Goal: Task Accomplishment & Management: Manage account settings

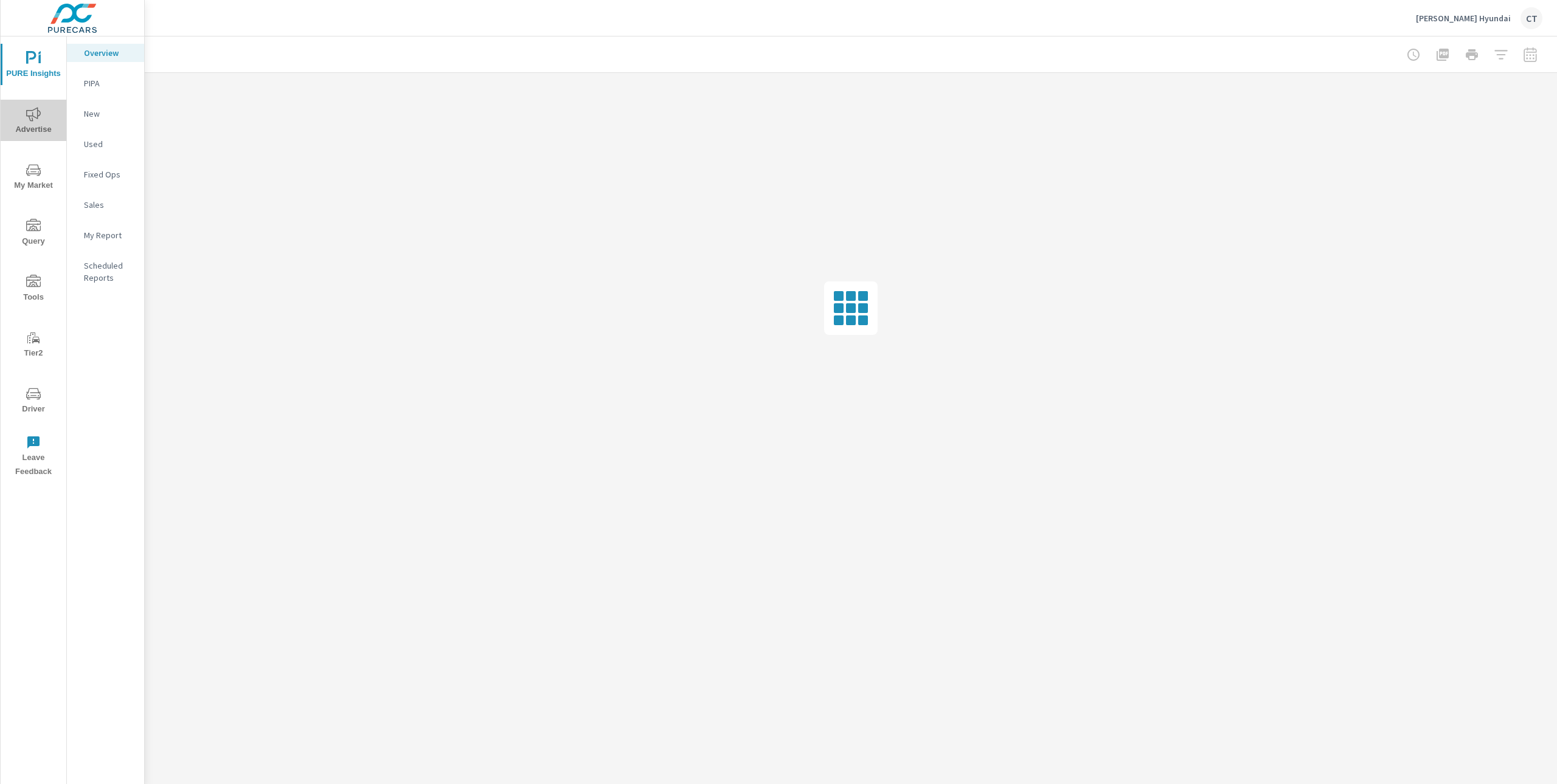
click at [24, 123] on span "Advertise" at bounding box center [34, 121] width 58 height 30
click at [114, 177] on p "Social" at bounding box center [110, 174] width 51 height 12
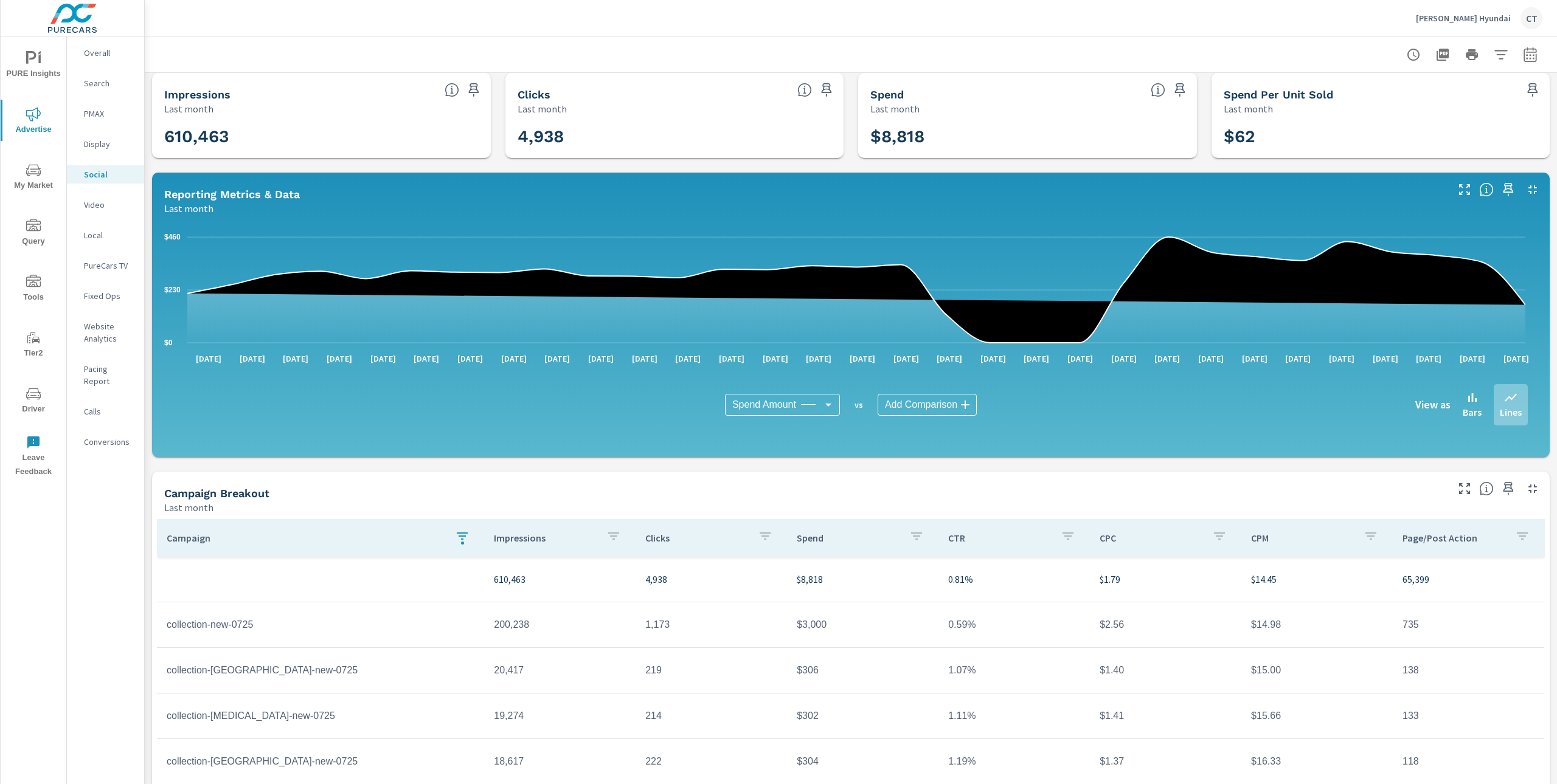
scroll to position [86, 0]
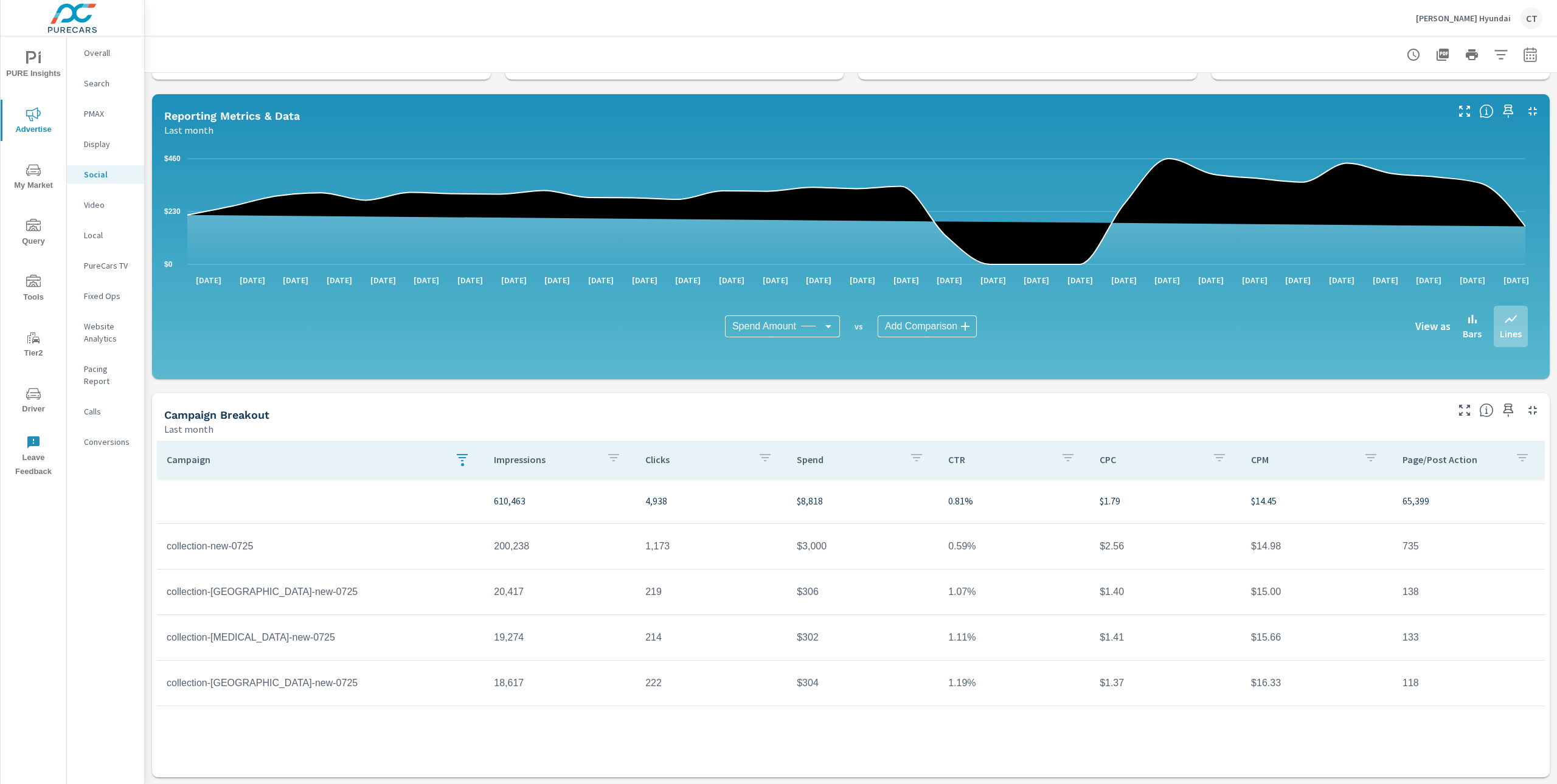
click at [1523, 49] on icon "button" at bounding box center [1531, 54] width 15 height 15
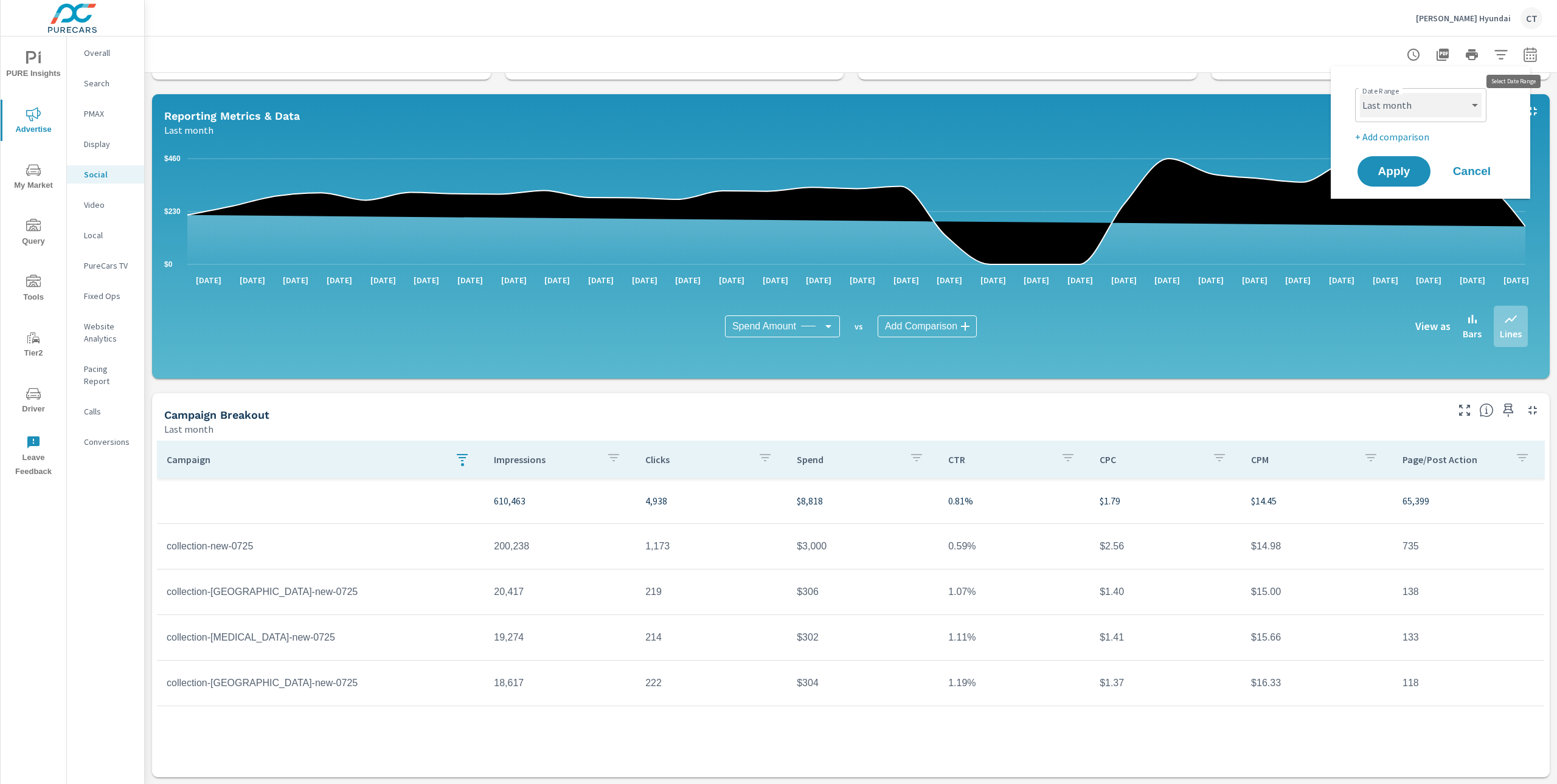
click at [1469, 112] on select "Custom Yesterday Last week Last 7 days Last 14 days Last 30 days Last 45 days L…" at bounding box center [1421, 105] width 122 height 24
click at [1360, 93] on select "Custom Yesterday Last week Last 7 days Last 14 days Last 30 days Last 45 days L…" at bounding box center [1421, 105] width 122 height 24
select select "Month to date"
click at [1406, 173] on span "Apply" at bounding box center [1394, 171] width 50 height 12
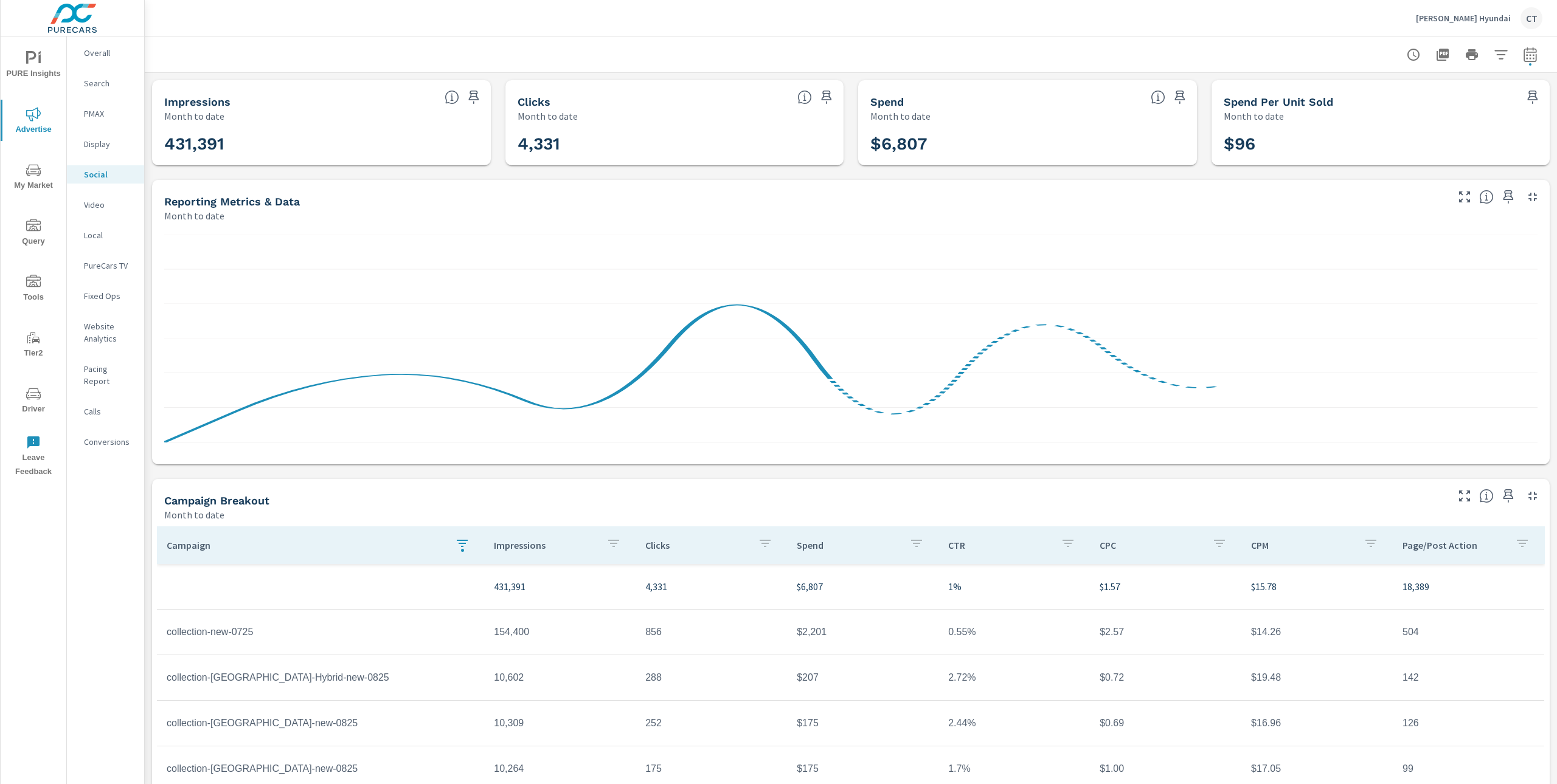
scroll to position [86, 0]
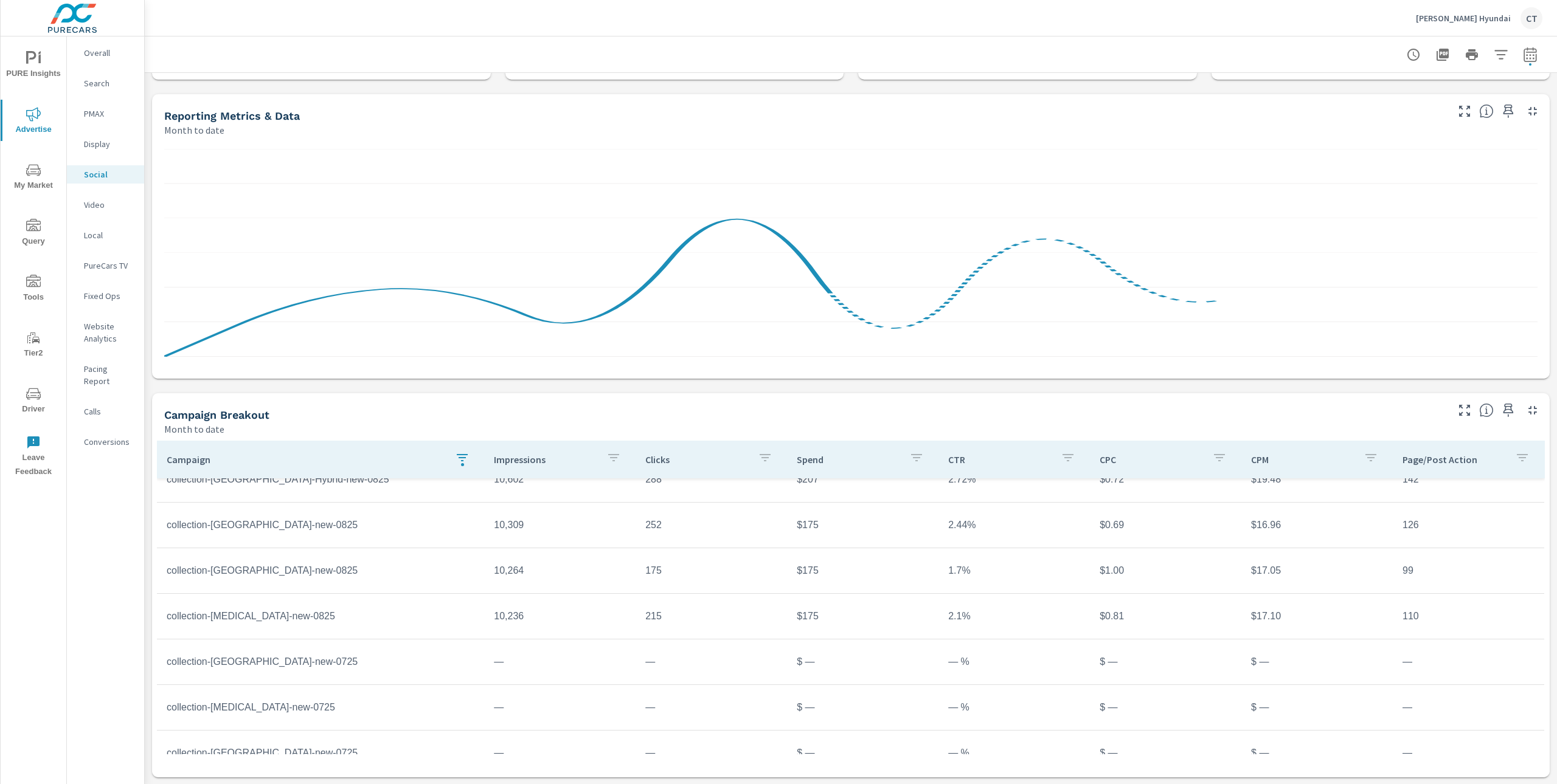
scroll to position [134, 0]
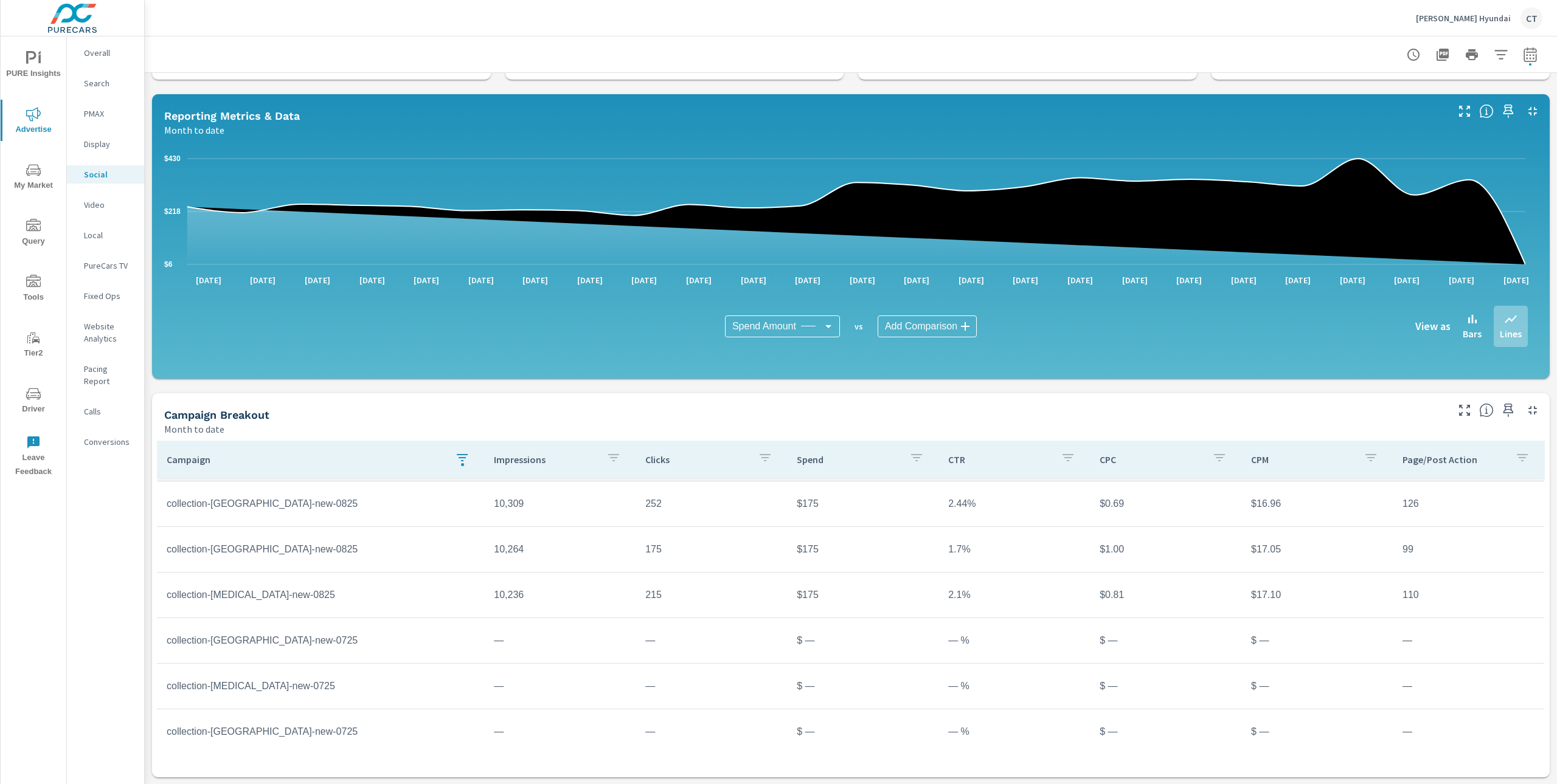
scroll to position [49, 0]
click at [431, 605] on td "collection-Tucson-Hybrid-new-0825" at bounding box center [320, 593] width 327 height 31
click at [803, 338] on div "Spend Amount Spend Amount ​ vs Add Comparison ​ View as Bars Lines" at bounding box center [851, 326] width 1354 height 61
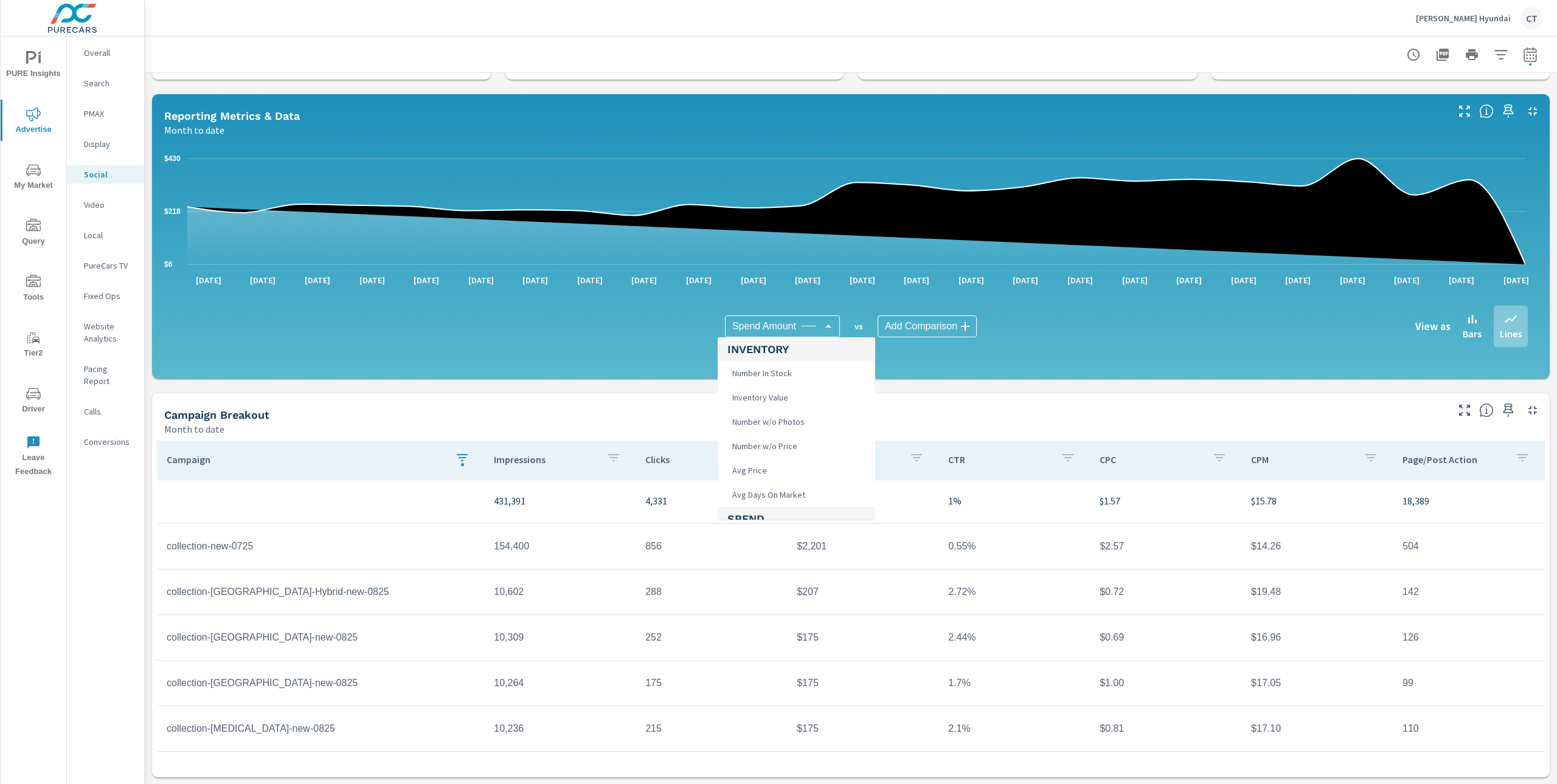
click at [803, 334] on body "PURE Insights Advertise My Market Query Tools Tier2 Driver Leave Feedback Overa…" at bounding box center [778, 392] width 1557 height 784
click at [790, 409] on li "Impressions" at bounding box center [797, 404] width 158 height 24
type input "Impressions"
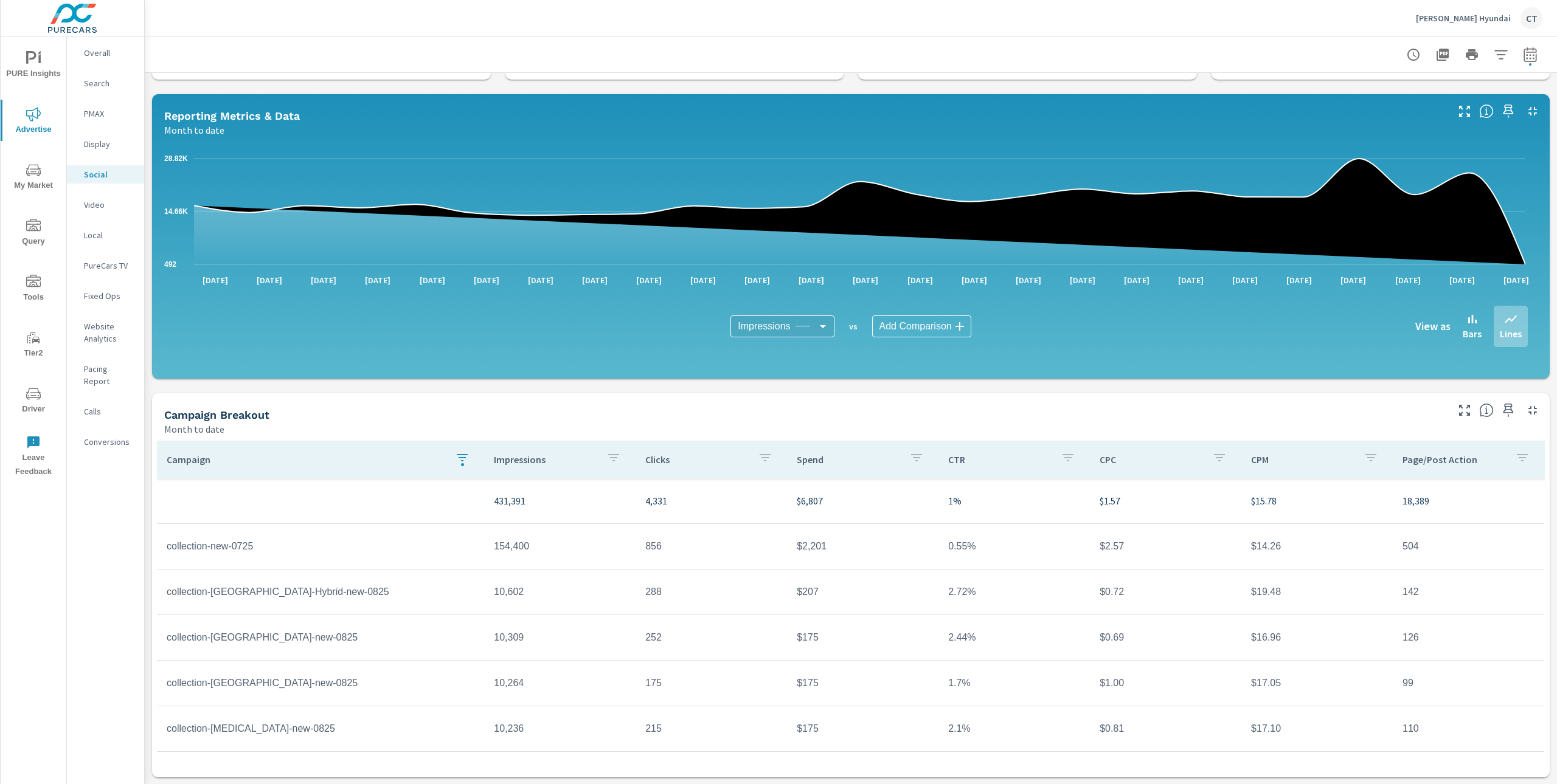
scroll to position [430, 0]
click at [1457, 411] on icon "button" at bounding box center [1465, 411] width 15 height 15
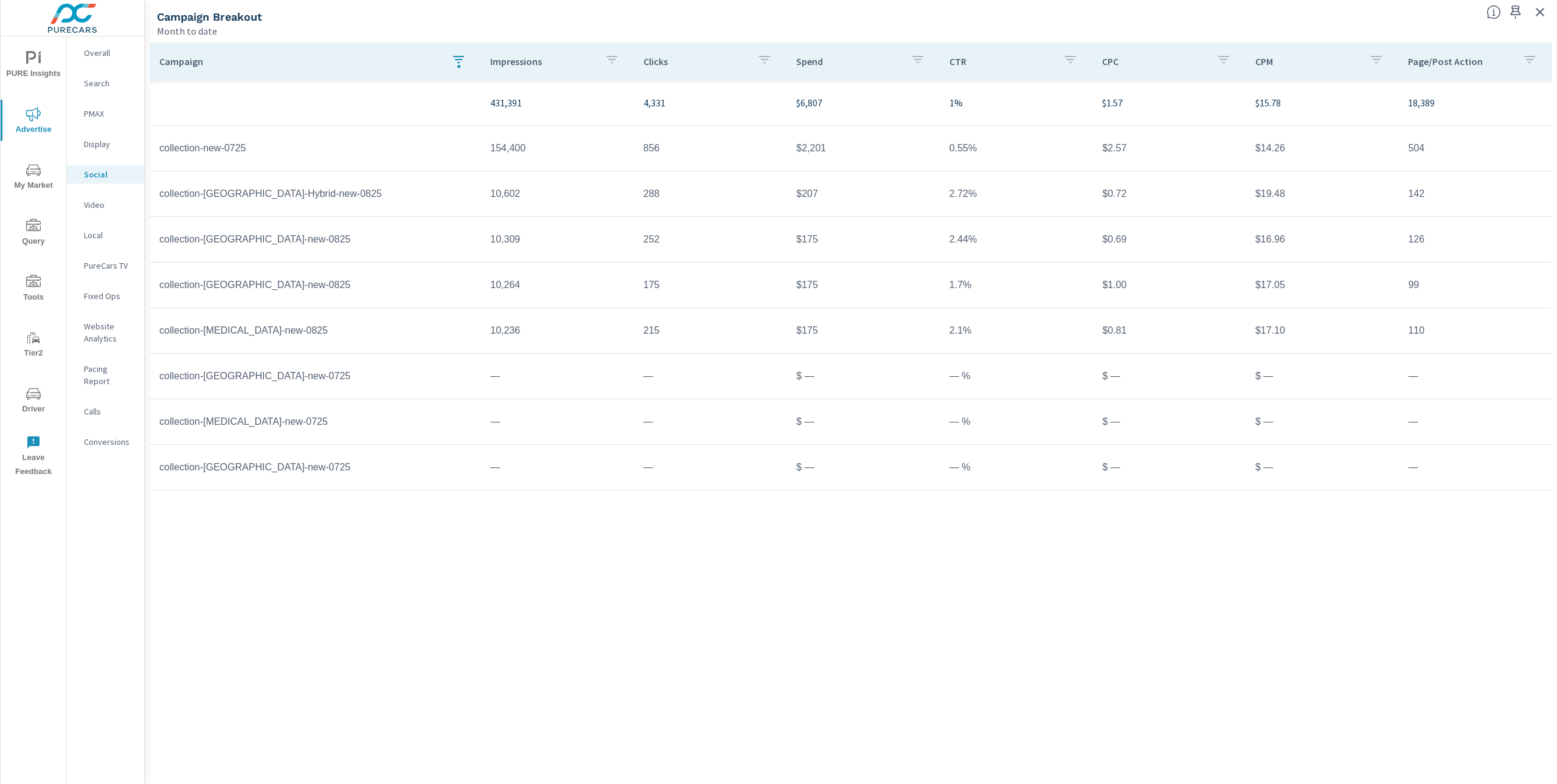
click at [1544, 10] on icon "button" at bounding box center [1540, 12] width 15 height 15
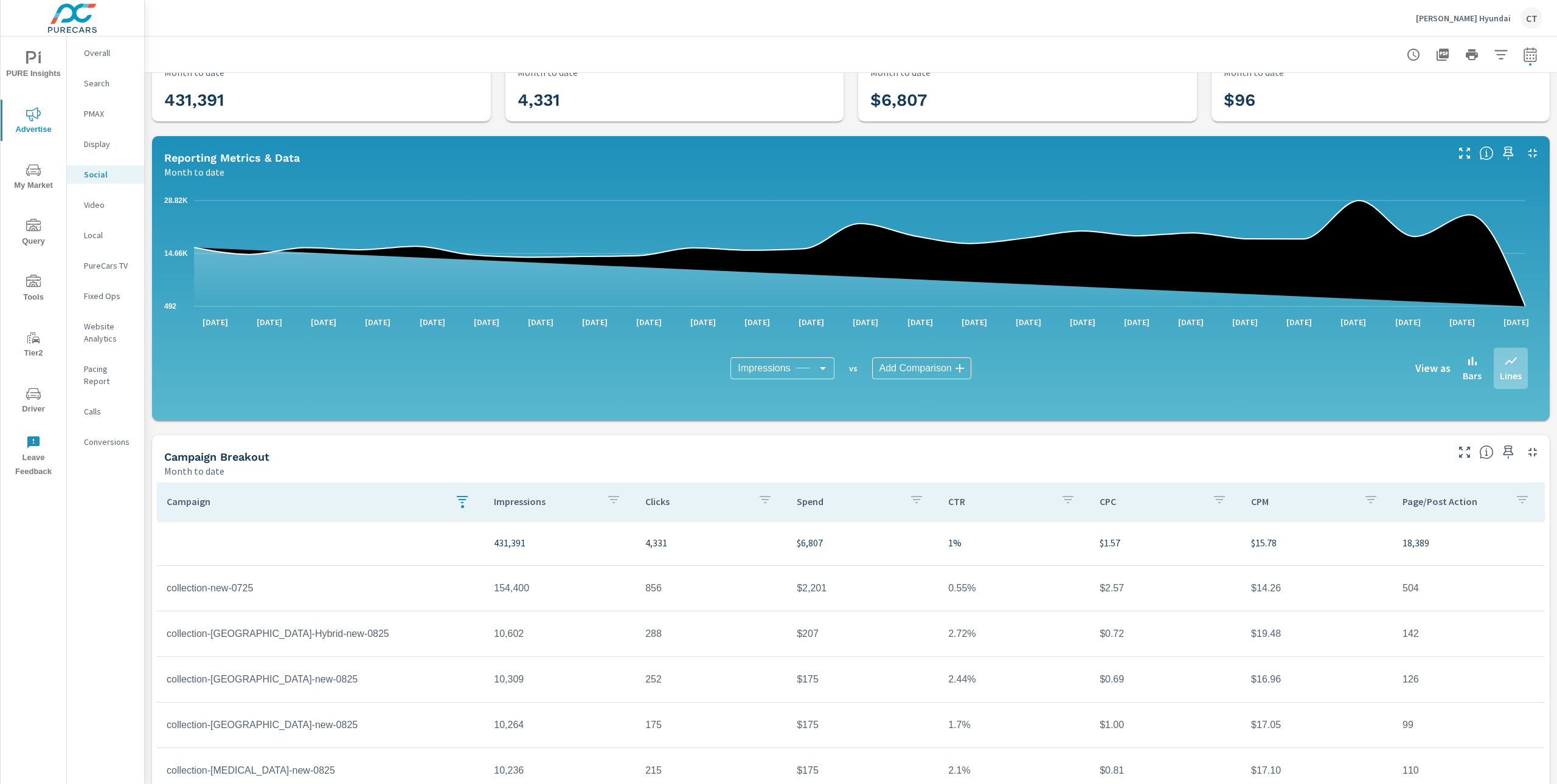
scroll to position [86, 0]
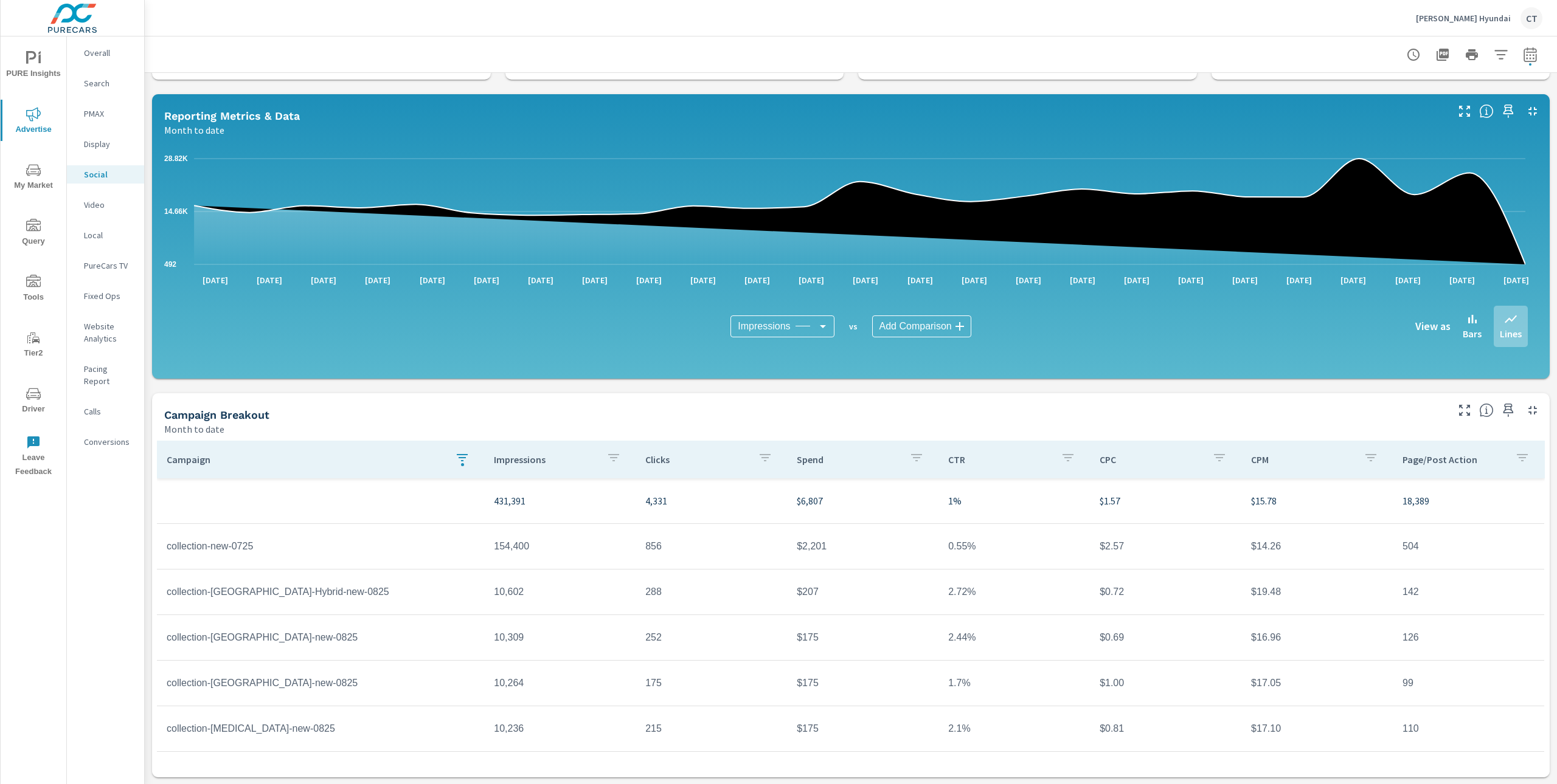
scroll to position [134, 0]
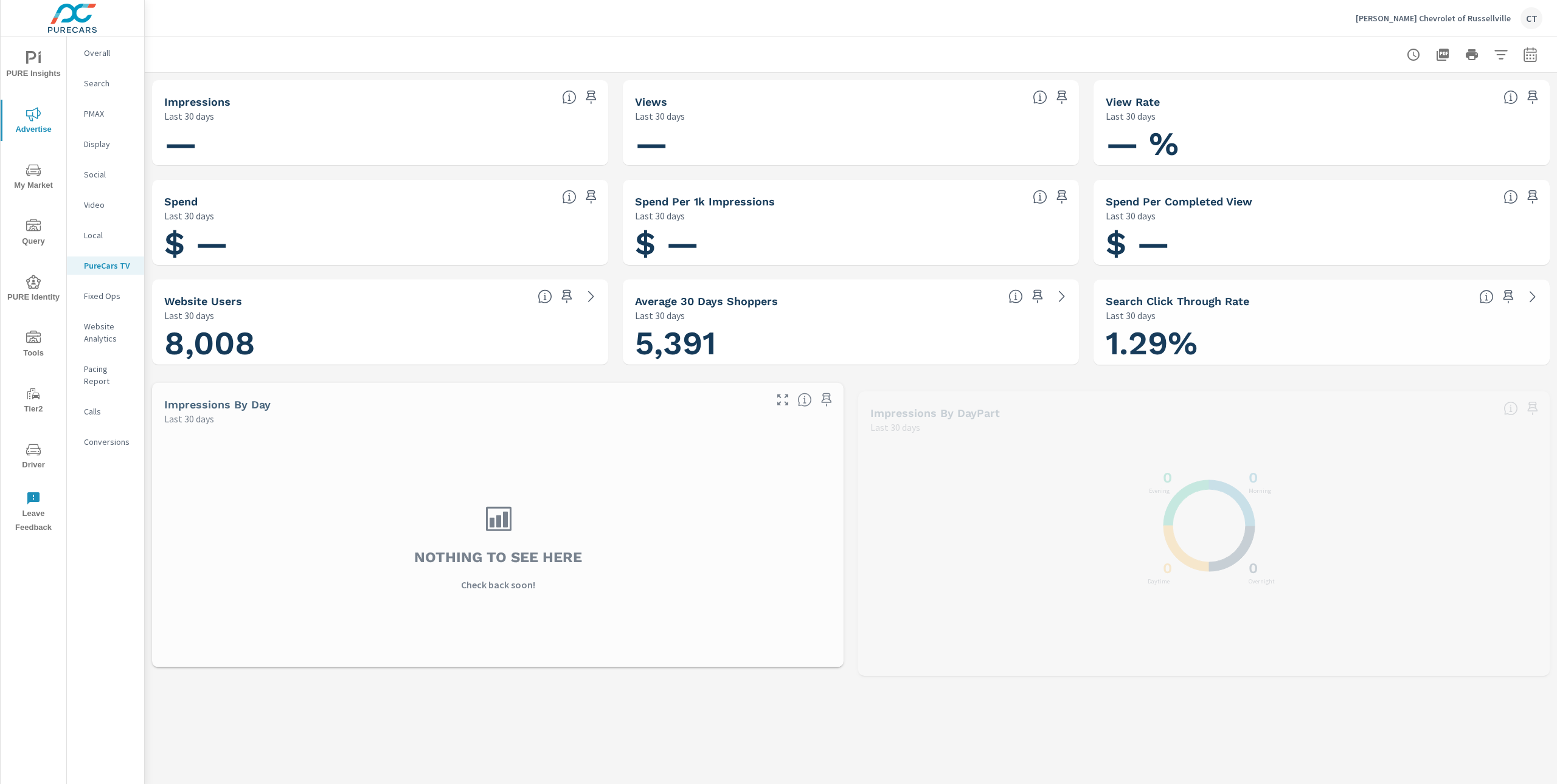
click at [25, 67] on span "PURE Insights" at bounding box center [34, 65] width 58 height 30
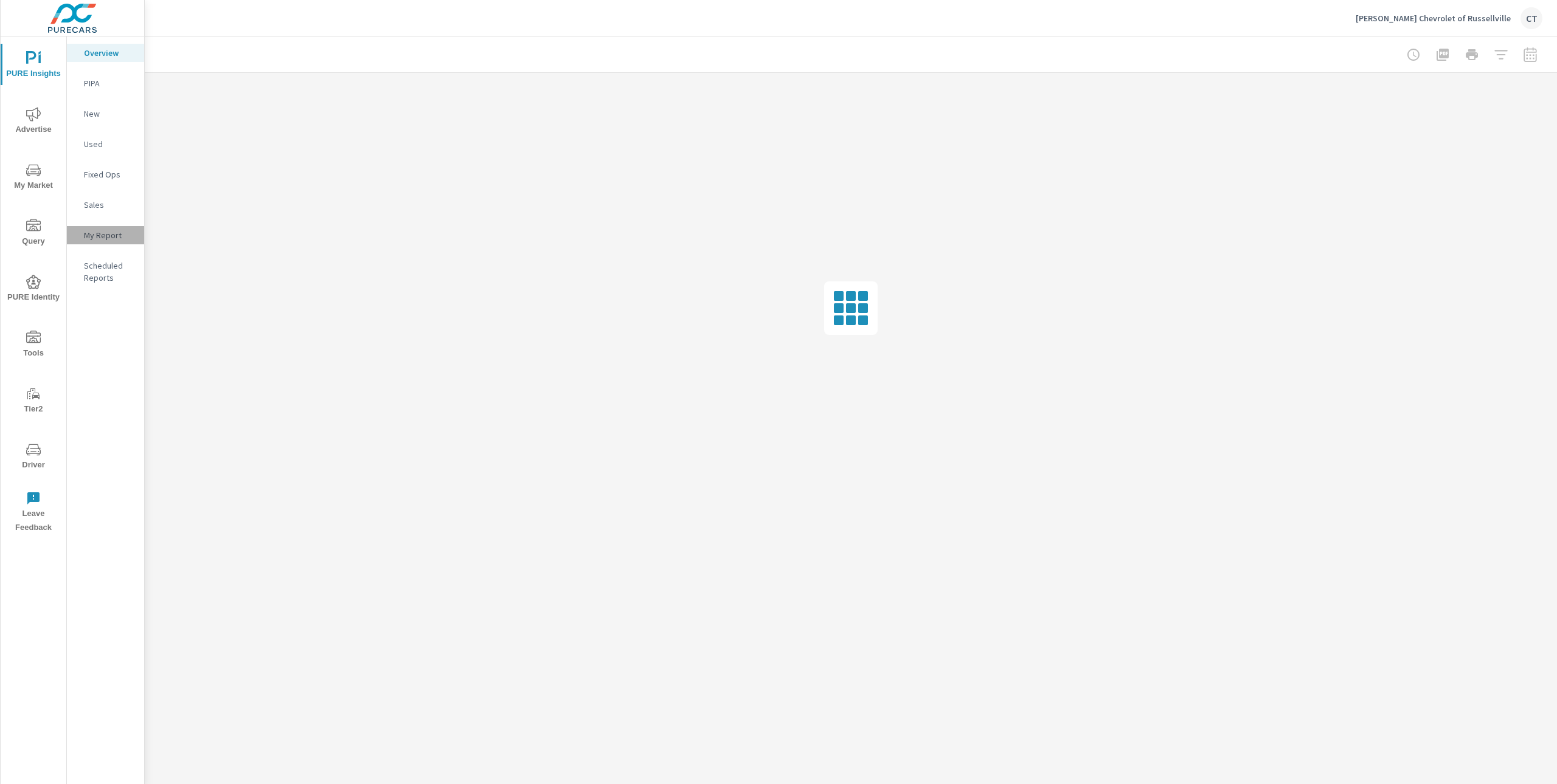
click at [120, 229] on p "My Report" at bounding box center [110, 235] width 51 height 12
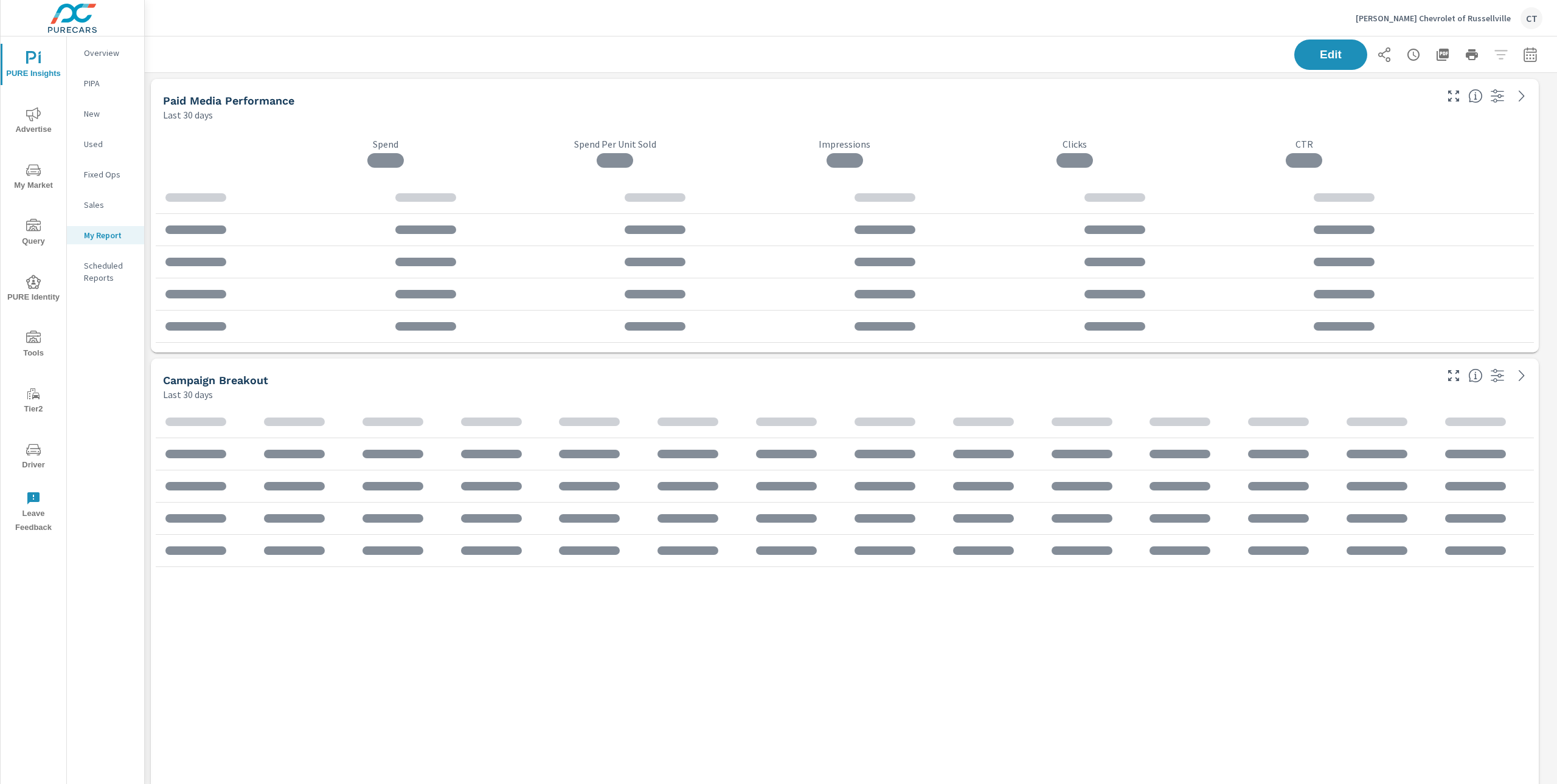
scroll to position [2129, 1426]
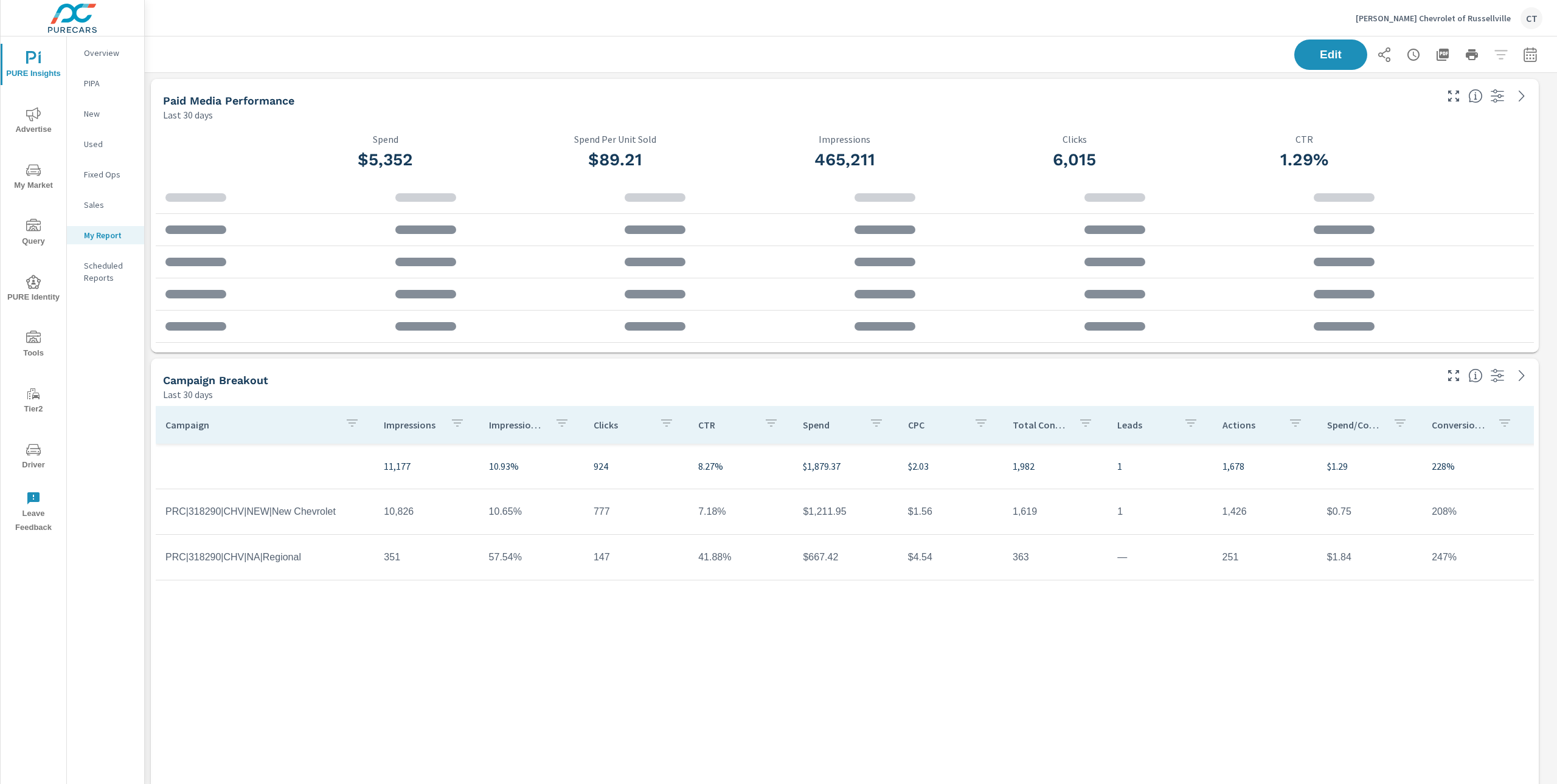
click at [1523, 57] on icon "button" at bounding box center [1531, 54] width 15 height 15
select select "Last 30 days"
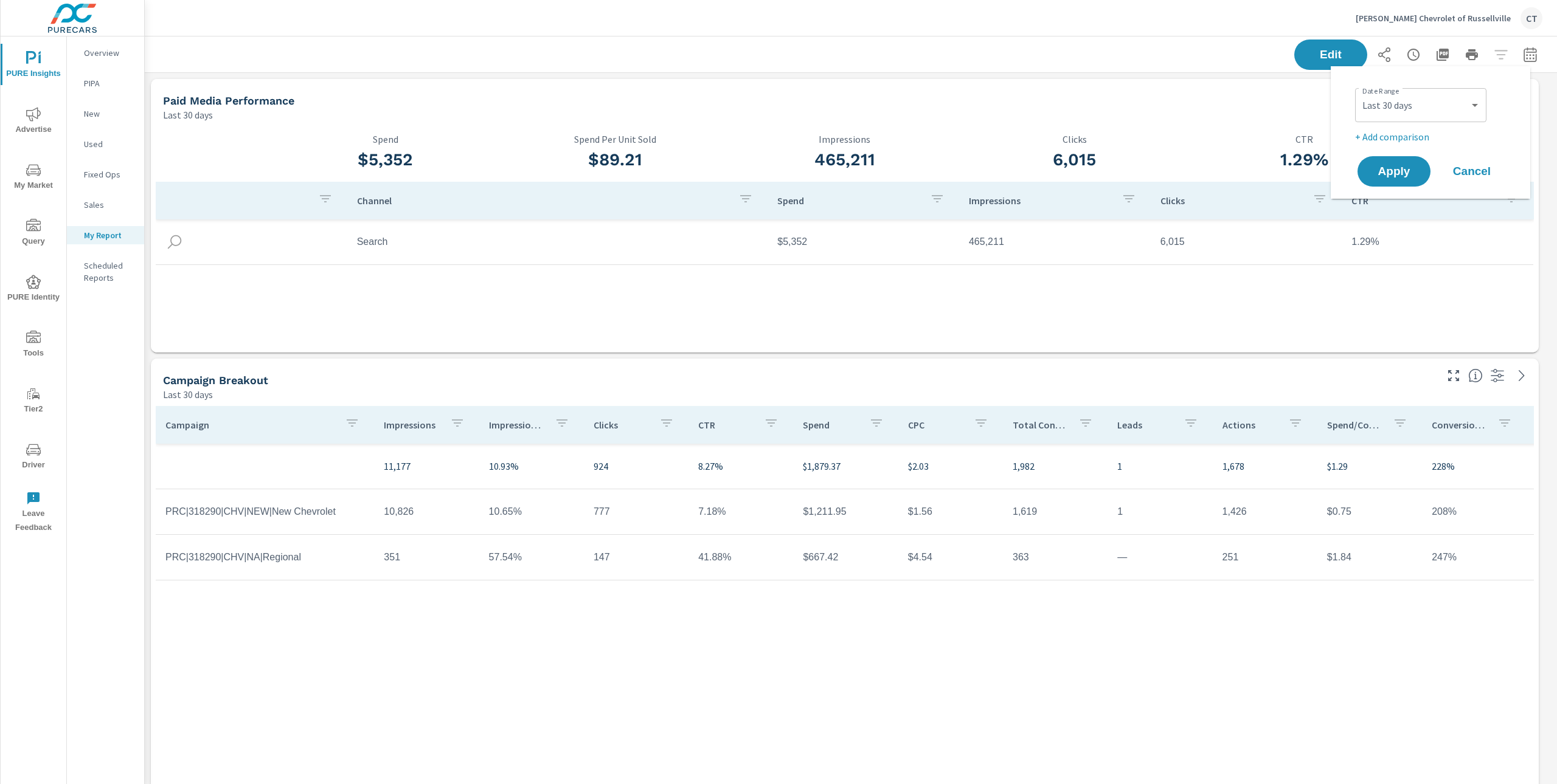
click at [1469, 86] on div "Date Range Custom Yesterday Last week Last 7 days Last 14 days Last 30 days Las…" at bounding box center [1434, 104] width 156 height 42
click at [1003, 330] on div "Channel Spend Impressions Clicks CTR Search $5,352 465,211 6,015 1.29%" at bounding box center [845, 265] width 1378 height 166
click at [1523, 49] on icon "button" at bounding box center [1530, 54] width 13 height 15
click at [1459, 100] on select "Custom Yesterday Last week Last 7 days Last 14 days Last 30 days Last 45 days L…" at bounding box center [1421, 105] width 122 height 24
click at [1360, 93] on select "Custom Yesterday Last week Last 7 days Last 14 days Last 30 days Last 45 days L…" at bounding box center [1421, 105] width 122 height 24
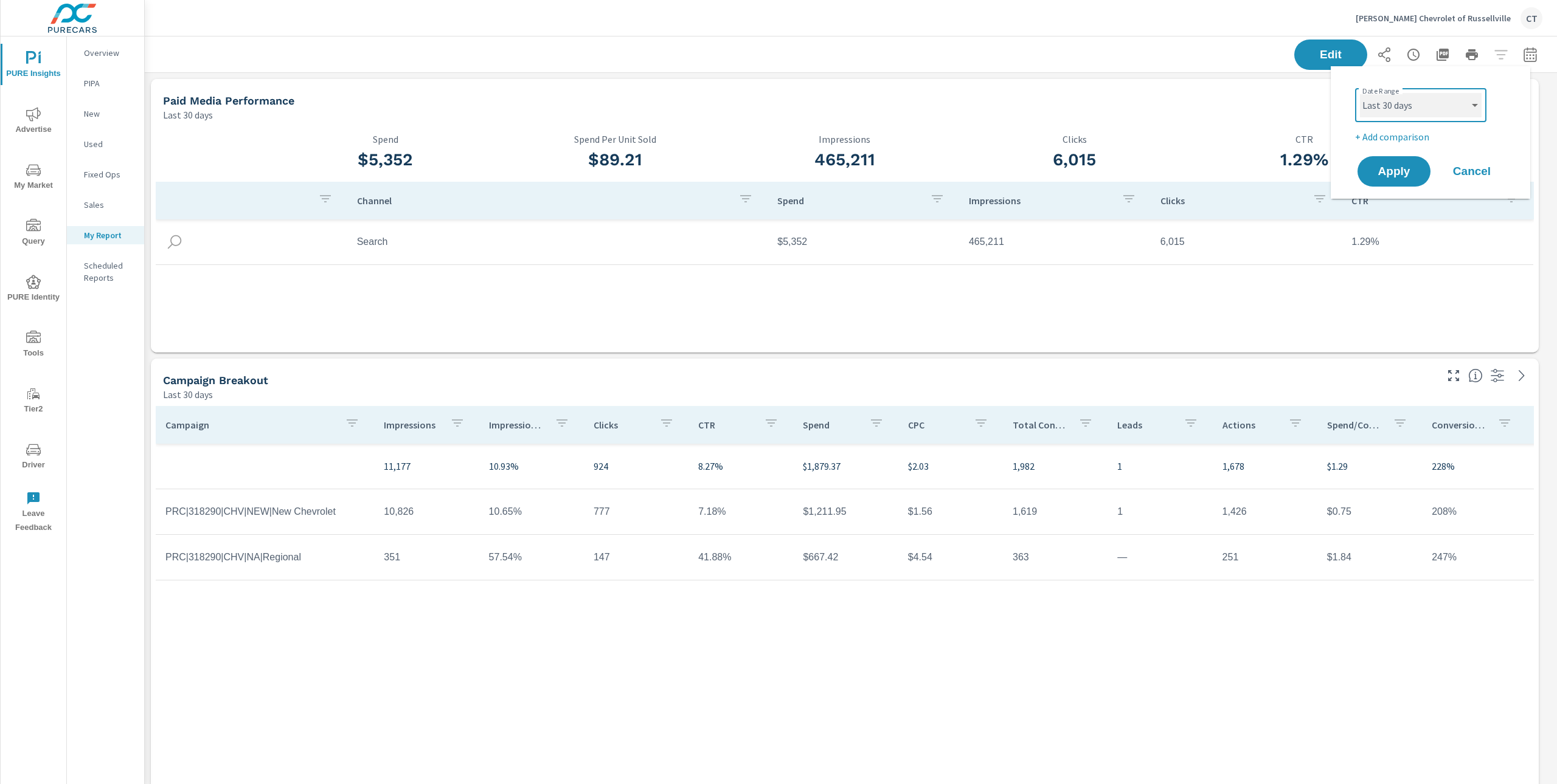
select select "Last month"
click at [1412, 140] on p "+ Add comparison" at bounding box center [1434, 137] width 156 height 15
click at [1422, 167] on select "Custom Previous period Previous month Previous year" at bounding box center [1421, 159] width 122 height 24
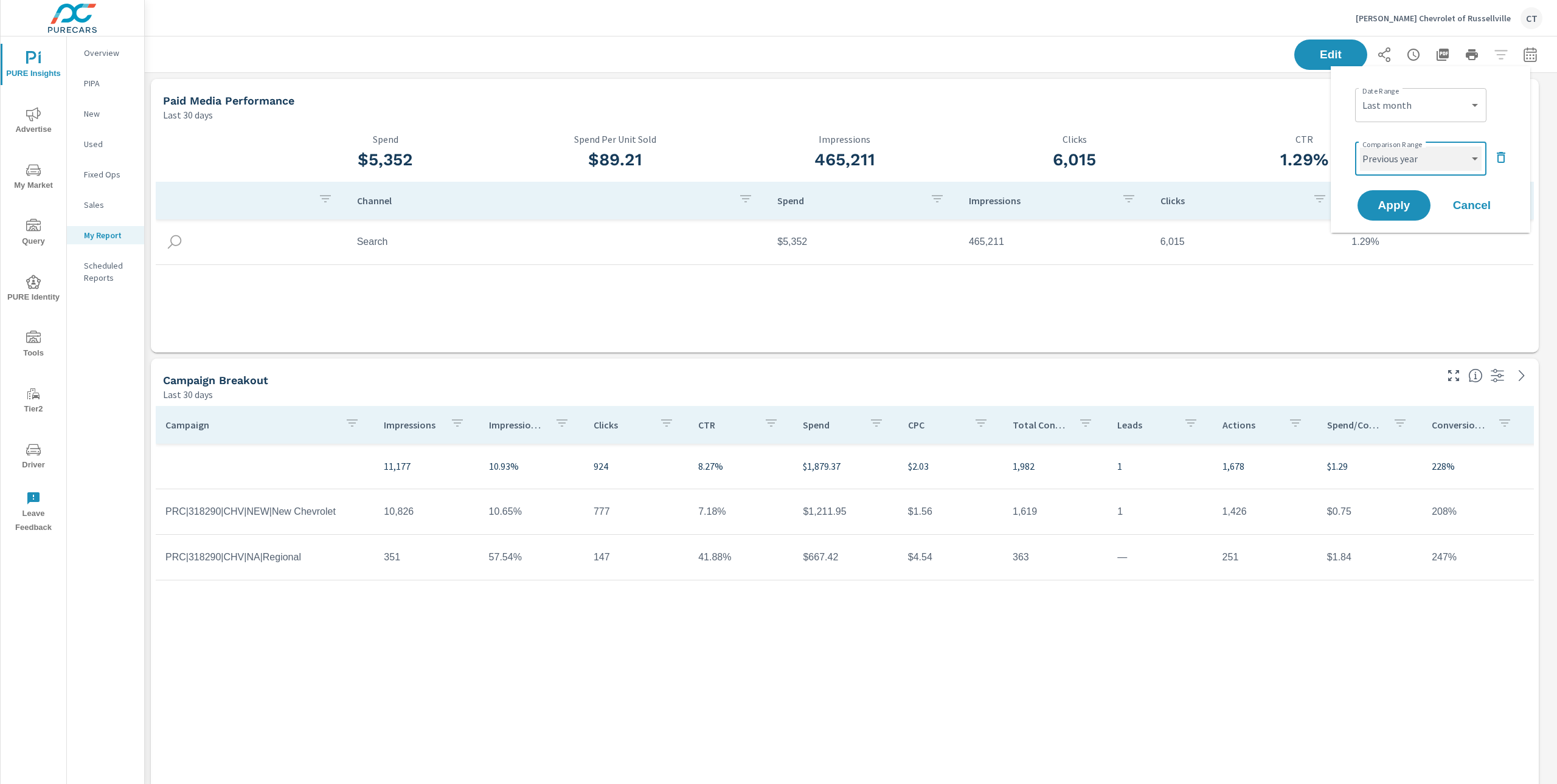
click at [1360, 147] on select "Custom Previous period Previous month Previous year" at bounding box center [1421, 159] width 122 height 24
click at [1422, 169] on select "Custom Previous period Previous month Previous year" at bounding box center [1421, 159] width 122 height 24
click at [1360, 147] on select "Custom Previous period Previous month Previous year" at bounding box center [1421, 159] width 122 height 24
select select "Previous period"
click at [1404, 193] on button "Apply" at bounding box center [1394, 205] width 75 height 32
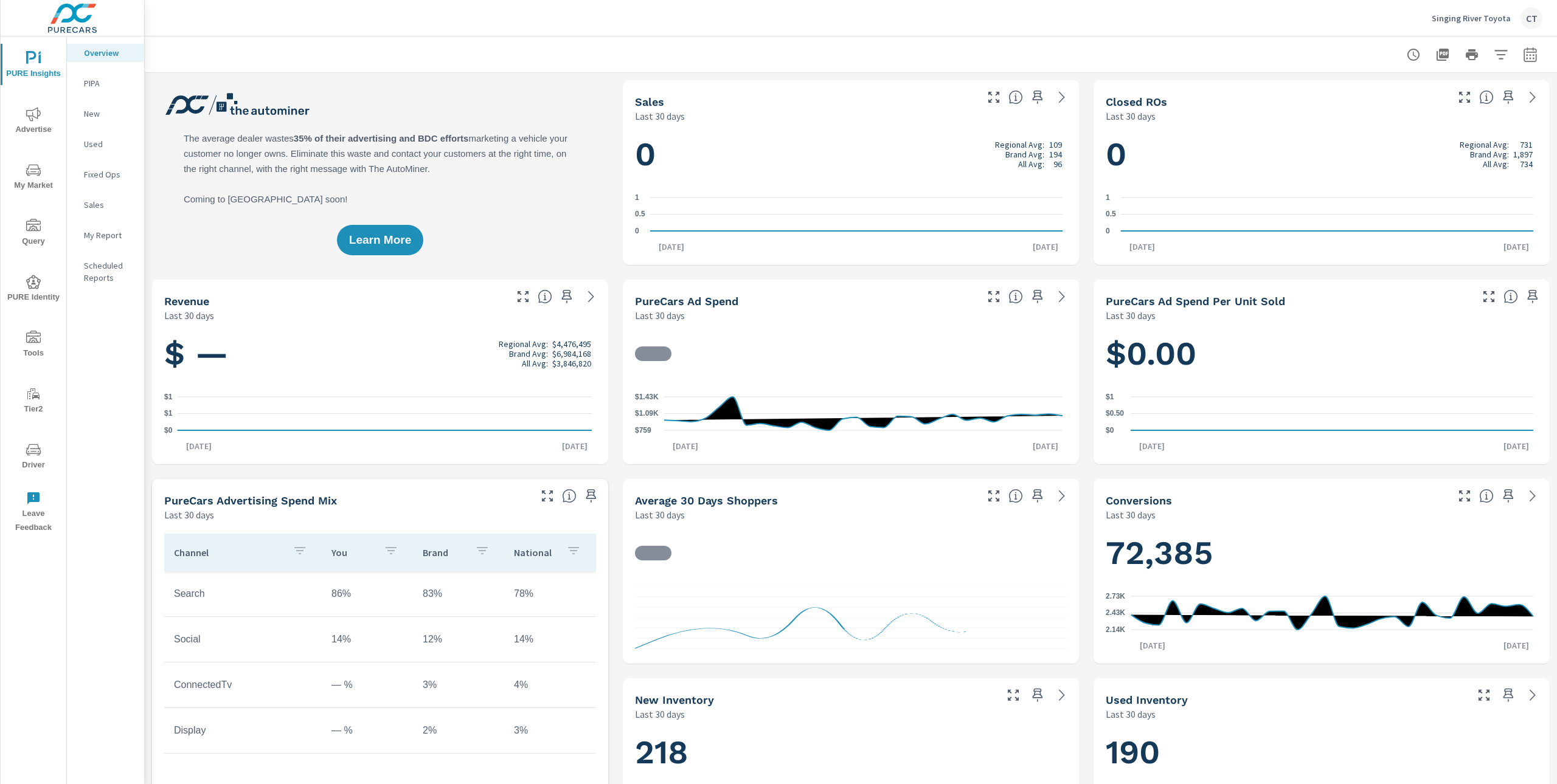
click at [99, 246] on nav "Overview PIPA New Used Fixed Ops Sales My Report Scheduled Reports" at bounding box center [105, 169] width 77 height 267
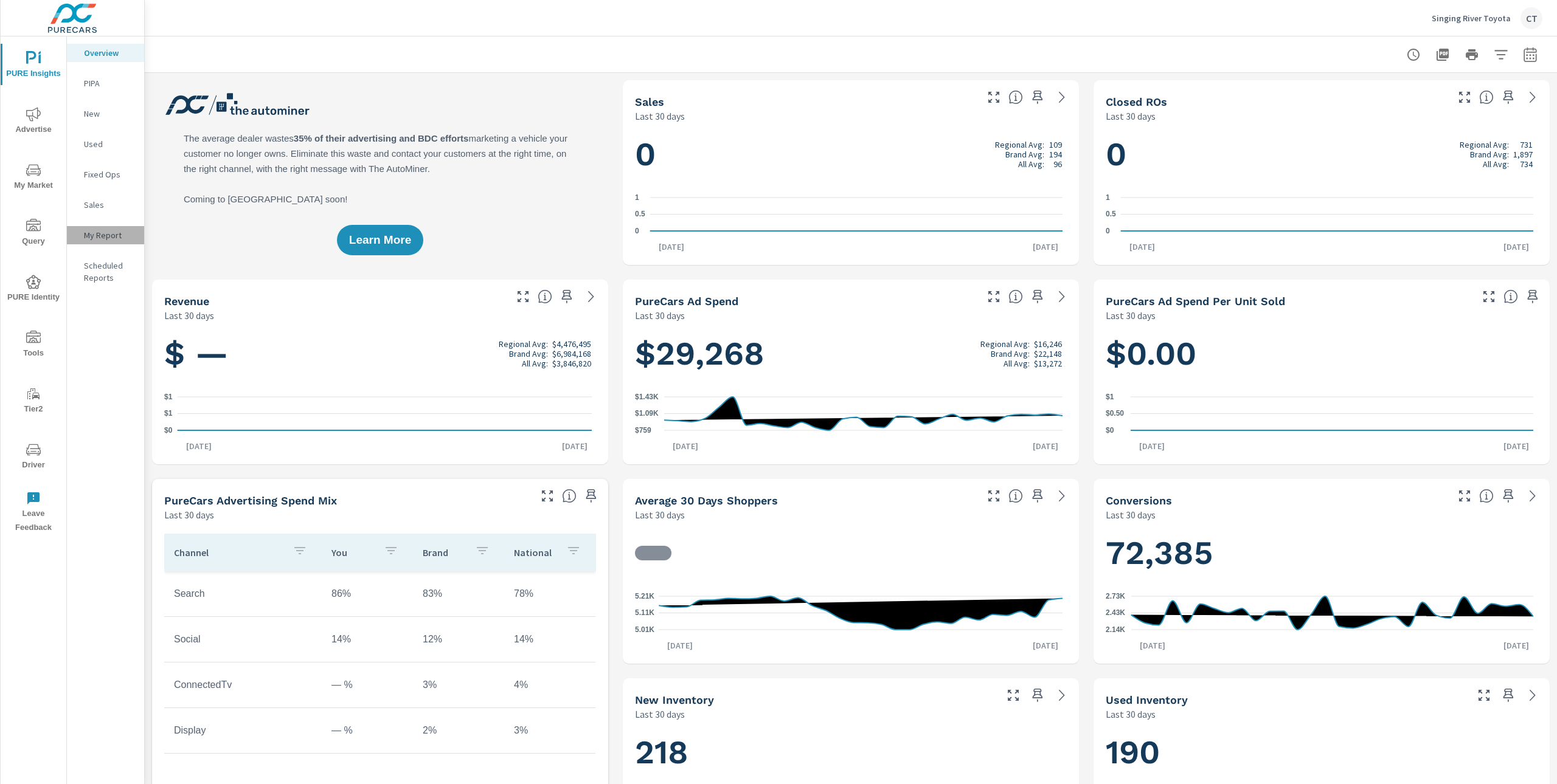
click at [105, 237] on p "My Report" at bounding box center [110, 235] width 51 height 12
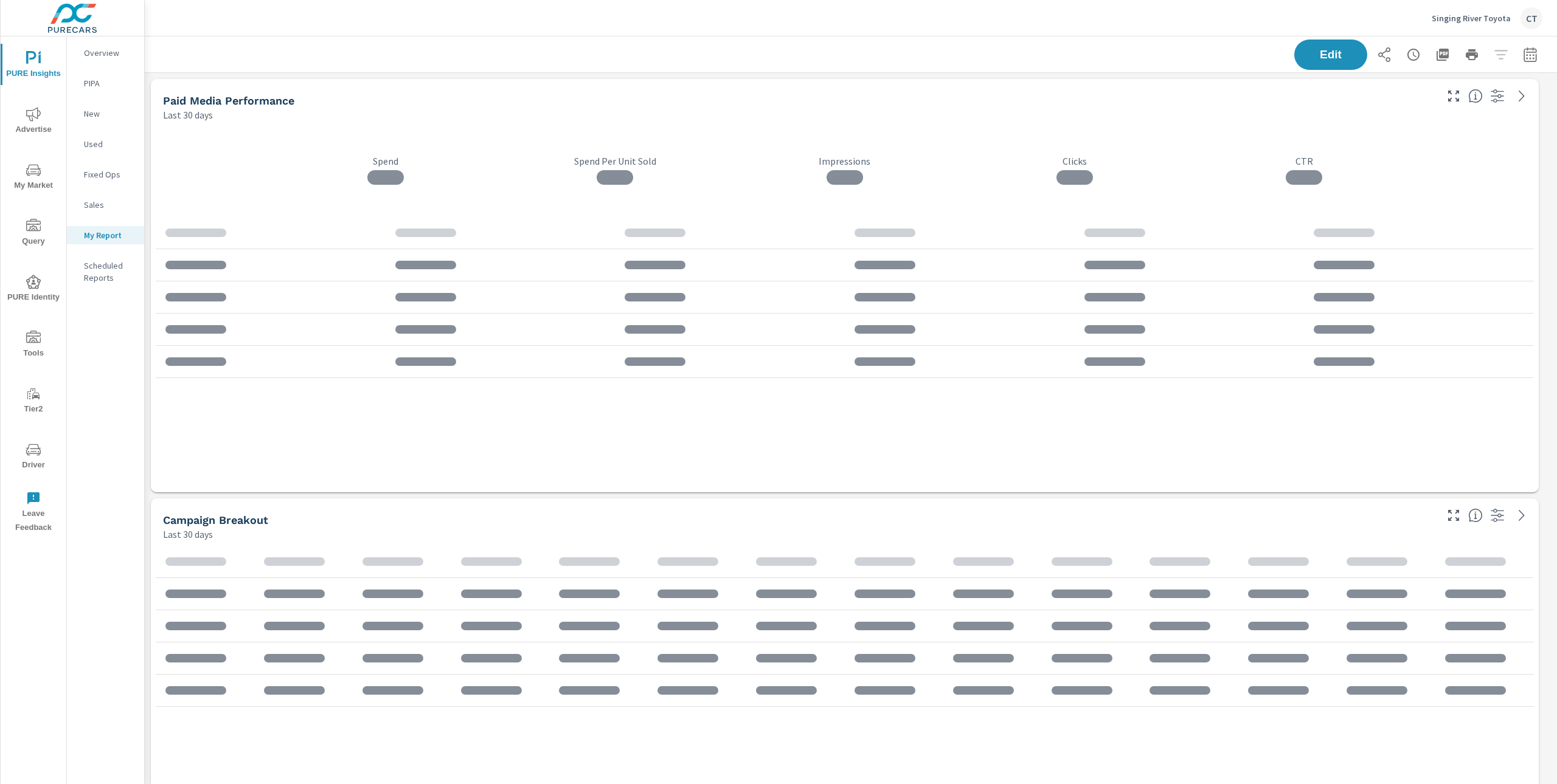
scroll to position [3247, 1426]
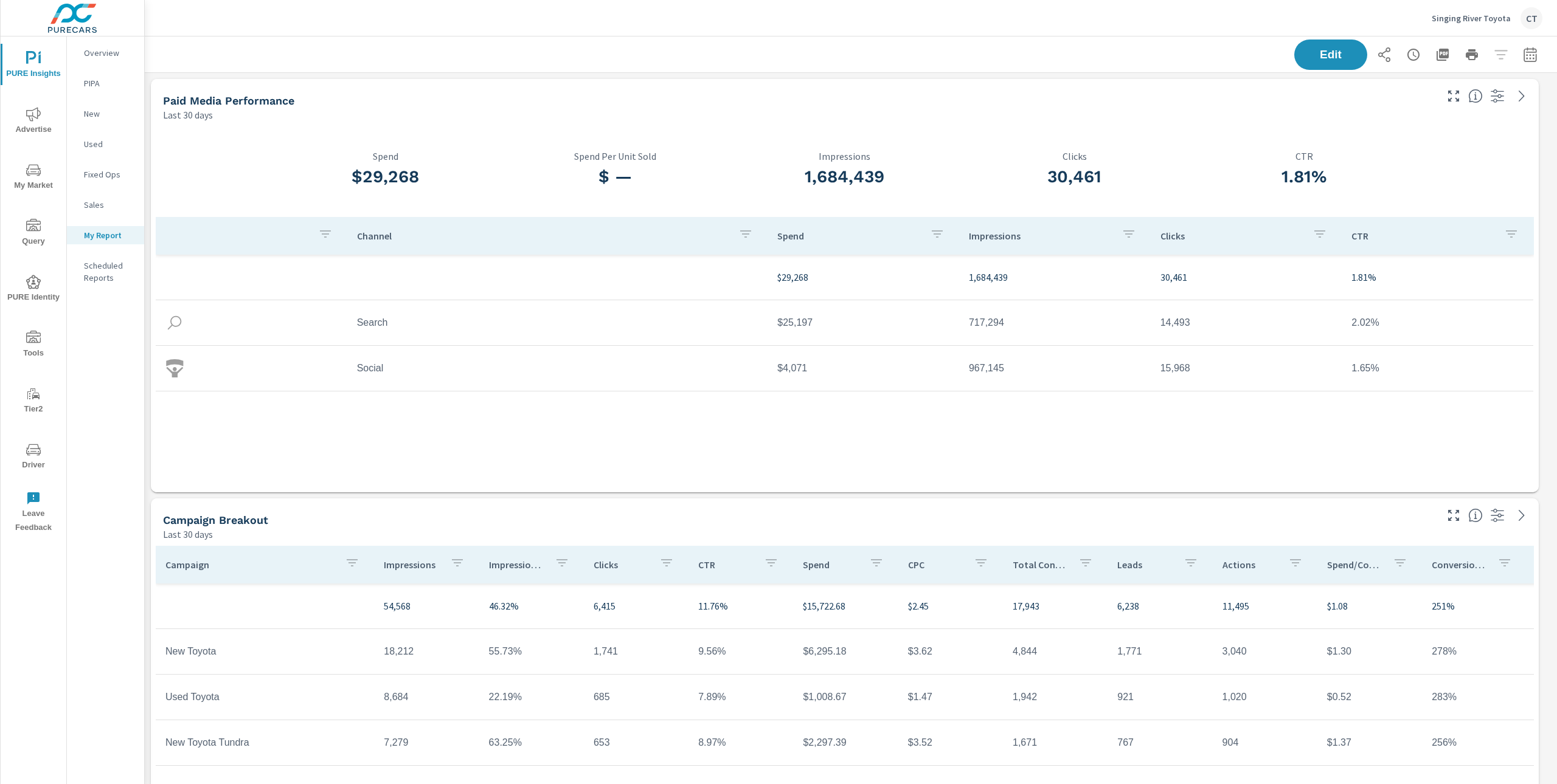
scroll to position [56, 0]
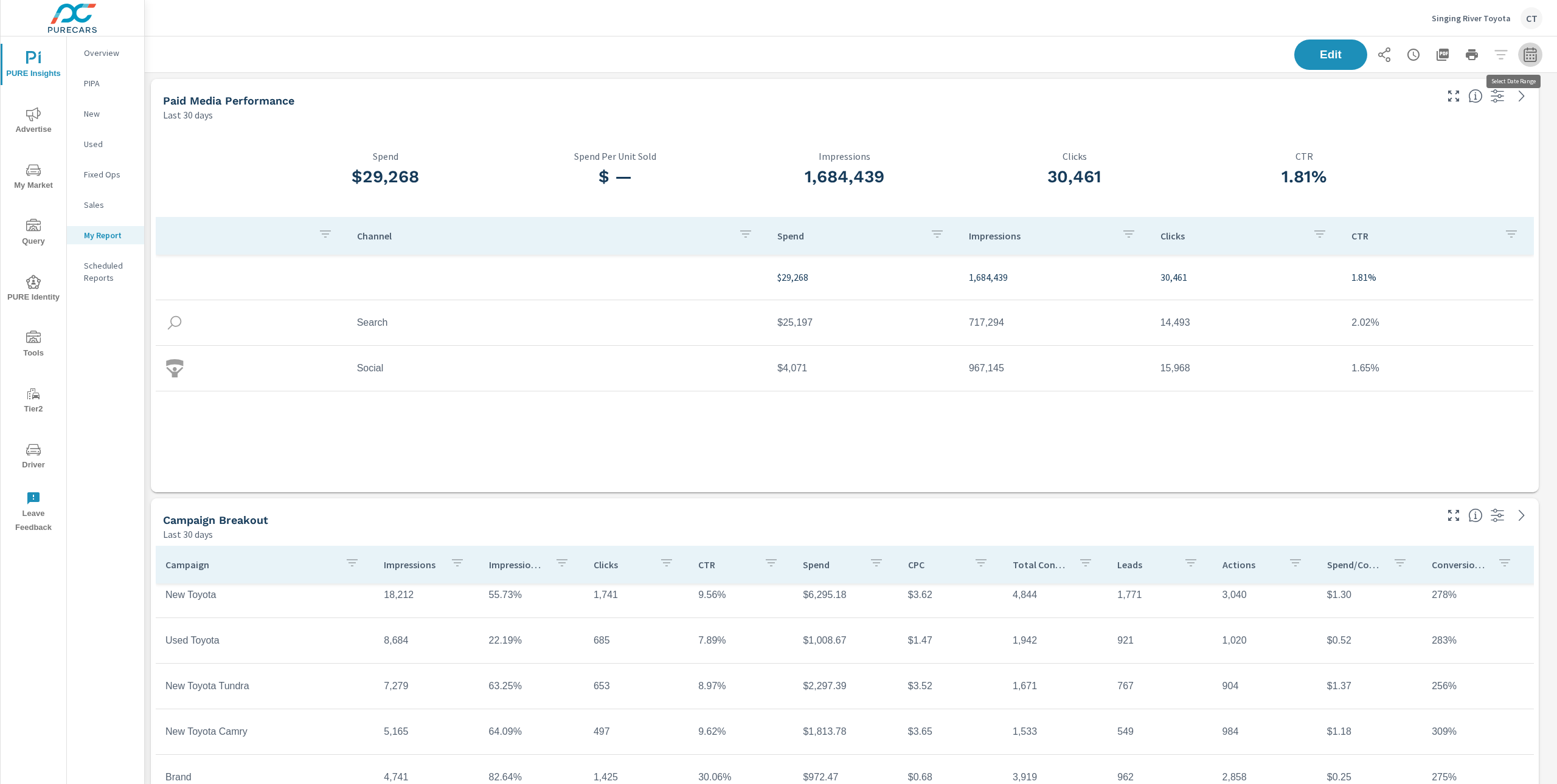
click at [1523, 54] on icon "button" at bounding box center [1531, 54] width 15 height 15
click at [1436, 107] on select "Custom Yesterday Last week Last 7 days Last 14 days Last 30 days Last 45 days L…" at bounding box center [1421, 105] width 122 height 24
click at [1360, 93] on select "Custom Yesterday Last week Last 7 days Last 14 days Last 30 days Last 45 days L…" at bounding box center [1421, 105] width 122 height 24
select select "Month to date"
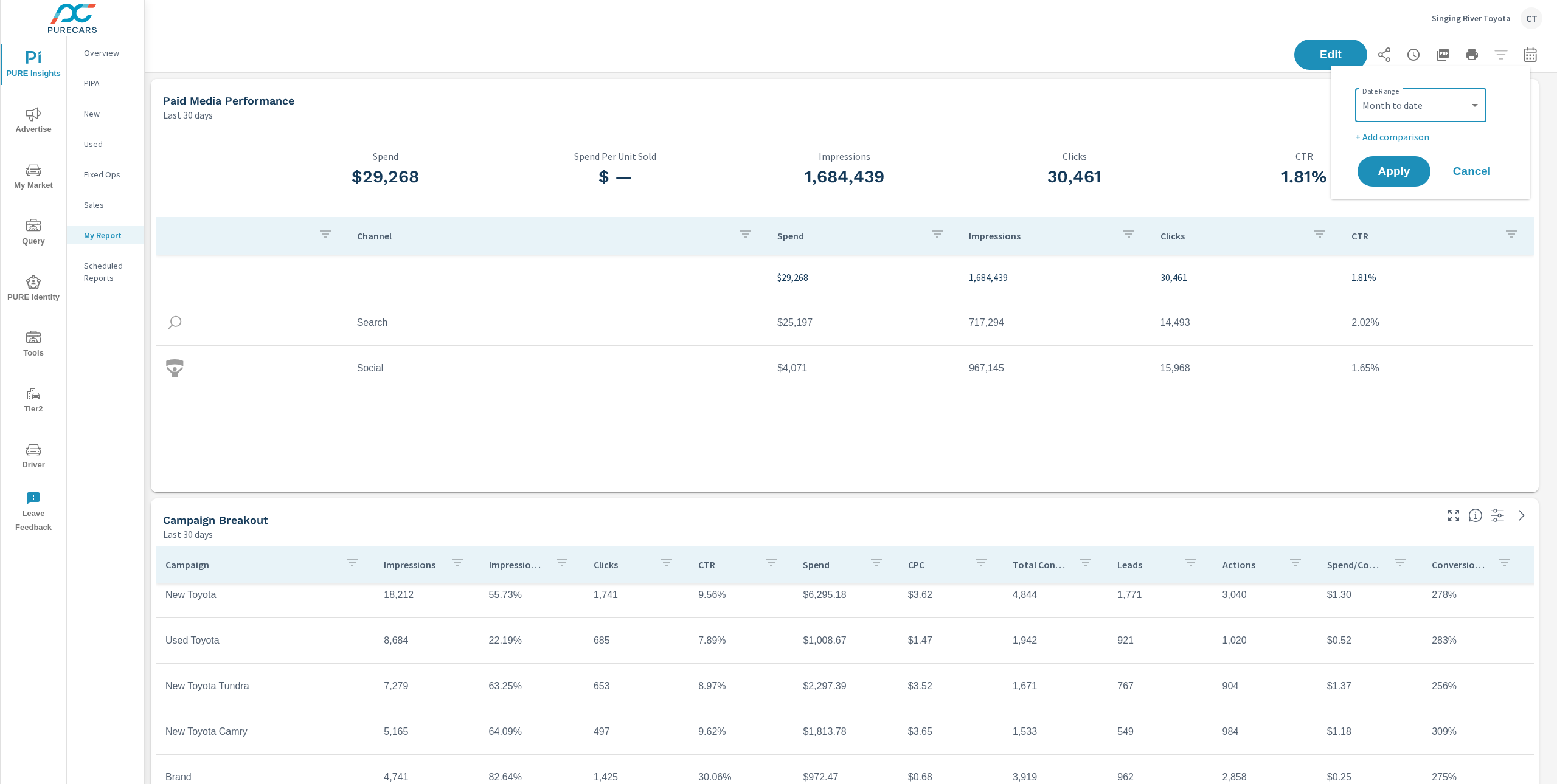
click at [1406, 146] on div "Date Range Custom Yesterday Last week Last 7 days Last 14 days Last 30 days Las…" at bounding box center [1431, 132] width 170 height 113
click at [1406, 136] on p "+ Add comparison" at bounding box center [1434, 137] width 156 height 15
click at [1439, 160] on select "Custom Previous period Previous month Previous year" at bounding box center [1421, 159] width 122 height 24
click at [1360, 147] on select "Custom Previous period Previous month Previous year" at bounding box center [1421, 159] width 122 height 24
select select "Previous month"
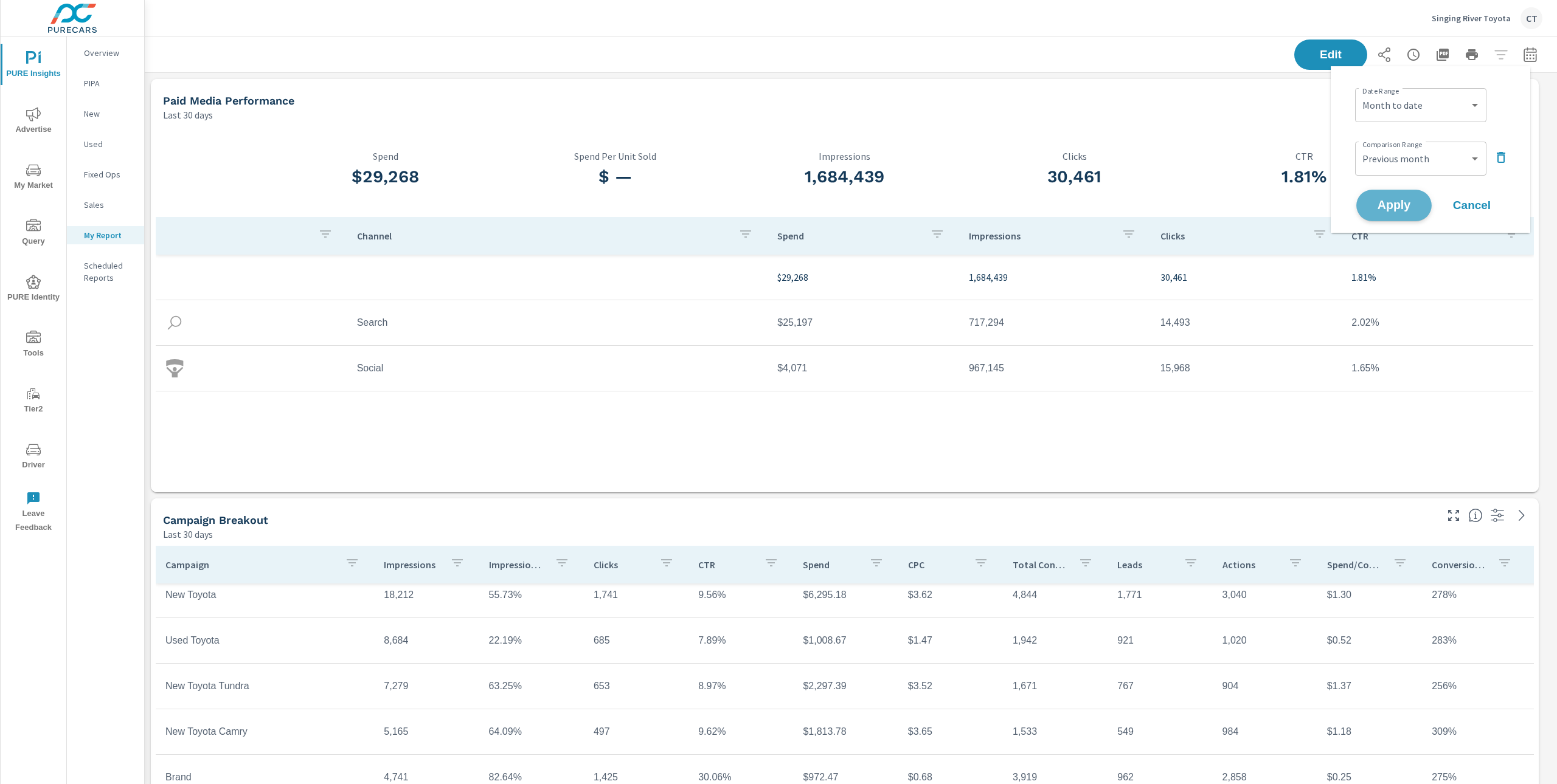
click at [1421, 199] on button "Apply" at bounding box center [1394, 205] width 75 height 32
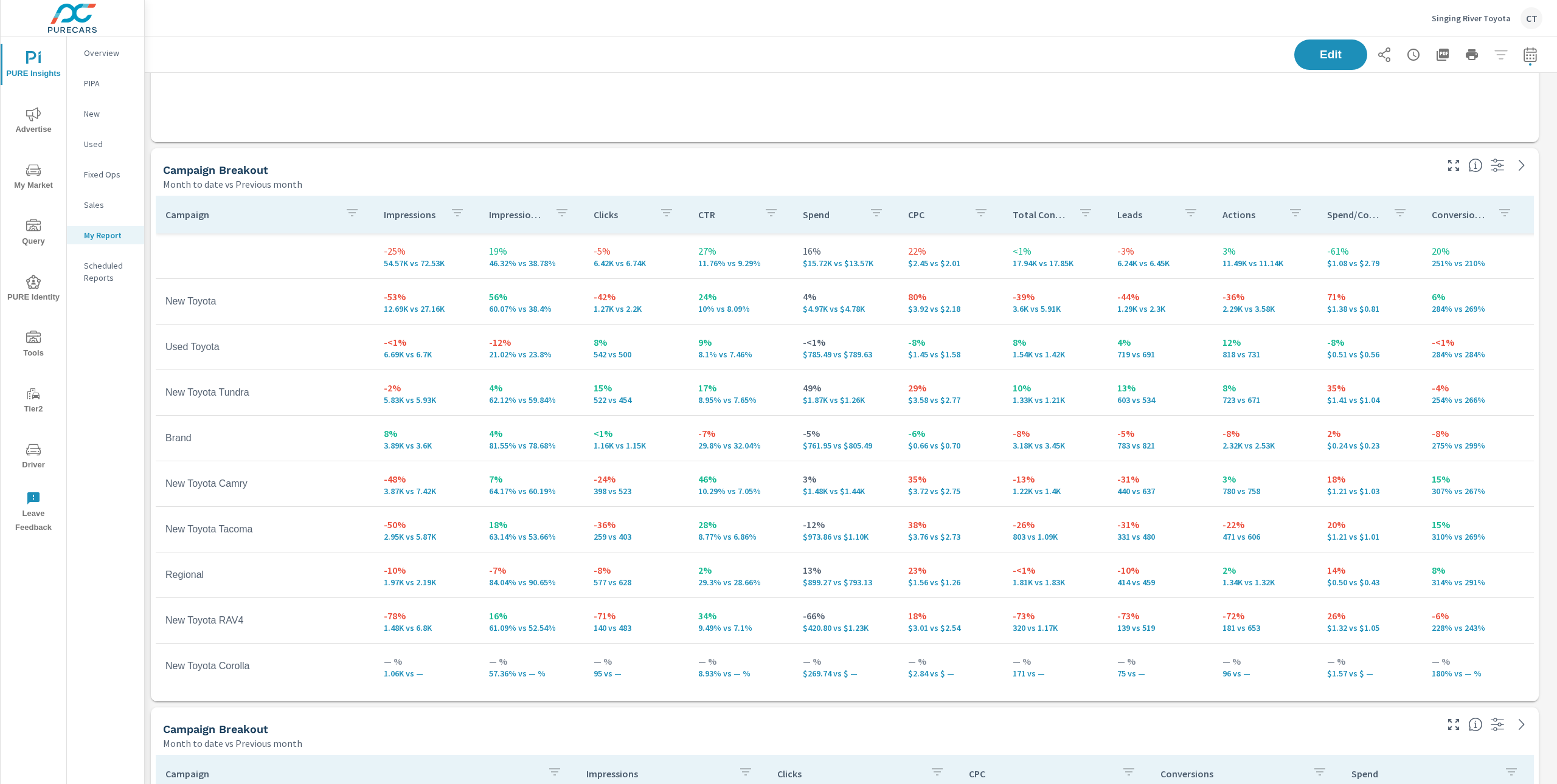
scroll to position [3247, 1426]
click at [1452, 161] on icon "button" at bounding box center [1454, 165] width 15 height 15
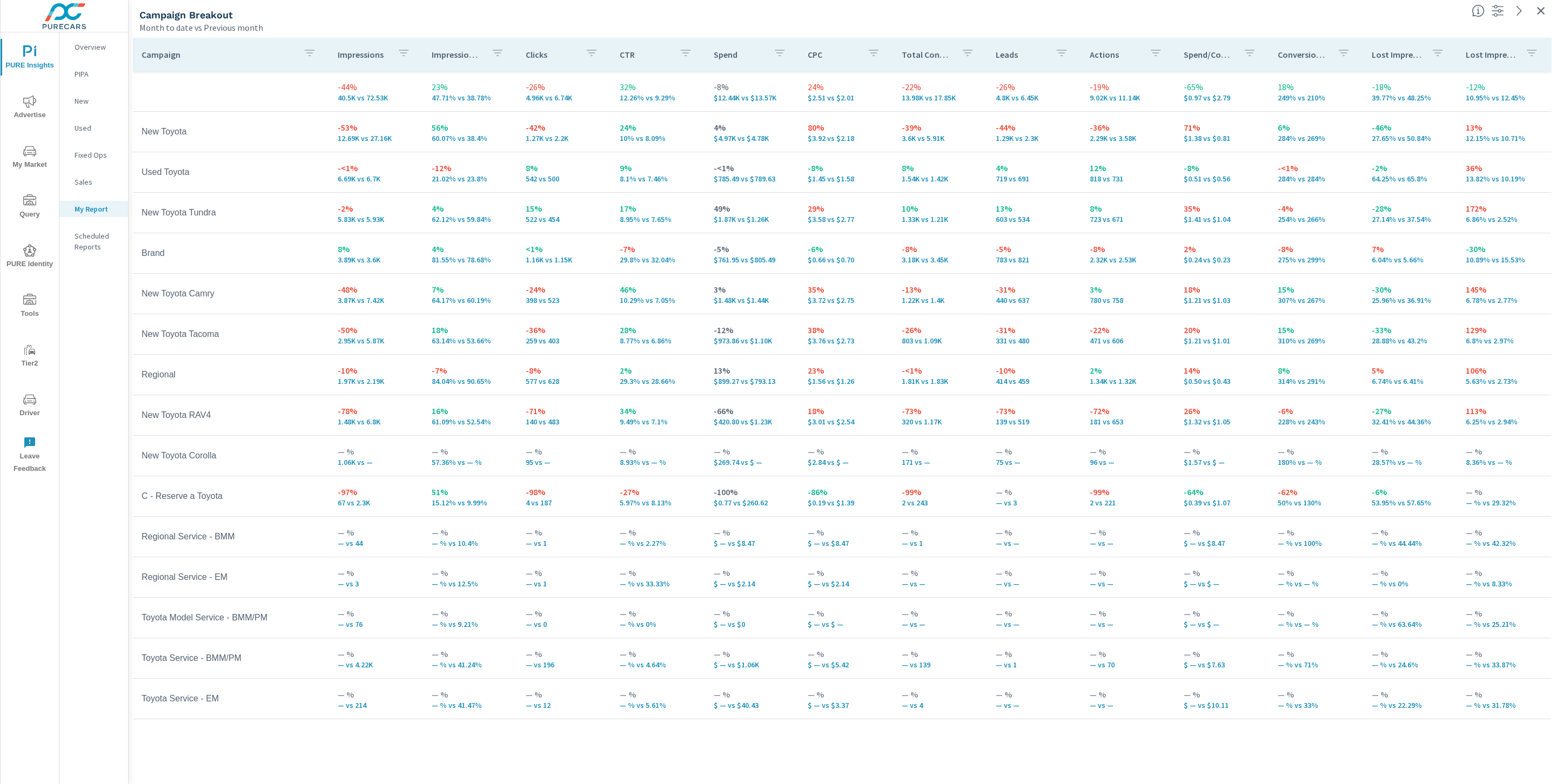
click at [752, 26] on div "Month to date vs Previous month" at bounding box center [801, 27] width 1324 height 13
click at [1383, 6] on icon "button" at bounding box center [1541, 10] width 13 height 13
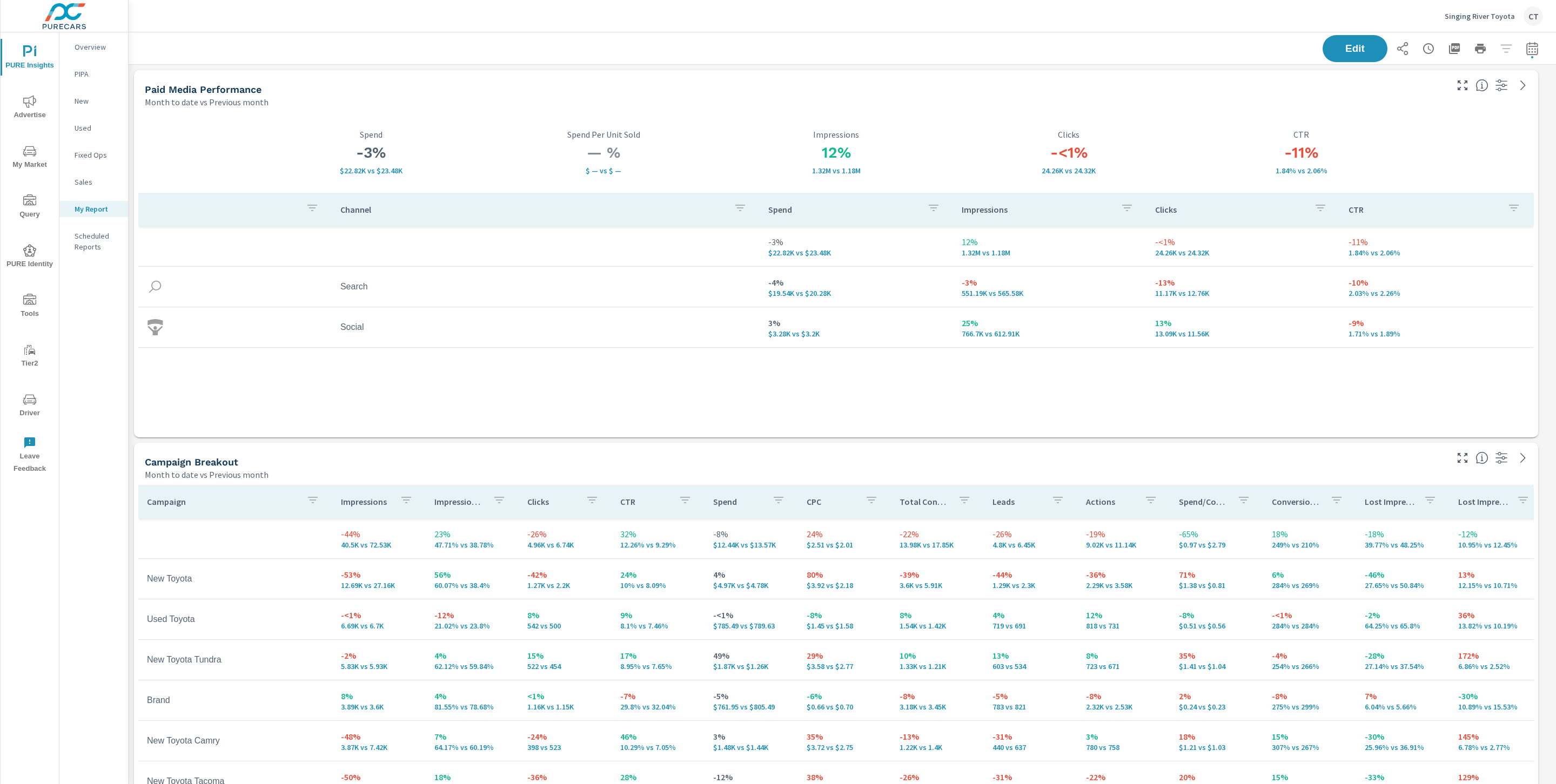
scroll to position [5, 5]
click at [1383, 45] on icon "button" at bounding box center [1532, 48] width 11 height 13
select select "Month to date"
click at [1383, 150] on select "Custom Previous period Previous month Previous year" at bounding box center [1434, 141] width 108 height 22
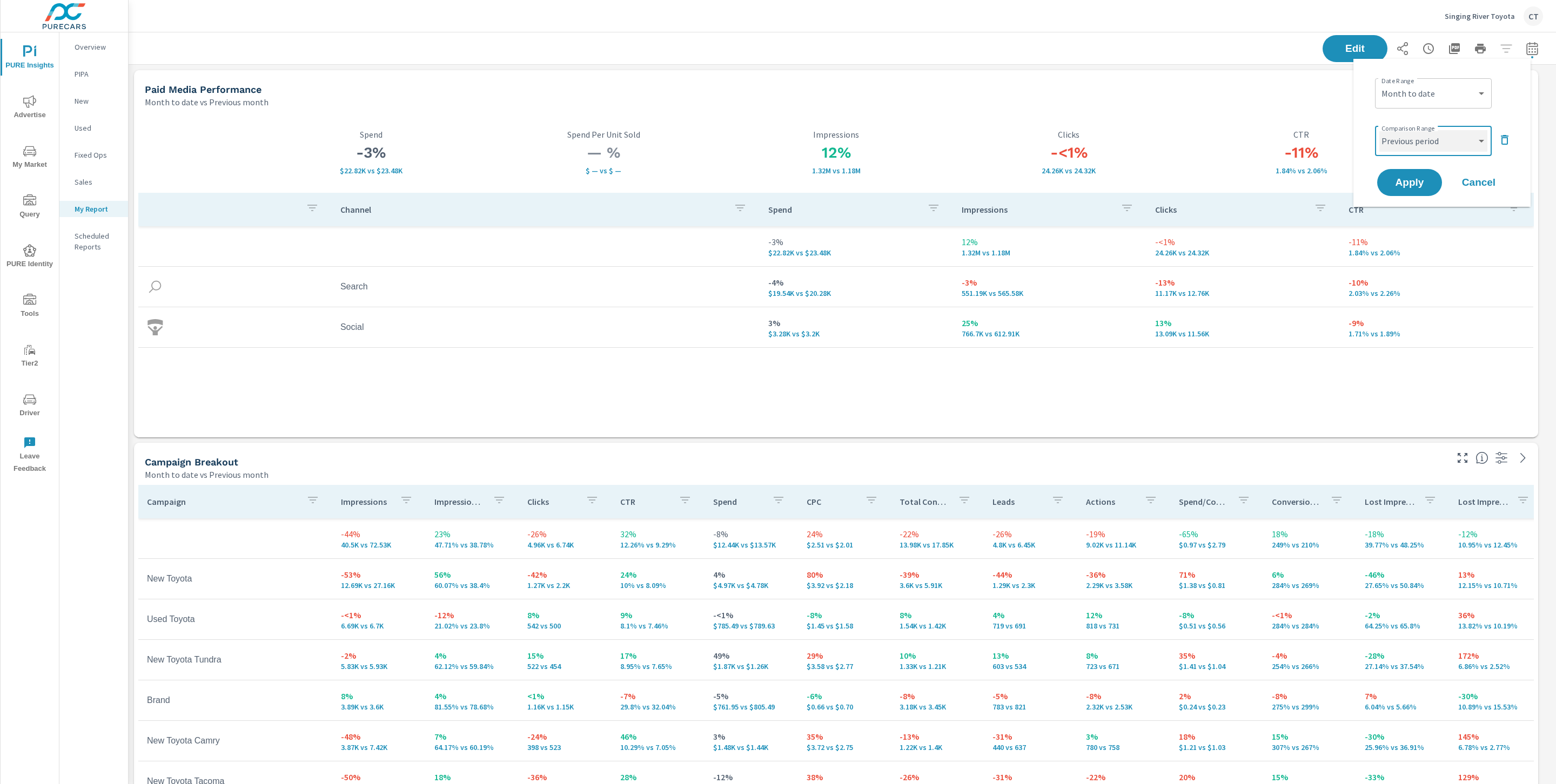
click at [1380, 130] on select "Custom Previous period Previous month Previous year" at bounding box center [1434, 141] width 108 height 22
select select "Previous period"
click at [1383, 180] on span "Apply" at bounding box center [1409, 183] width 44 height 10
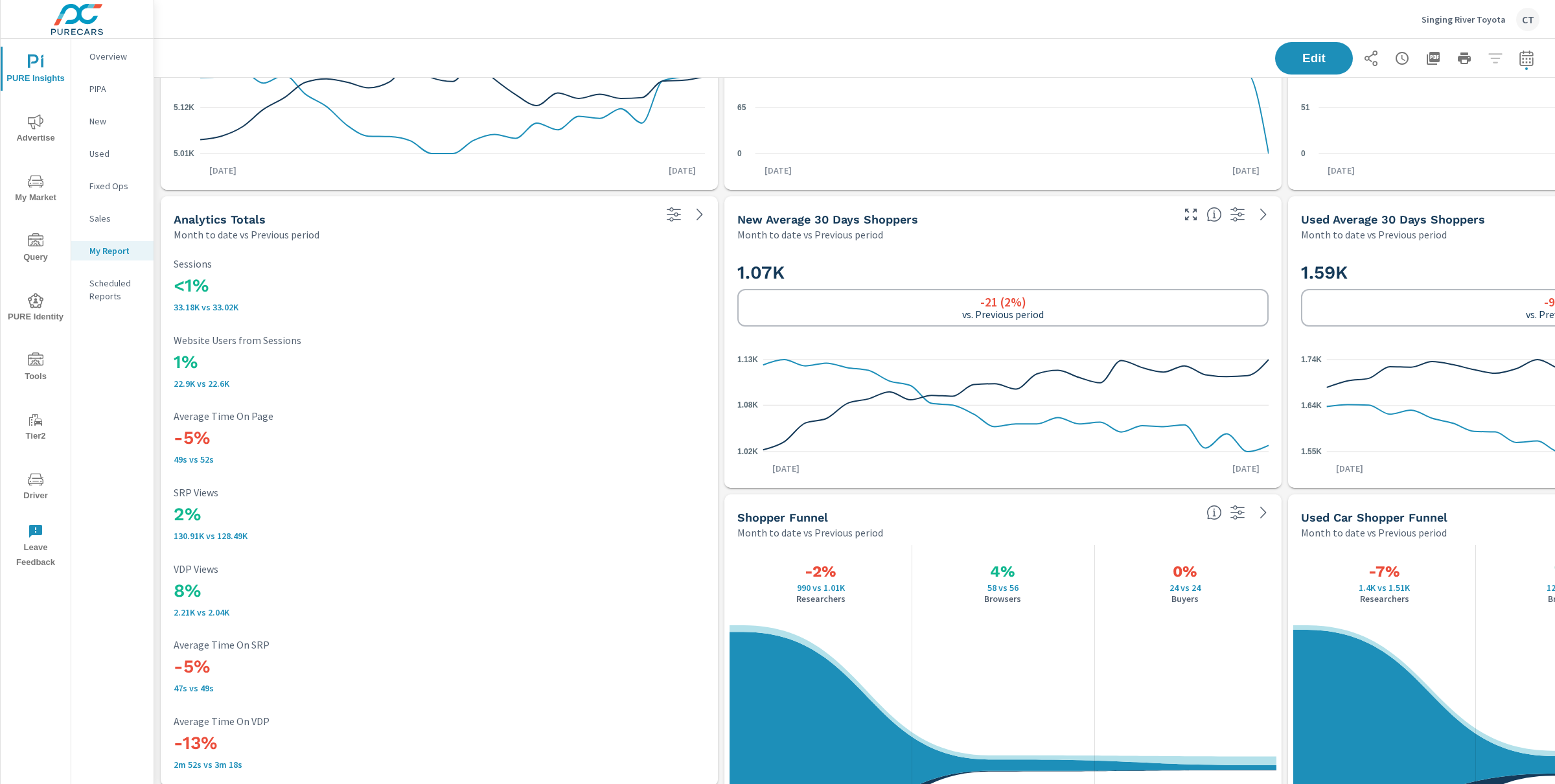
scroll to position [3459, 1416]
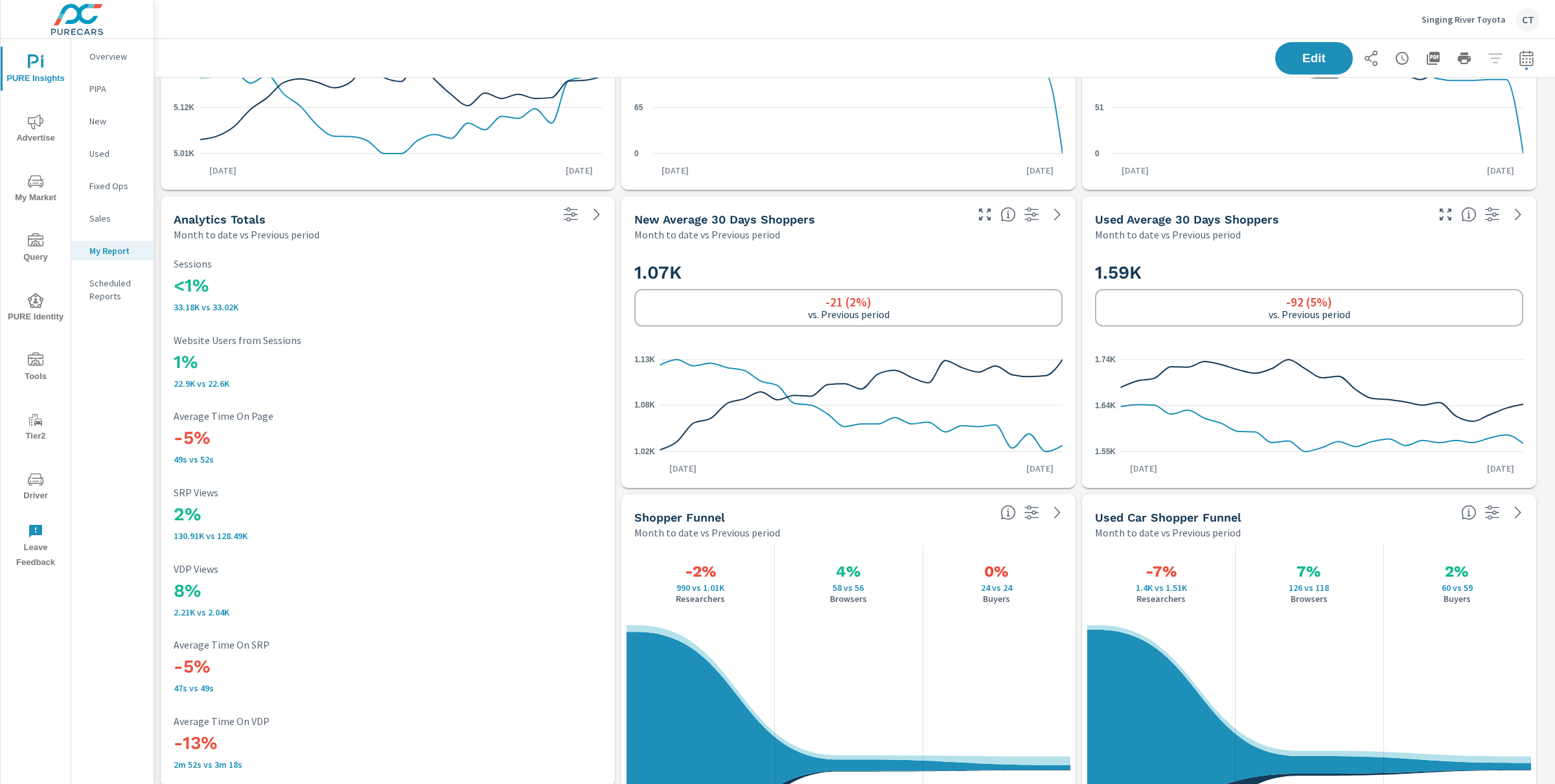
click at [517, 322] on div "<1% 33.18K vs 33.02K Sessions 1% 22.9K vs 22.6K Website Users from Sessions -5%…" at bounding box center [388, 514] width 444 height 534
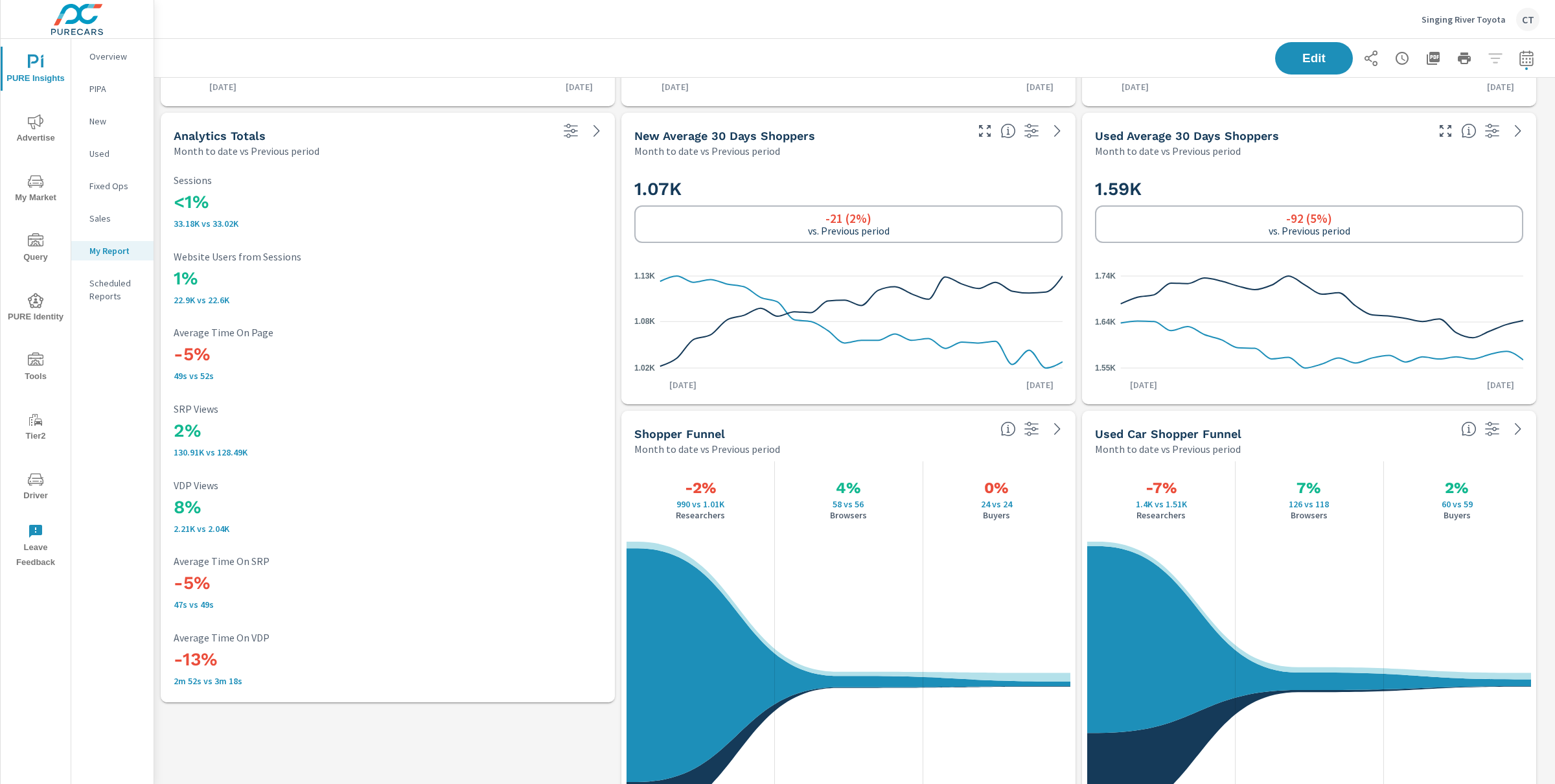
click at [909, 313] on icon "1.02K 1.08K 1.13K" at bounding box center [848, 322] width 428 height 113
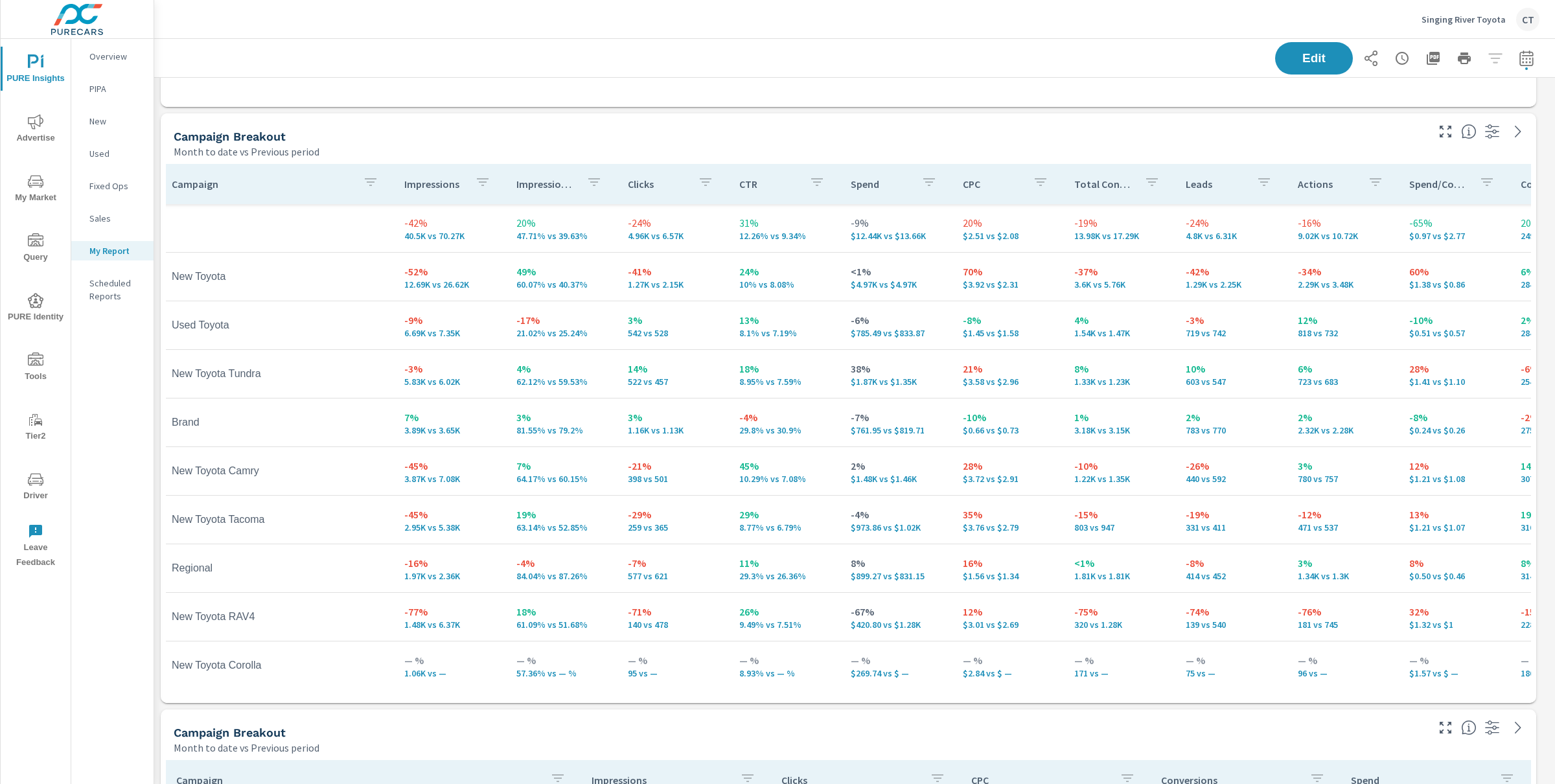
scroll to position [413, 0]
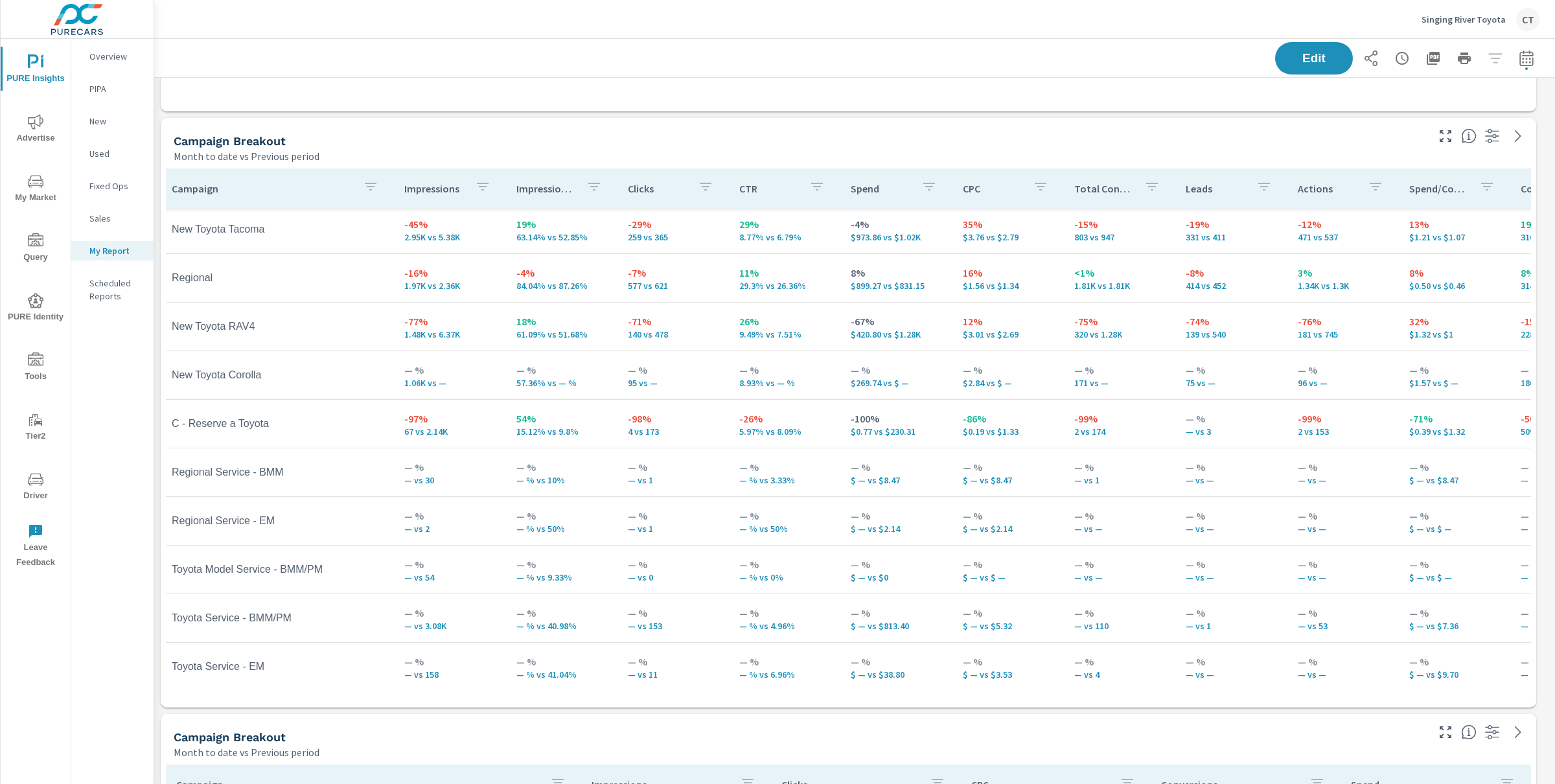
scroll to position [299, 7]
click at [377, 188] on button "button" at bounding box center [368, 188] width 26 height 30
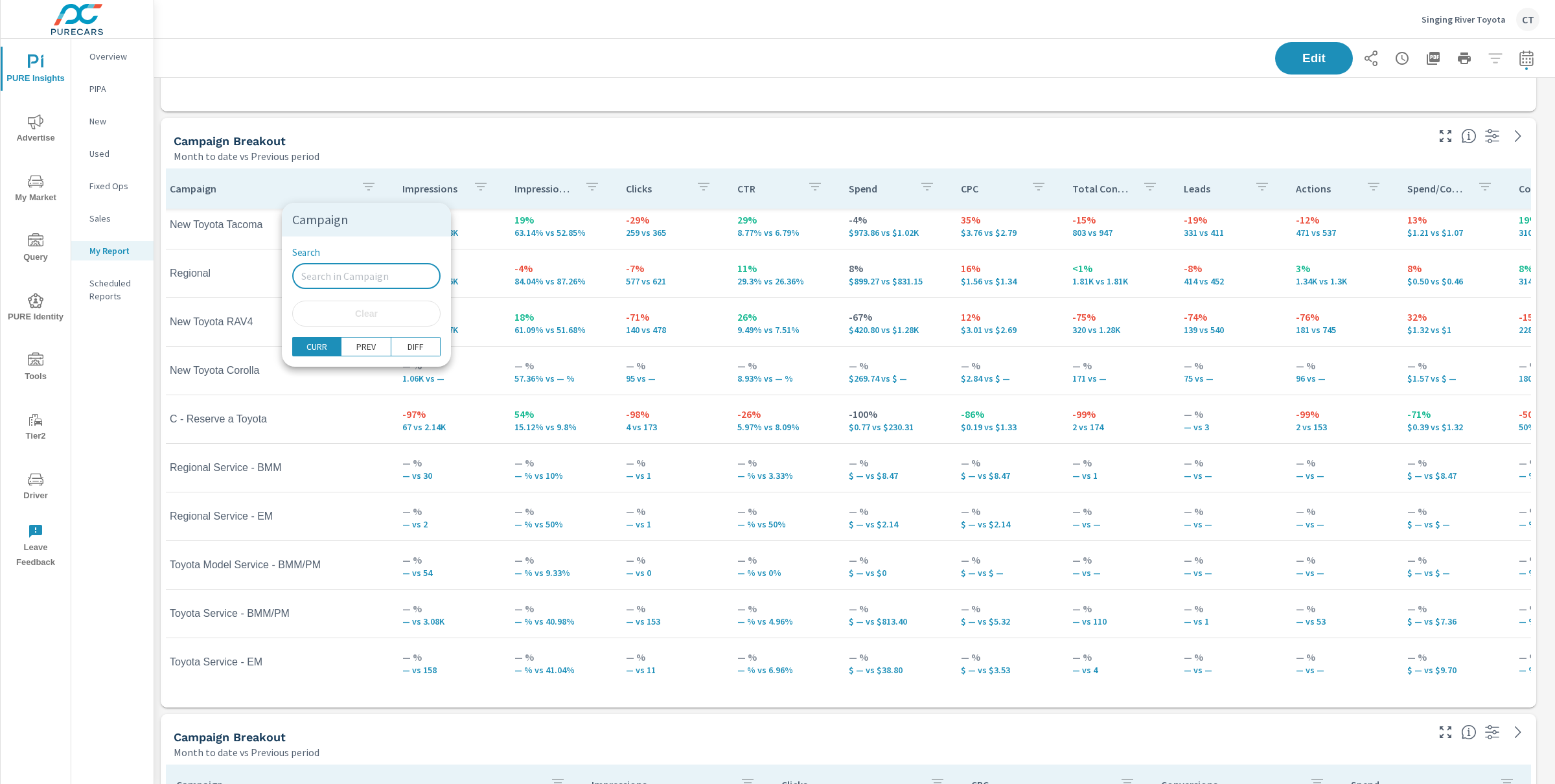
click at [342, 267] on input "Search" at bounding box center [367, 275] width 149 height 26
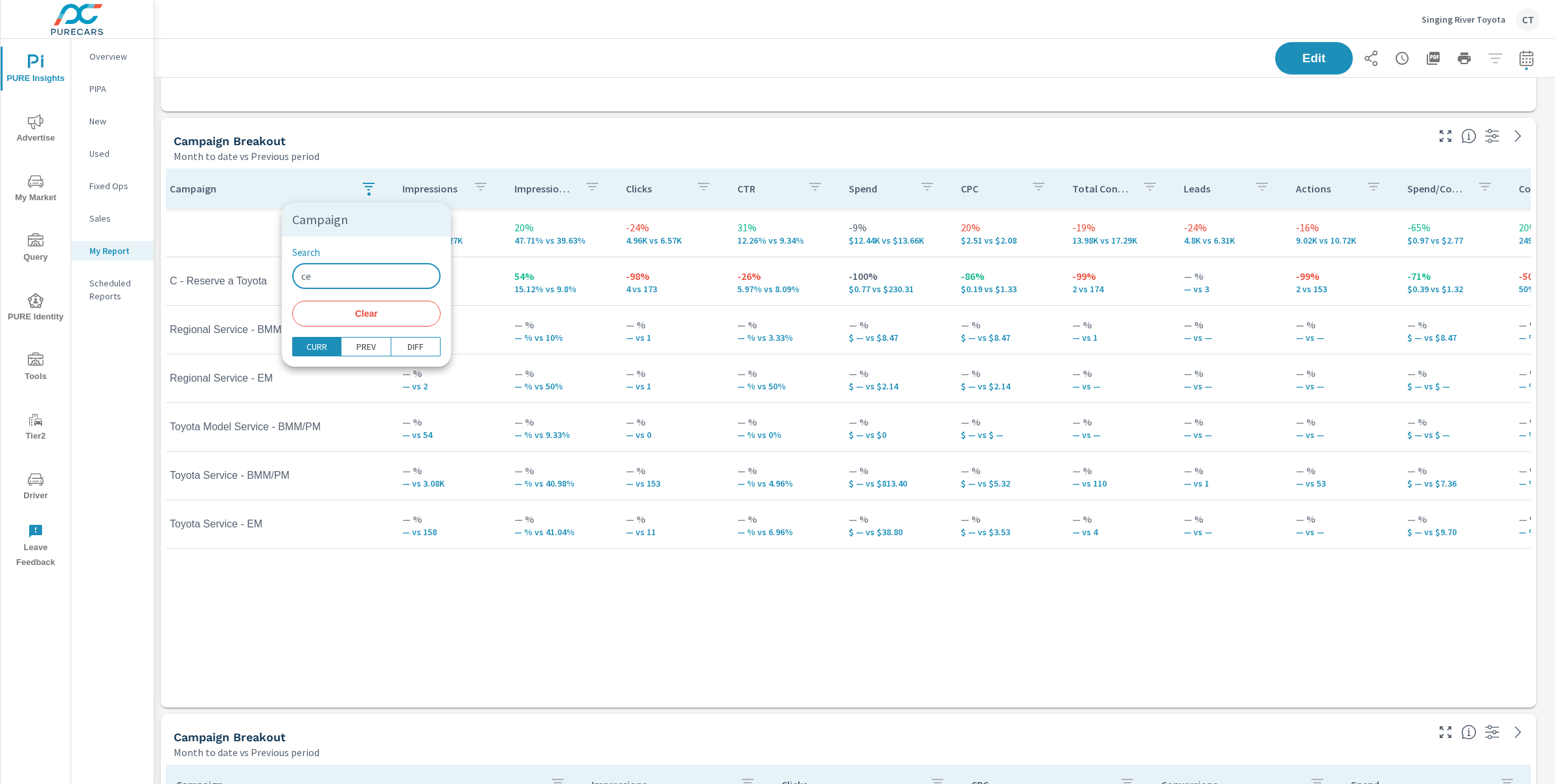
type input "c"
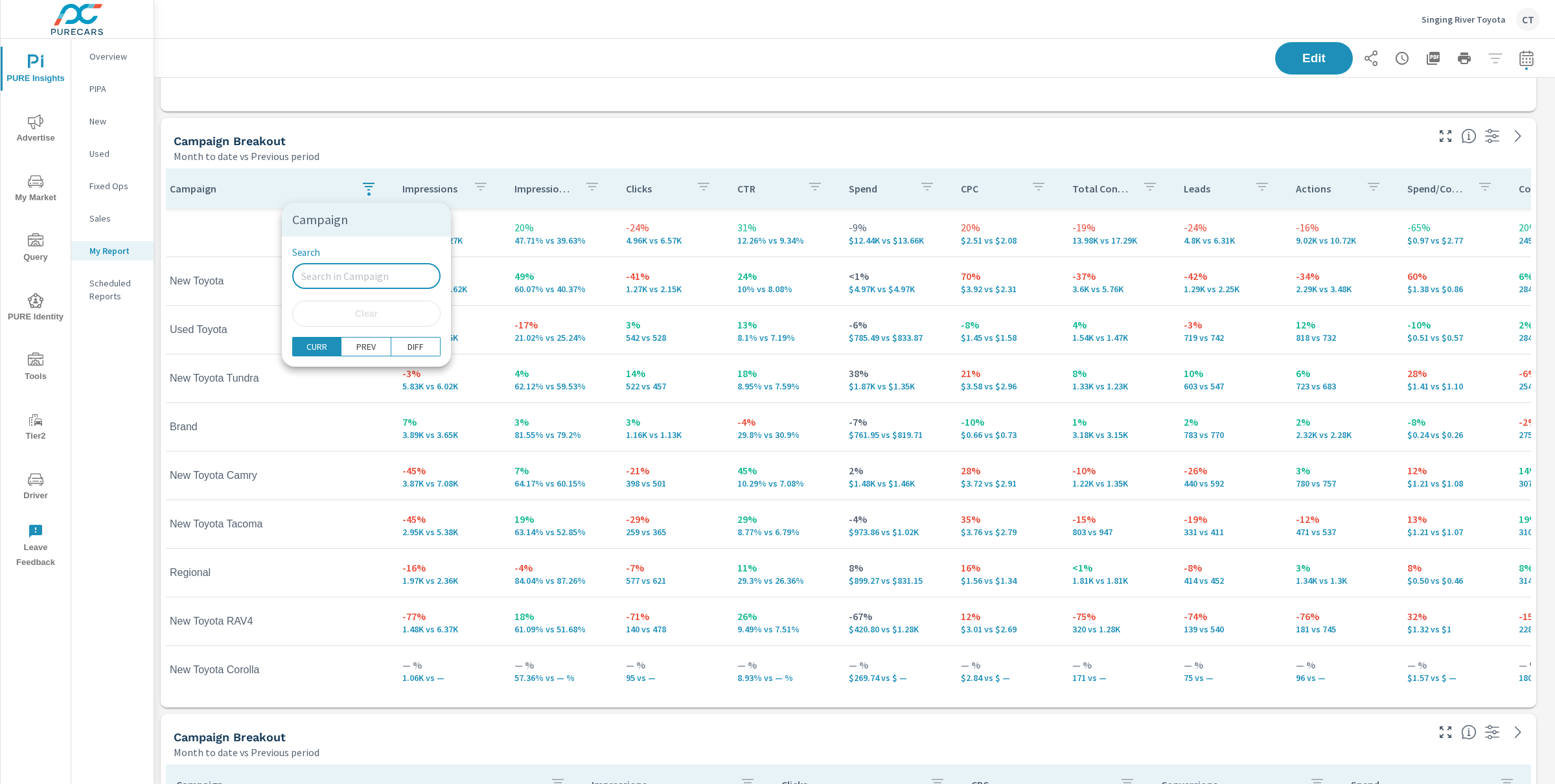
click at [471, 137] on div at bounding box center [778, 392] width 1555 height 784
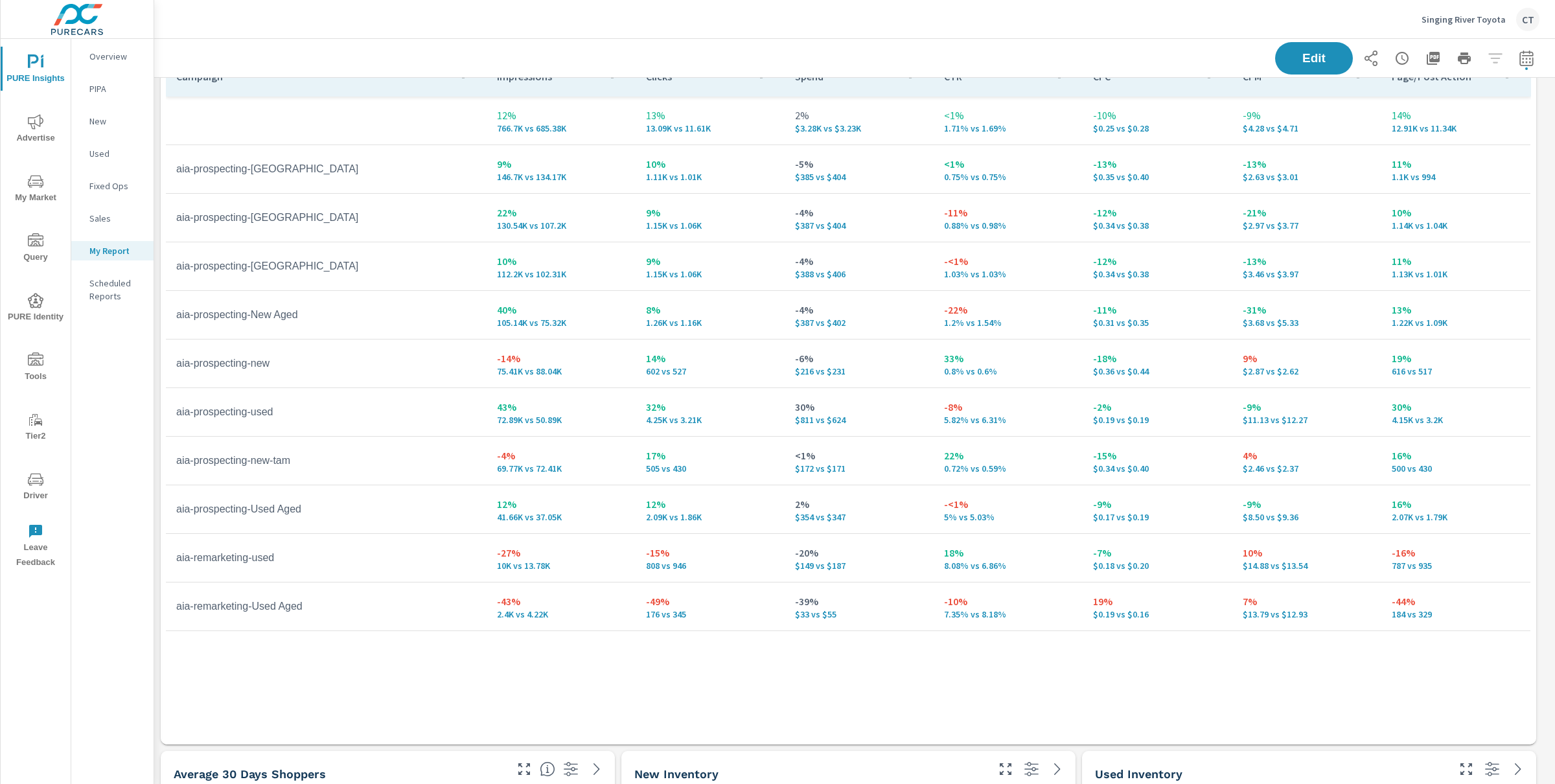
scroll to position [1681, 0]
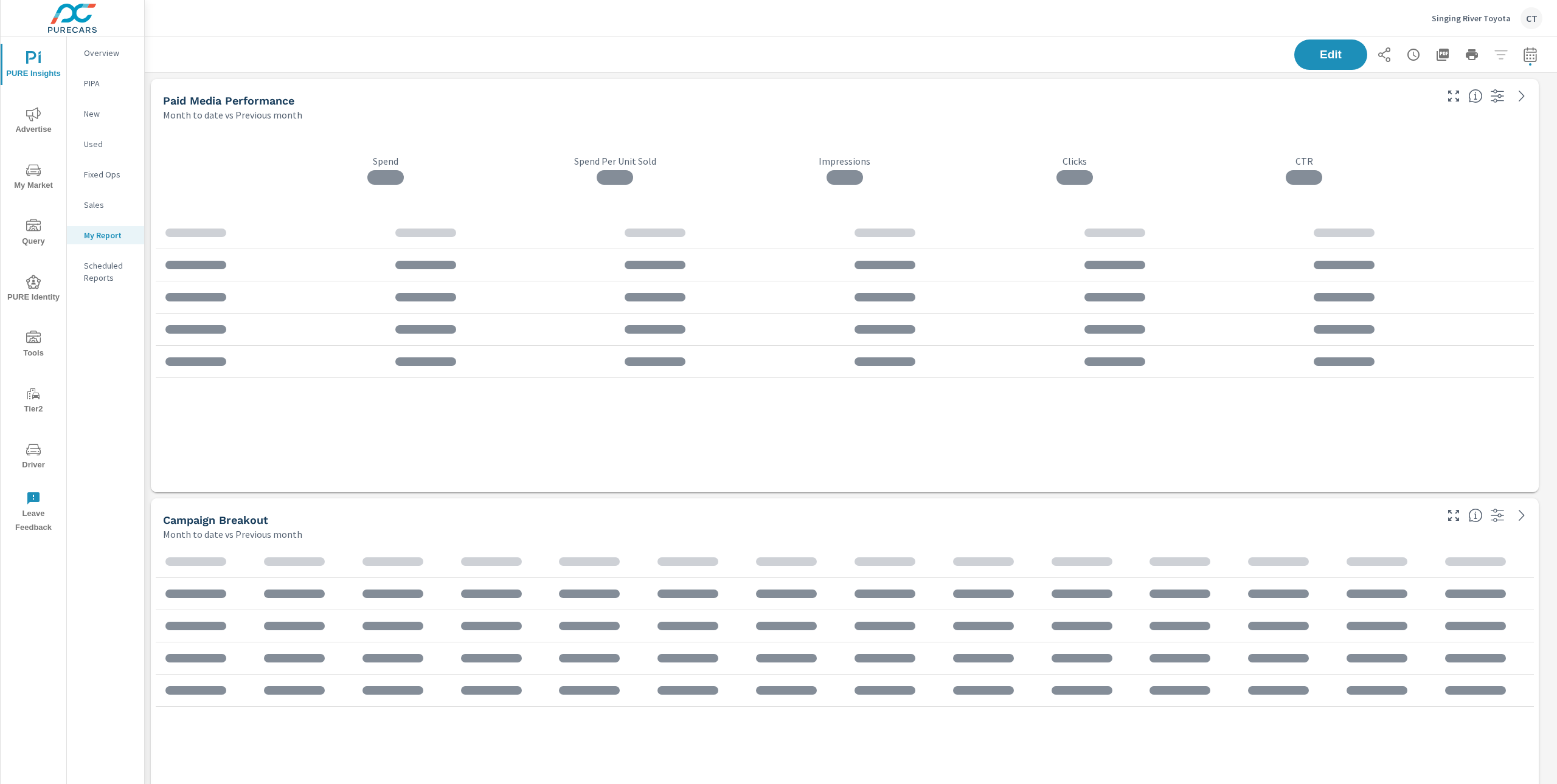
scroll to position [3247, 1426]
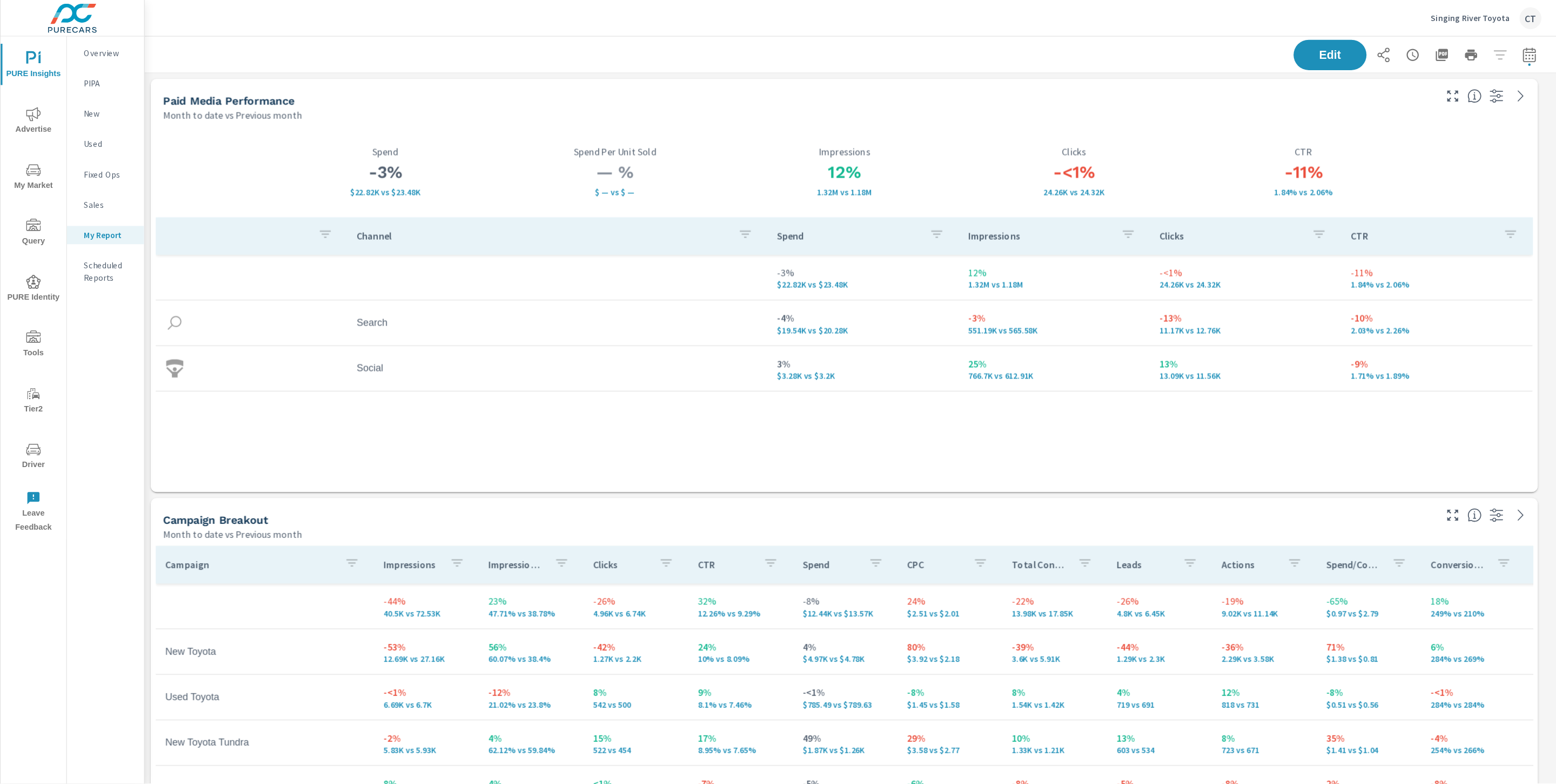
scroll to position [40, 0]
click at [31, 109] on span "Advertise" at bounding box center [30, 108] width 52 height 27
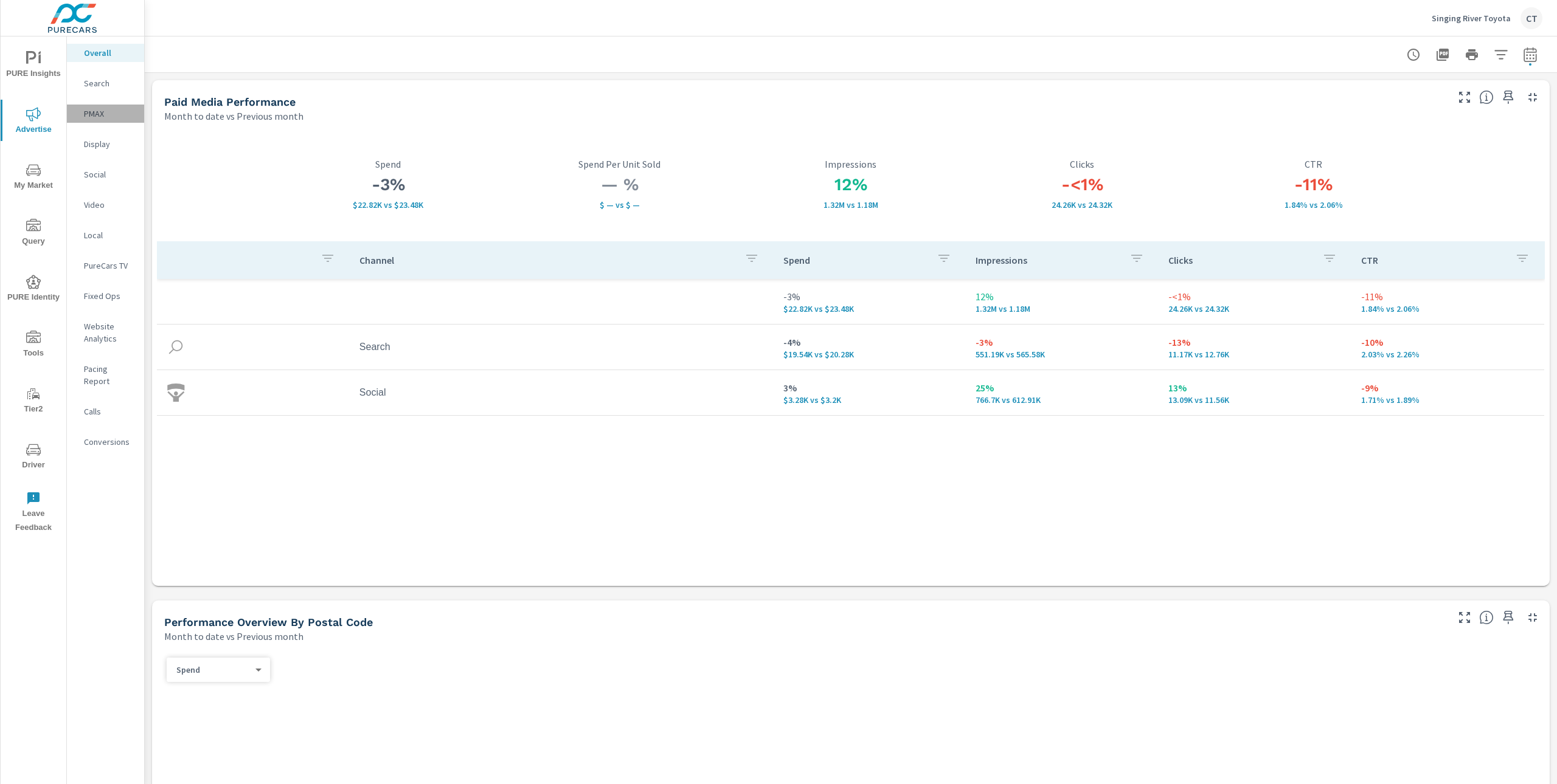
click at [86, 111] on p "PMAX" at bounding box center [110, 113] width 51 height 12
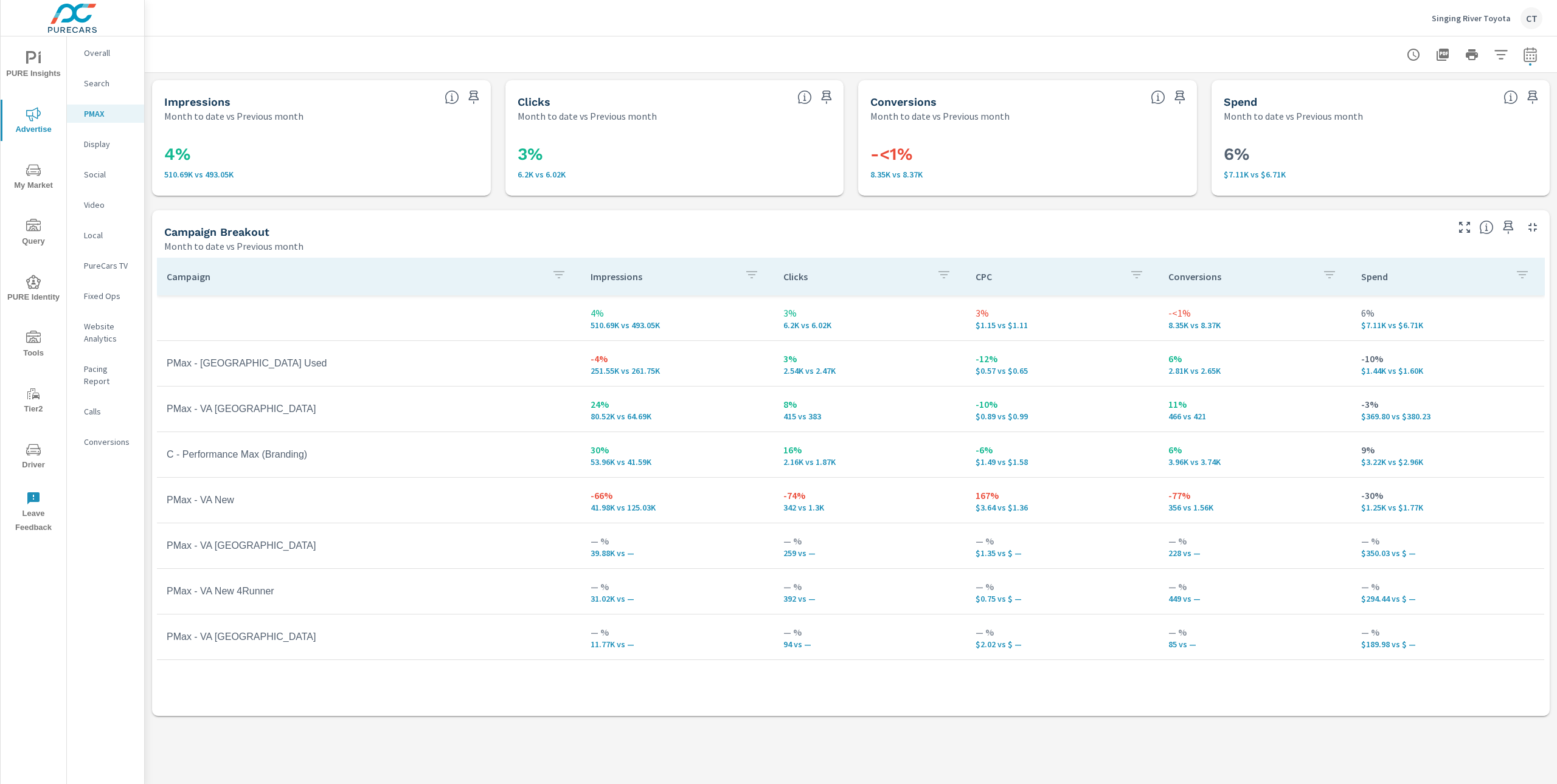
click at [102, 86] on p "Search" at bounding box center [110, 82] width 51 height 12
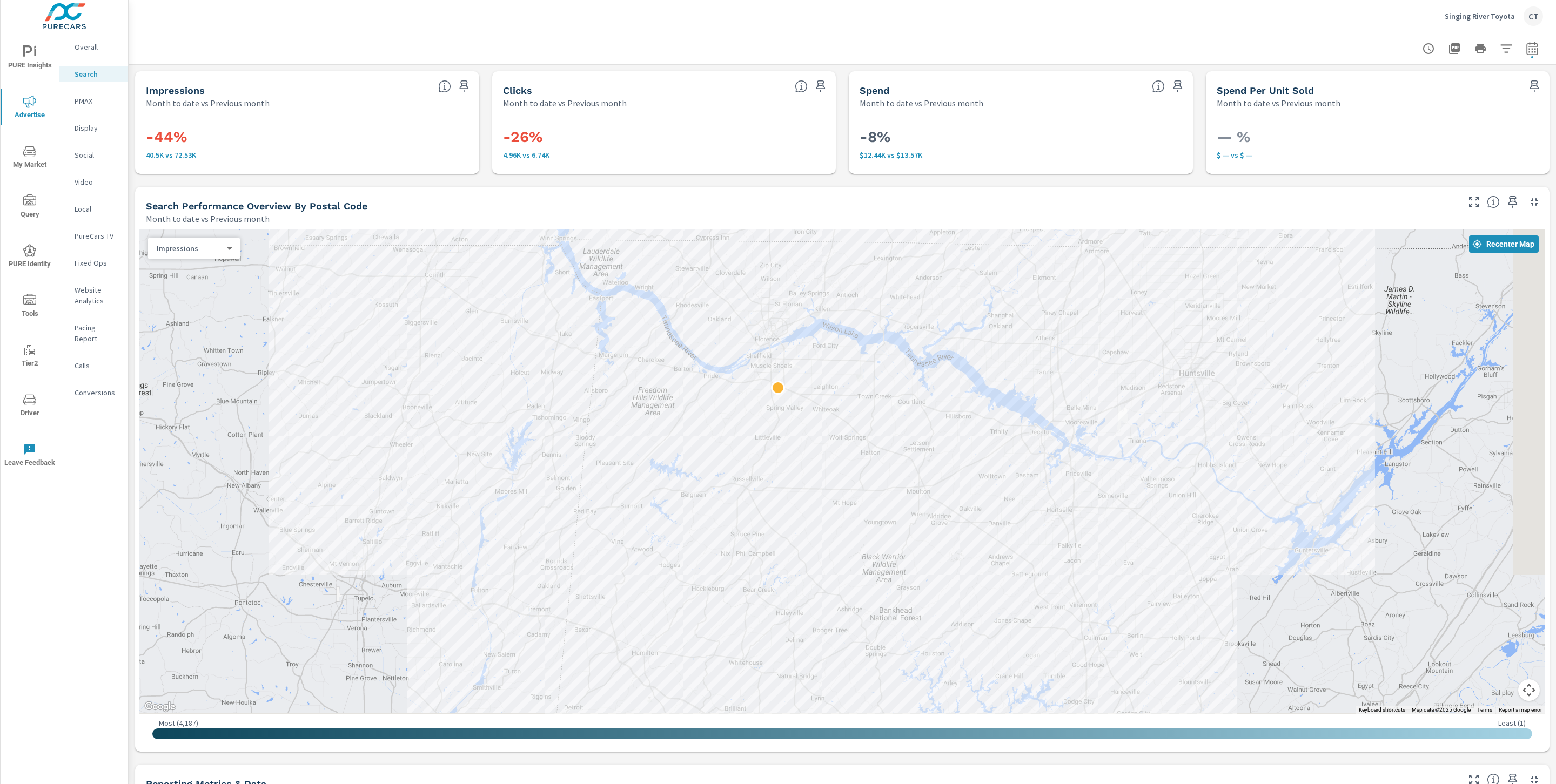
drag, startPoint x: 1351, startPoint y: 444, endPoint x: 1285, endPoint y: 373, distance: 96.9
click at [1285, 373] on div at bounding box center [842, 471] width 1406 height 485
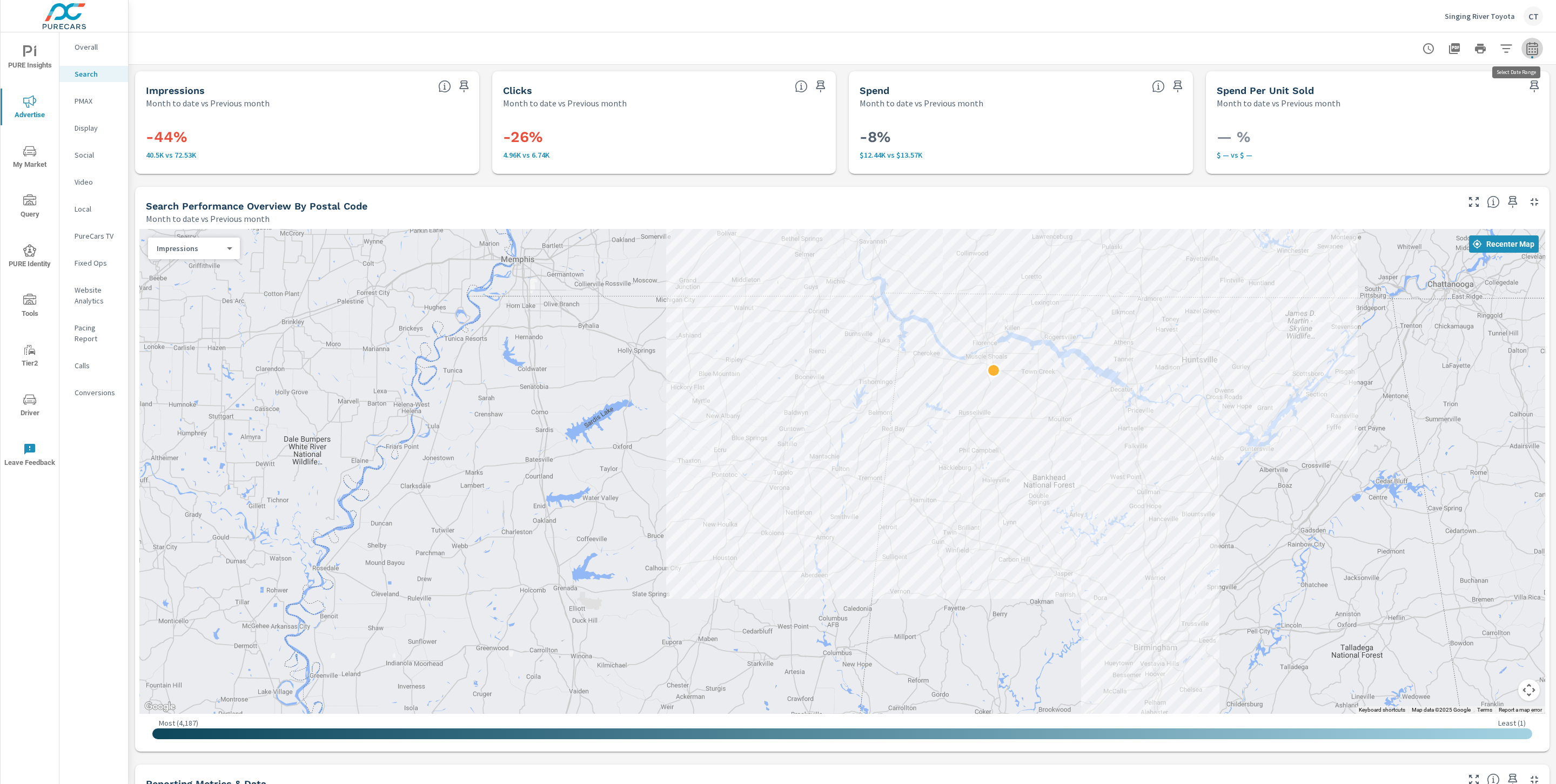
click at [1383, 45] on icon "button" at bounding box center [1532, 48] width 13 height 13
select select "Month to date"
click at [1383, 150] on select "Custom Previous period Previous month Previous year" at bounding box center [1434, 141] width 108 height 22
click at [1380, 130] on select "Custom Previous period Previous month Previous year" at bounding box center [1434, 141] width 108 height 22
select select "Previous period"
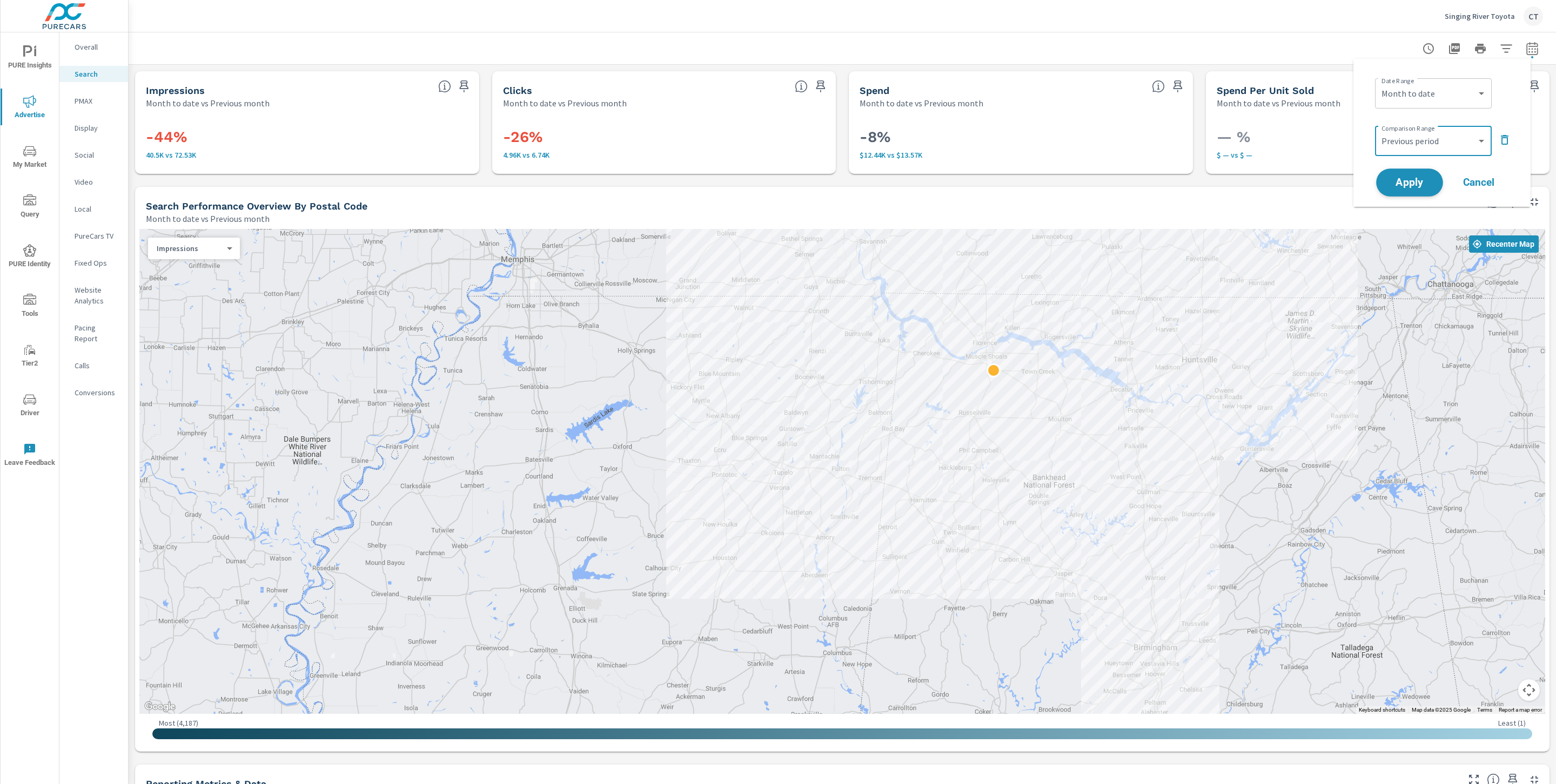
click at [1383, 181] on span "Apply" at bounding box center [1409, 183] width 44 height 10
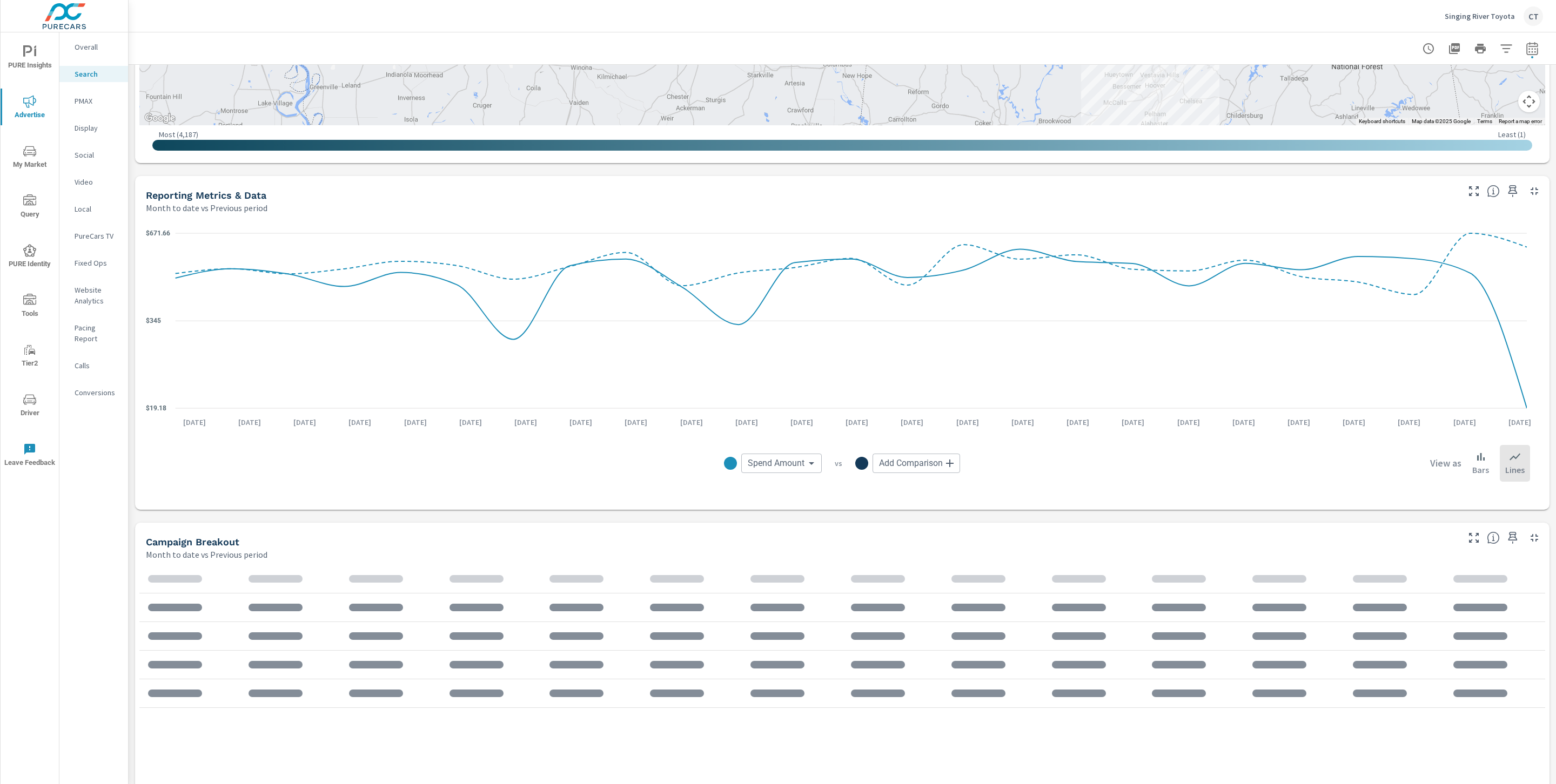
scroll to position [590, 0]
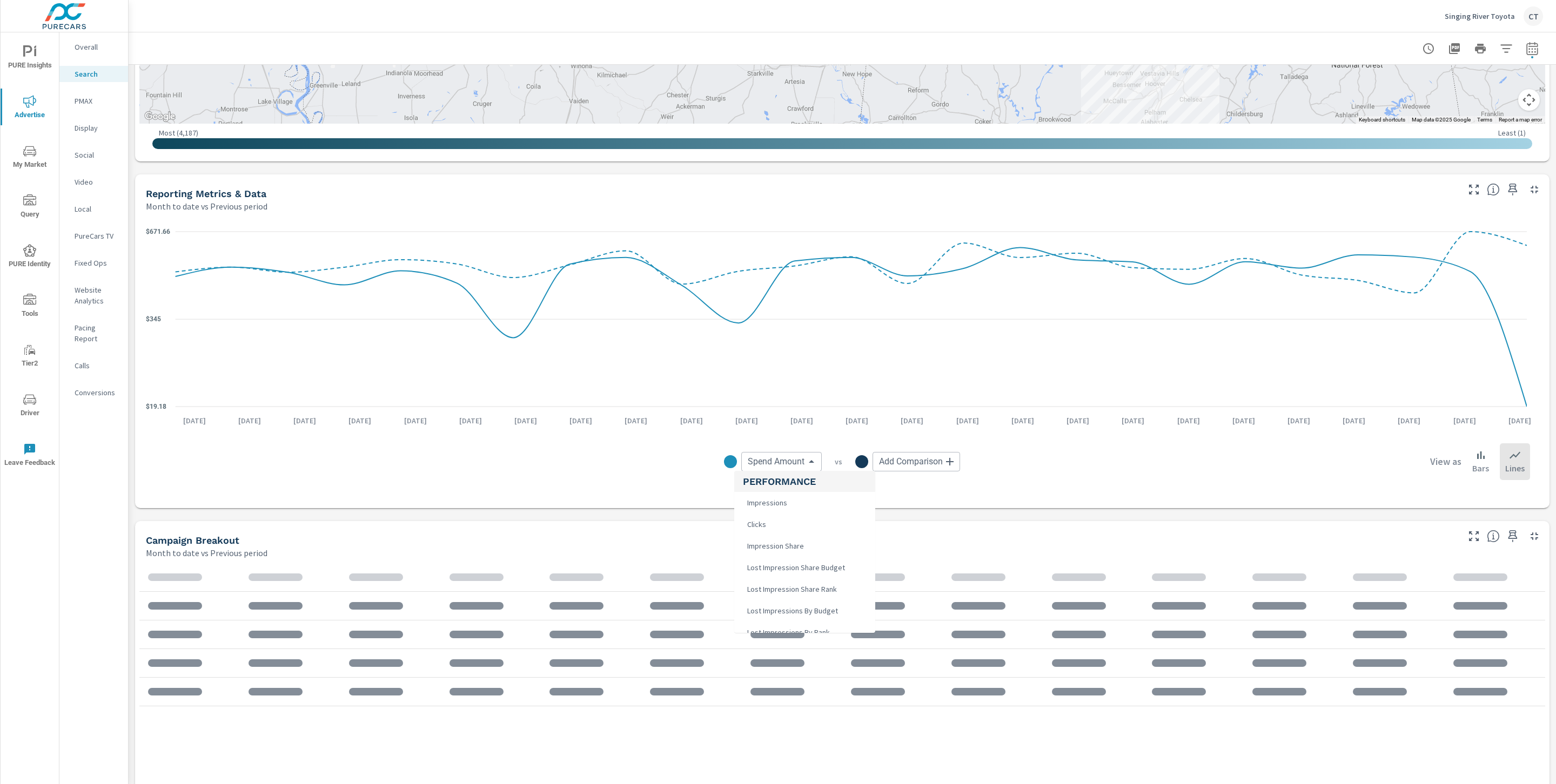
click at [768, 458] on body "PURE Insights Advertise My Market Query PURE Identity Tools Tier2 Driver Leave …" at bounding box center [778, 392] width 1556 height 784
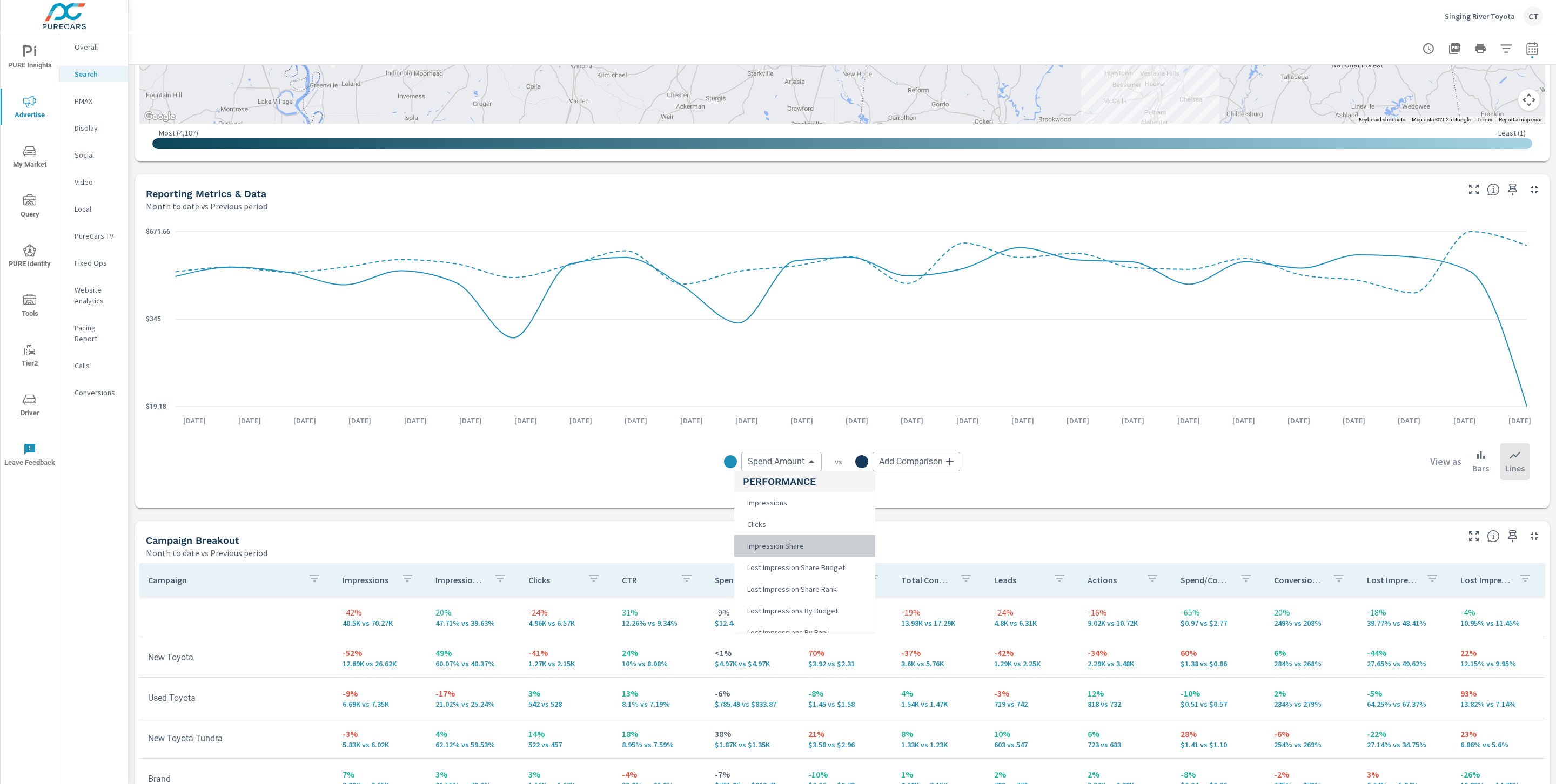
click at [787, 539] on span "Impression Share" at bounding box center [774, 546] width 63 height 15
type input "Impression Share"
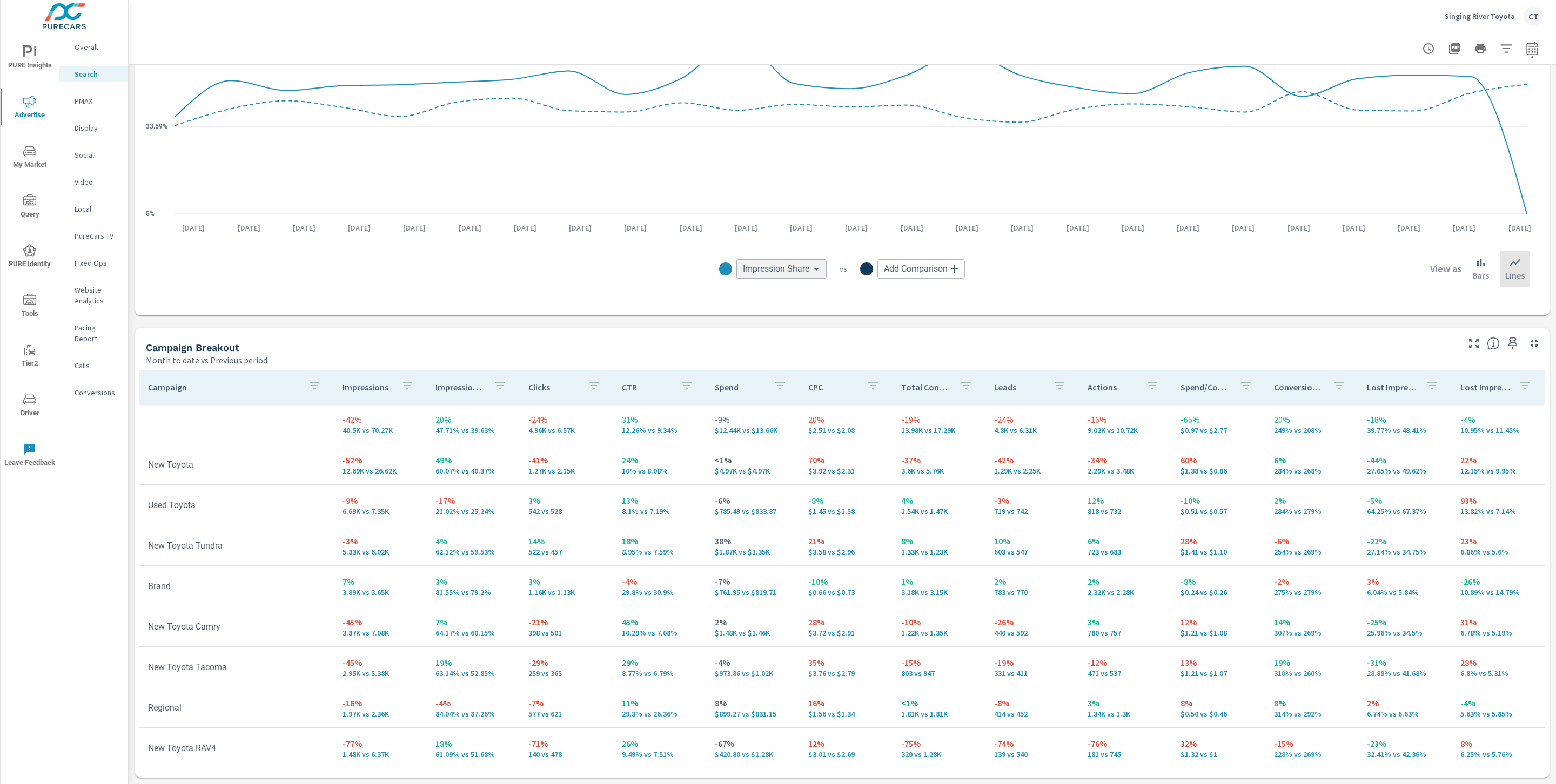
scroll to position [0, 5]
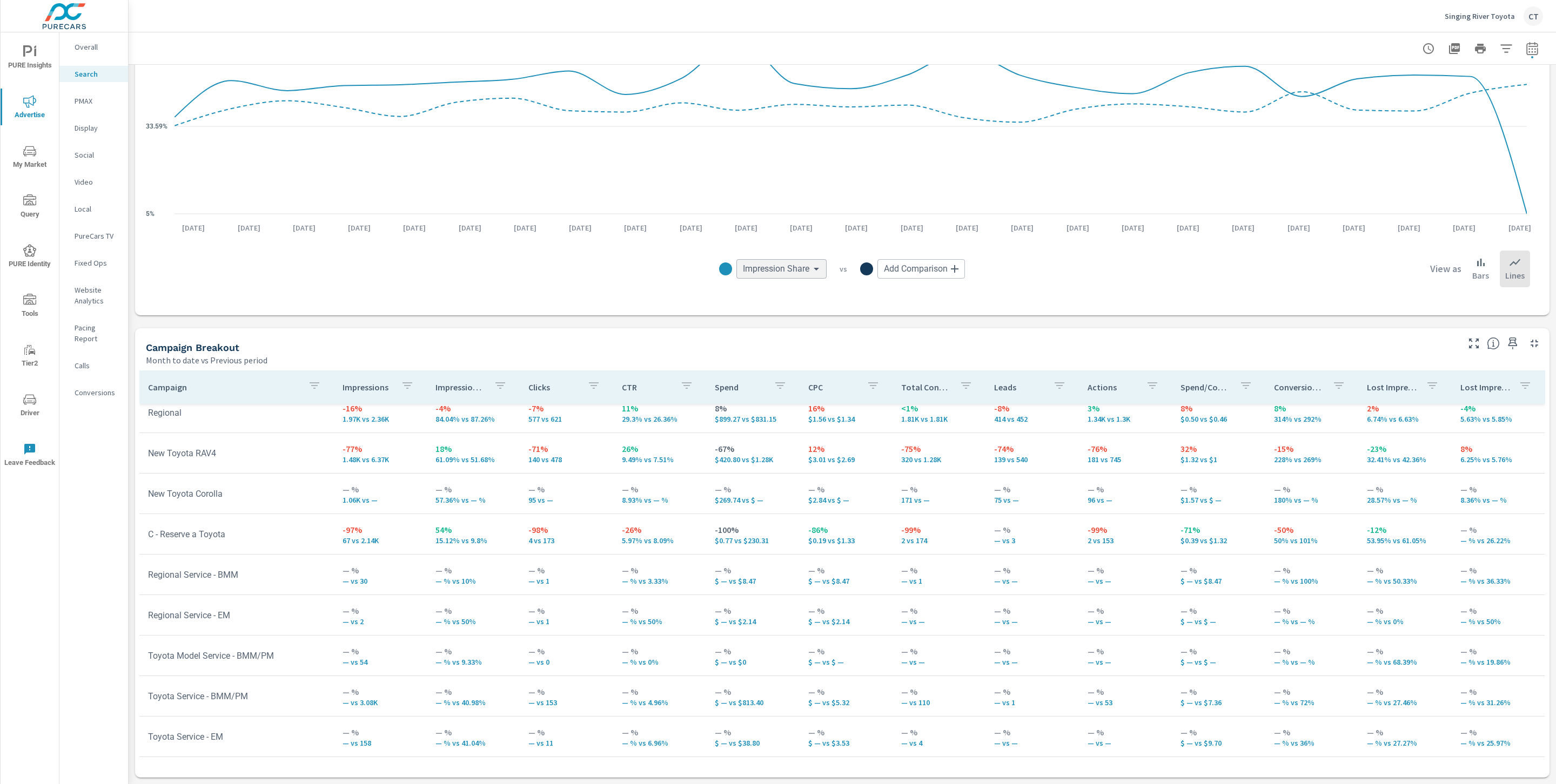
scroll to position [0, 5]
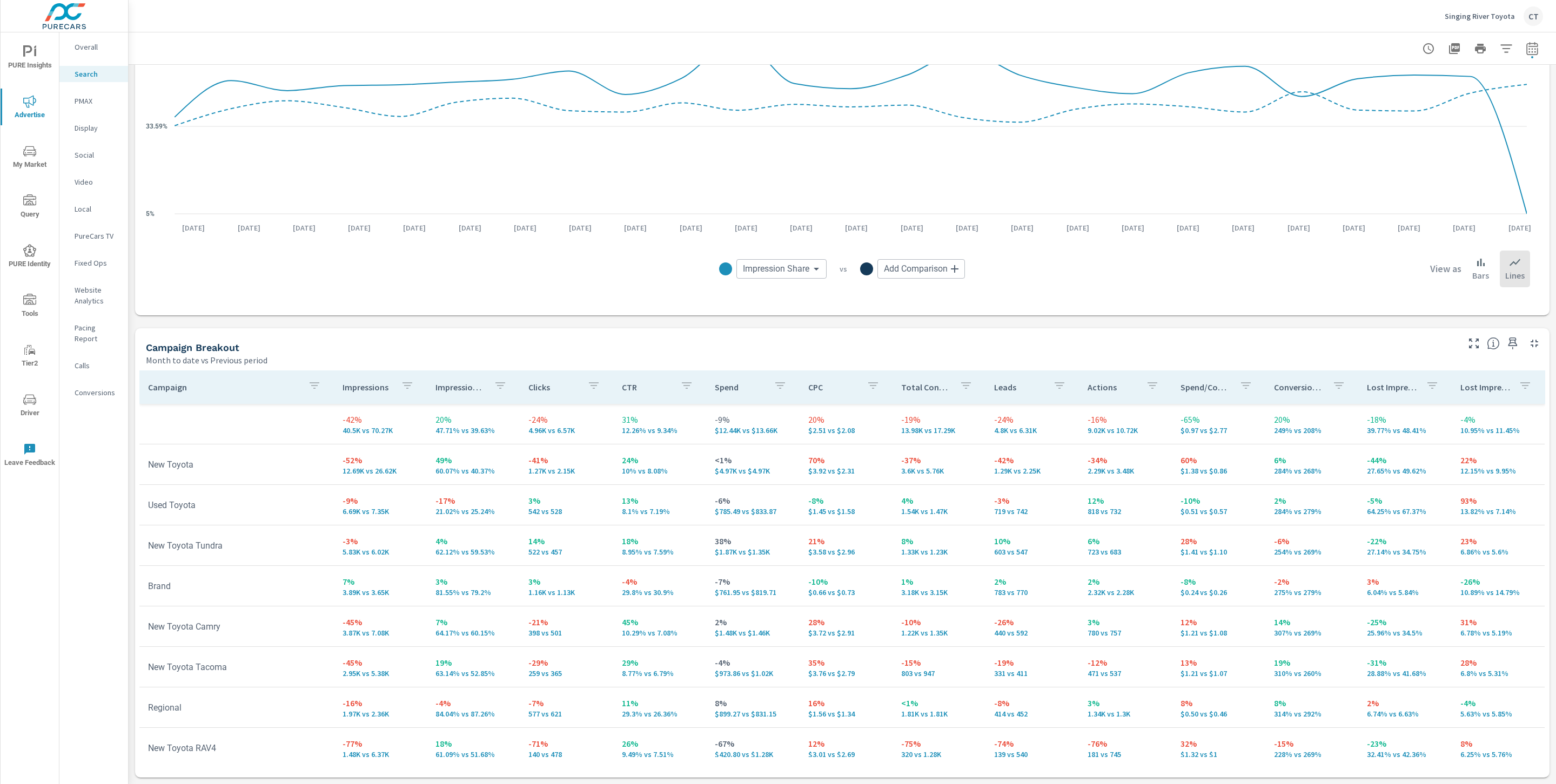
click at [463, 383] on p "Impression Share" at bounding box center [461, 386] width 50 height 10
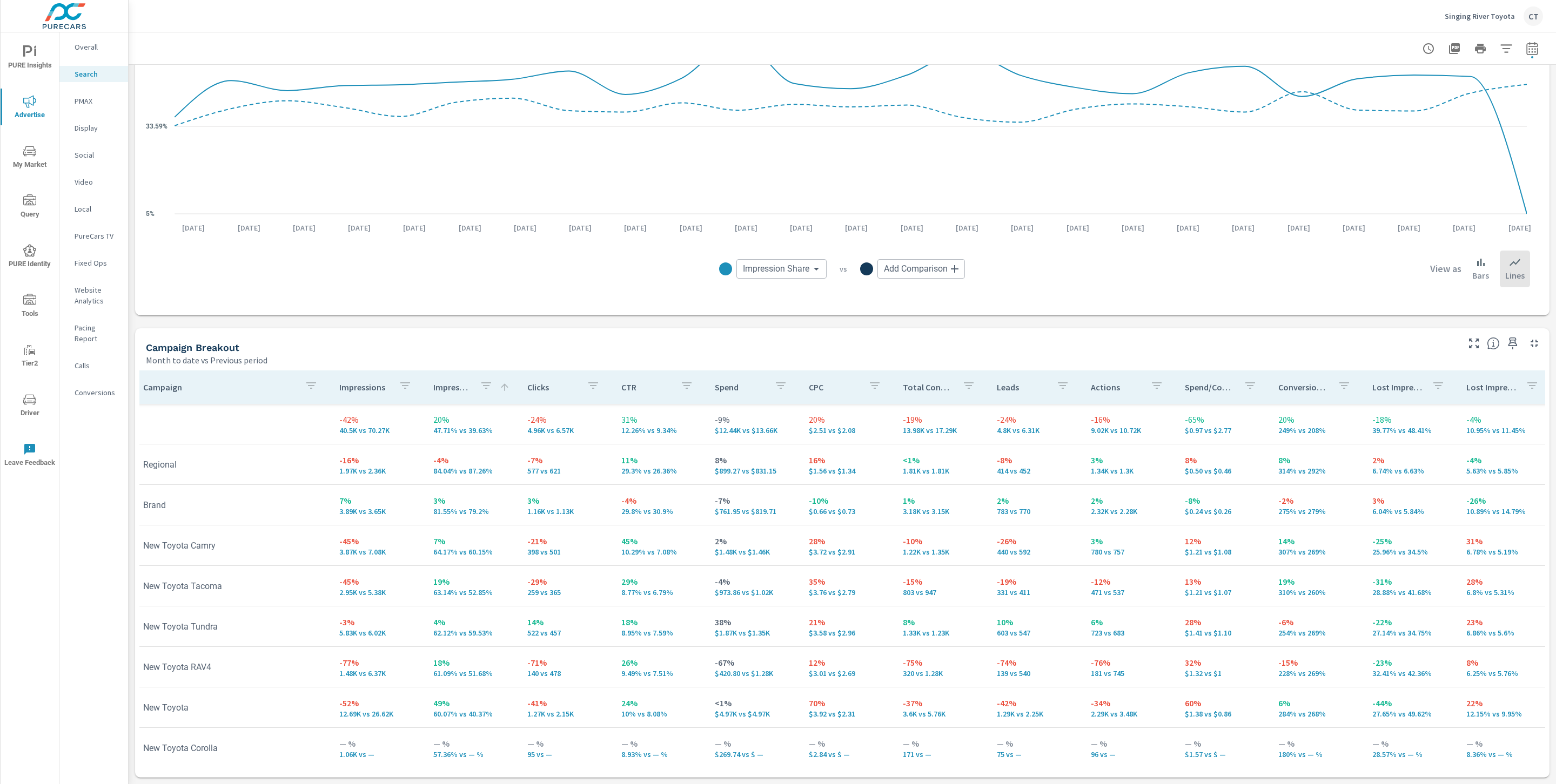
scroll to position [307, 5]
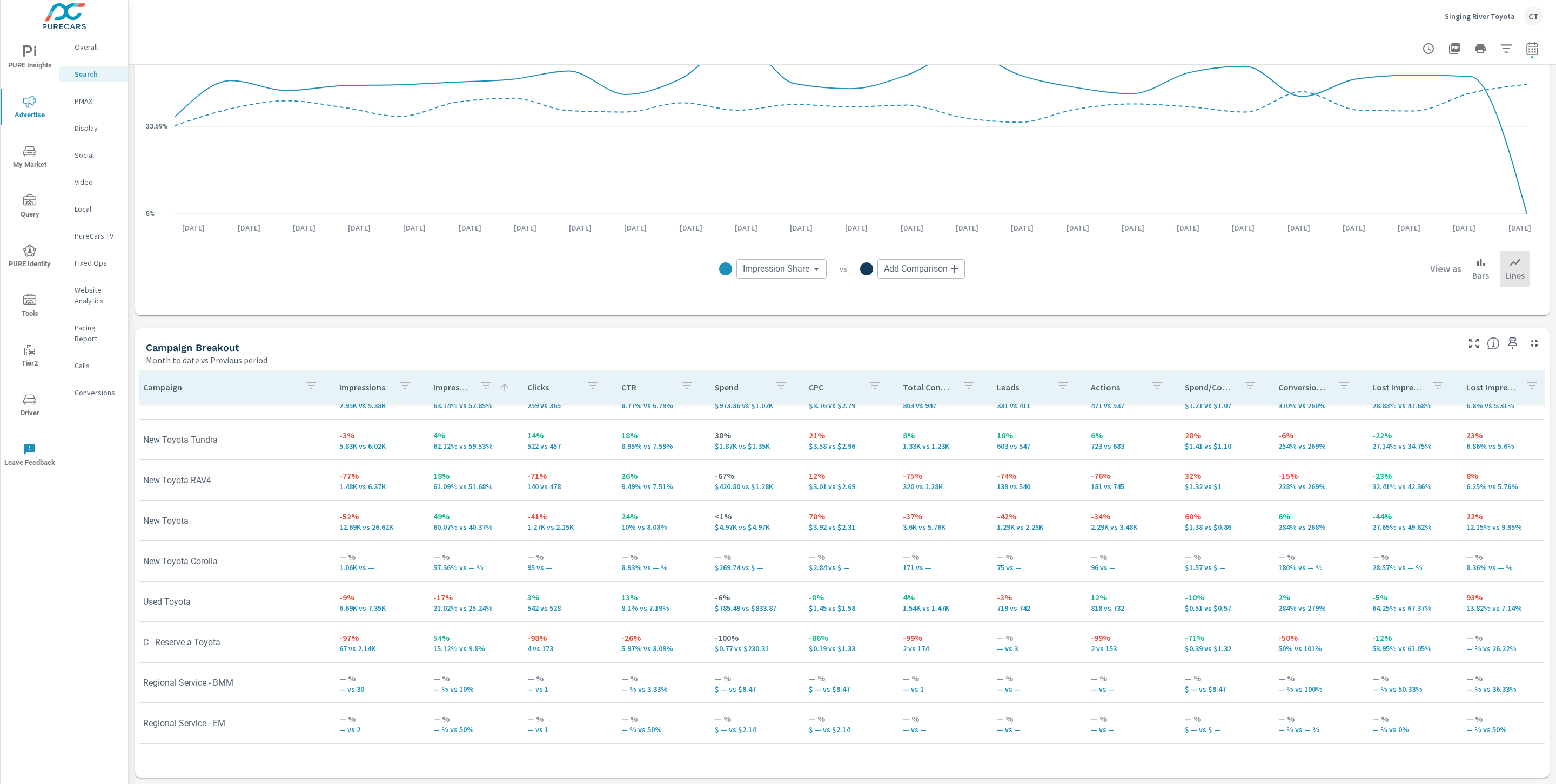
scroll to position [187, 18]
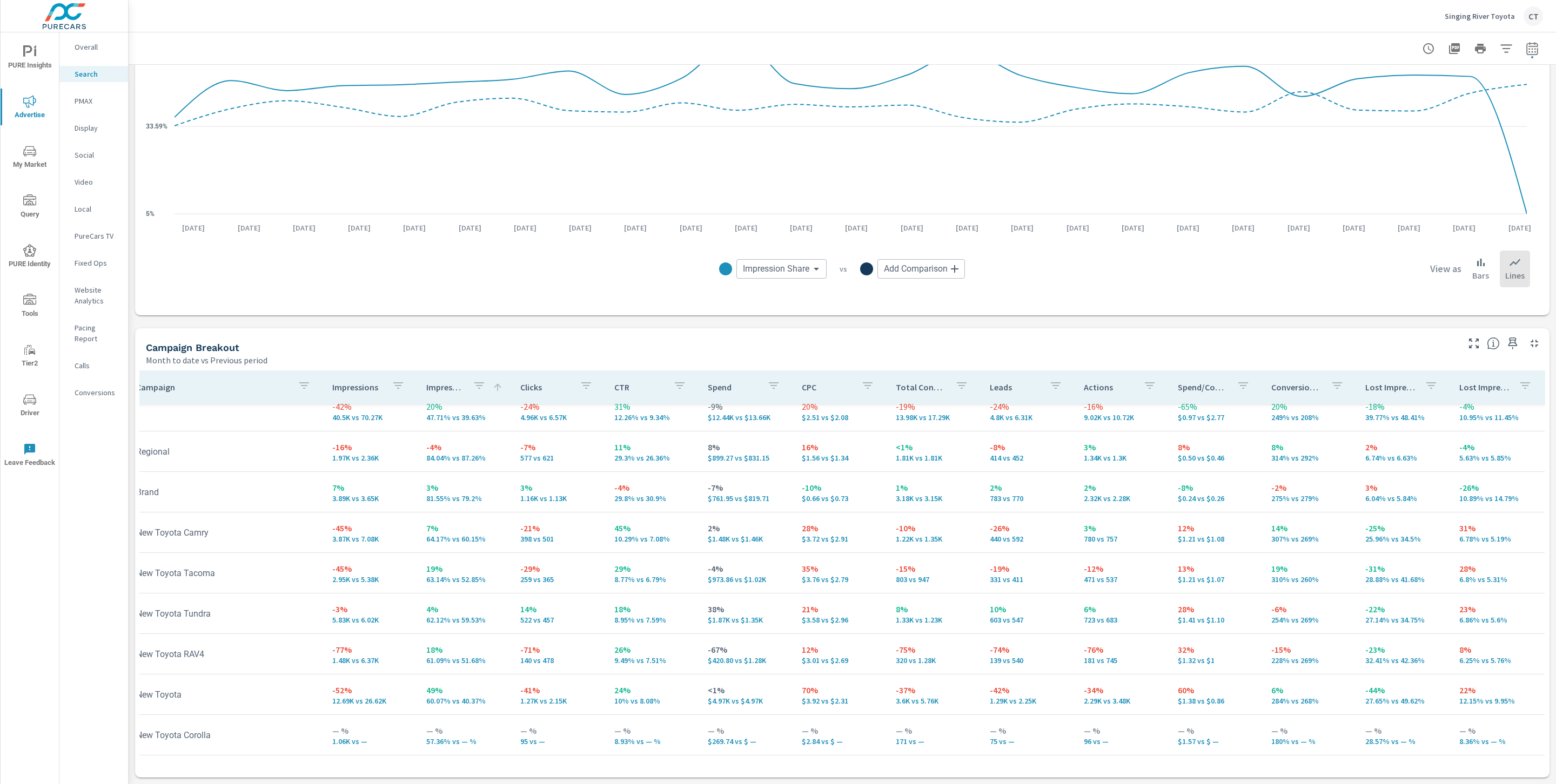
scroll to position [14, 18]
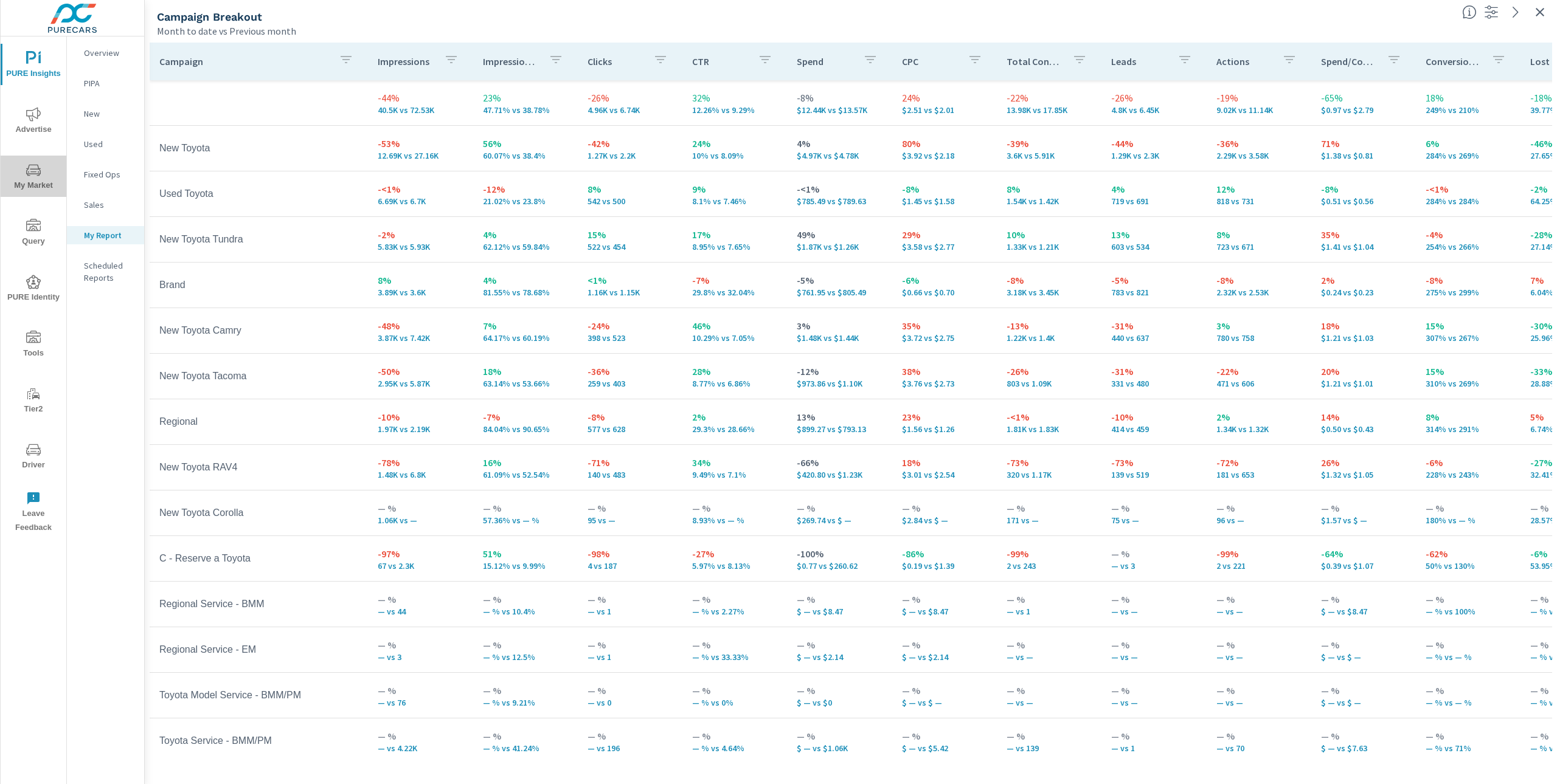
click at [19, 159] on button "My Market" at bounding box center [34, 177] width 65 height 42
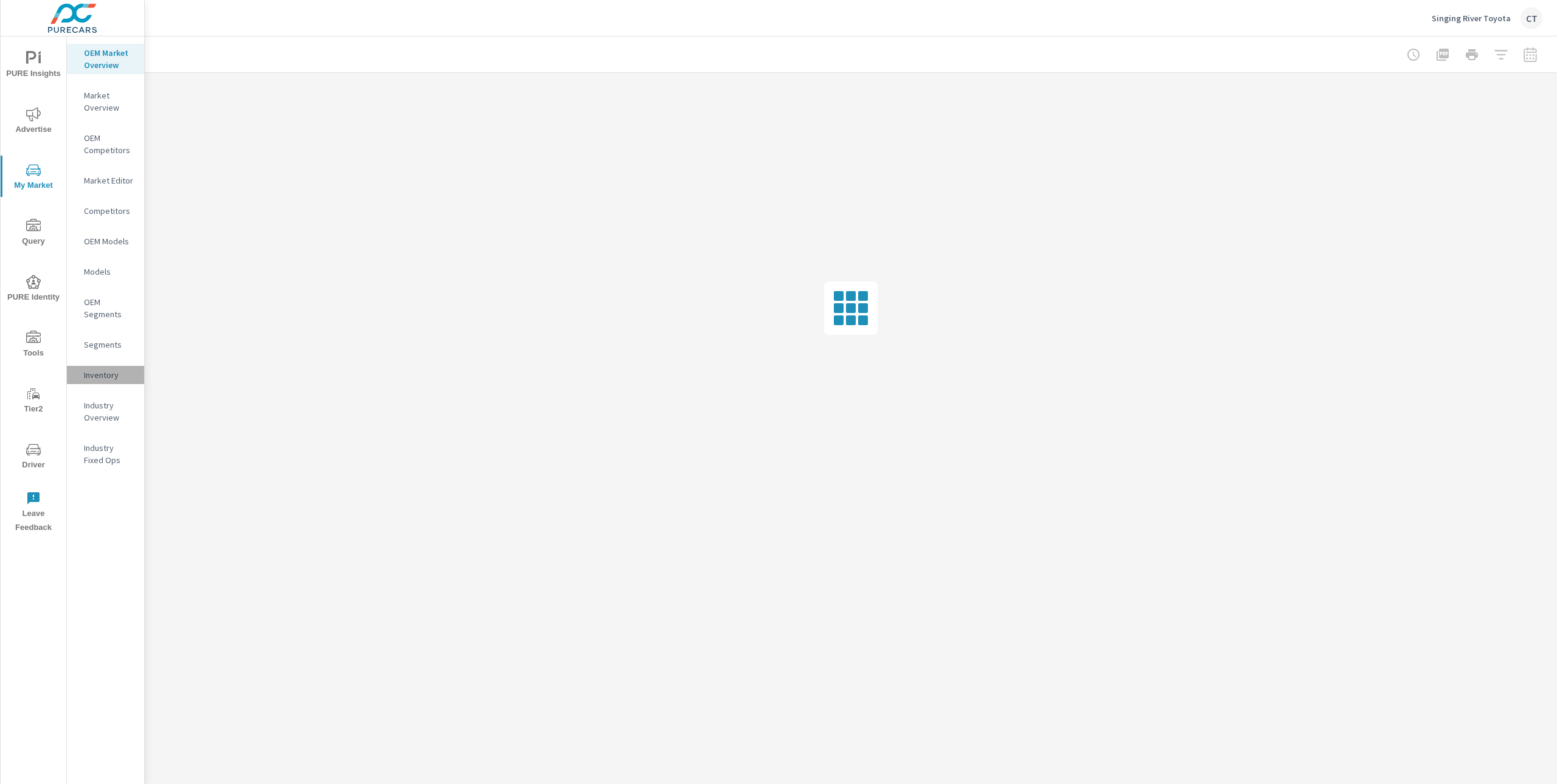
click at [106, 380] on p "Inventory" at bounding box center [110, 374] width 51 height 12
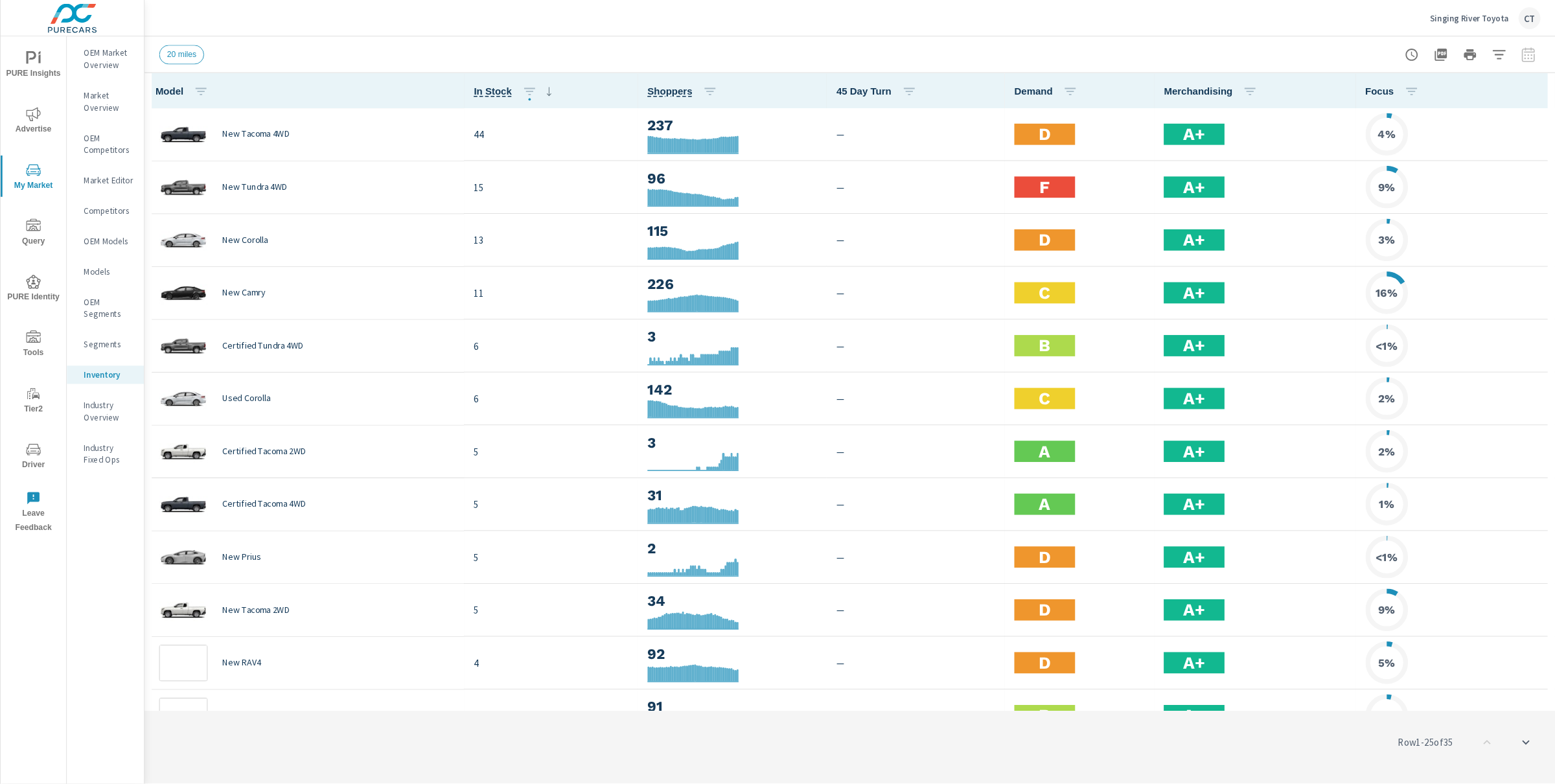
scroll to position [1, 0]
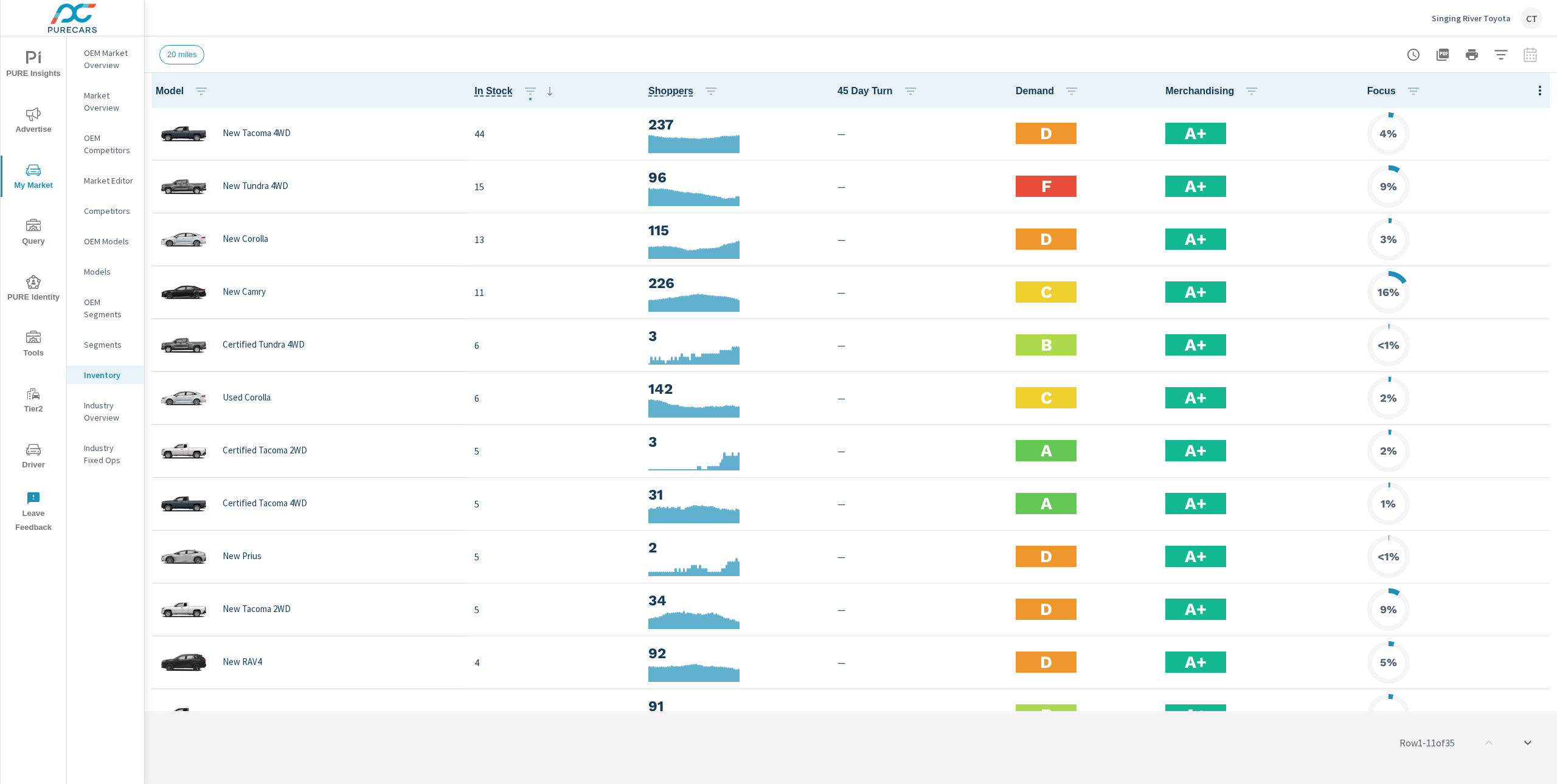
click at [1533, 90] on icon "button" at bounding box center [1540, 91] width 15 height 15
click at [1486, 163] on span "Audience" at bounding box center [1501, 161] width 77 height 12
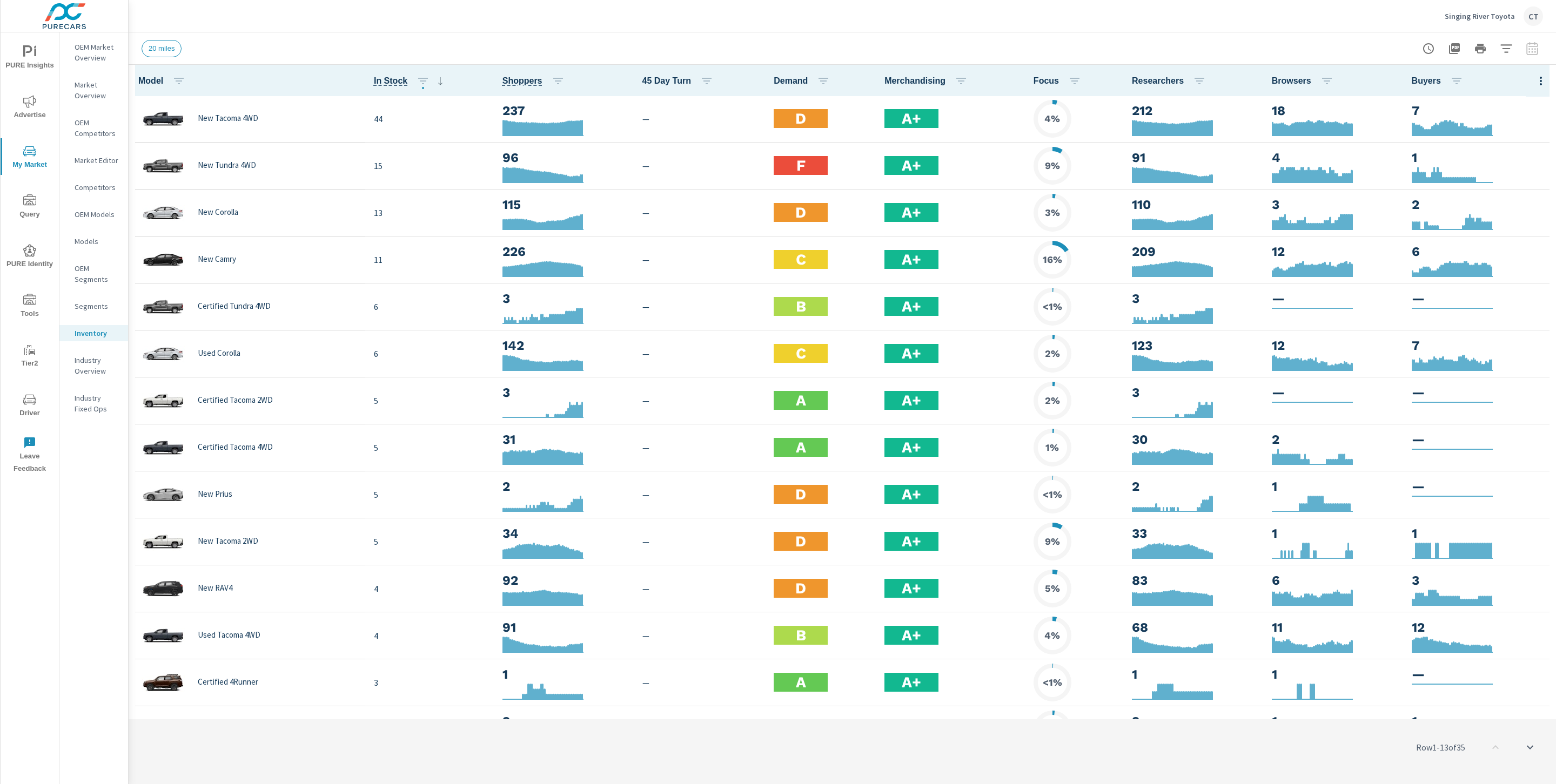
click at [1329, 69] on th "Browsers" at bounding box center [1333, 80] width 140 height 31
click at [1383, 43] on icon "button" at bounding box center [1506, 48] width 13 height 13
click at [1383, 78] on div "20 miles 20 ​" at bounding box center [1434, 92] width 131 height 31
click at [1383, 83] on body "PURE Insights Advertise My Market Query PURE Identity Tools Tier2 Driver Leave …" at bounding box center [778, 392] width 1556 height 784
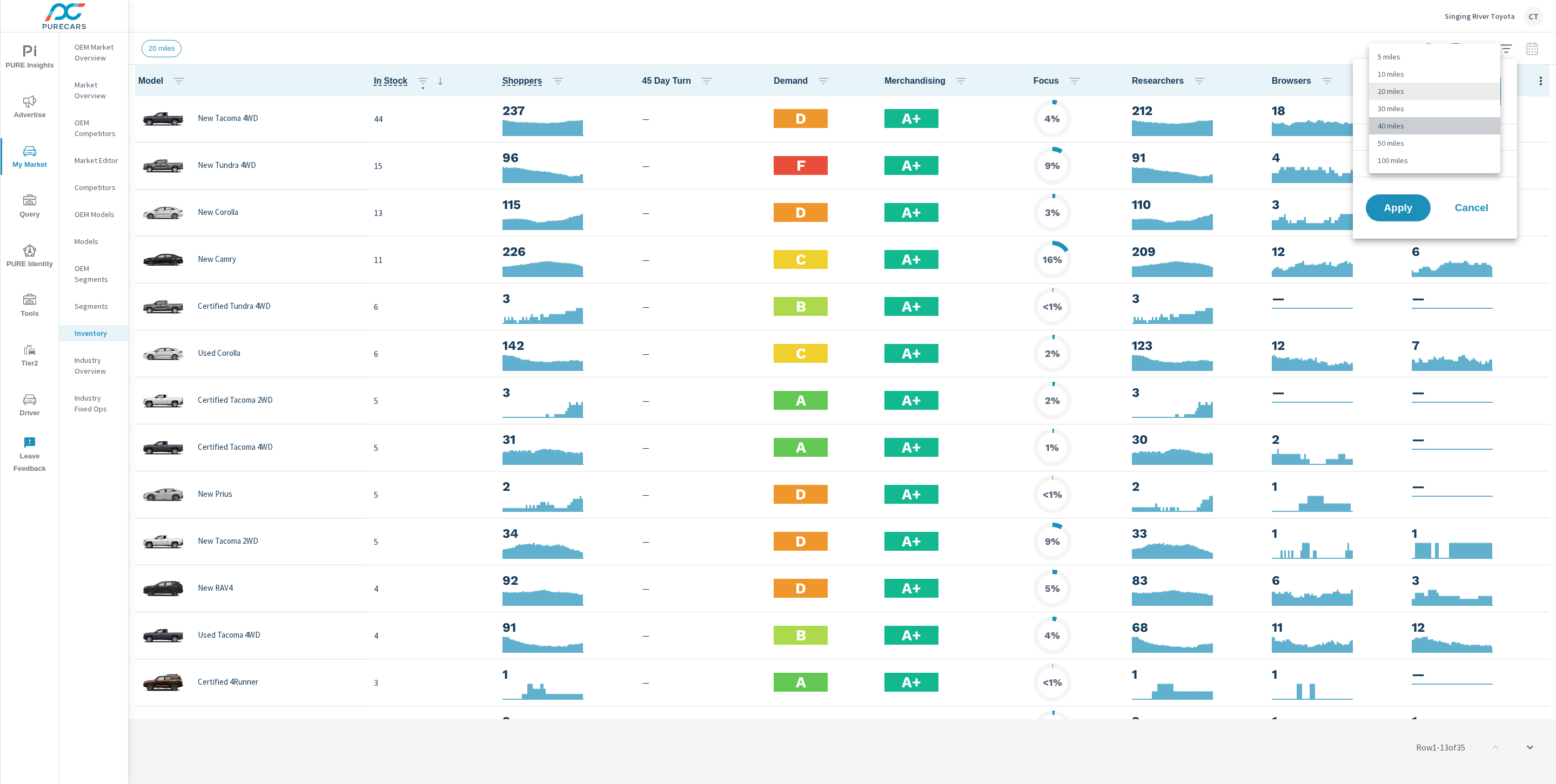
click at [1383, 120] on li "40 miles" at bounding box center [1434, 126] width 131 height 17
type Distance "40"
click at [1383, 142] on li "Condition" at bounding box center [1435, 137] width 164 height 27
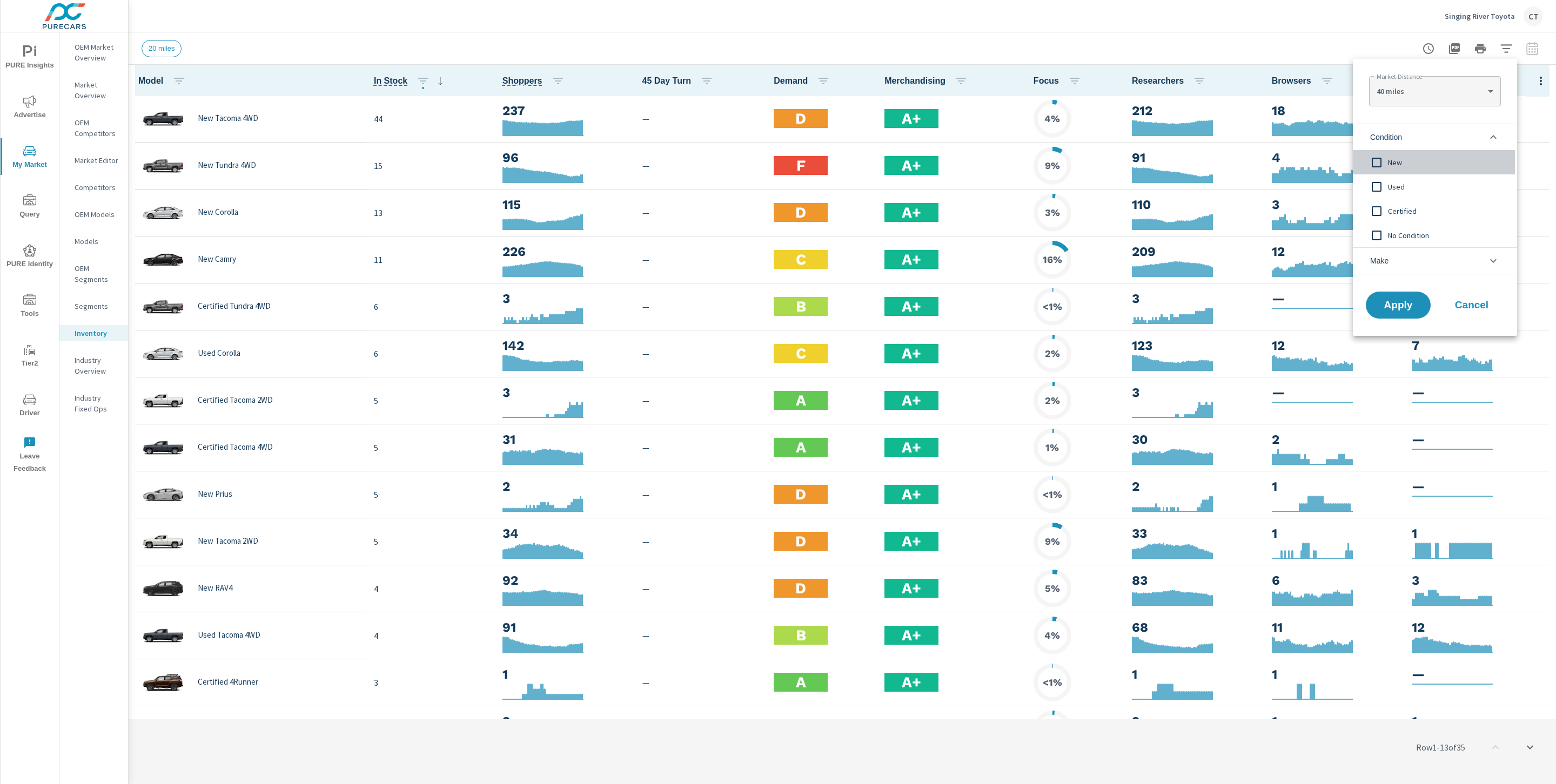
click at [1383, 163] on span "New" at bounding box center [1446, 163] width 118 height 13
click at [1383, 293] on button "Apply" at bounding box center [1398, 305] width 67 height 28
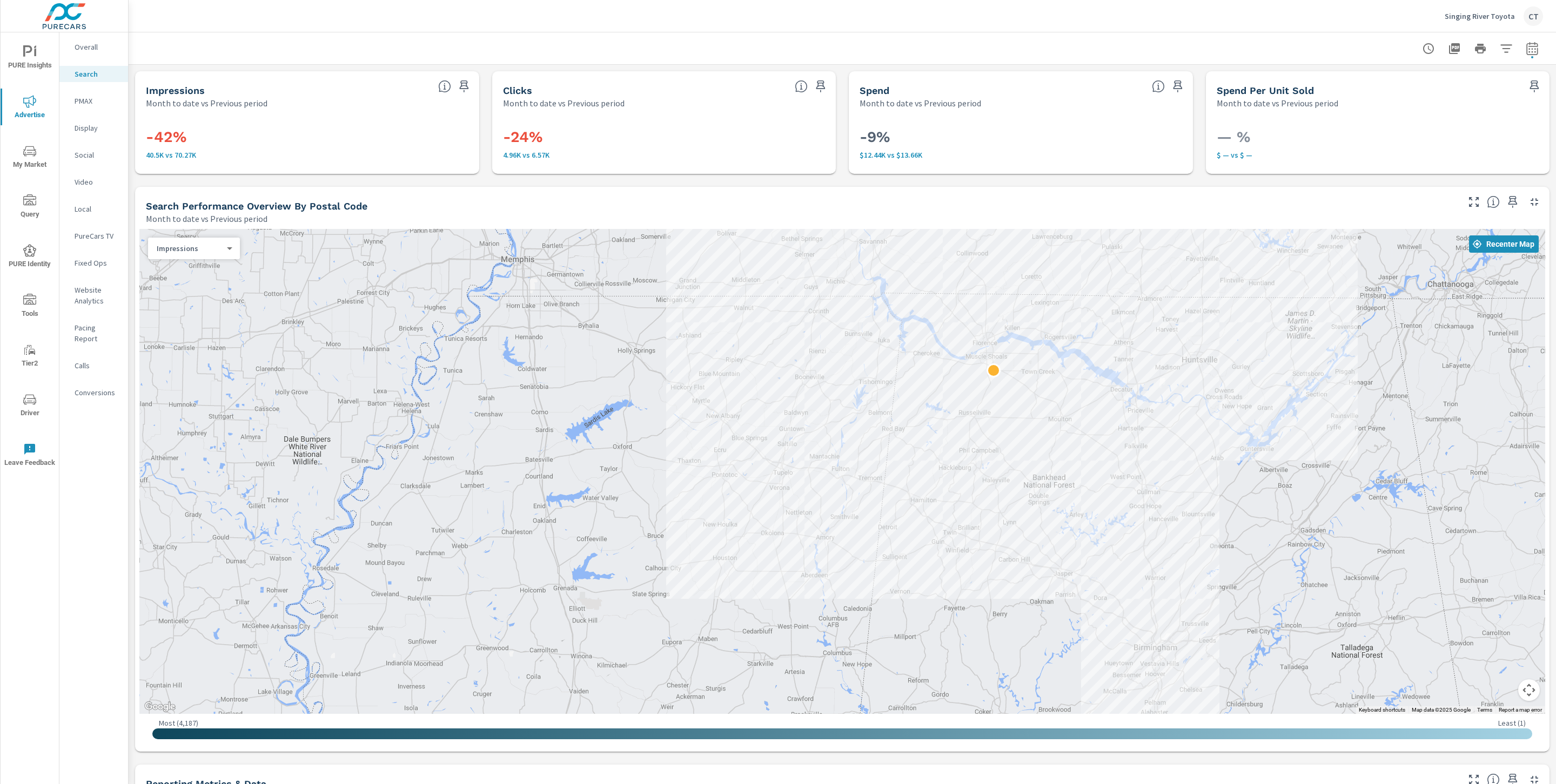
click at [39, 165] on span "My Market" at bounding box center [30, 158] width 52 height 27
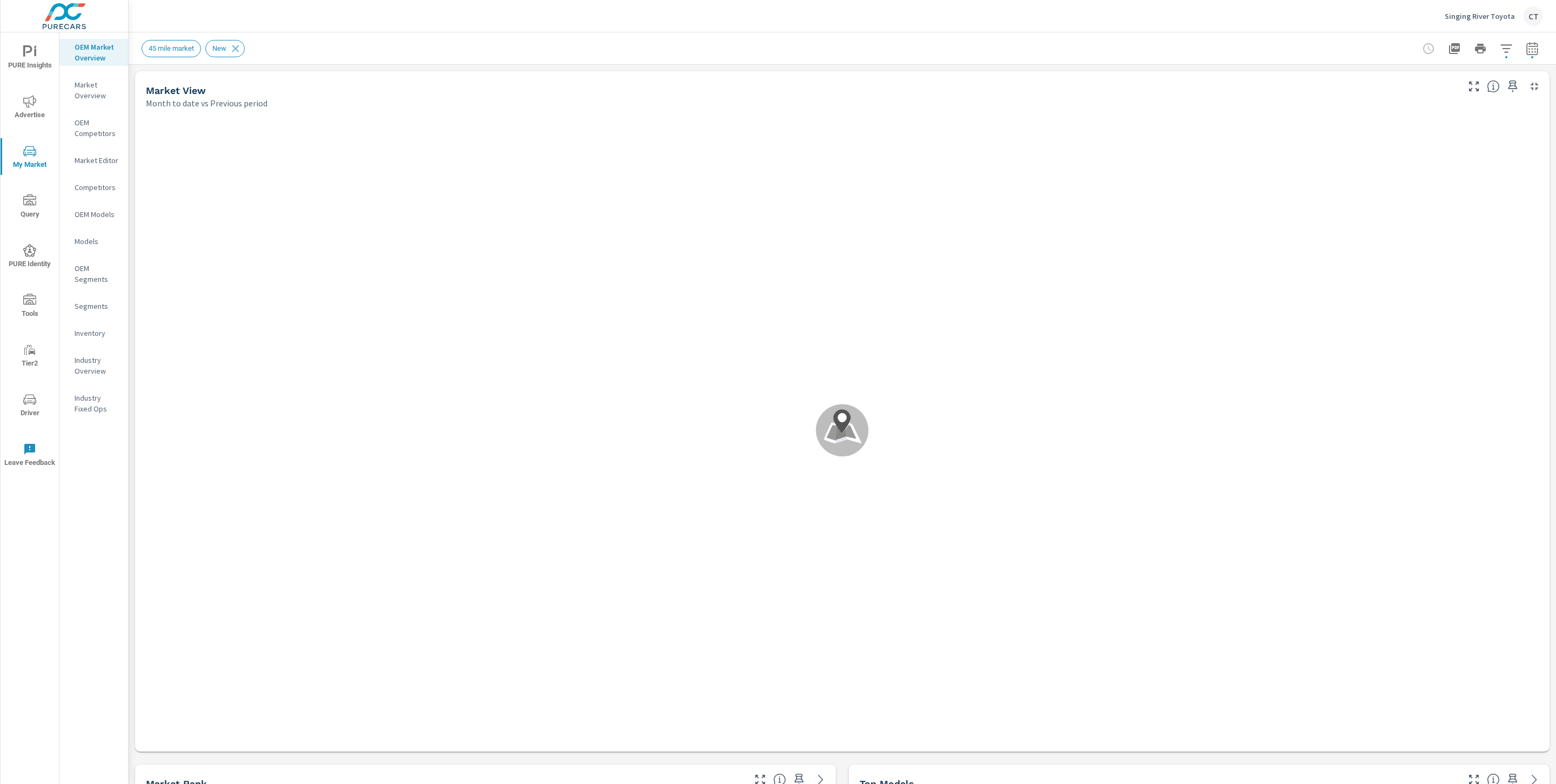
click at [100, 366] on p "Industry Overview" at bounding box center [97, 365] width 45 height 22
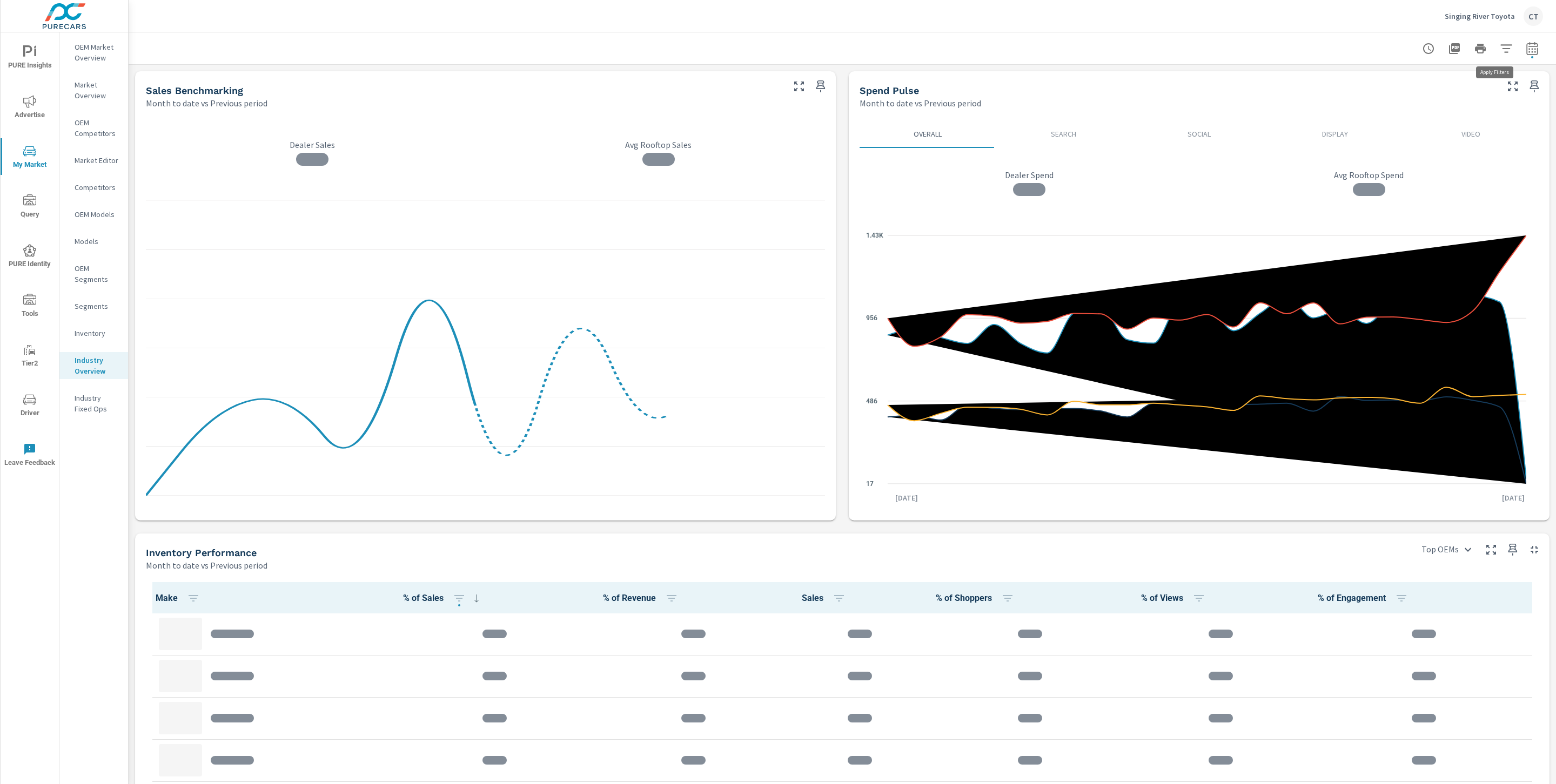
click at [1500, 52] on icon "button" at bounding box center [1506, 48] width 11 height 8
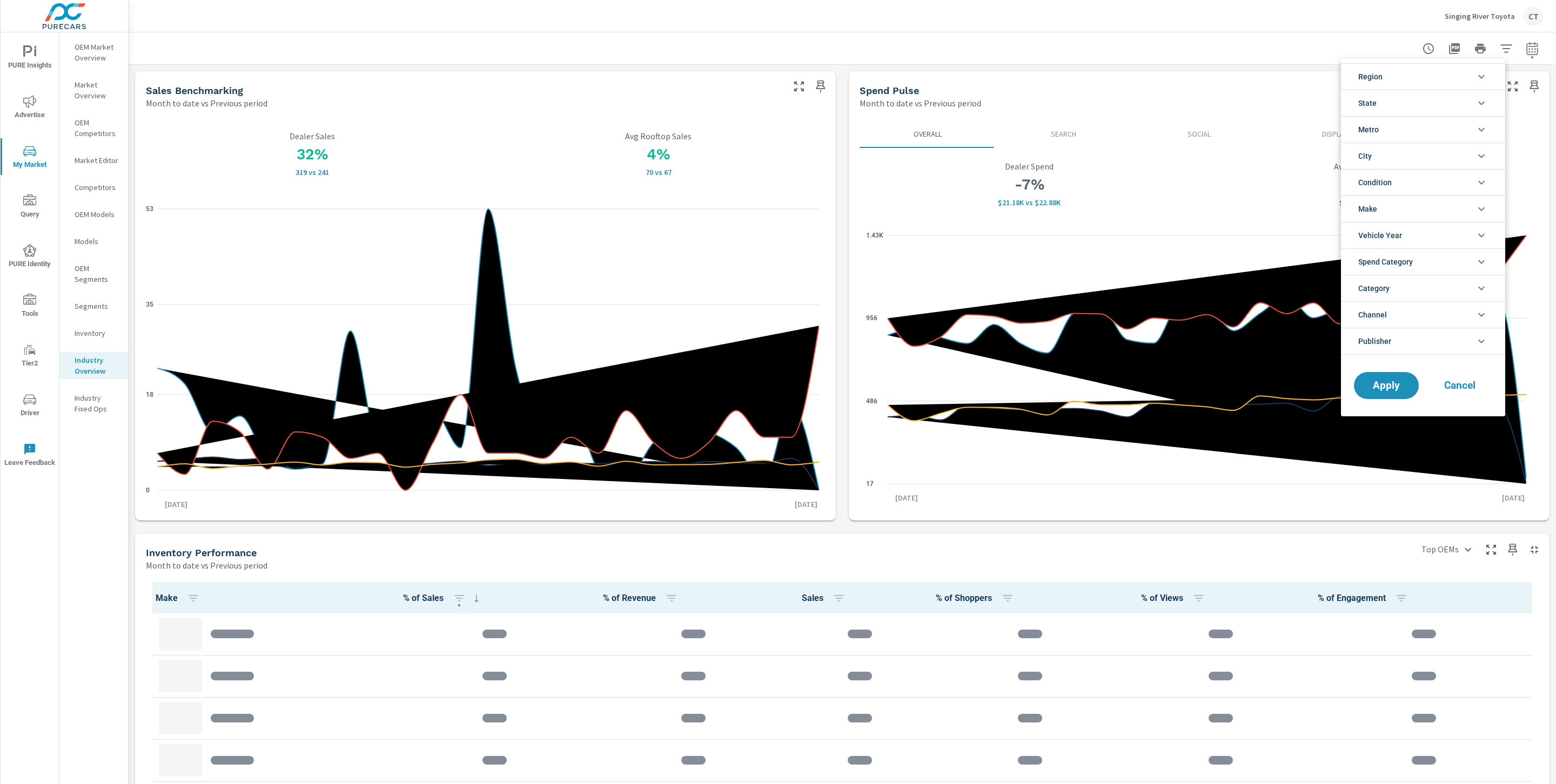
click at [1521, 53] on div at bounding box center [778, 392] width 1556 height 784
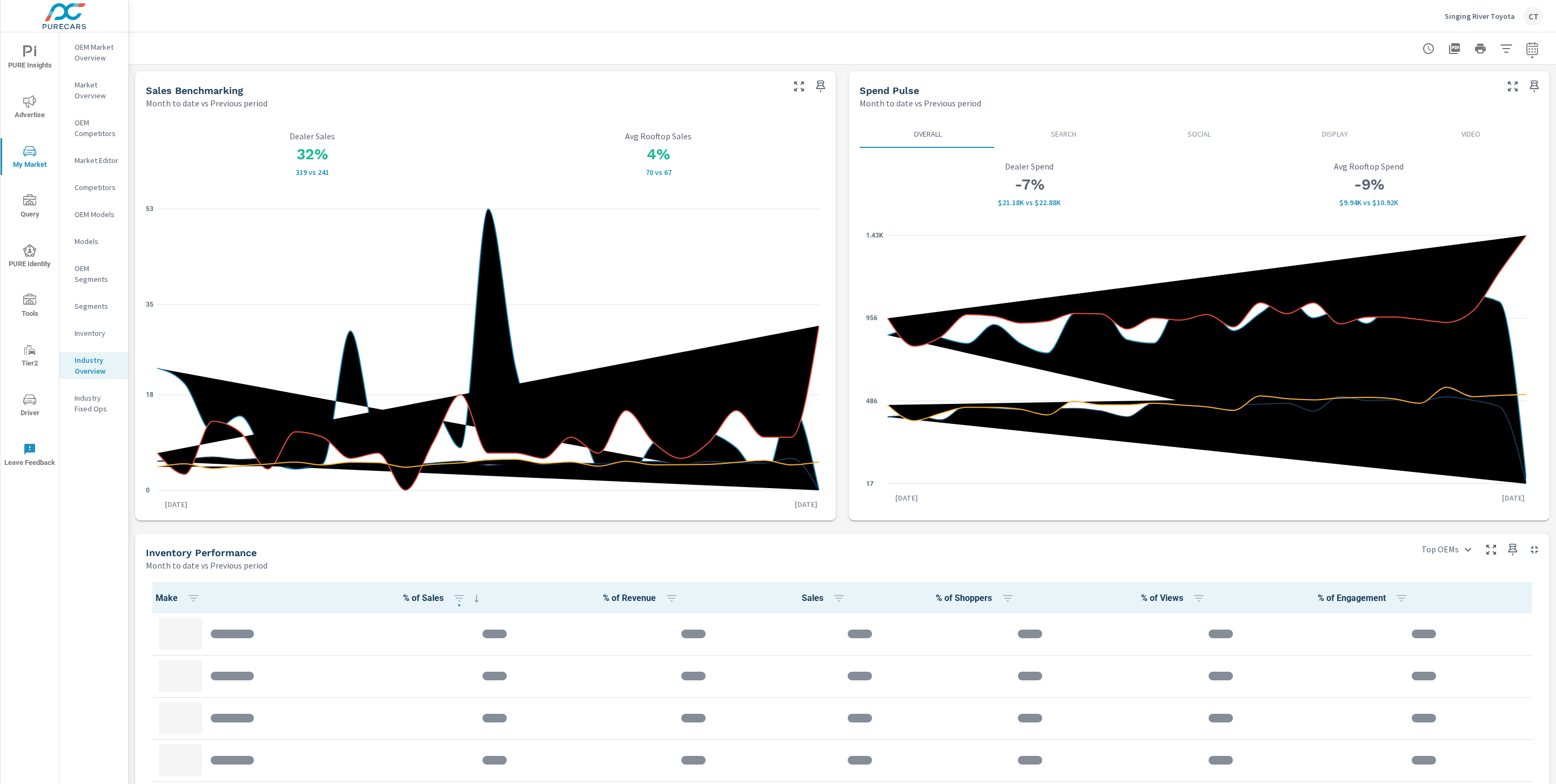
click at [1504, 55] on div at bounding box center [1480, 48] width 126 height 22
click at [1502, 52] on button "button" at bounding box center [1506, 48] width 22 height 22
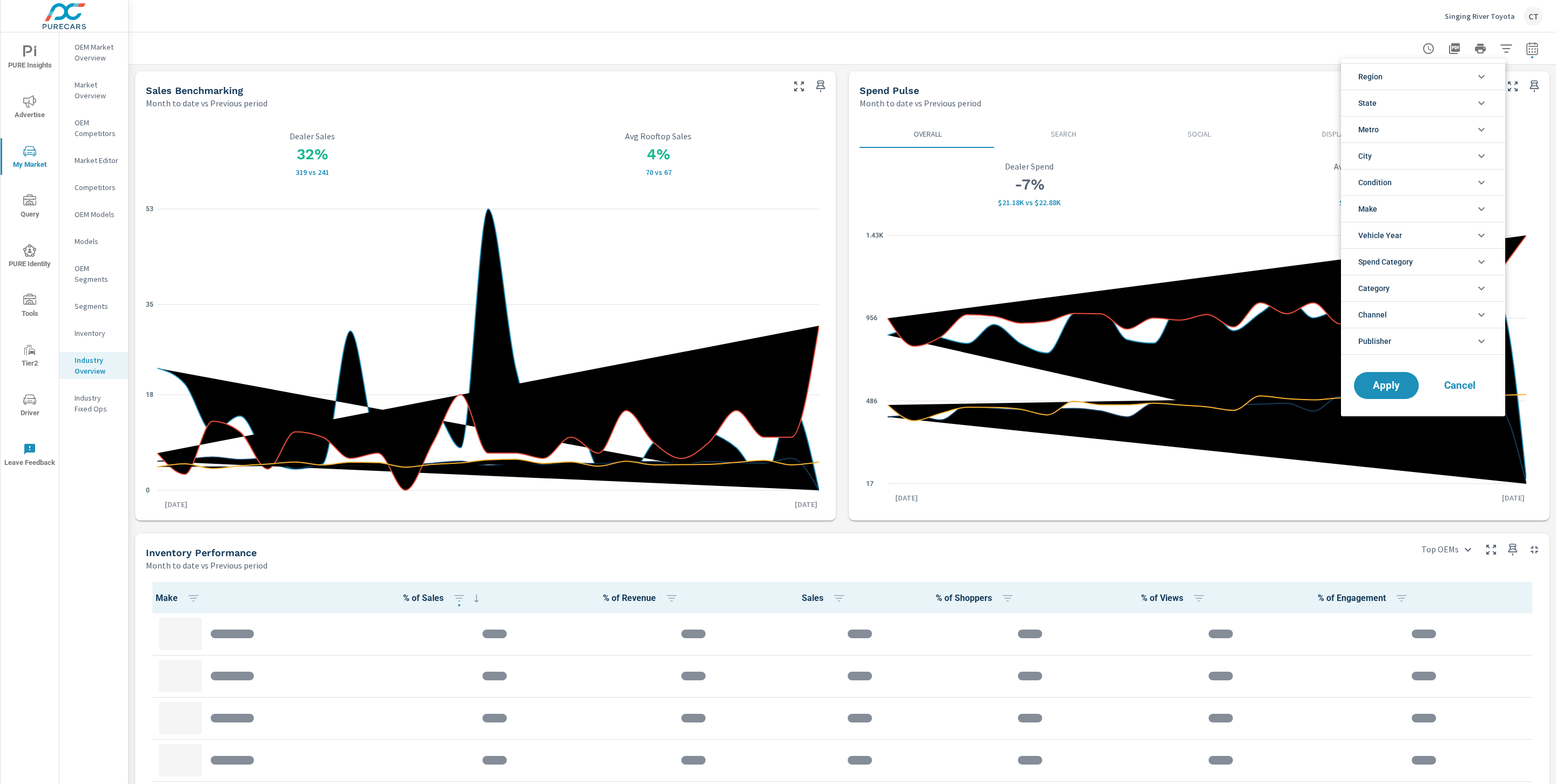
click at [1397, 101] on li "State" at bounding box center [1423, 102] width 164 height 27
click at [1396, 129] on span "AL" at bounding box center [1435, 129] width 118 height 13
drag, startPoint x: 1388, startPoint y: 413, endPoint x: 1388, endPoint y: 403, distance: 10.0
click at [1388, 412] on span "Apply" at bounding box center [1386, 410] width 44 height 10
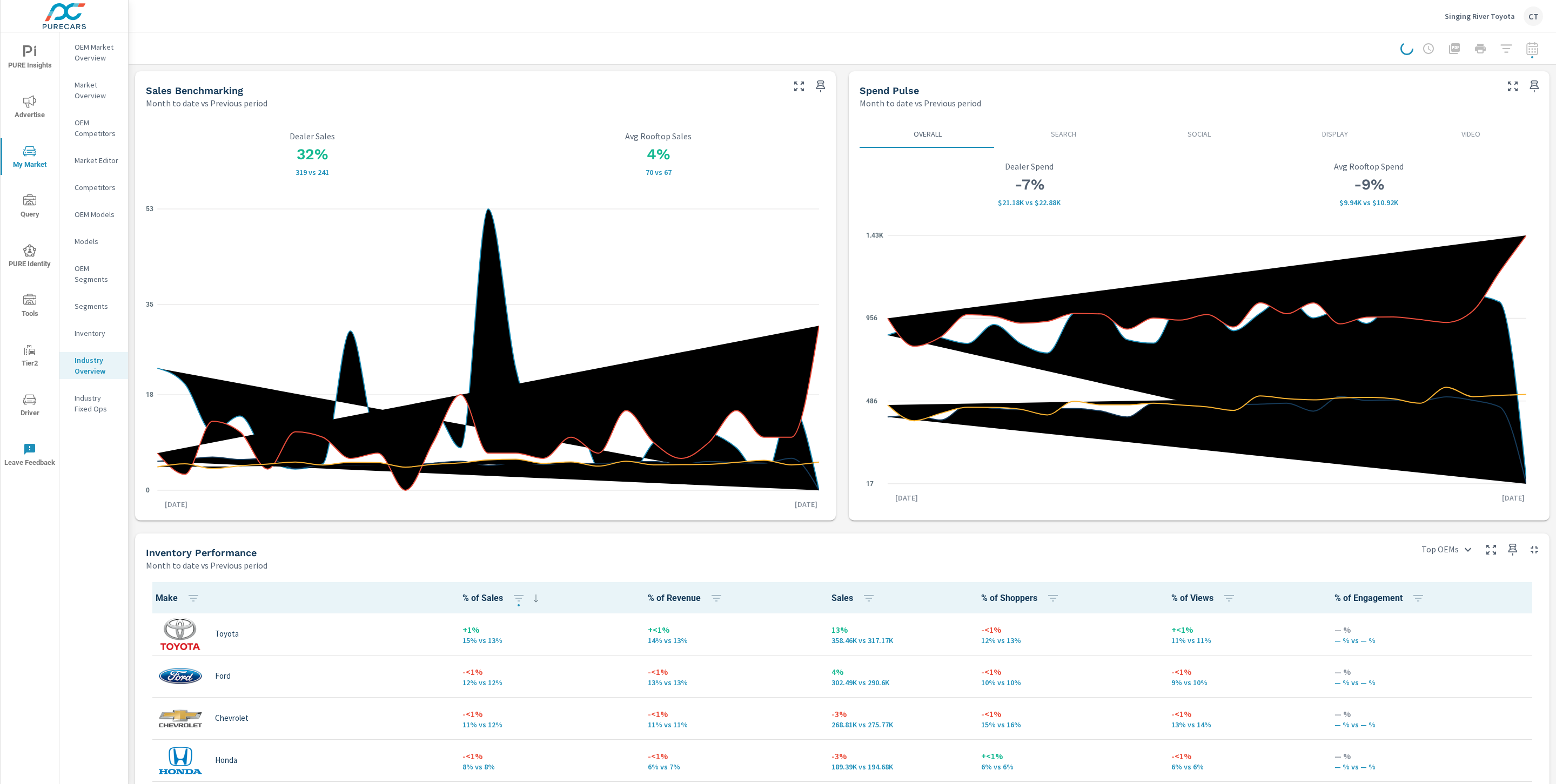
scroll to position [1, 0]
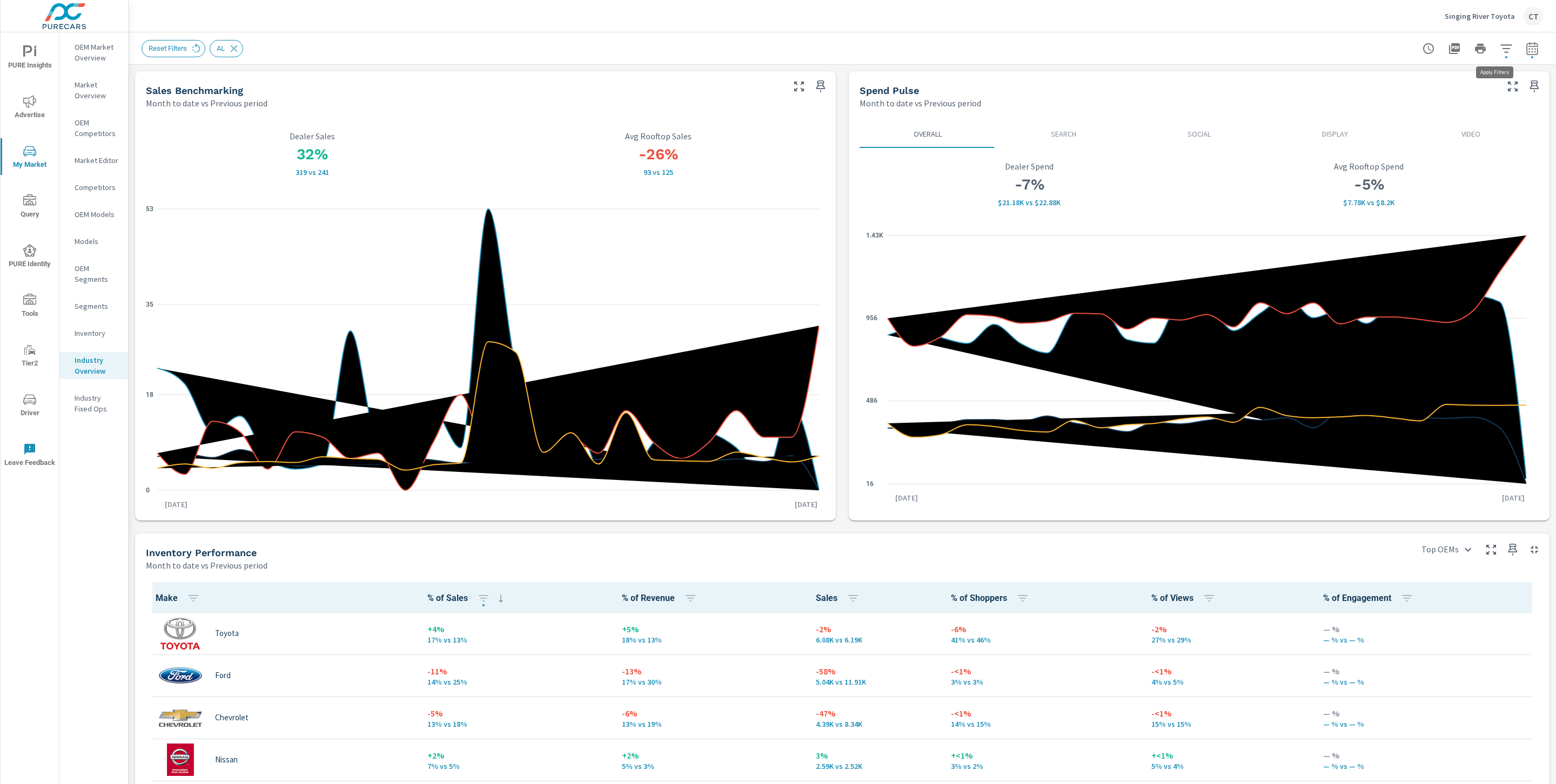
click at [1500, 47] on icon "button" at bounding box center [1506, 48] width 13 height 13
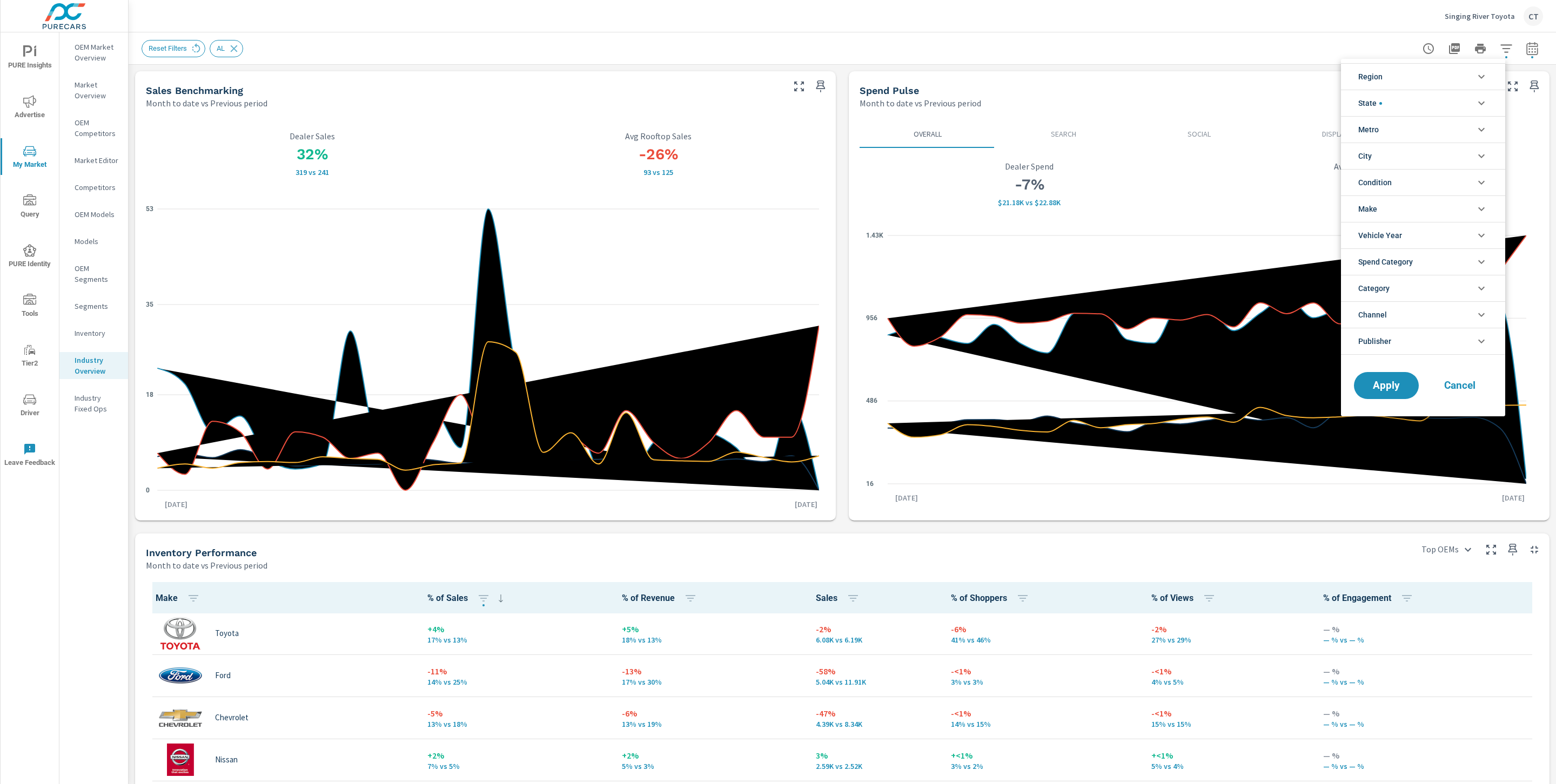
click at [1513, 45] on div at bounding box center [778, 392] width 1556 height 784
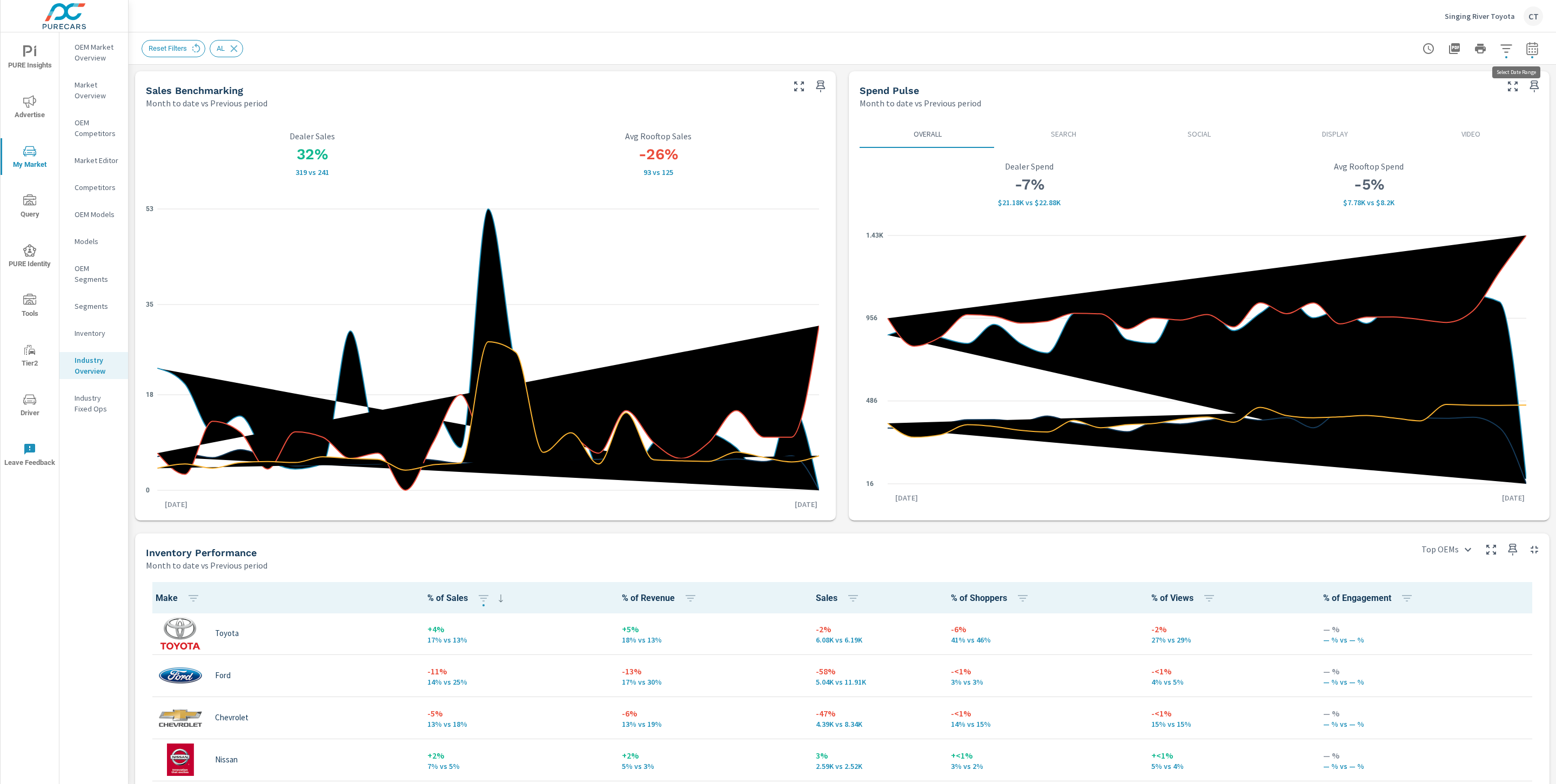
click at [1525, 44] on icon "button" at bounding box center [1532, 48] width 13 height 13
select select "Month to date"
select select "Previous period"
click at [1417, 99] on select "Custom Yesterday Last week Last 7 days Last 14 days Last 30 days Last 45 days L…" at bounding box center [1434, 93] width 108 height 22
click at [1380, 83] on select "Custom Yesterday Last week Last 7 days Last 14 days Last 30 days Last 45 days L…" at bounding box center [1434, 93] width 108 height 22
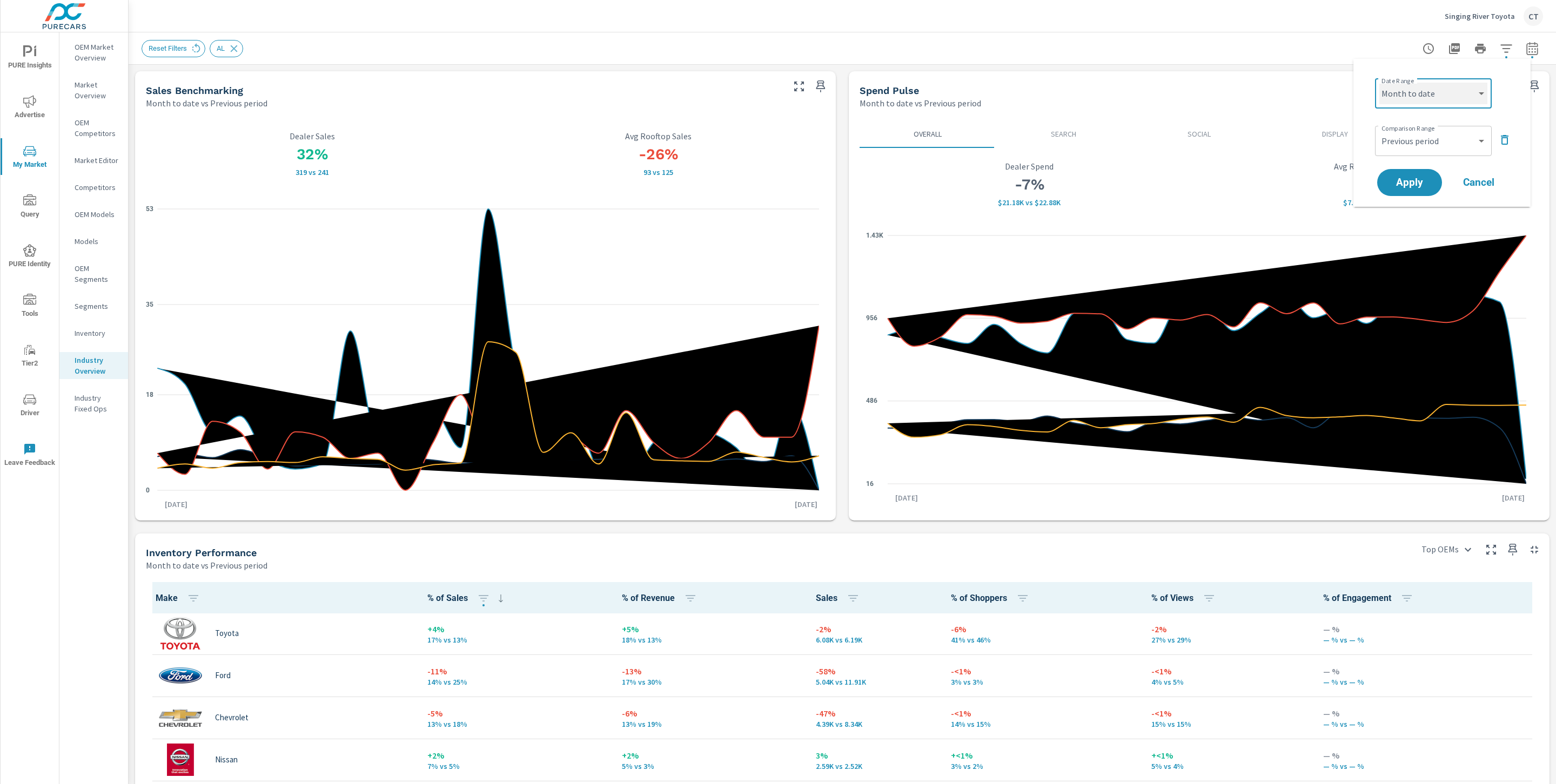
select select "Last 45 days"
click at [1409, 185] on span "Apply" at bounding box center [1409, 183] width 44 height 10
click at [1063, 138] on p "Search" at bounding box center [1062, 134] width 118 height 10
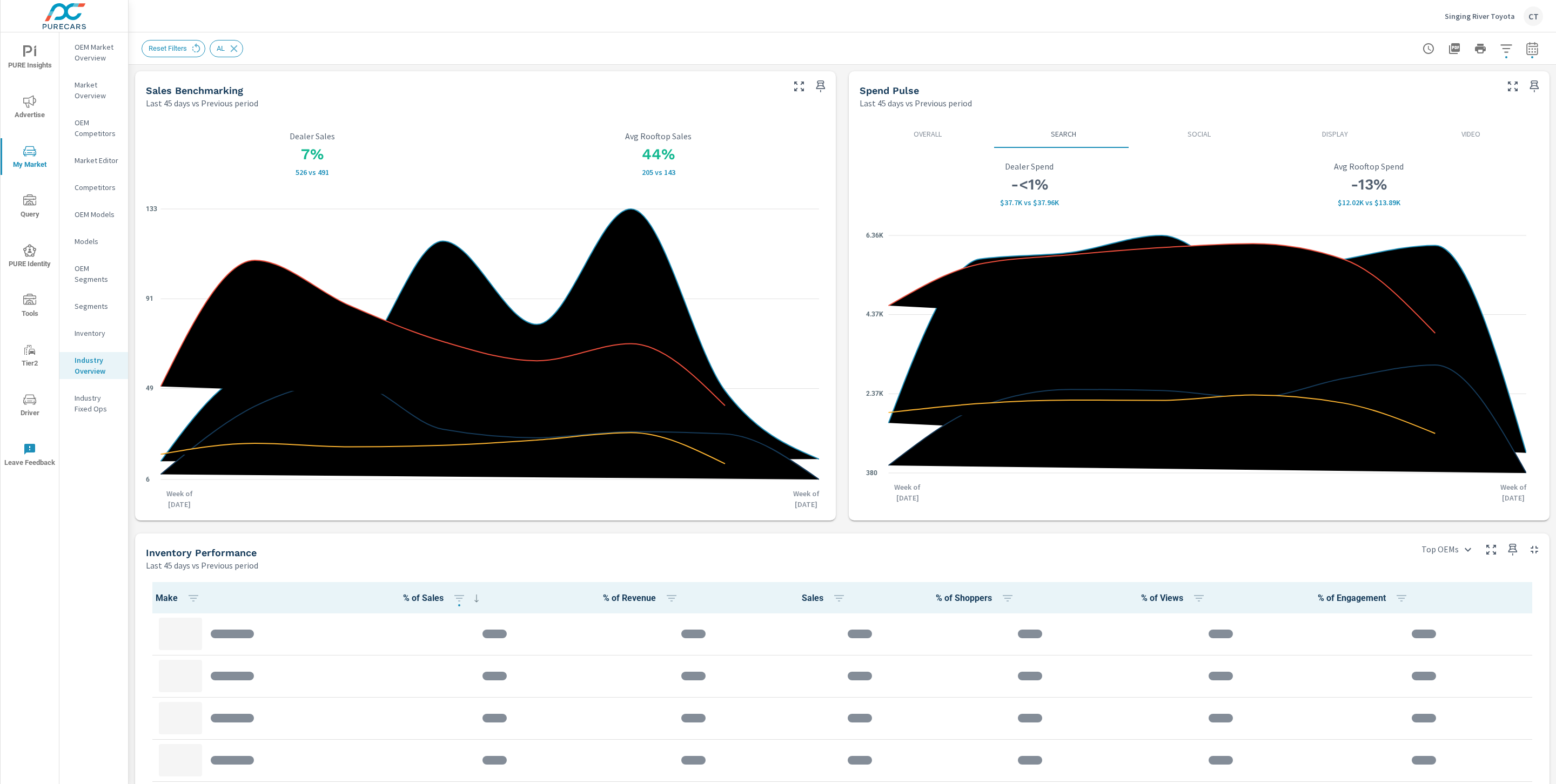
click at [1204, 129] on p "Social" at bounding box center [1198, 134] width 118 height 10
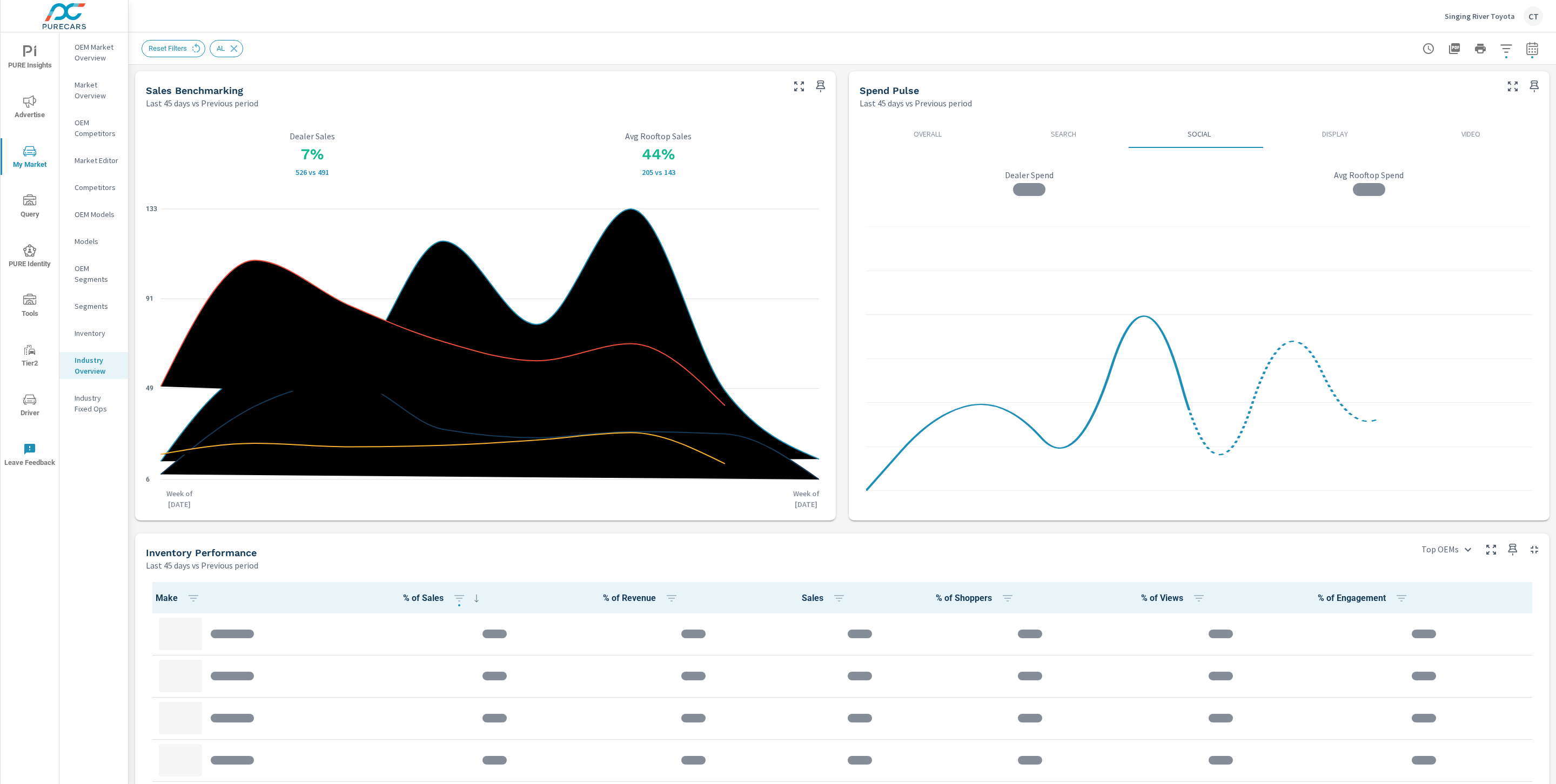
click at [932, 129] on p "Overall" at bounding box center [927, 134] width 118 height 10
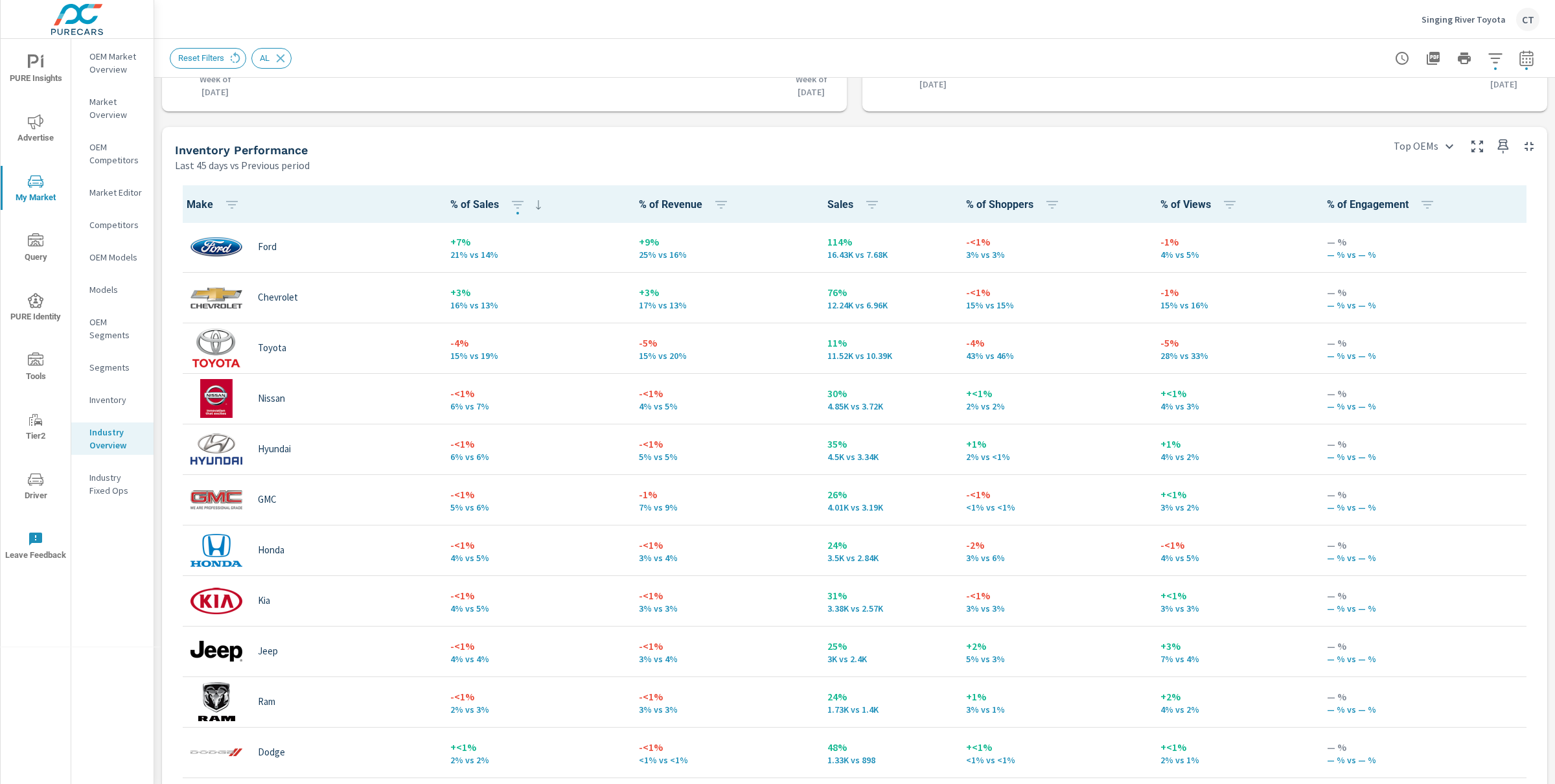
scroll to position [513, 0]
click at [35, 370] on span "Tools" at bounding box center [36, 368] width 62 height 32
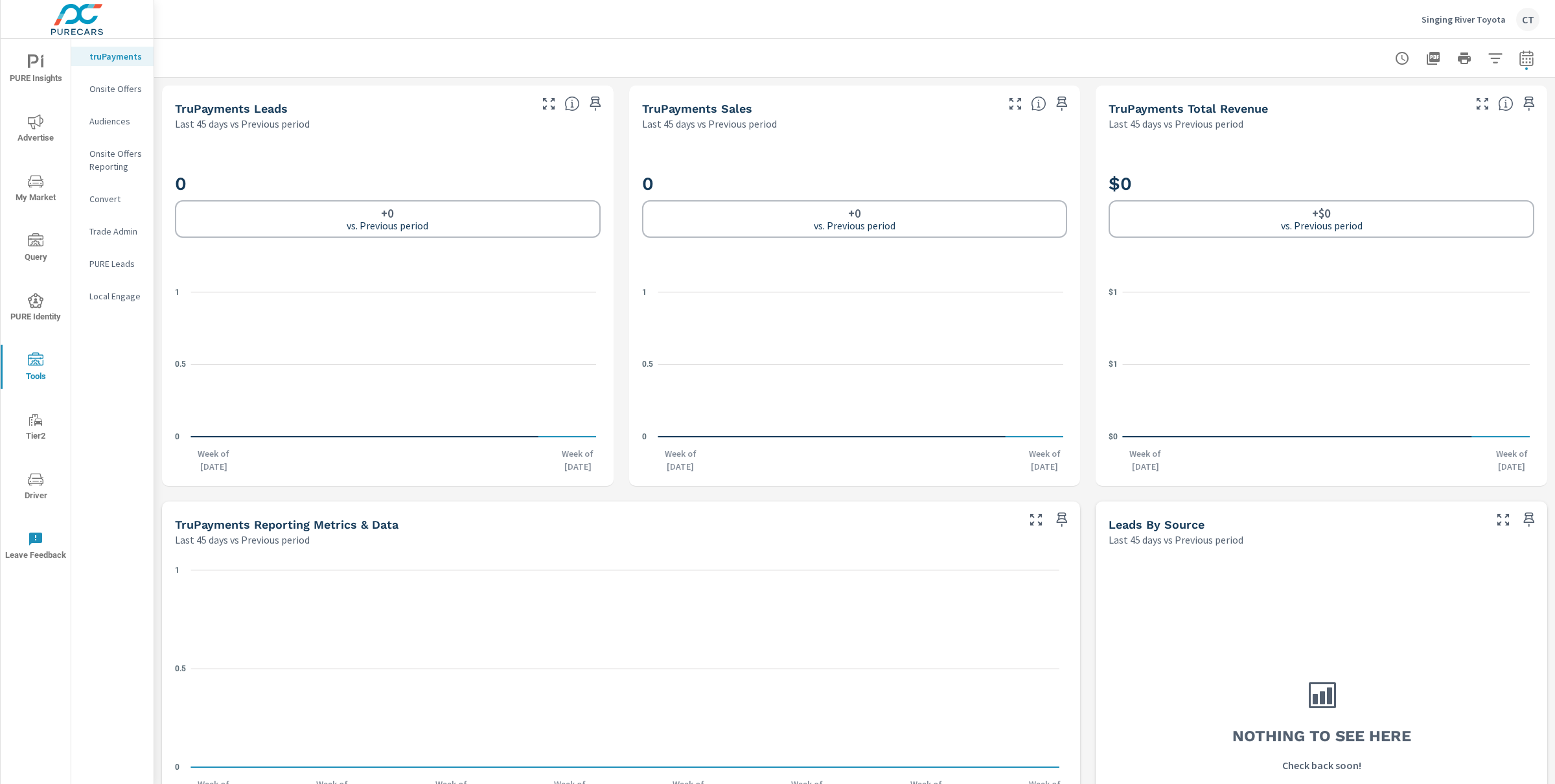
click at [120, 87] on p "Onsite Offers" at bounding box center [117, 88] width 54 height 13
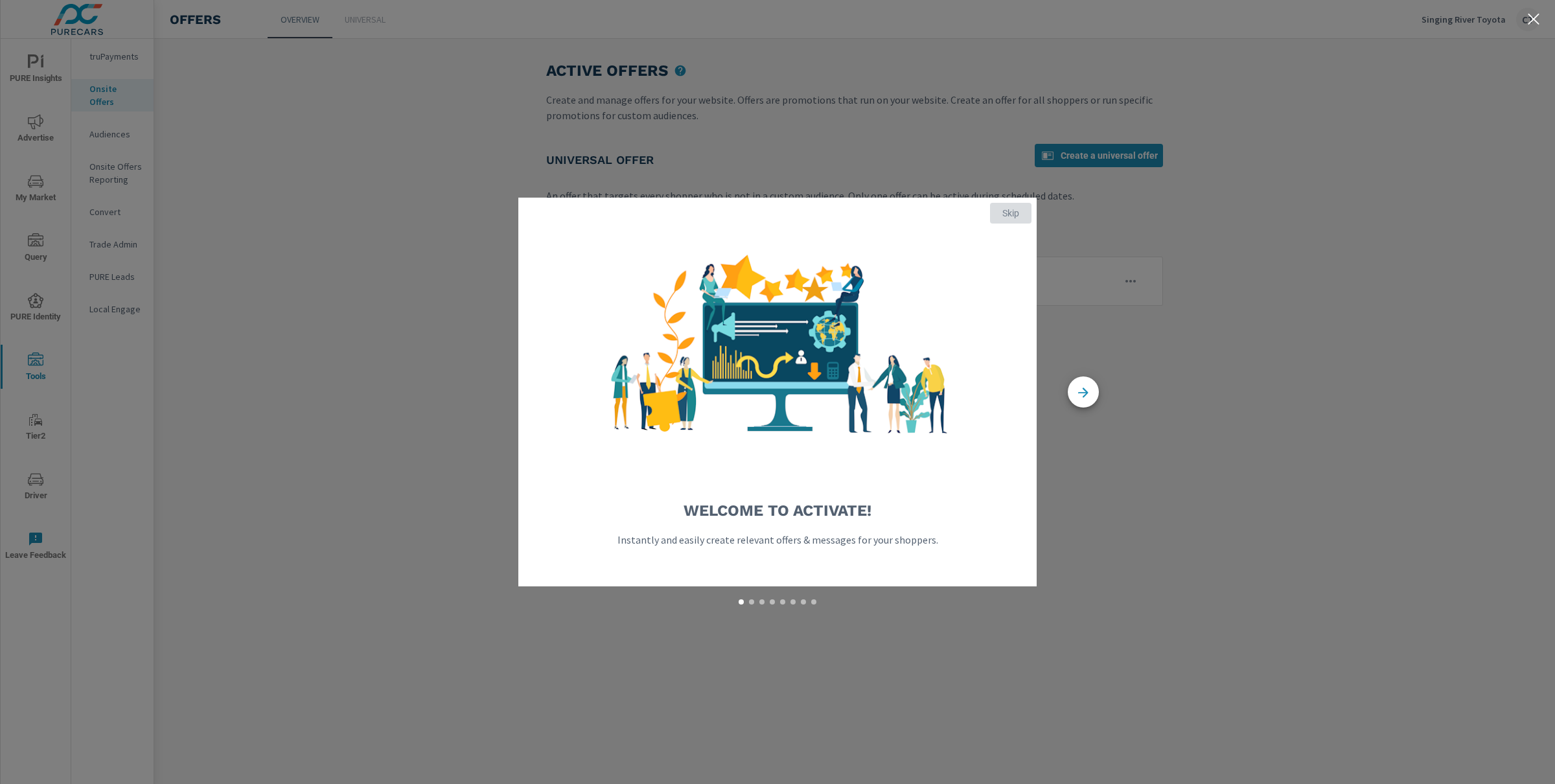
click at [1017, 216] on span "Skip" at bounding box center [1010, 213] width 31 height 12
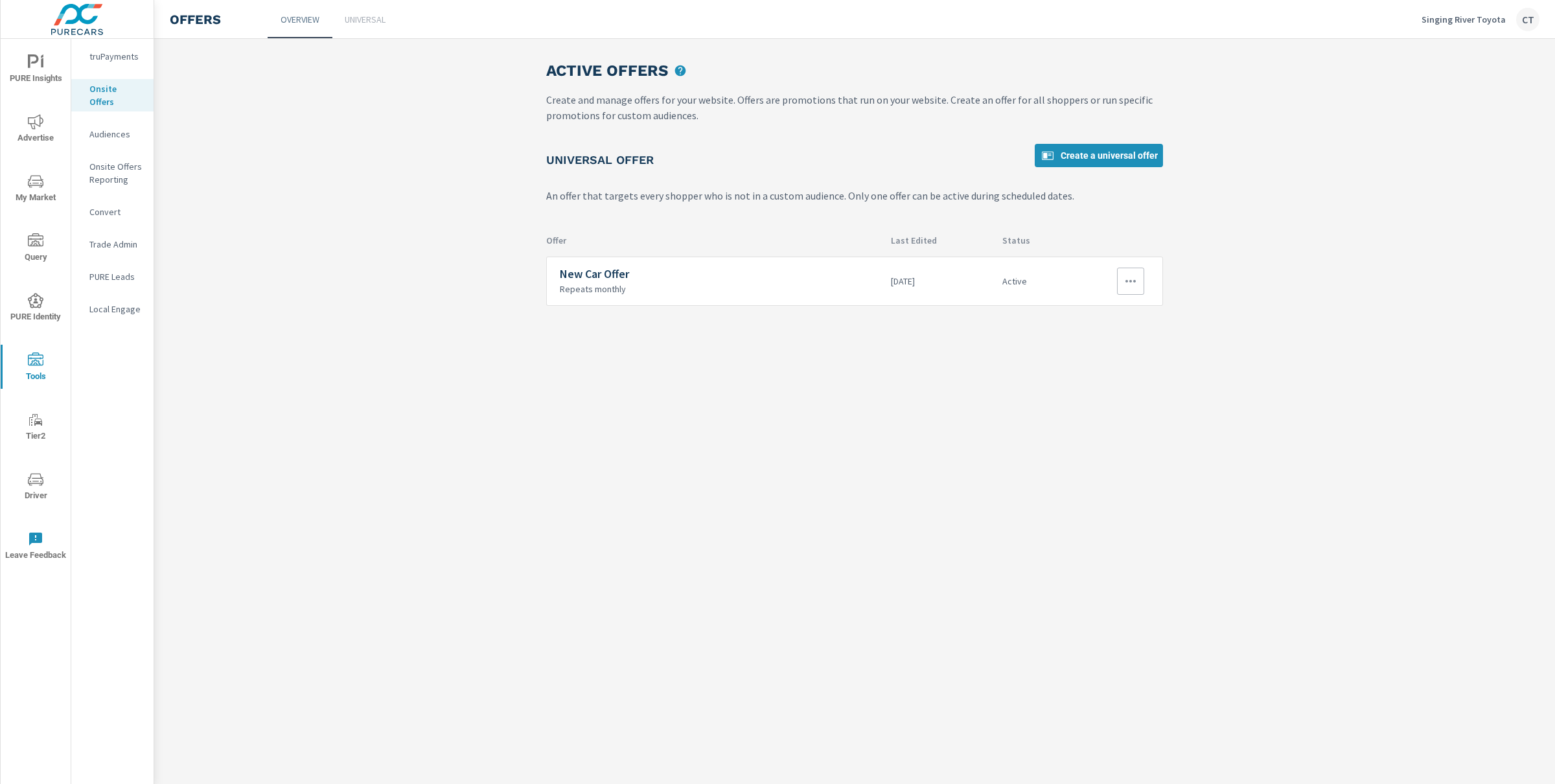
click at [934, 275] on p "1 month ago" at bounding box center [941, 281] width 101 height 12
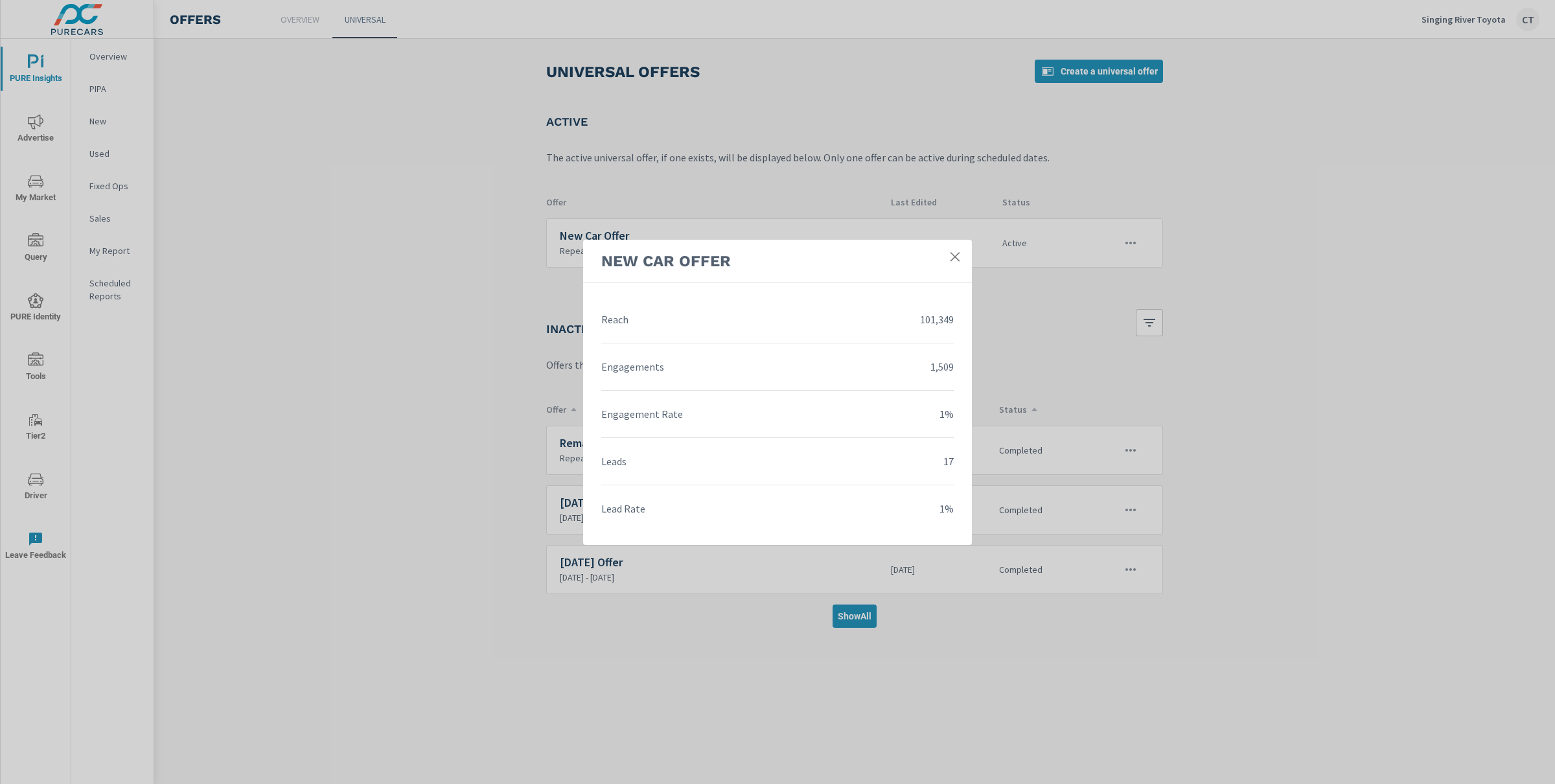
click at [958, 252] on icon at bounding box center [954, 256] width 9 height 9
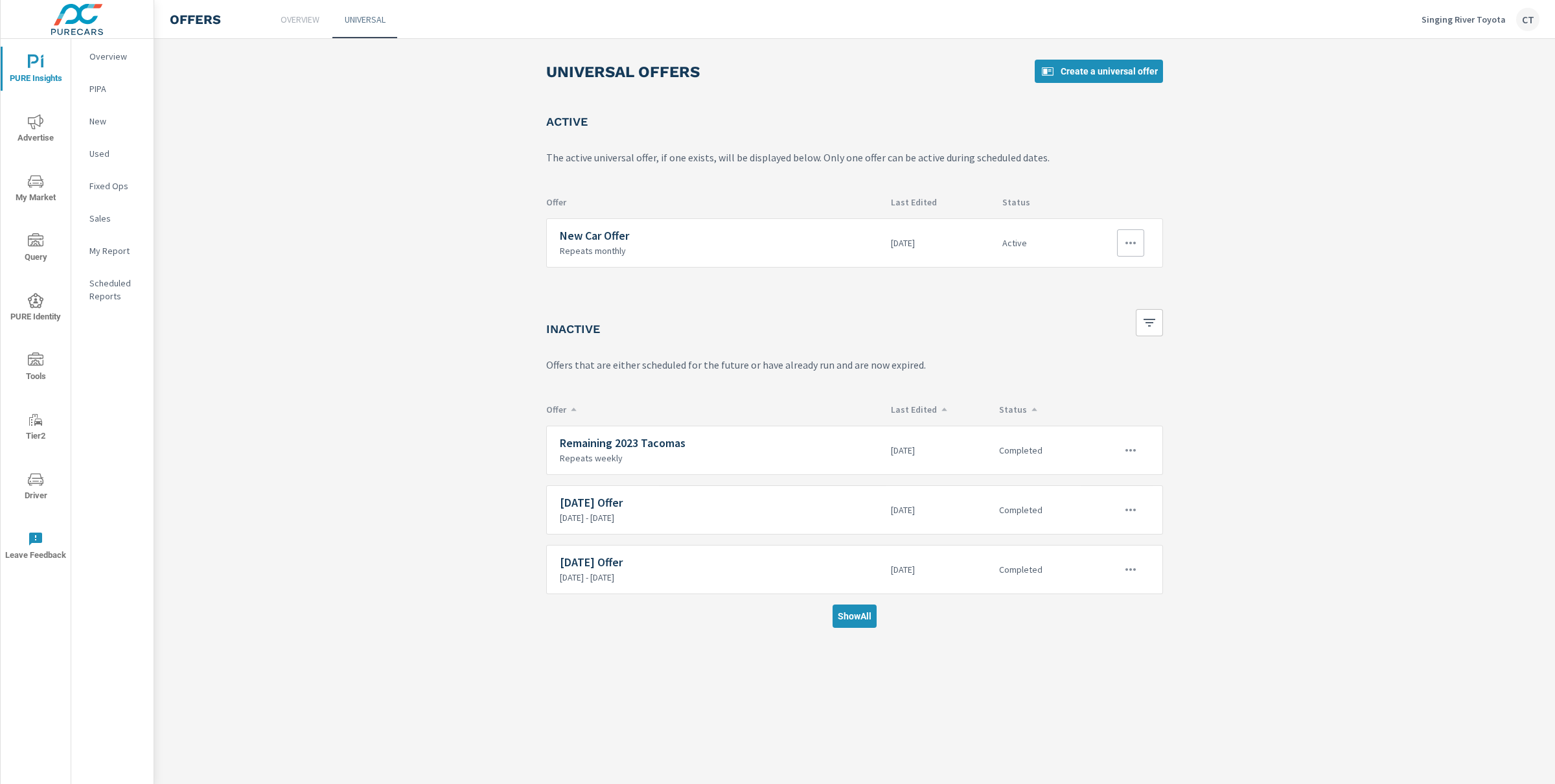
click at [1132, 241] on icon "button" at bounding box center [1131, 243] width 15 height 15
click at [1112, 268] on link "Edit" at bounding box center [1106, 272] width 70 height 31
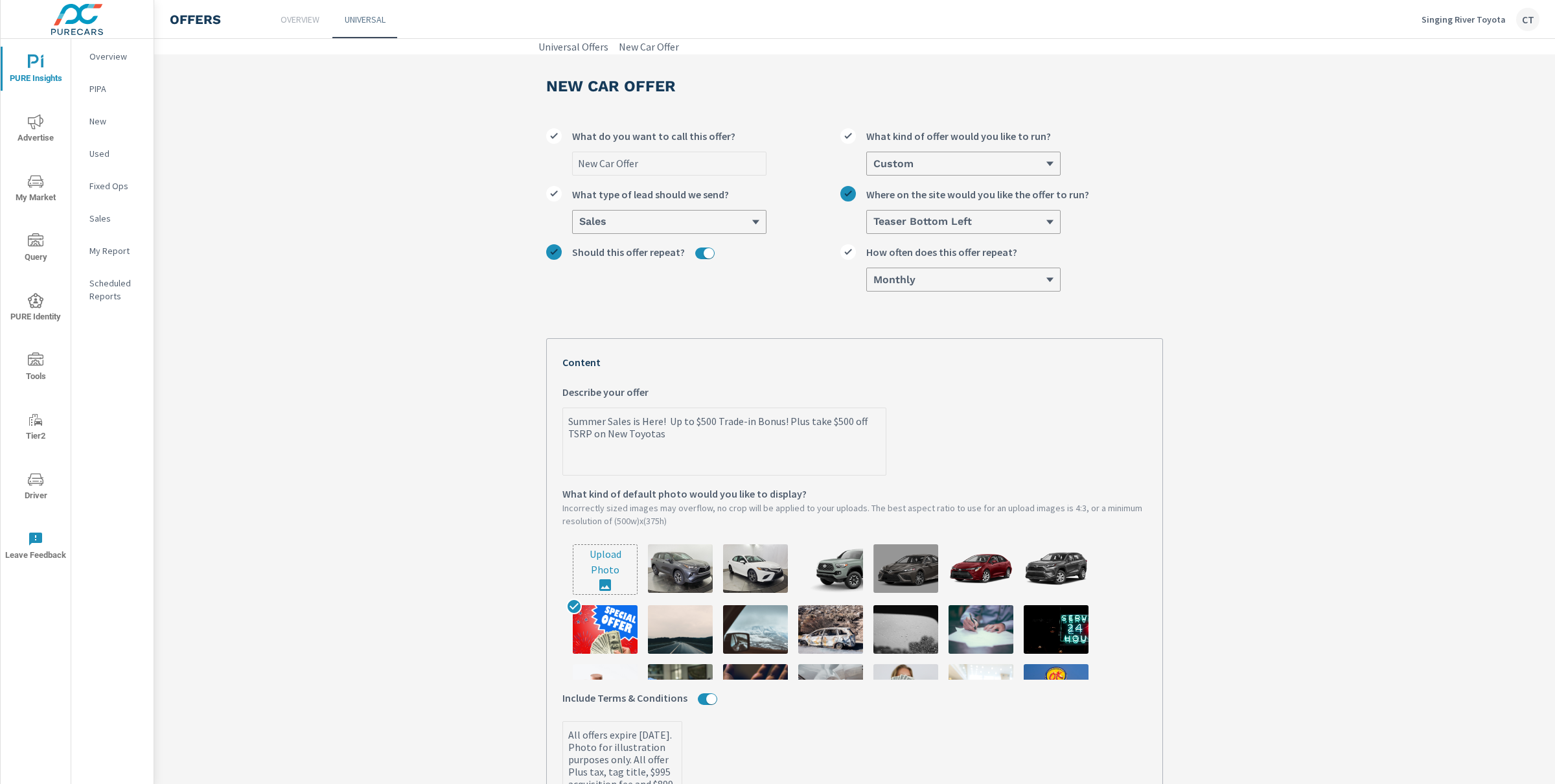
type textarea "x"
drag, startPoint x: 658, startPoint y: 422, endPoint x: 558, endPoint y: 427, distance: 100.1
click at [563, 427] on textarea "Summer Sales is Here! Up to $500 Trade-in Bonus! Plus take $500 off TSRP on New…" at bounding box center [724, 442] width 323 height 65
type textarea "Up to $500 Trade-in Bonus! Plus take $500 off TSRP on New Toyotas"
type textarea "x"
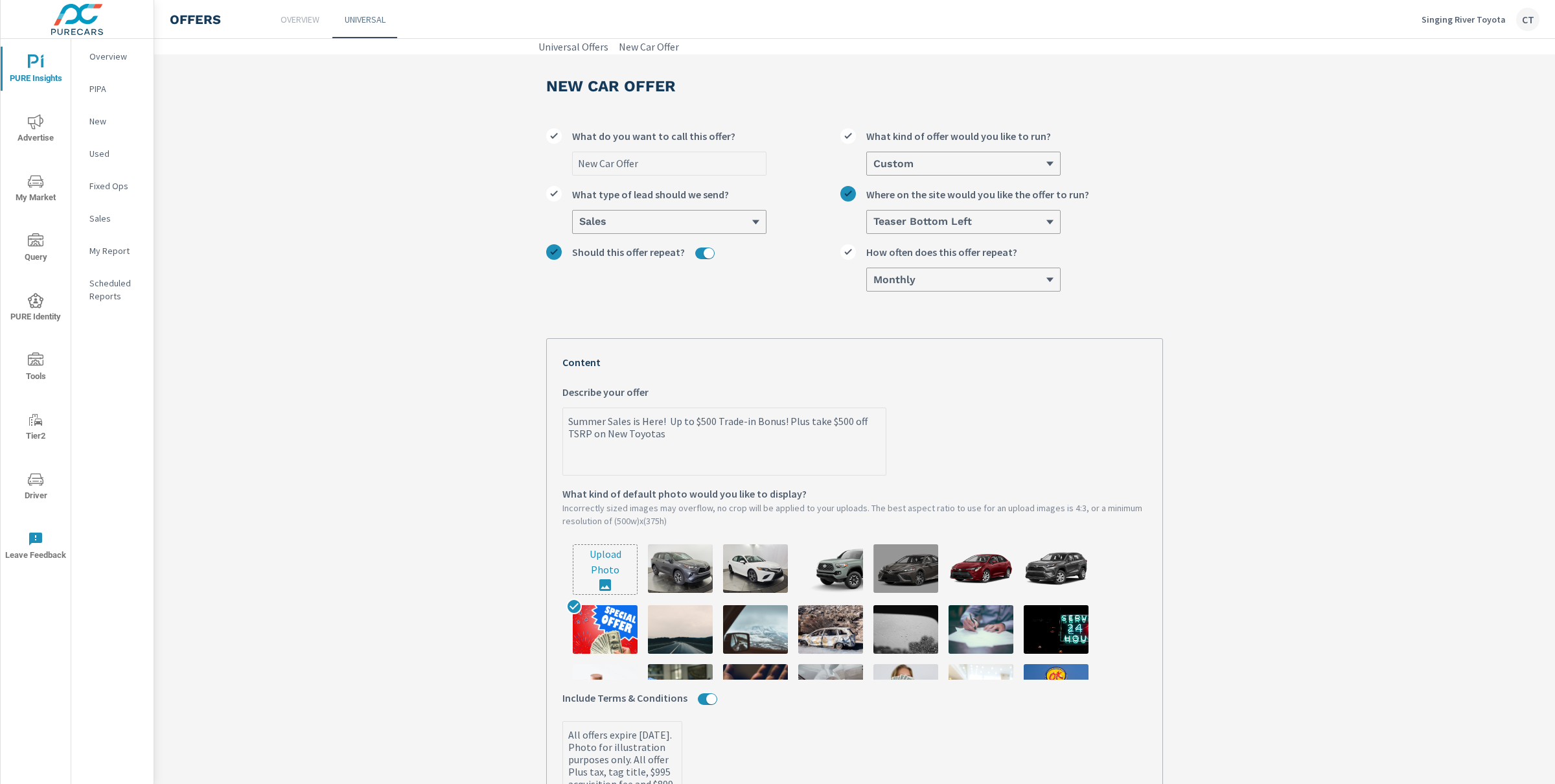
type textarea "x"
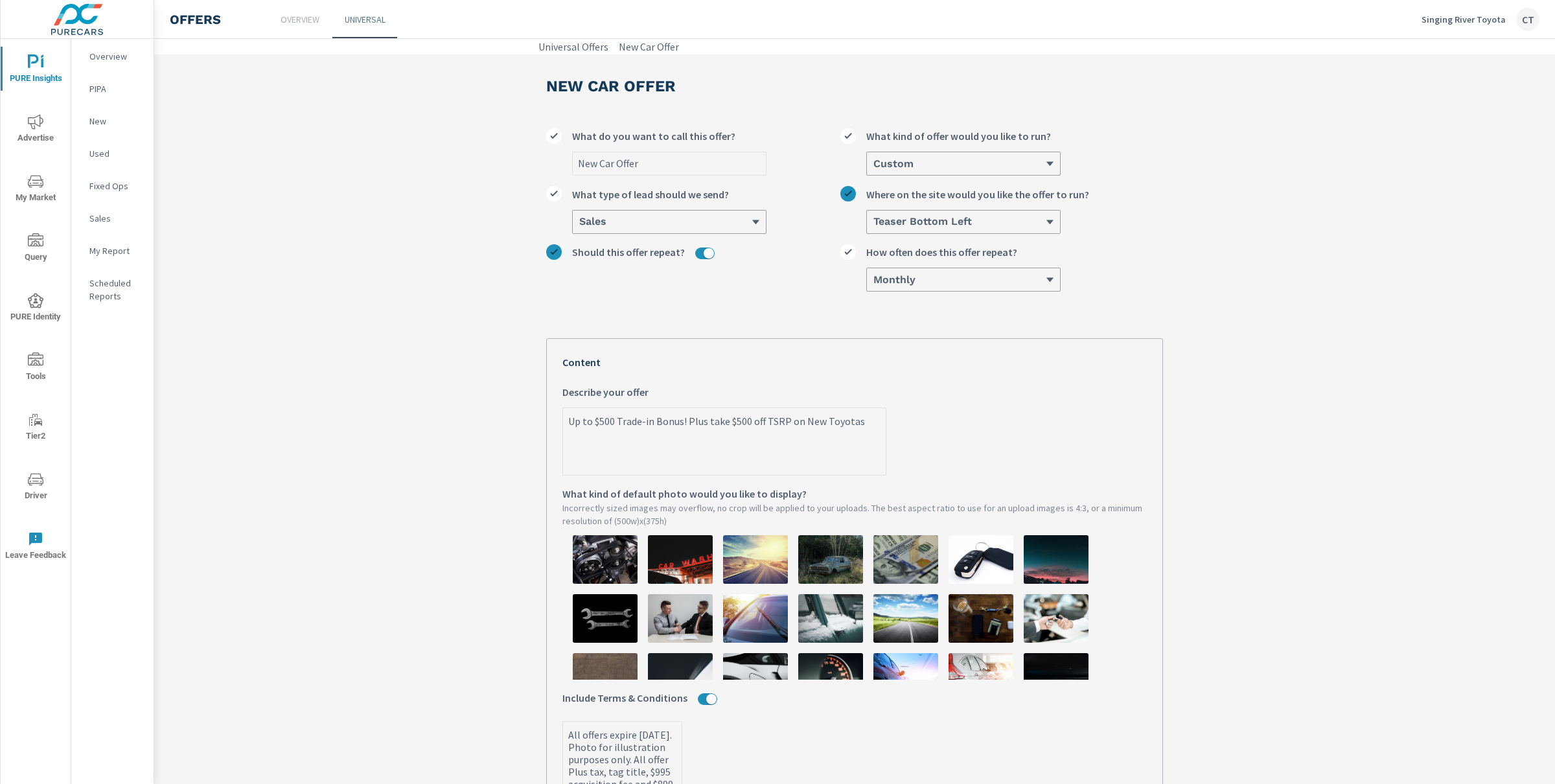
scroll to position [189, 0]
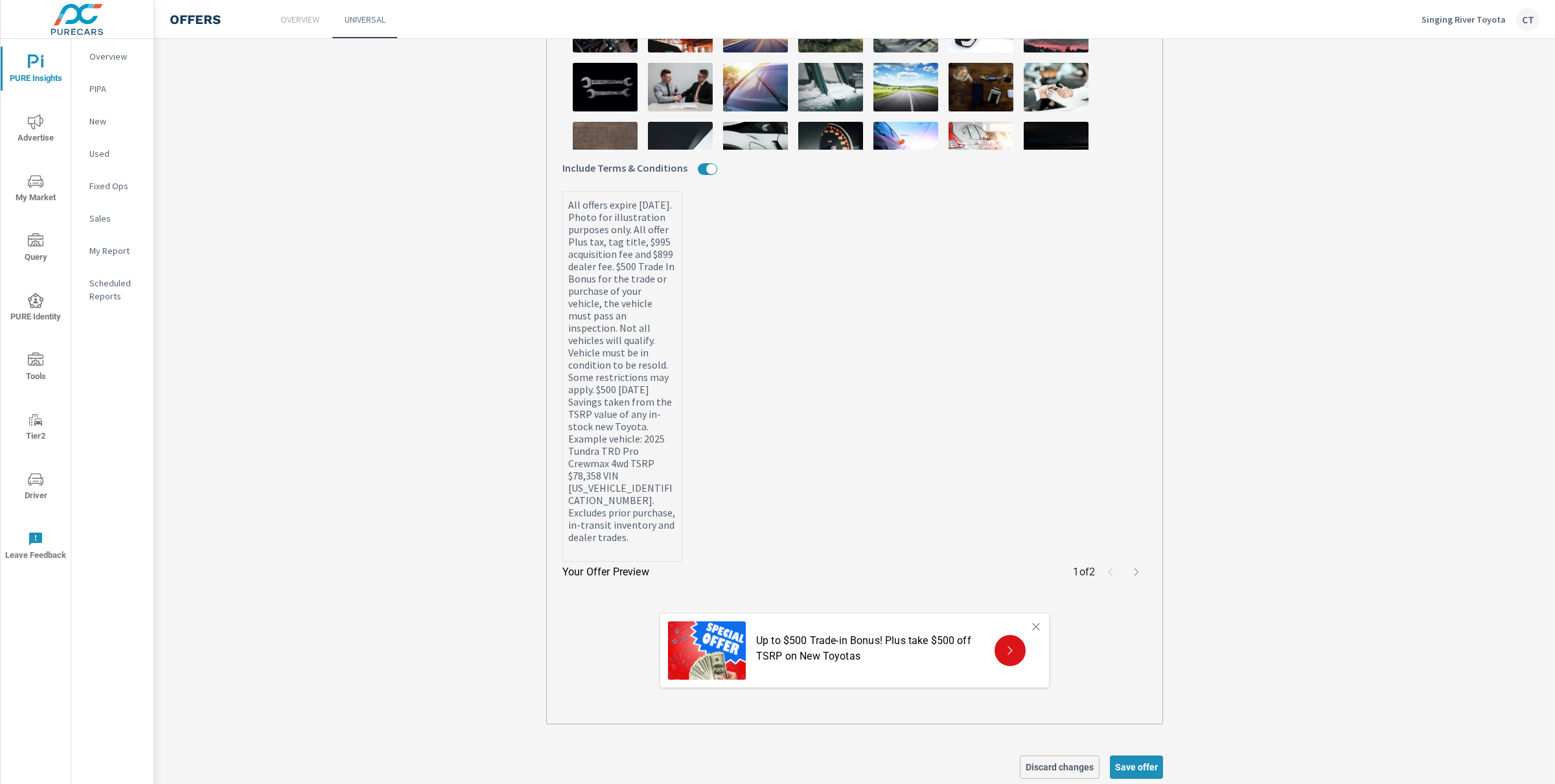
type textarea "Up to $500 Trade-in Bonus! Plus take $500 off TSRP on New Toyotas"
type textarea "x"
click at [695, 164] on input "Include Terms & Conditions" at bounding box center [711, 169] width 31 height 12
checkbox input "false"
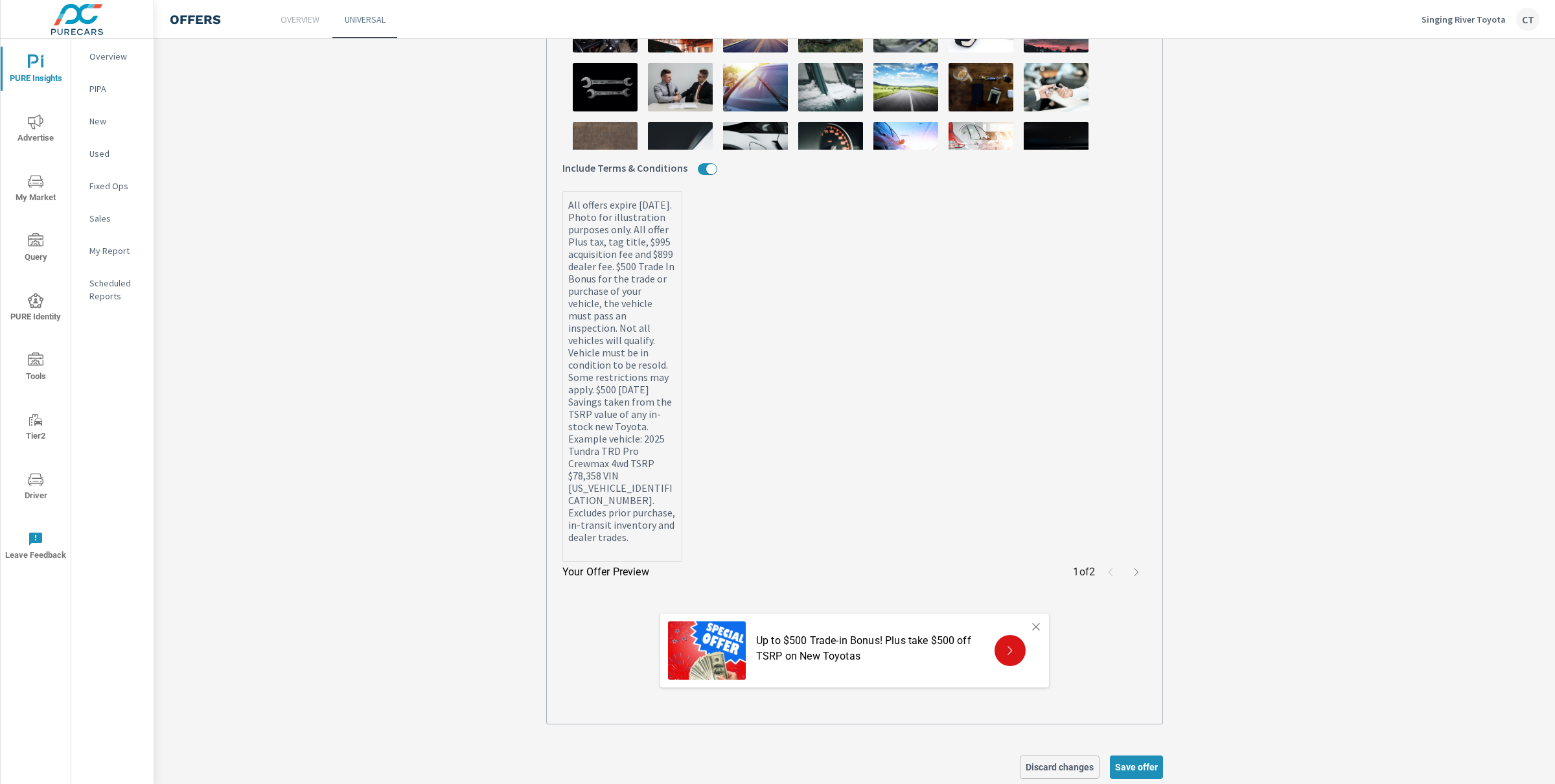
type textarea "x"
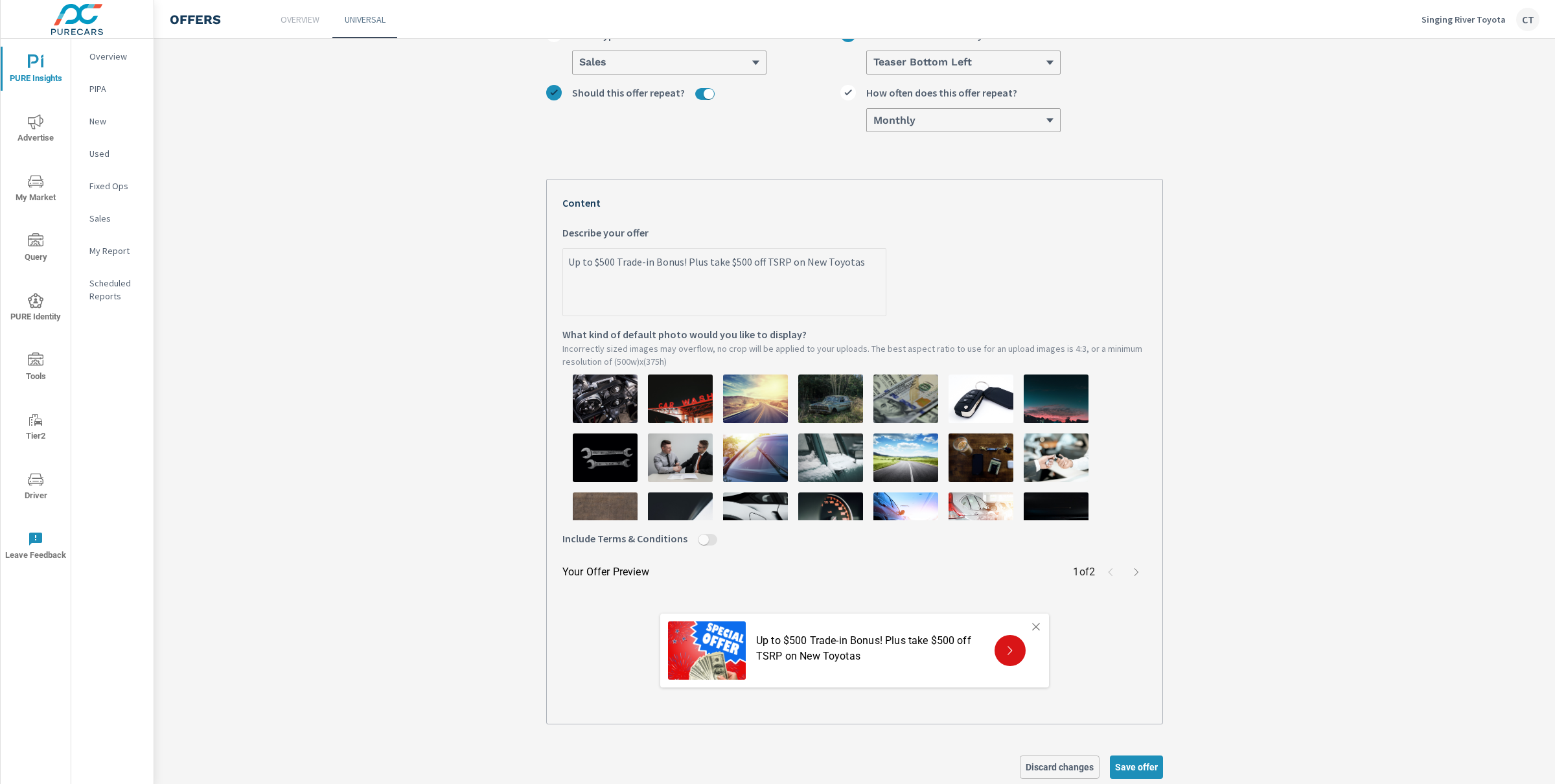
click at [691, 536] on input "Include Terms & Conditions" at bounding box center [703, 540] width 31 height 12
checkbox input "true"
type textarea "x"
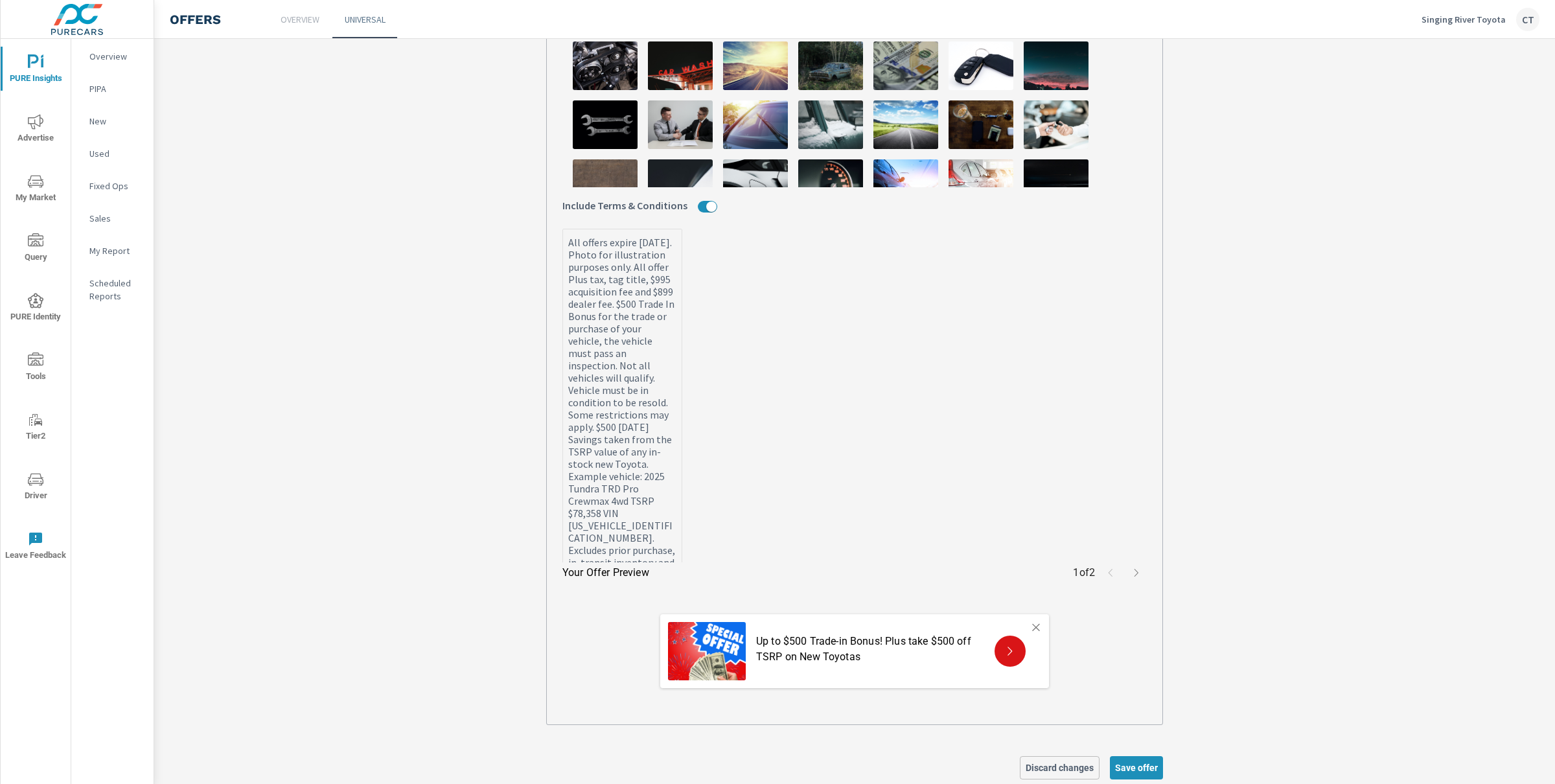
scroll to position [530, 0]
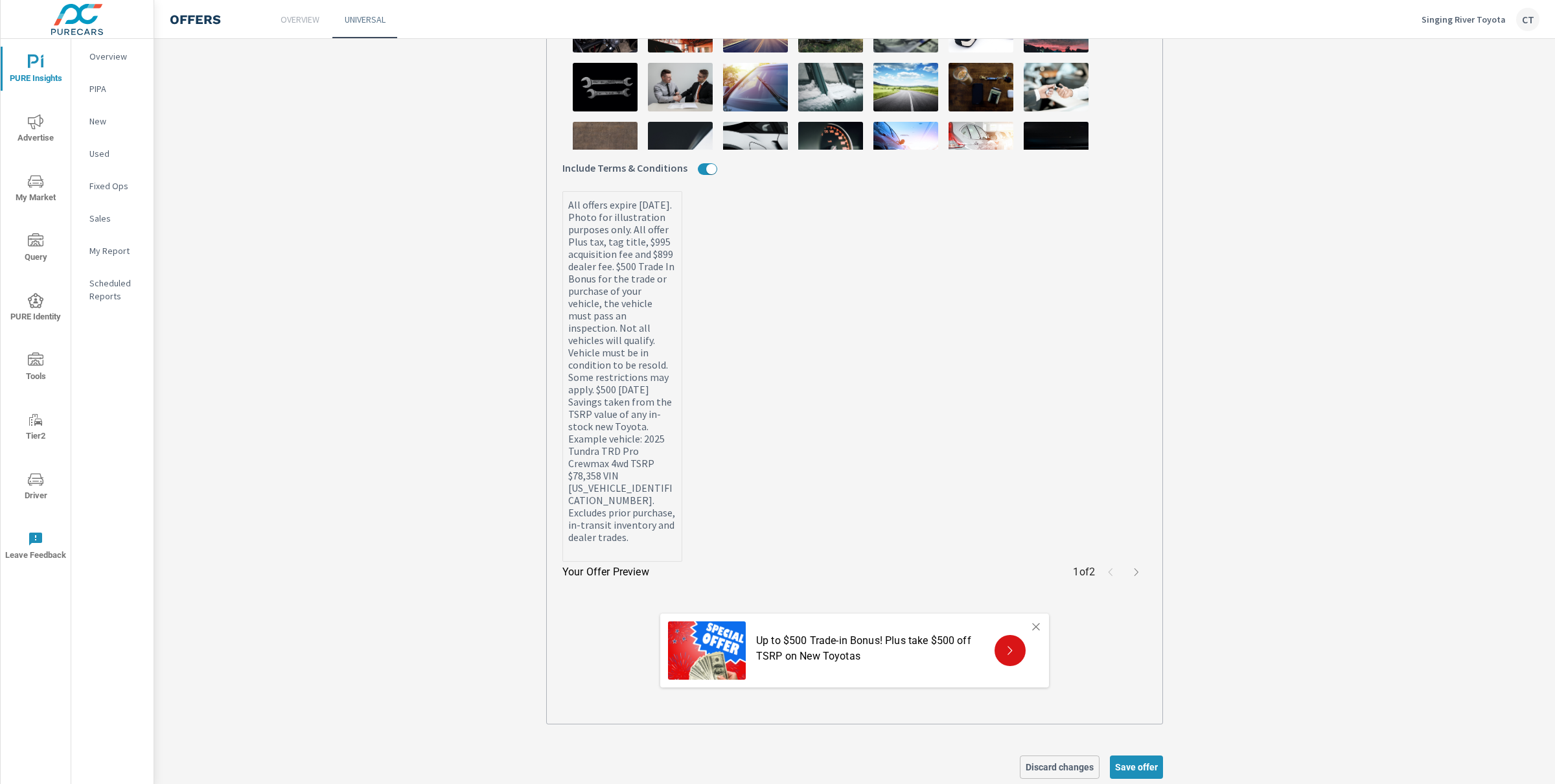
click at [628, 524] on textarea "All offers expire 6/30/25. Photo for illustration purposes only. All offer Plus…" at bounding box center [622, 378] width 119 height 367
drag, startPoint x: 621, startPoint y: 555, endPoint x: 561, endPoint y: 202, distance: 358.1
click at [563, 202] on textarea "All offers expire 6/30/25. Photo for illustration purposes only. All offer Plus…" at bounding box center [622, 378] width 119 height 367
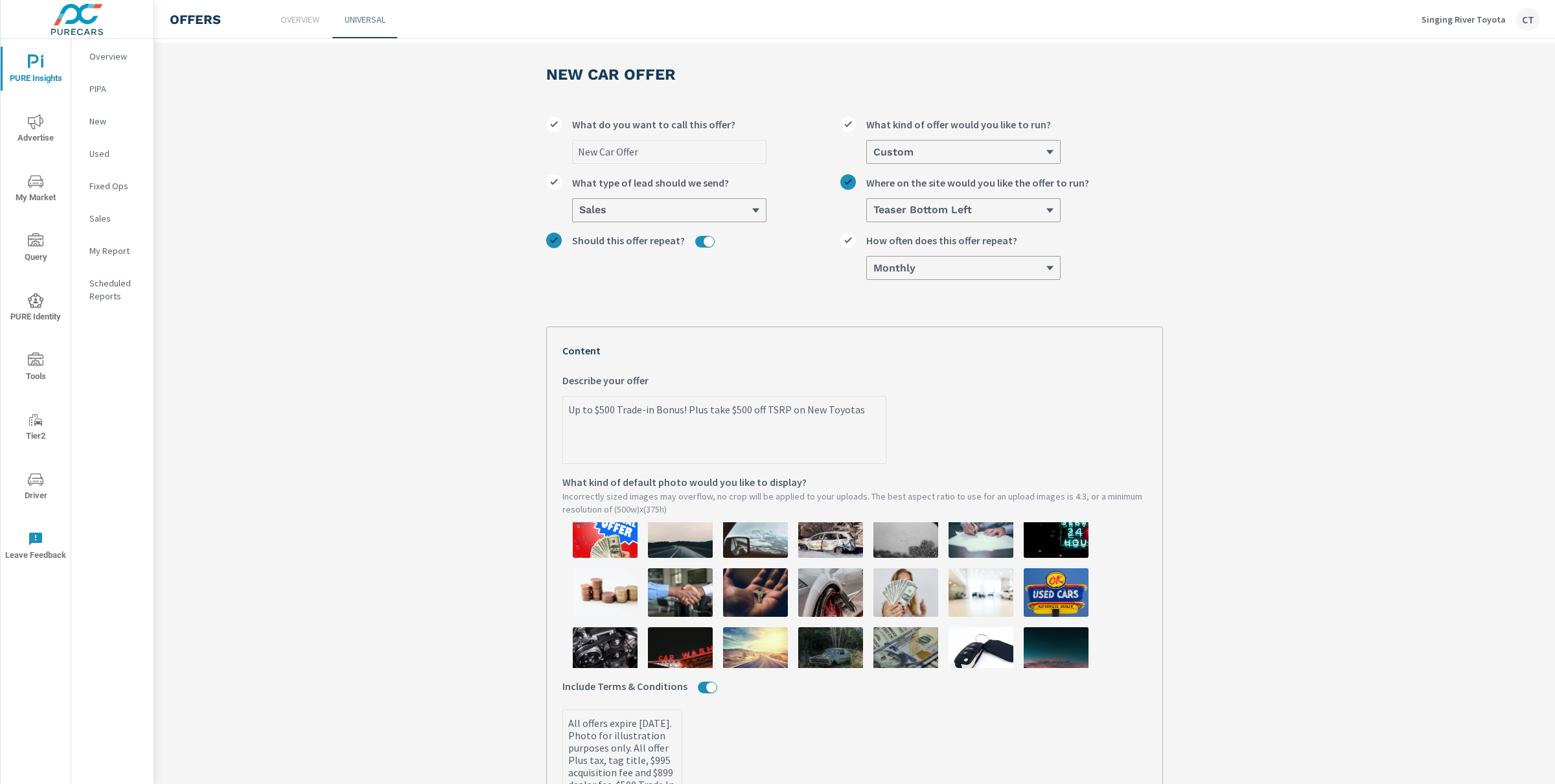
scroll to position [118, 0]
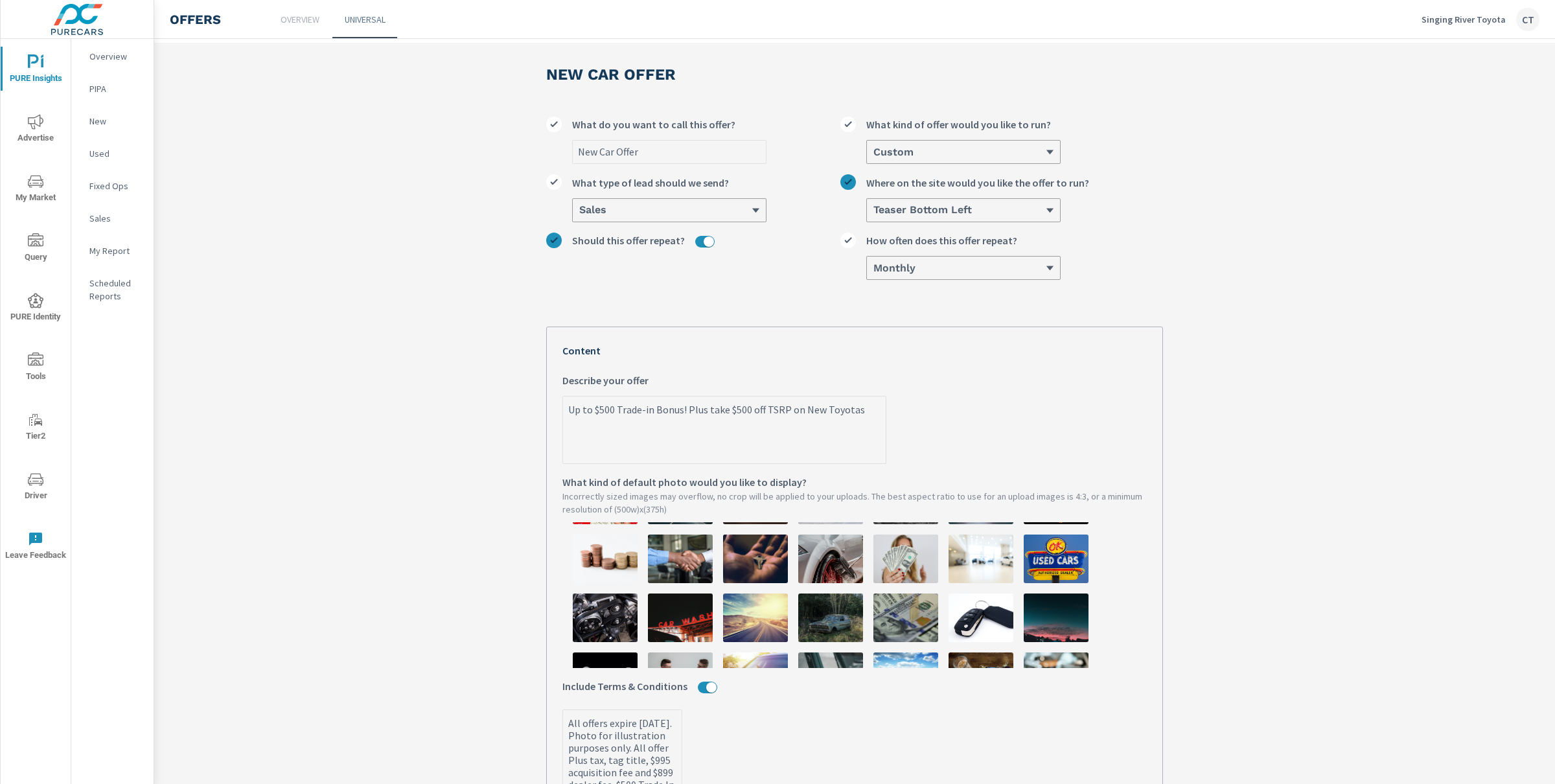
type textarea "x"
click at [883, 627] on img at bounding box center [905, 617] width 65 height 48
type textarea "x"
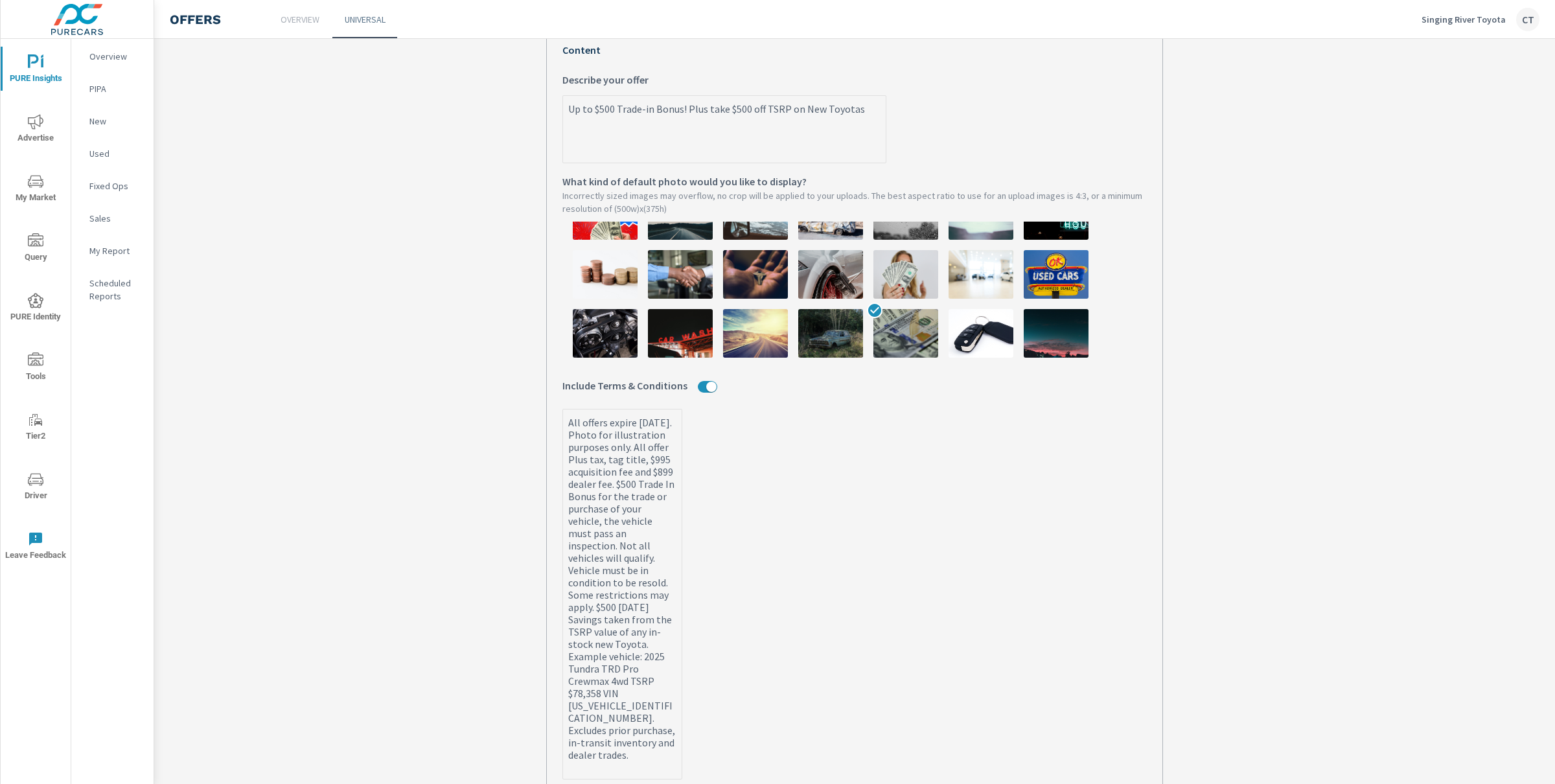
scroll to position [108, 0]
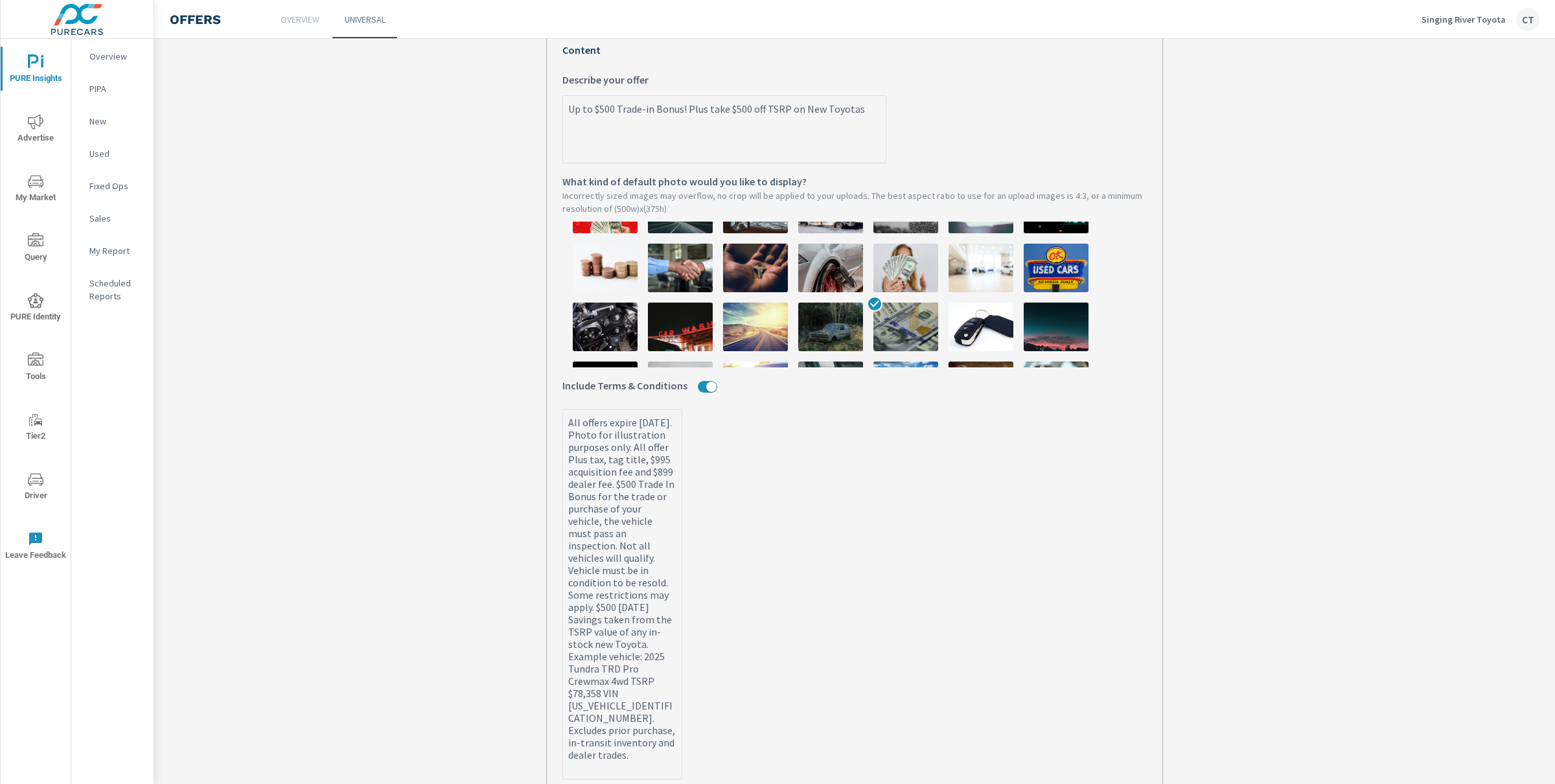
click at [910, 262] on img at bounding box center [905, 267] width 65 height 48
type textarea "x"
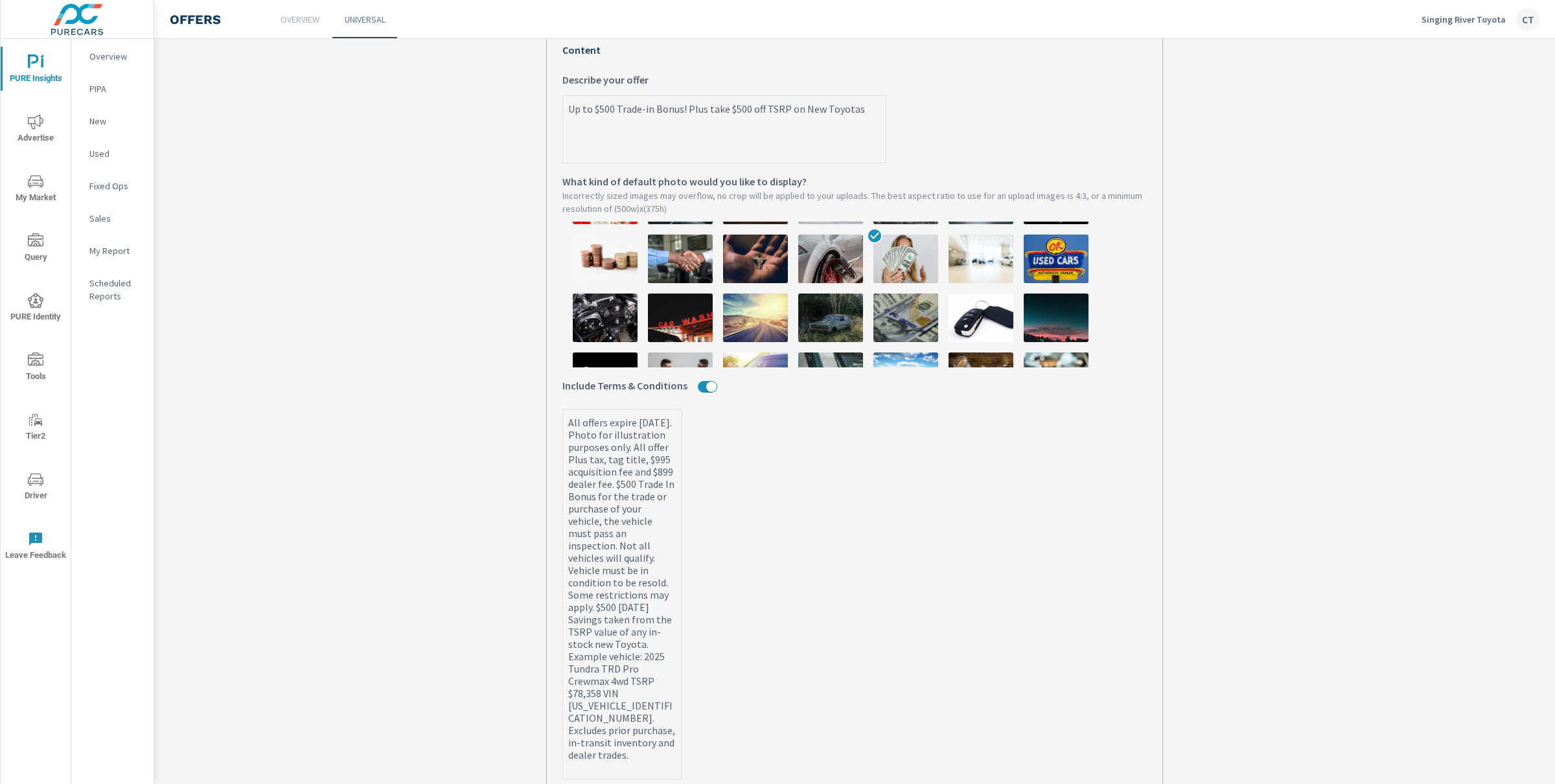
scroll to position [98, 0]
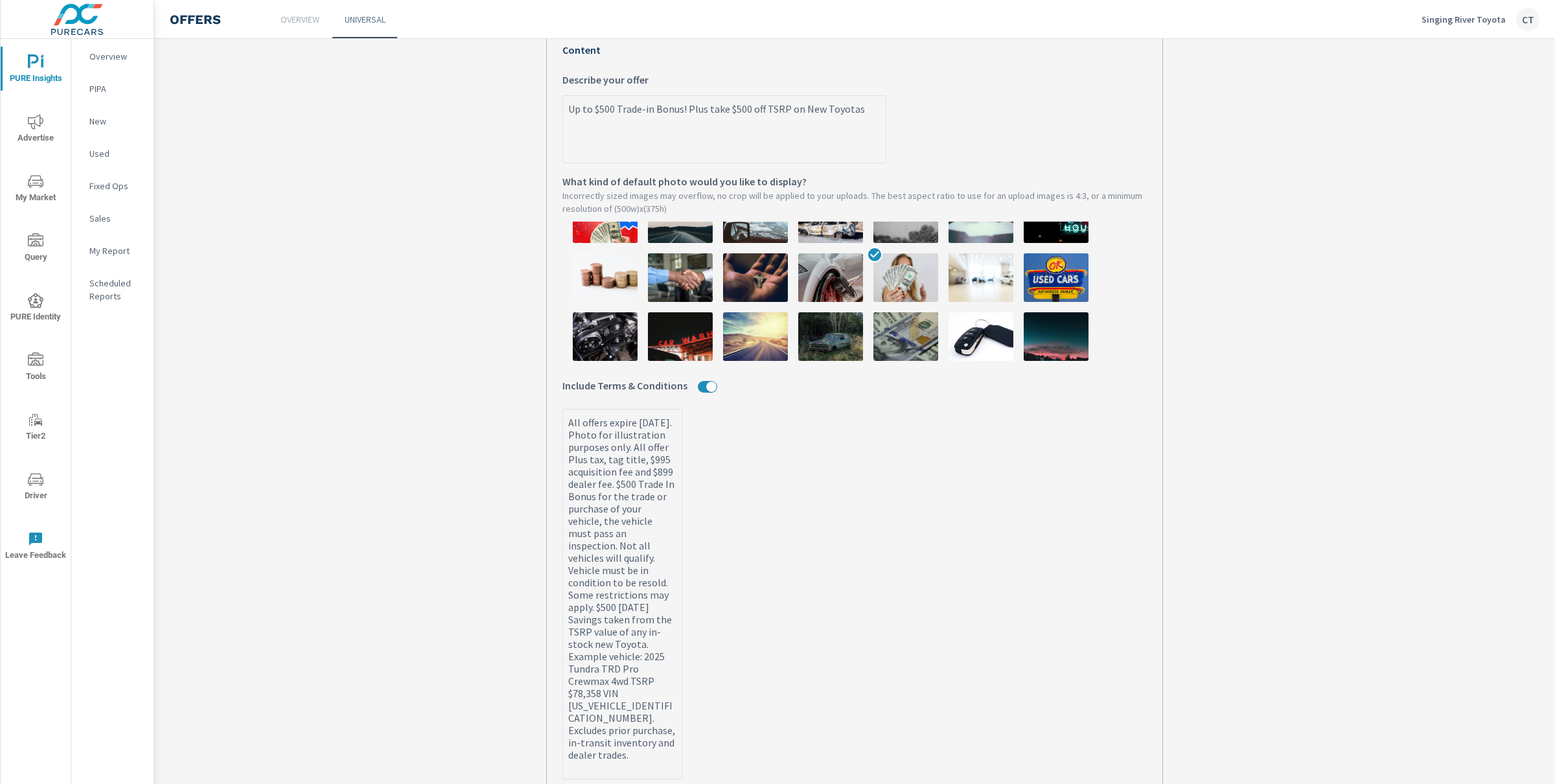
click at [581, 483] on textarea "All offers expire 6/30/25. Photo for illustration purposes only. All offer Plus…" at bounding box center [622, 595] width 119 height 367
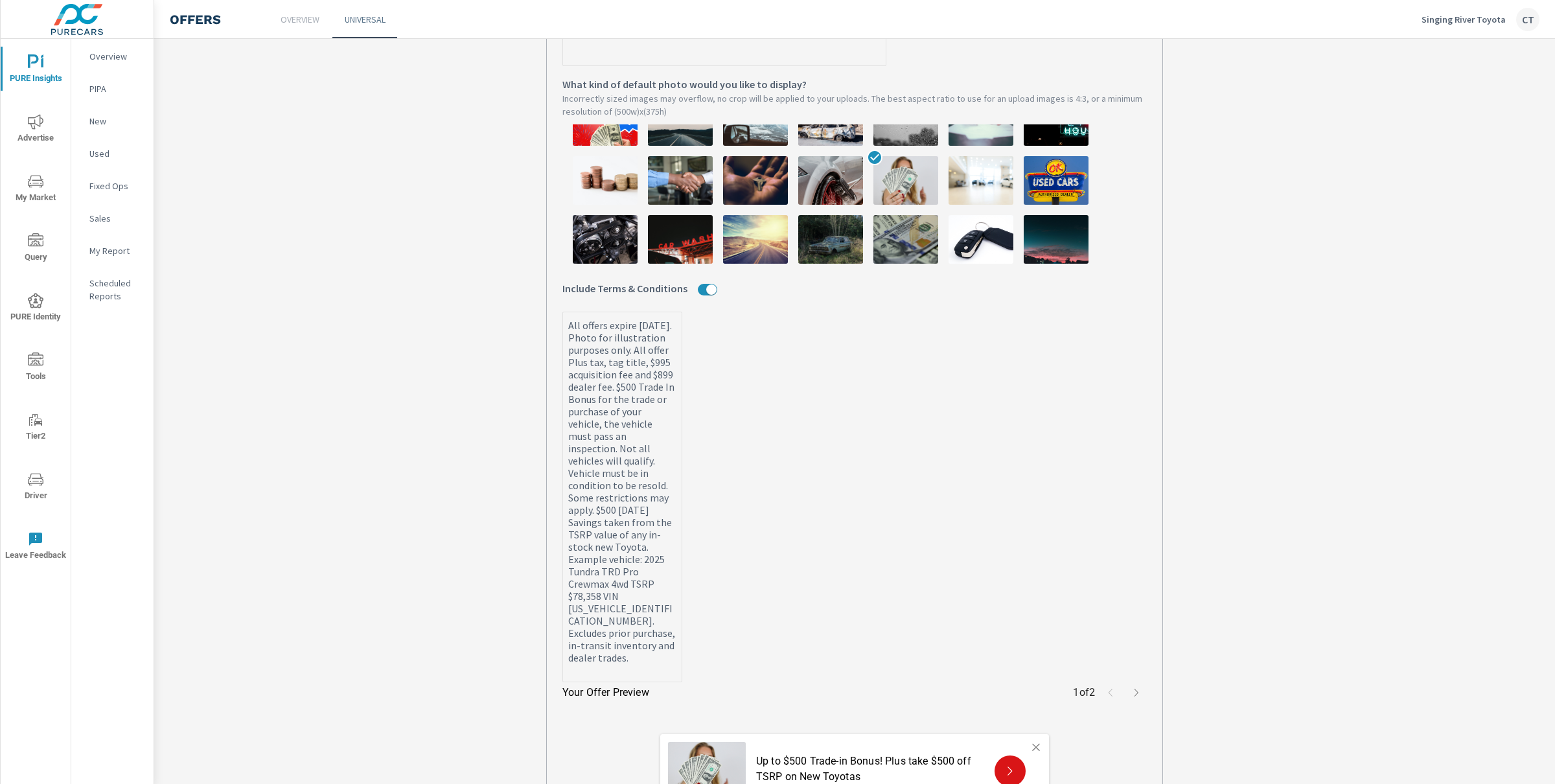
scroll to position [442, 0]
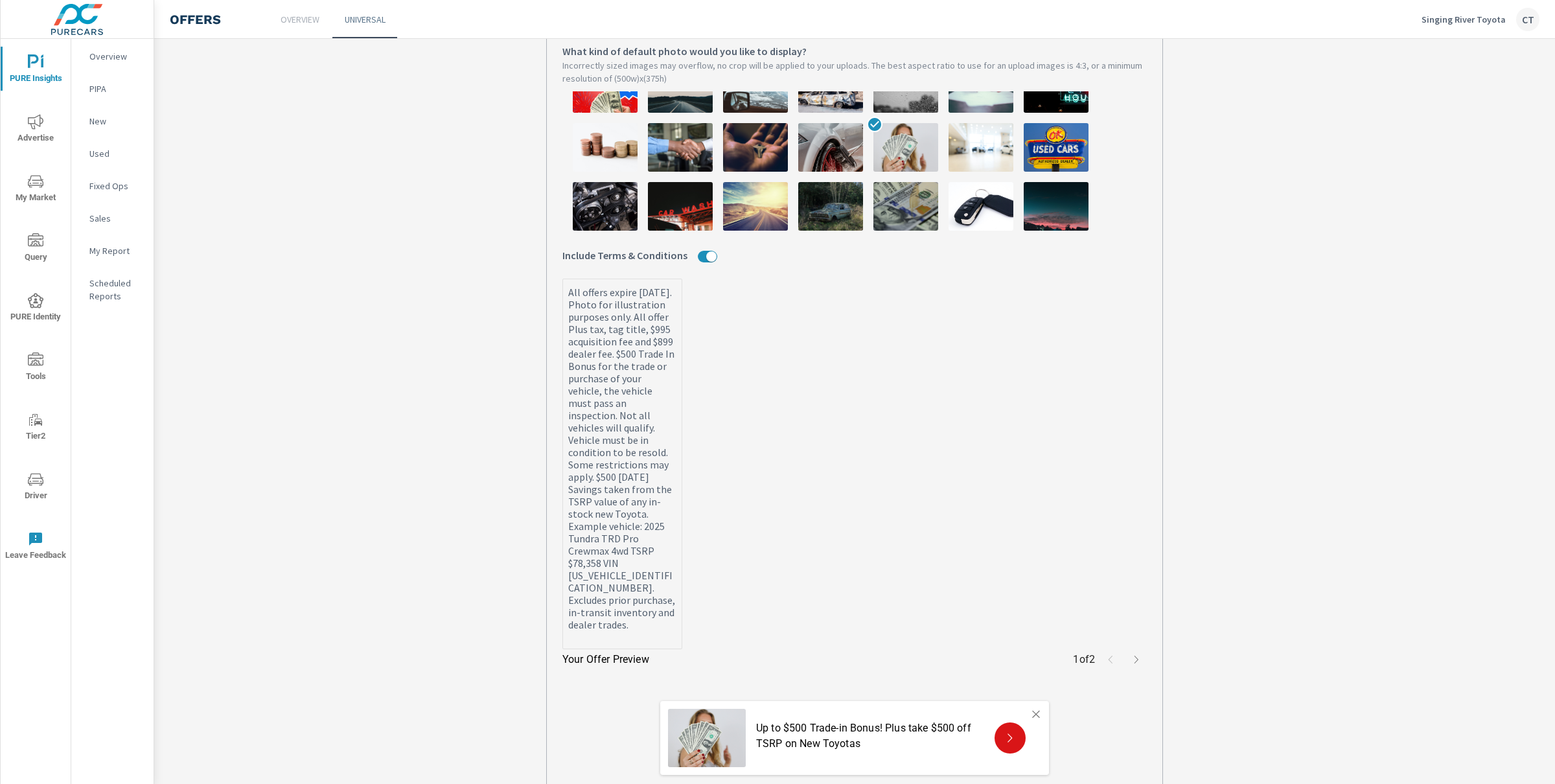
type textarea "x"
click at [704, 258] on input "Include Terms & Conditions" at bounding box center [711, 257] width 31 height 12
checkbox input "false"
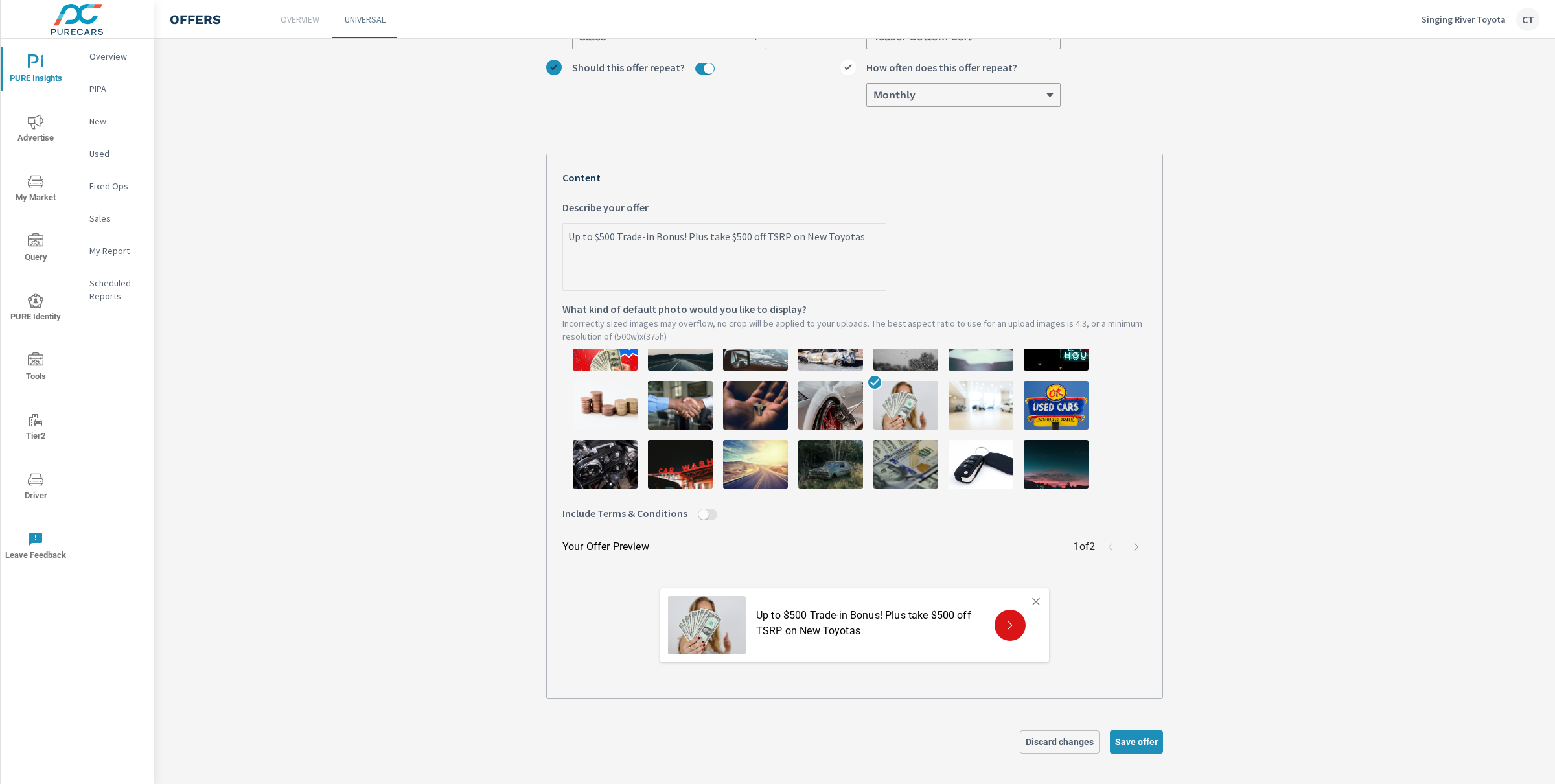
scroll to position [186, 0]
drag, startPoint x: 1088, startPoint y: 631, endPoint x: 1086, endPoint y: 623, distance: 8.2
click at [1086, 623] on div "Your Offer Preview 1 of 2 Up to $500 Trade-in Bonus! Plus take $500 off TSRP on…" at bounding box center [854, 609] width 584 height 147
drag, startPoint x: 684, startPoint y: 238, endPoint x: 884, endPoint y: 241, distance: 200.0
click at [884, 241] on label "Up to $500 Trade-in Bonus! Plus take $500 off TSRP on New Toyotas x Describe yo…" at bounding box center [854, 244] width 584 height 92
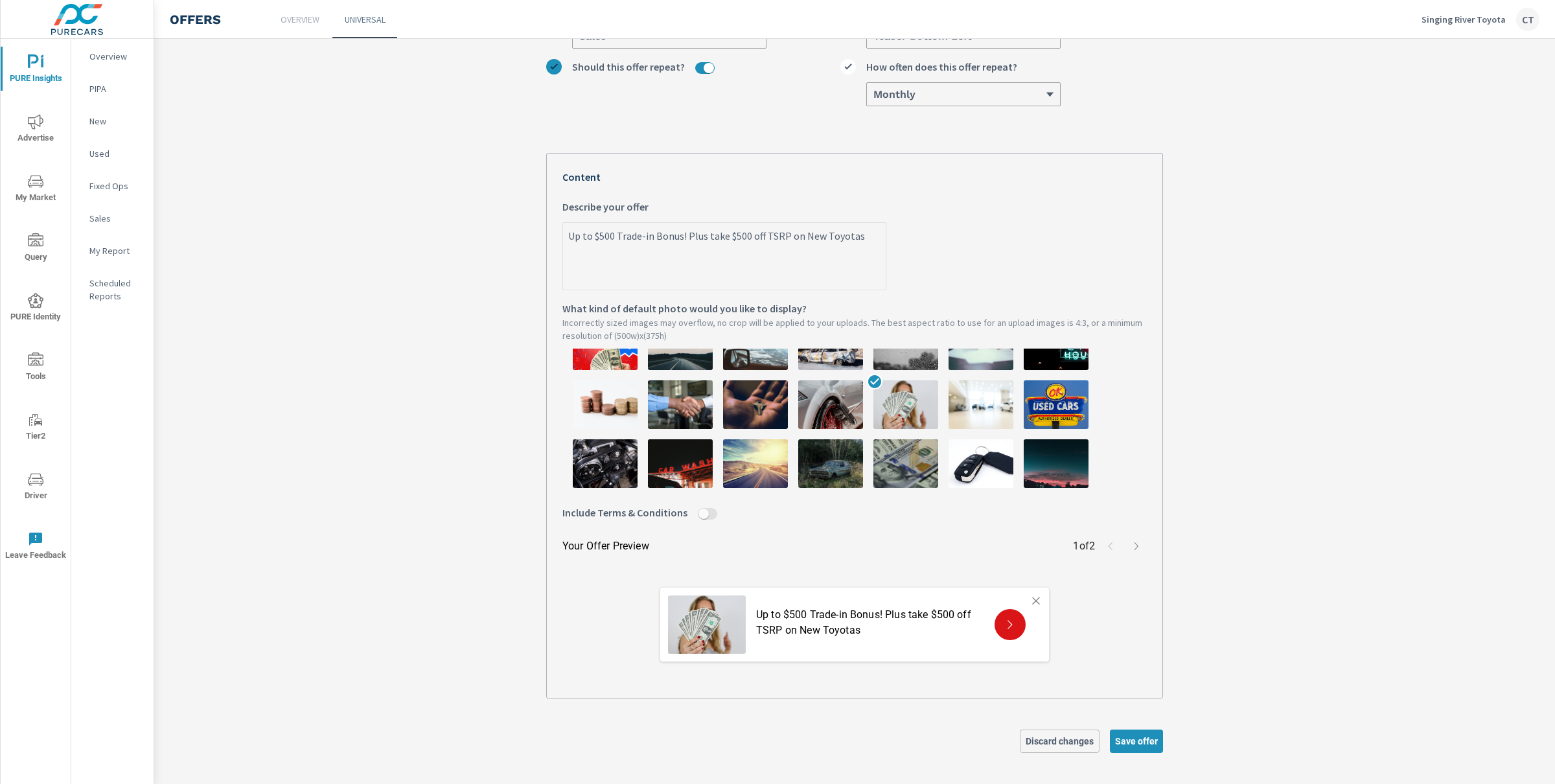
click at [884, 241] on textarea "Up to $500 Trade-in Bonus! Plus take $500 off TSRP on New Toyotas" at bounding box center [724, 257] width 323 height 65
drag, startPoint x: 862, startPoint y: 241, endPoint x: 688, endPoint y: 241, distance: 174.0
click at [688, 243] on textarea "Up to $500 Trade-in Bonus! Plus take $500 off TSRP on New Toyotas" at bounding box center [724, 257] width 323 height 65
drag, startPoint x: 686, startPoint y: 238, endPoint x: 886, endPoint y: 238, distance: 200.0
click at [886, 238] on label "Up to $500 Trade-in Bonus! Plus take $500 off TSRP on New Toyotas x Describe yo…" at bounding box center [854, 244] width 584 height 92
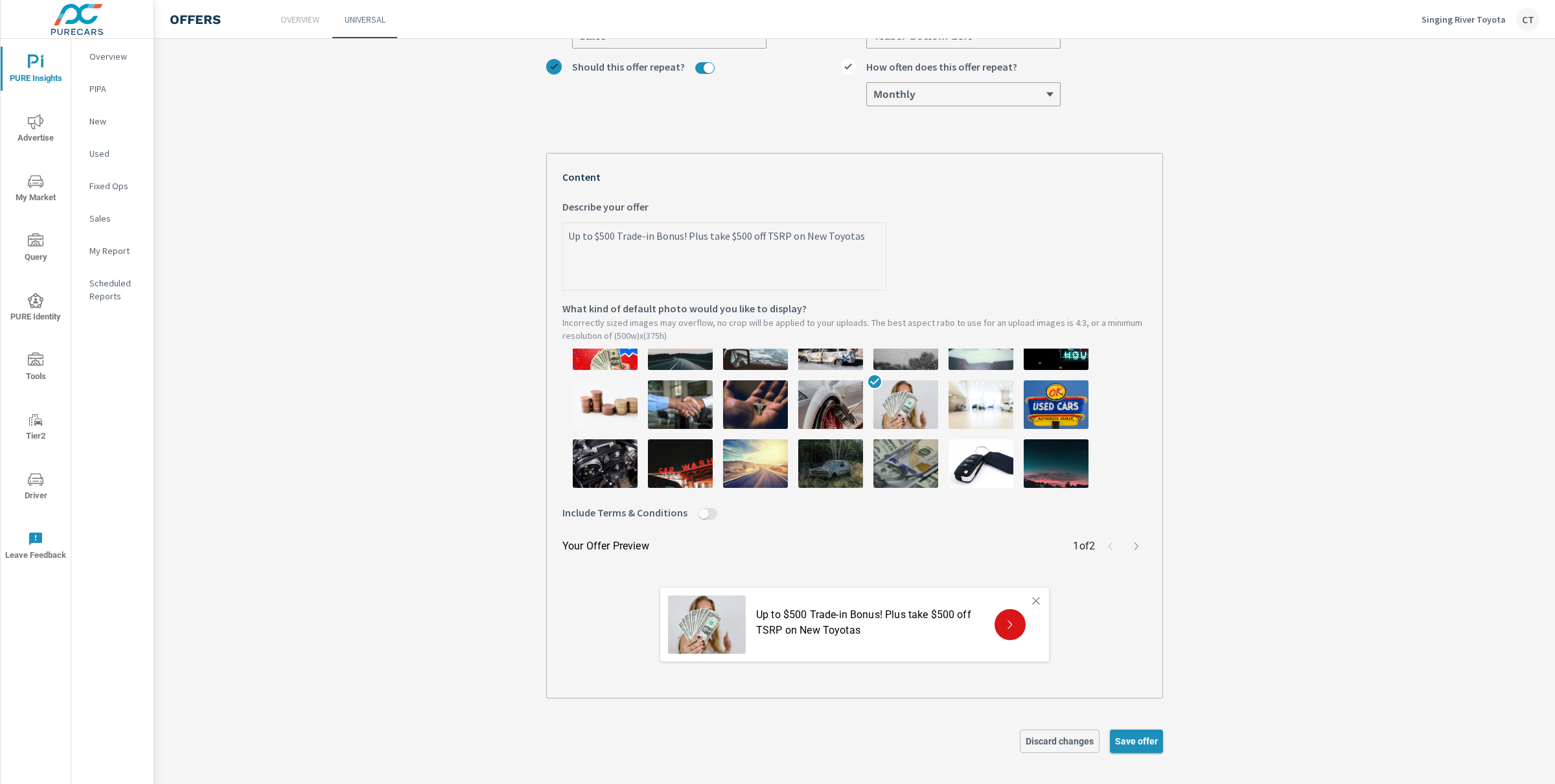
click at [1140, 743] on span "Save offer" at bounding box center [1137, 741] width 42 height 12
type textarea "x"
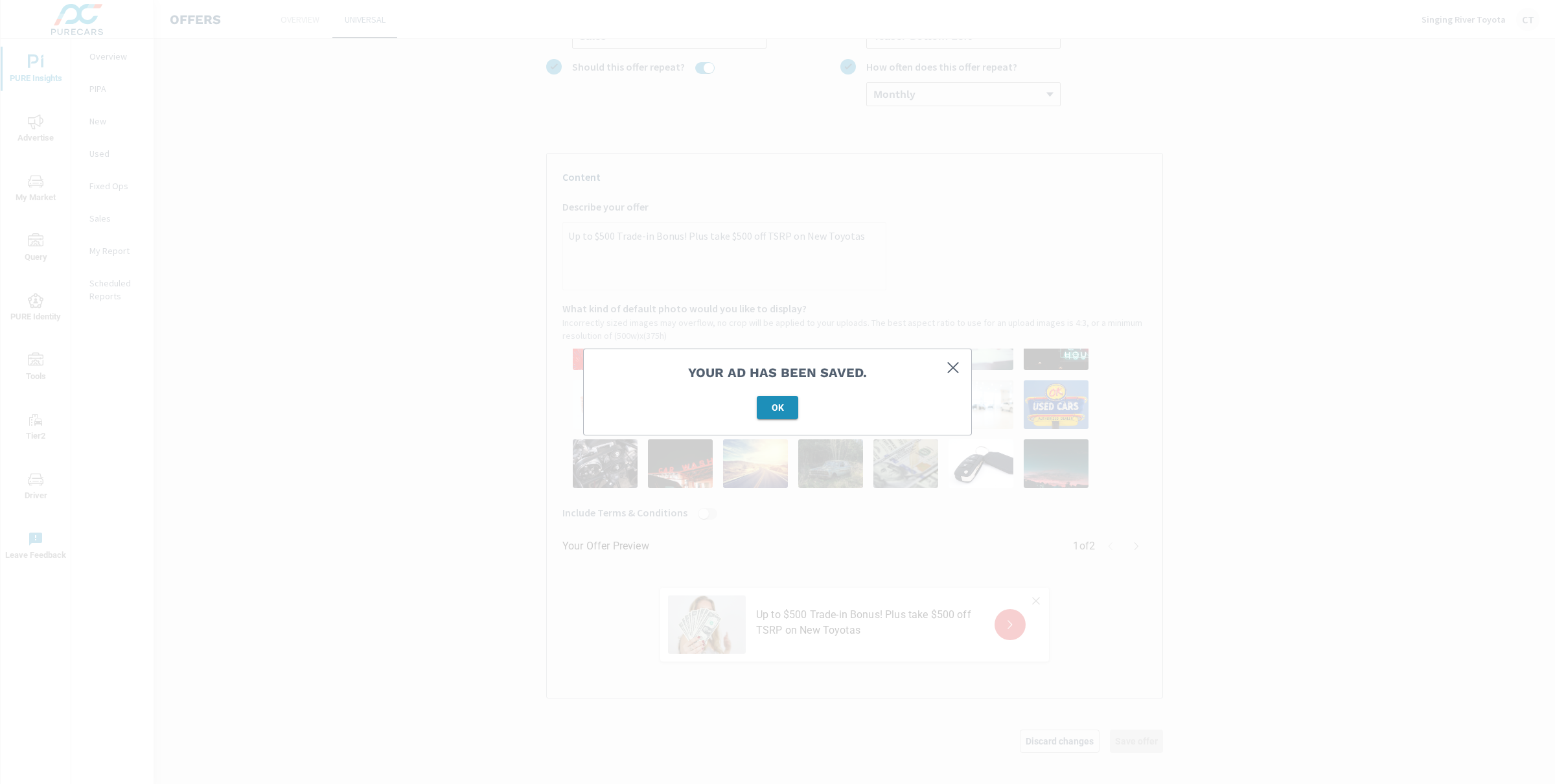
click at [768, 405] on span "OK" at bounding box center [778, 407] width 31 height 12
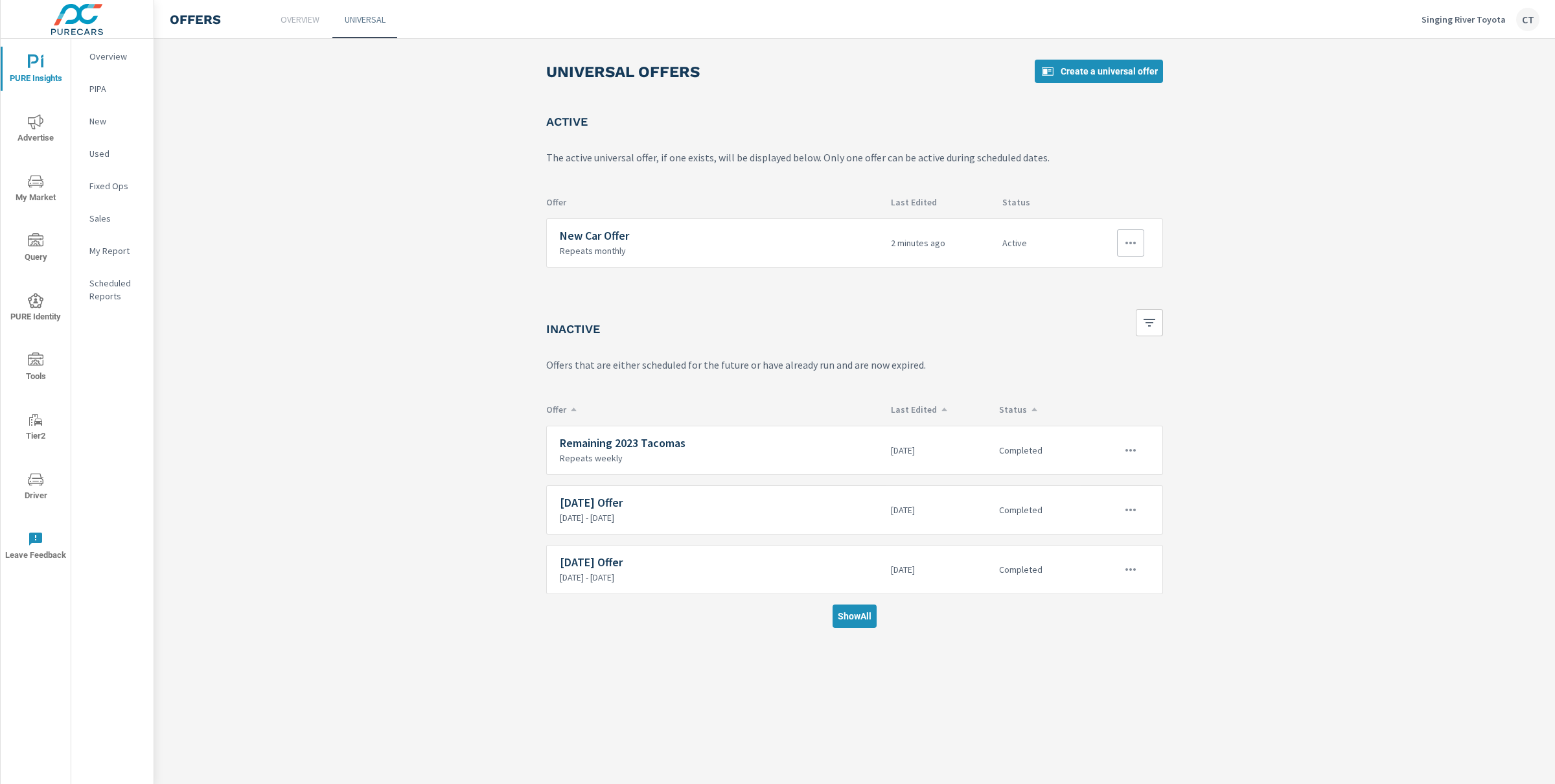
click at [856, 240] on h6 "New Car Offer" at bounding box center [721, 235] width 321 height 13
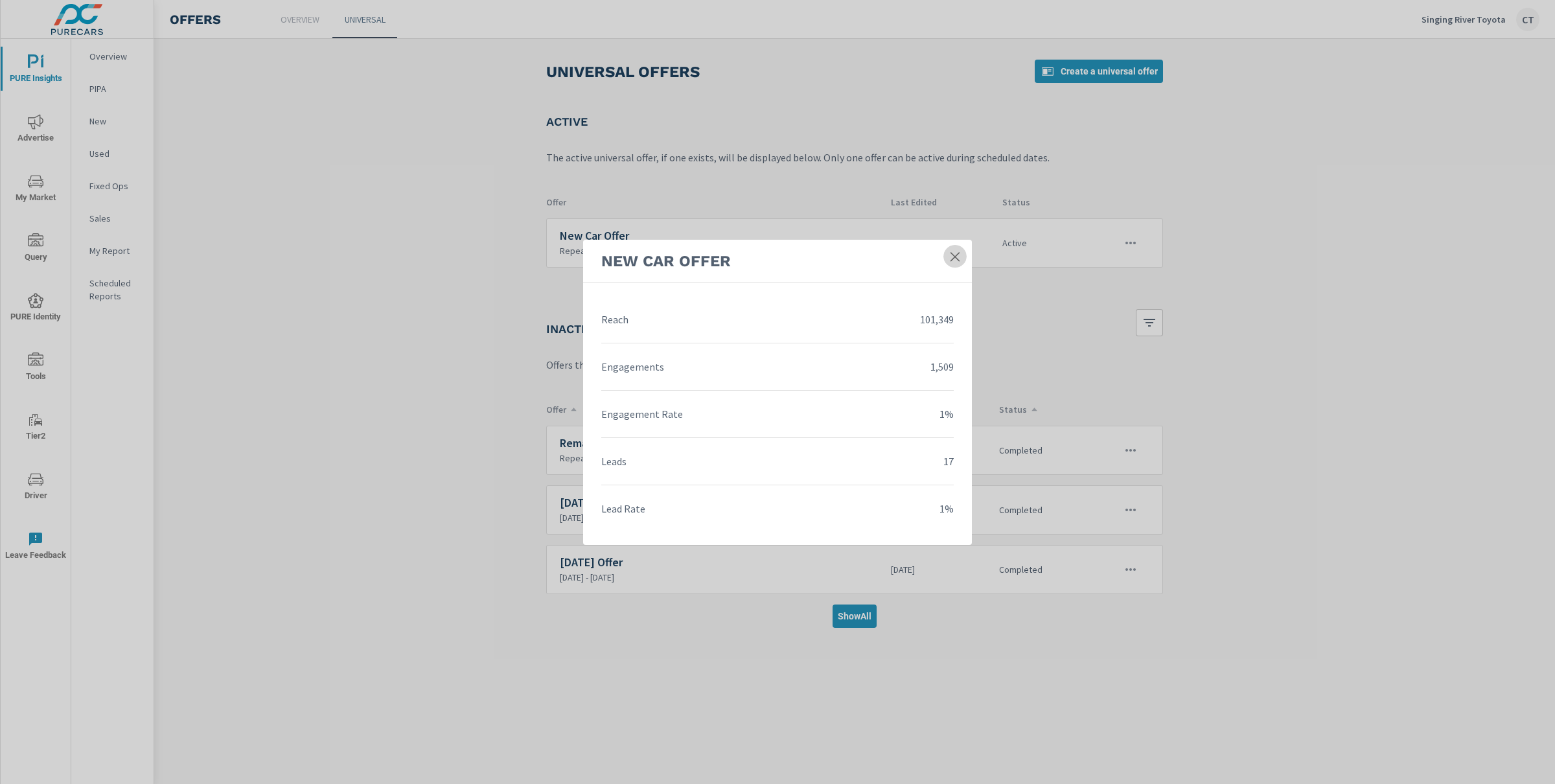
click at [966, 250] on link at bounding box center [955, 257] width 23 height 23
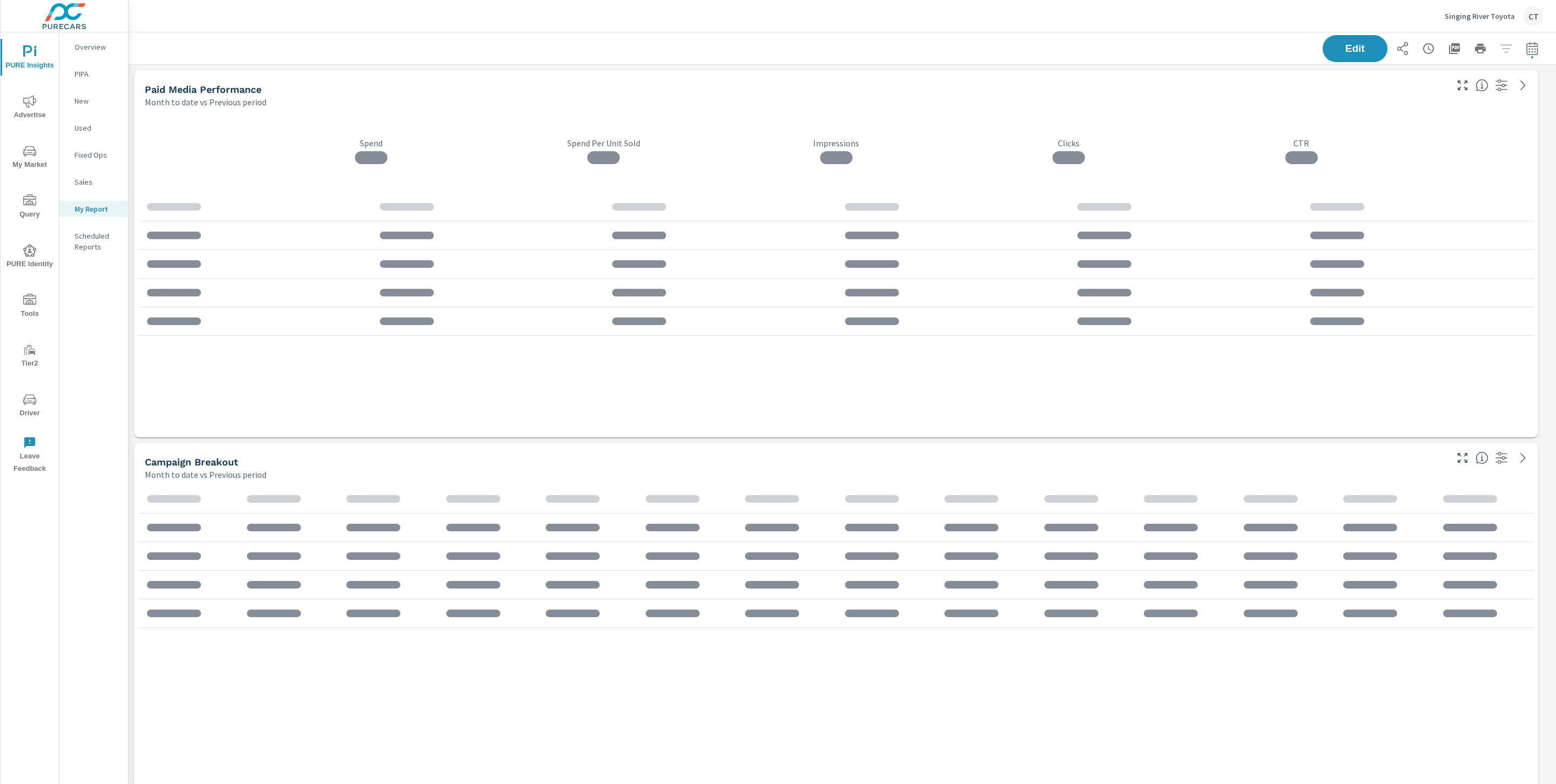
scroll to position [2886, 1440]
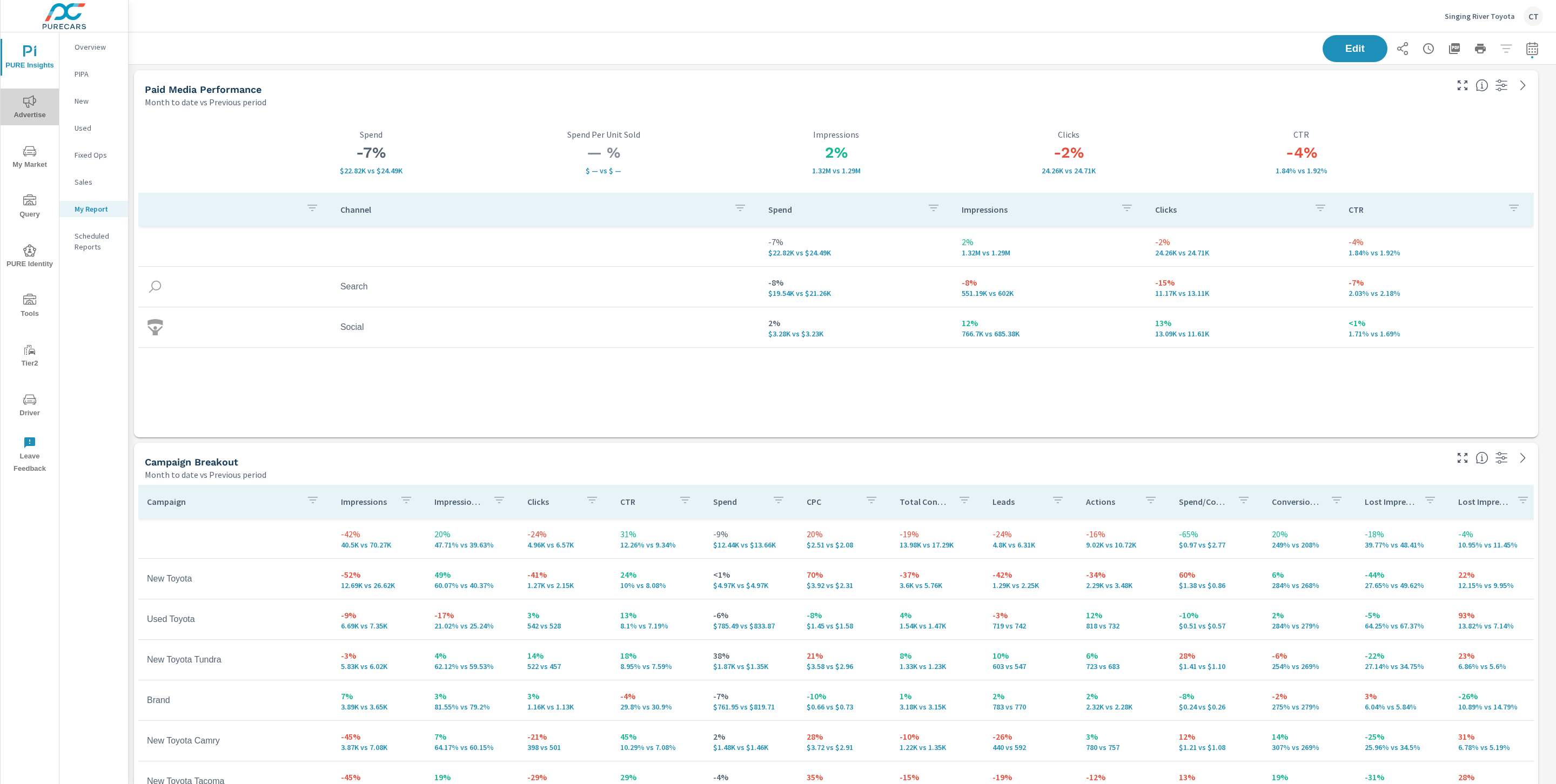
click at [20, 95] on span "Advertise" at bounding box center [30, 108] width 52 height 27
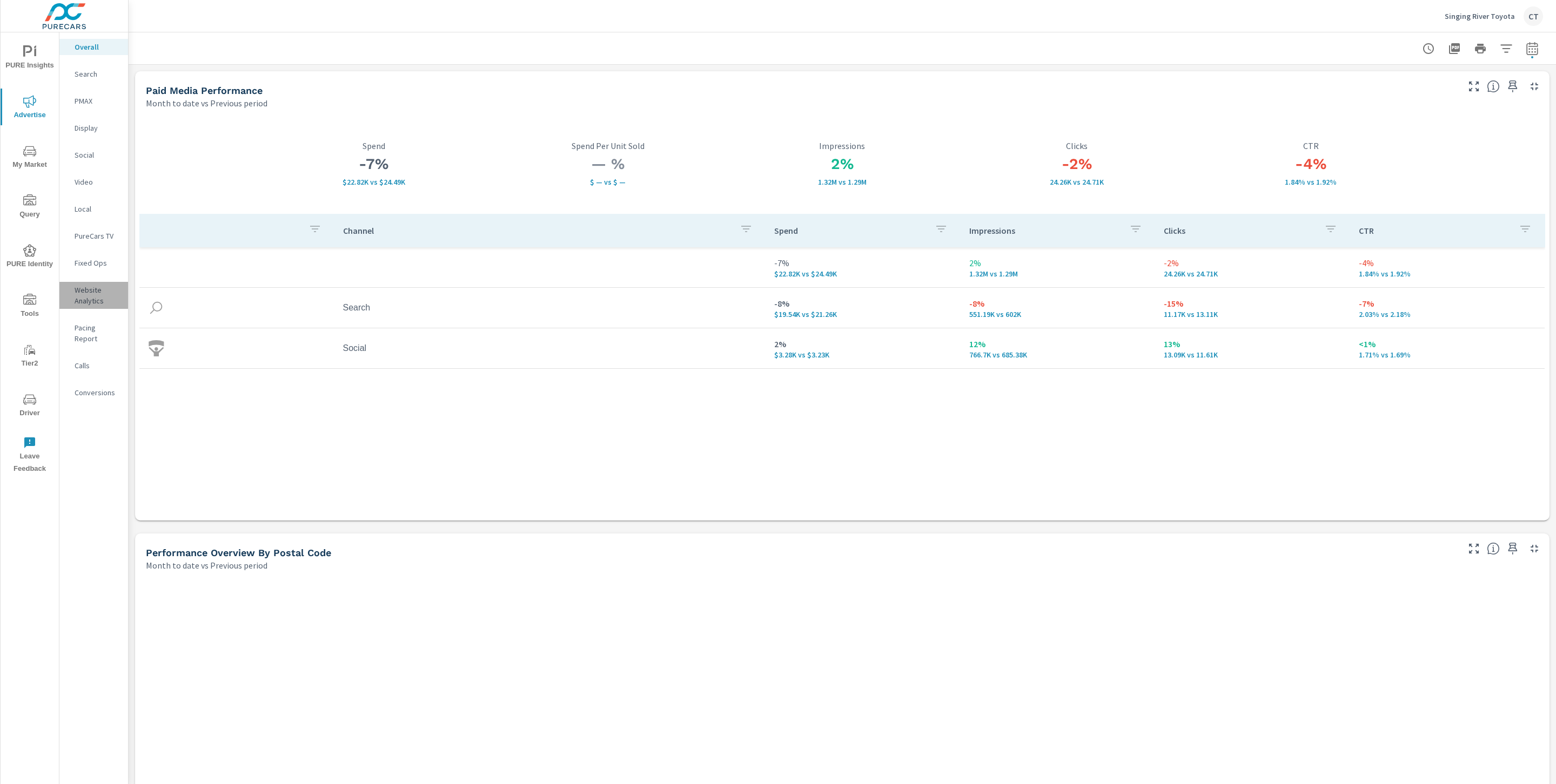
click at [102, 299] on p "Website Analytics" at bounding box center [97, 295] width 45 height 22
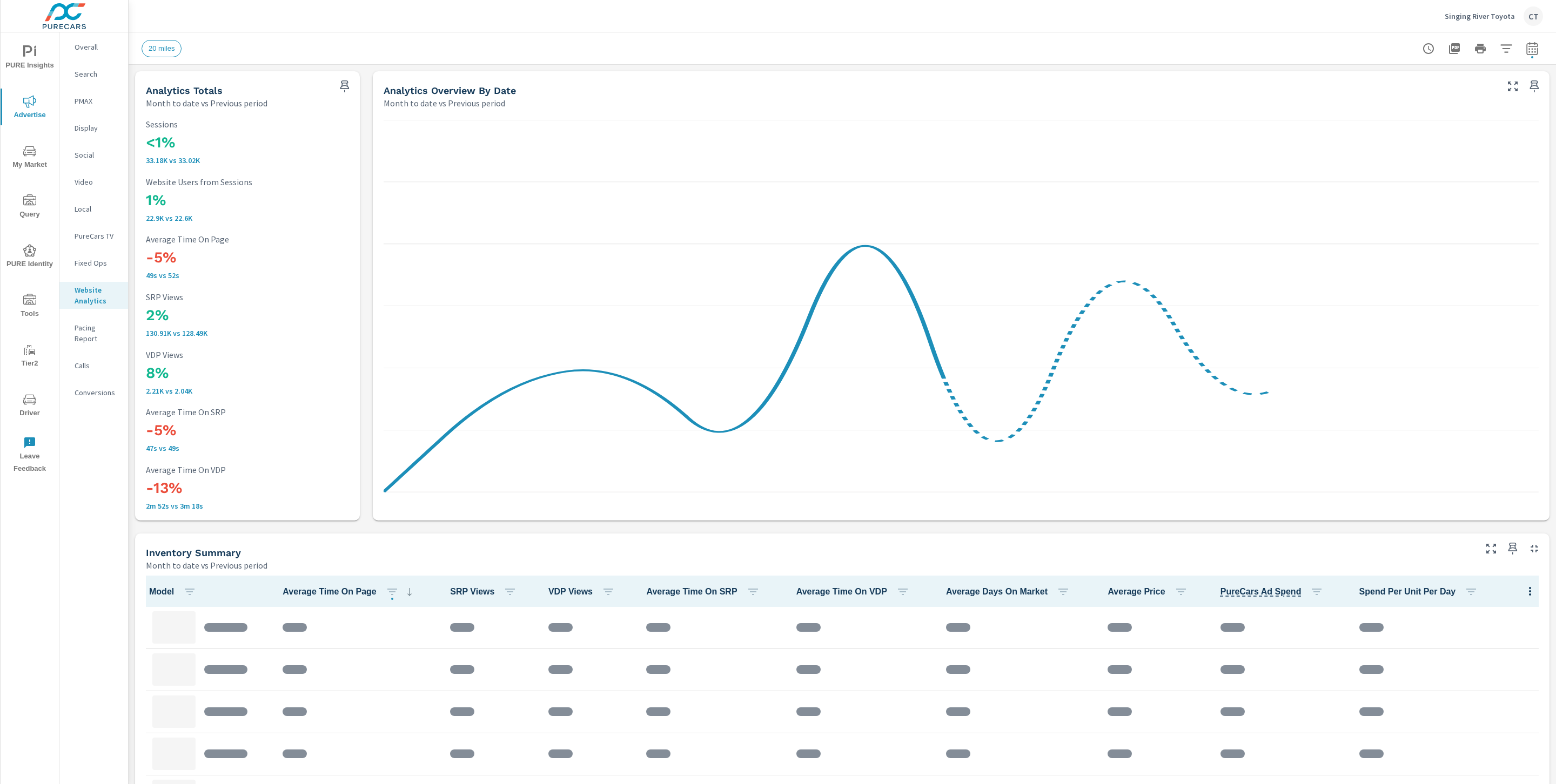
click at [1500, 53] on icon "button" at bounding box center [1506, 48] width 13 height 13
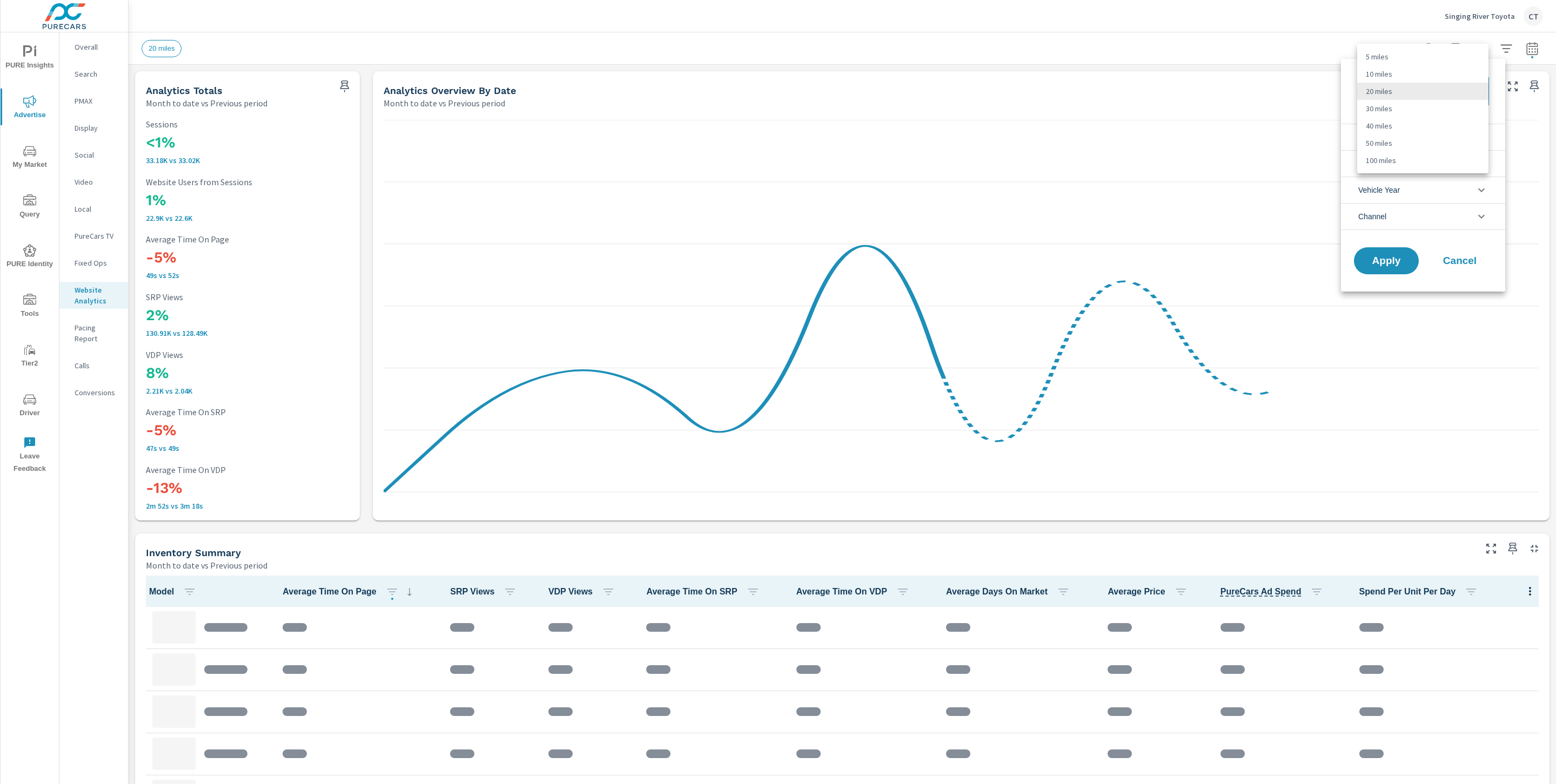
click at [1414, 86] on body "PURE Insights Advertise My Market Query PURE Identity Tools Tier2 Driver Leave …" at bounding box center [778, 392] width 1556 height 784
click at [1391, 130] on li "40 miles" at bounding box center [1422, 126] width 131 height 17
type Distance "40"
click at [1408, 142] on li "Condition" at bounding box center [1423, 137] width 164 height 27
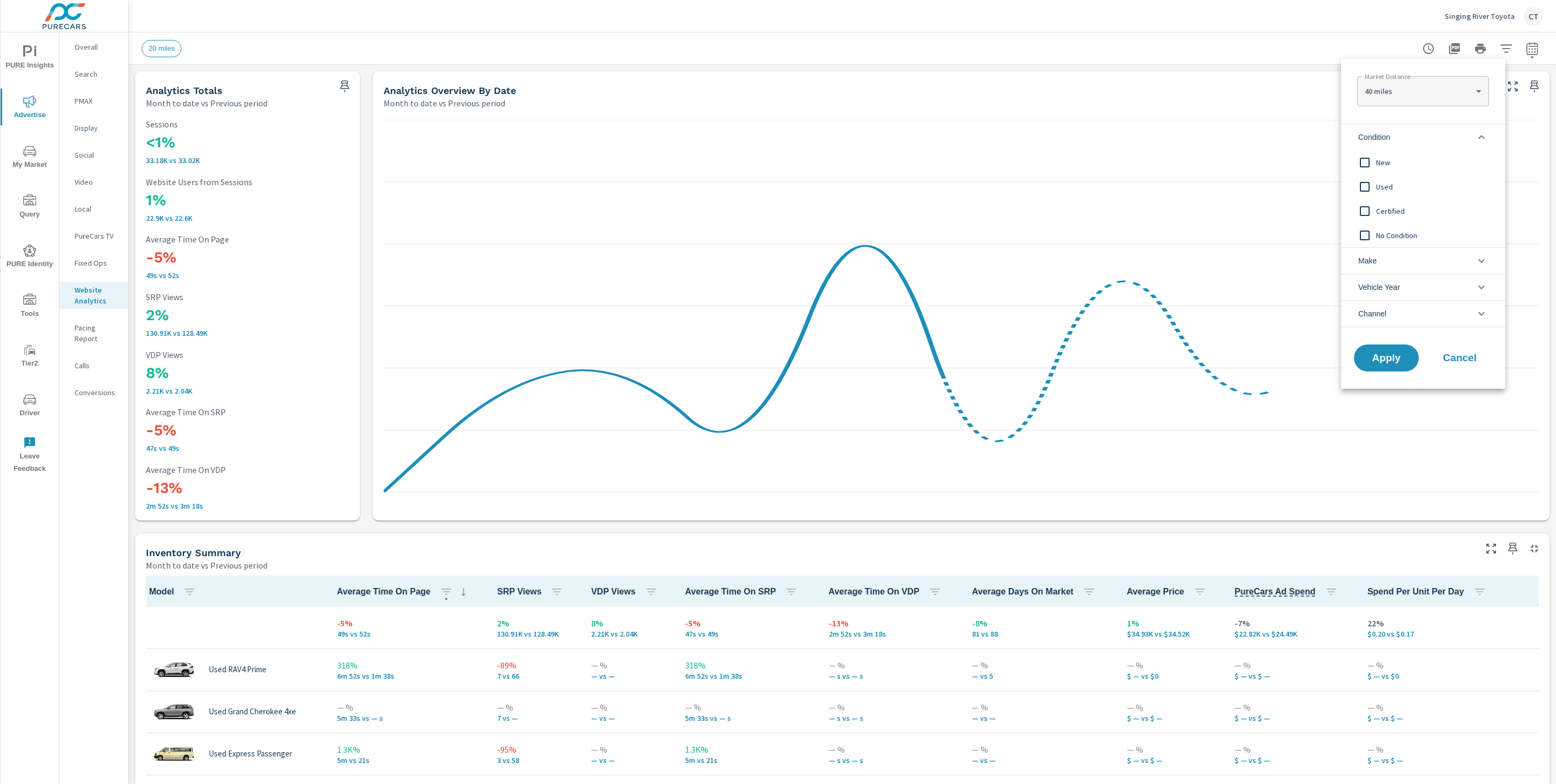
scroll to position [1, 0]
click at [1401, 165] on span "New" at bounding box center [1435, 163] width 118 height 13
click at [1384, 360] on span "Apply" at bounding box center [1386, 358] width 44 height 10
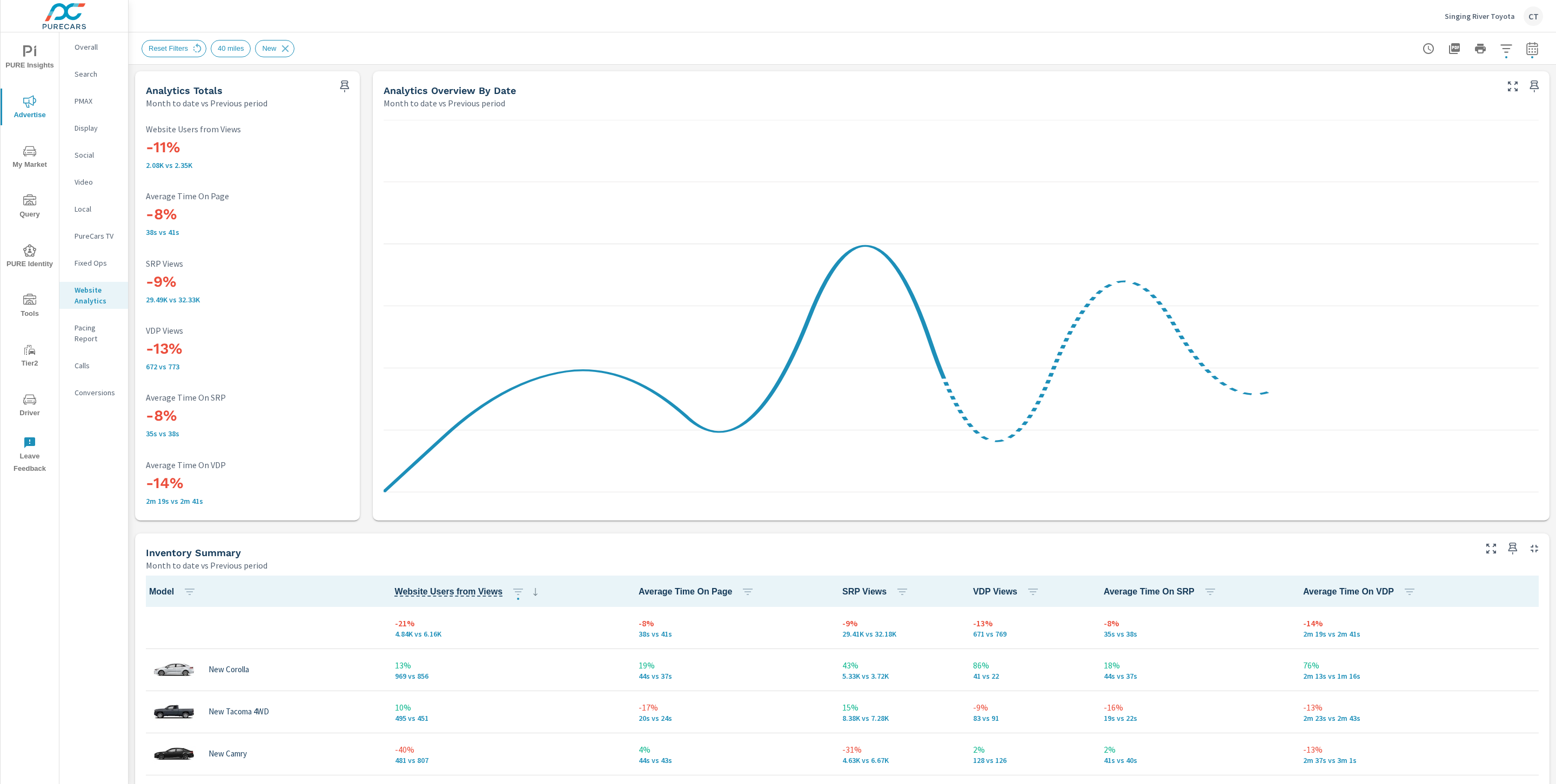
scroll to position [1, 0]
click at [1343, 53] on div "Reset Filters 40 miles New" at bounding box center [767, 48] width 1250 height 17
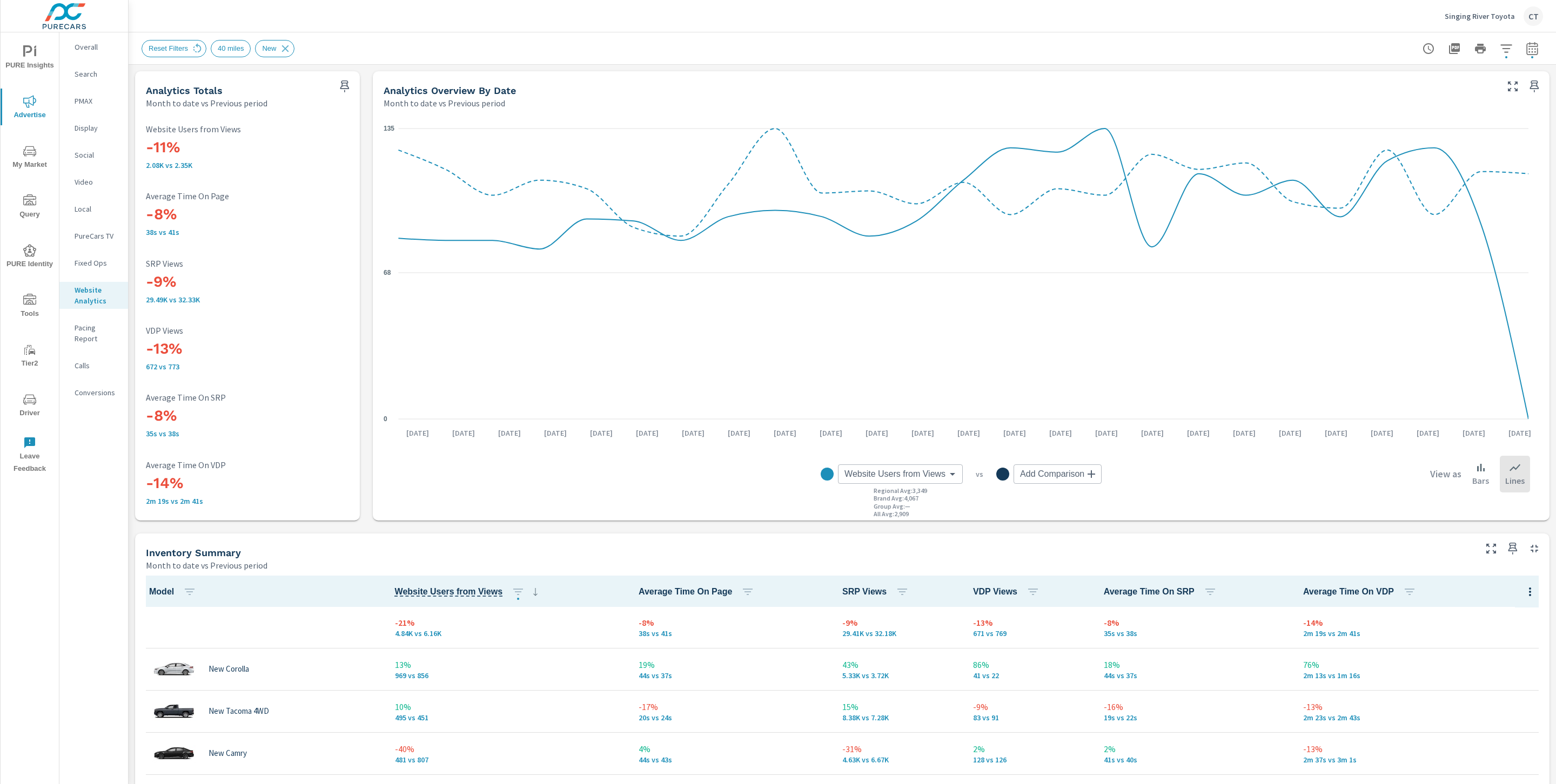
click at [1501, 50] on button "button" at bounding box center [1506, 48] width 22 height 22
click at [1454, 137] on li "Condition" at bounding box center [1423, 137] width 164 height 27
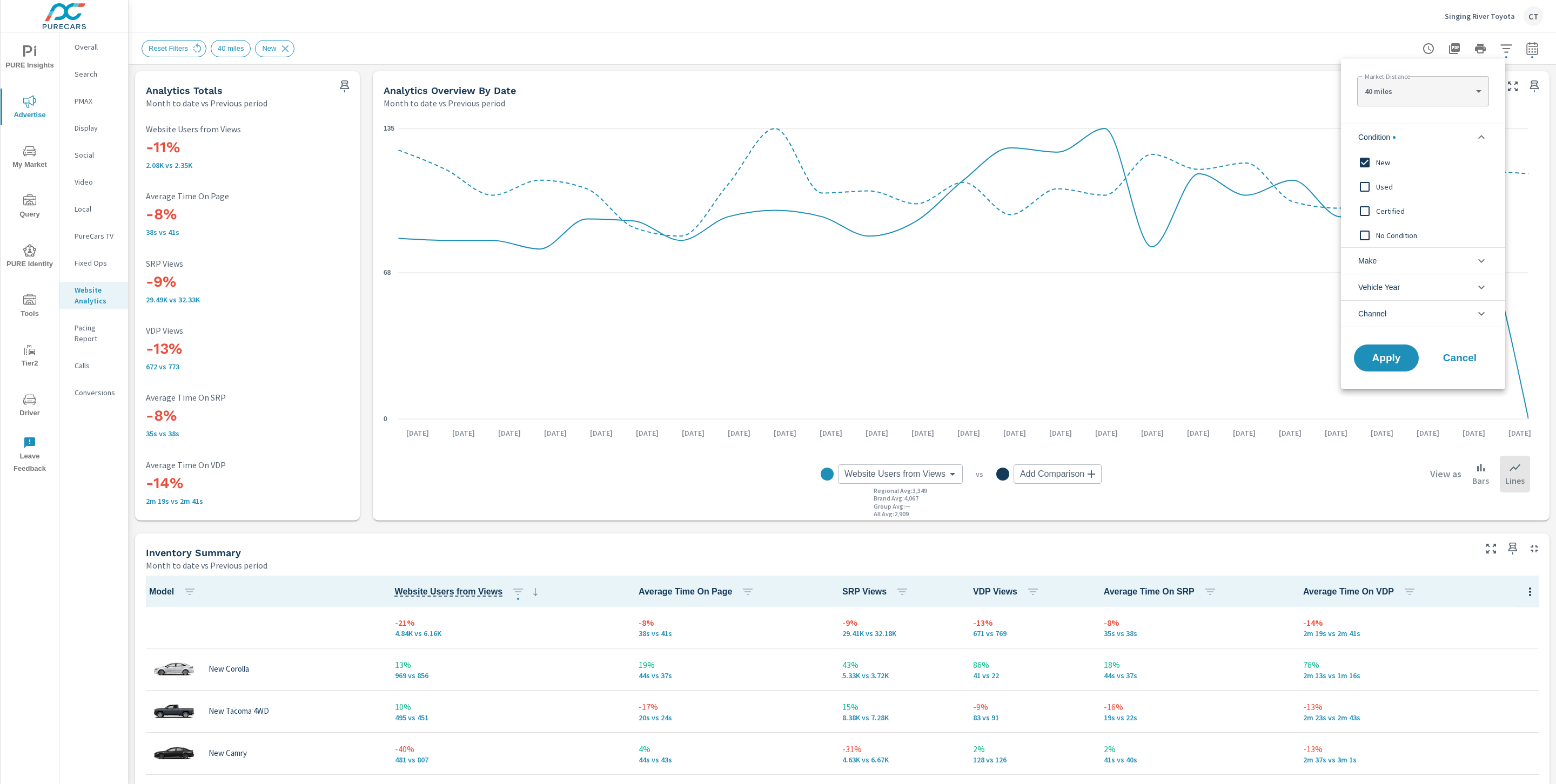
click at [1394, 194] on div "Used" at bounding box center [1422, 187] width 162 height 24
click at [1377, 213] on span "Certified" at bounding box center [1435, 211] width 118 height 13
click at [1376, 159] on input "filter options" at bounding box center [1364, 163] width 23 height 23
click at [1401, 350] on button "Apply" at bounding box center [1386, 357] width 67 height 28
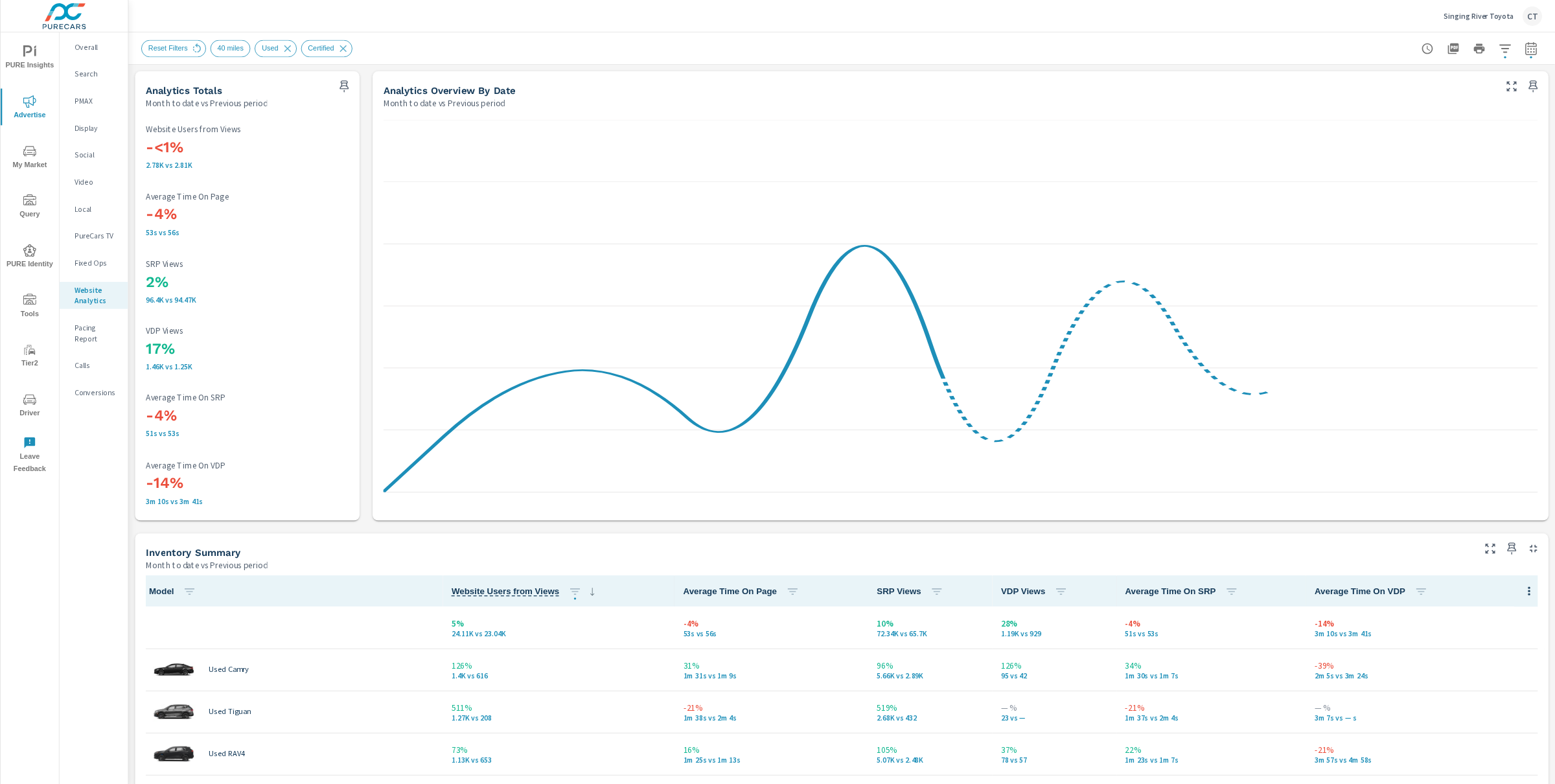
scroll to position [1, 0]
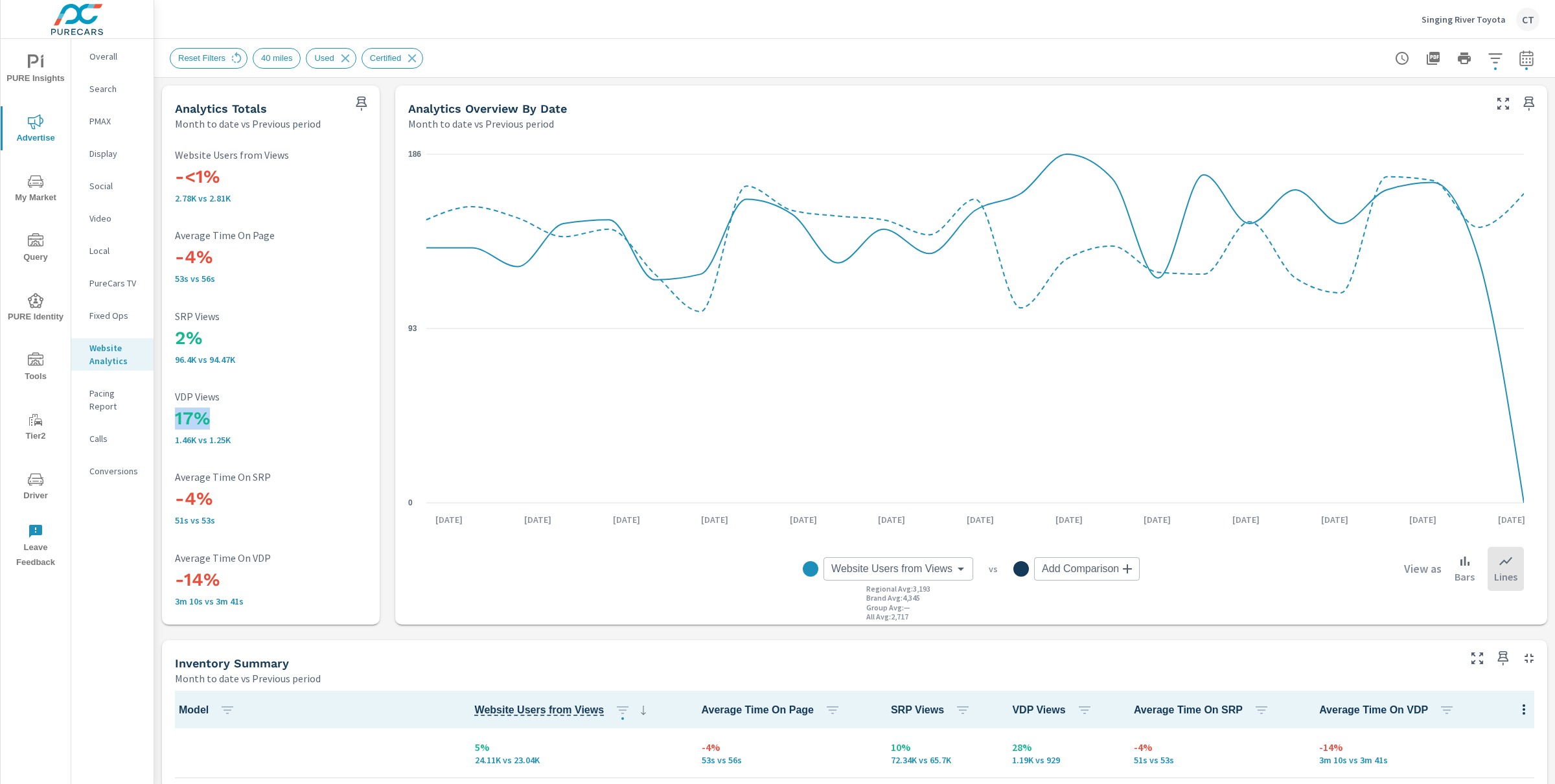
drag, startPoint x: 240, startPoint y: 429, endPoint x: 182, endPoint y: 406, distance: 62.4
click at [175, 416] on h3 "17%" at bounding box center [270, 418] width 192 height 22
drag, startPoint x: 228, startPoint y: 340, endPoint x: 170, endPoint y: 330, distance: 58.9
click at [170, 330] on div "-<1% 2.78K vs 2.81K Website Users from Views -4% 53s vs 56s Average Time On Pag…" at bounding box center [270, 378] width 208 height 483
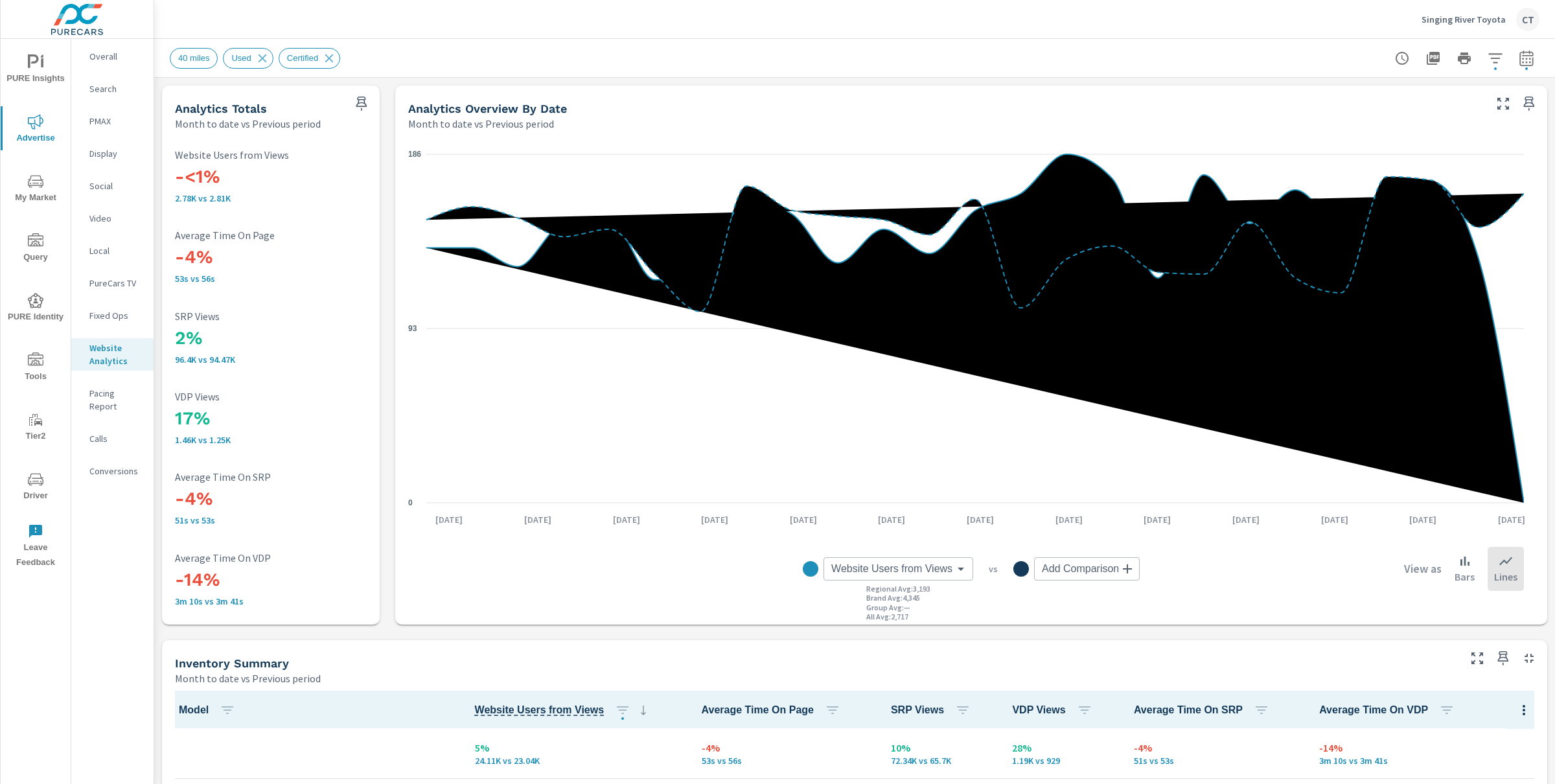
scroll to position [1, 0]
click at [1519, 55] on icon "button" at bounding box center [1526, 58] width 14 height 15
select select "Month to date"
select select "Previous period"
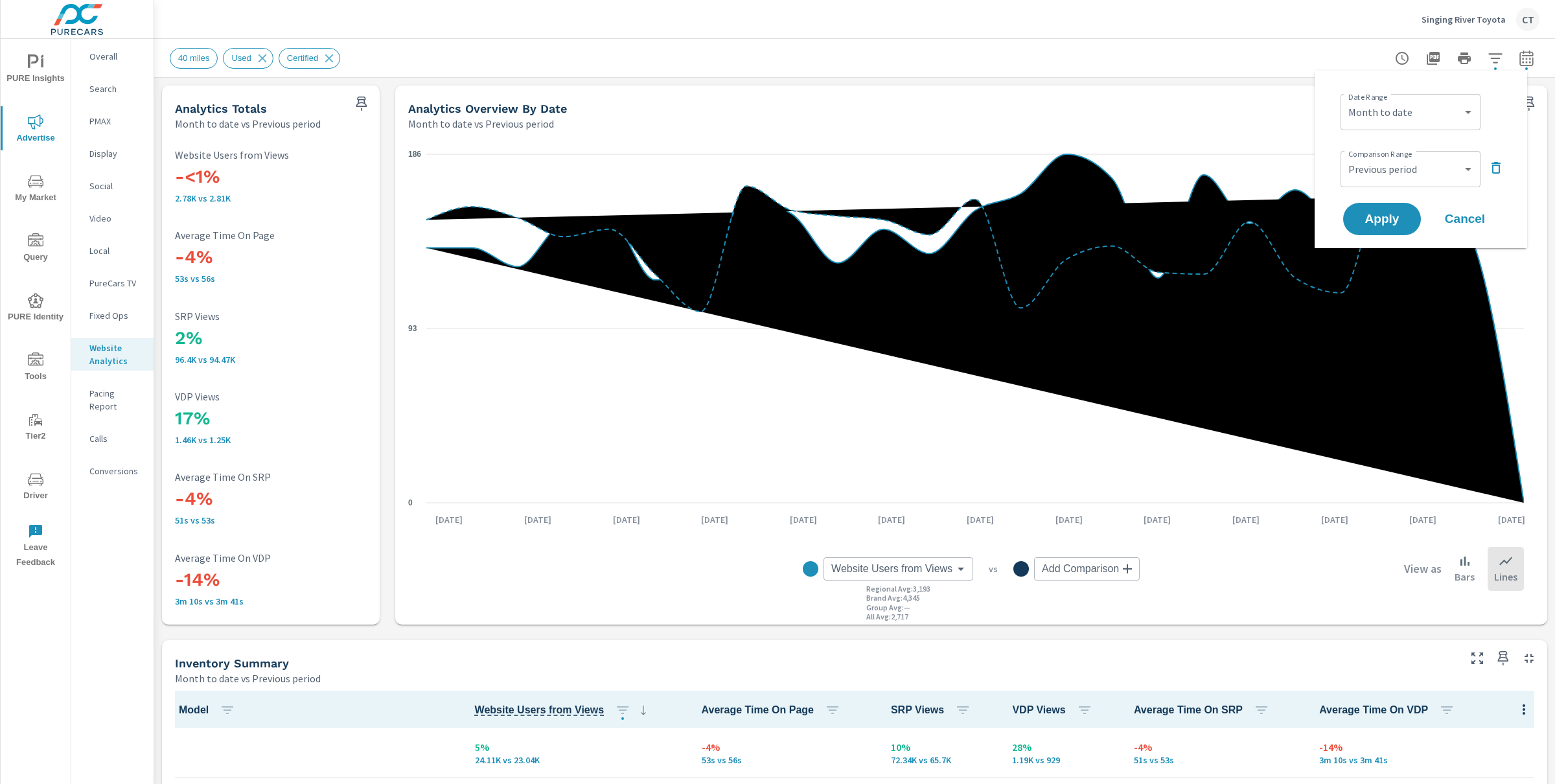
drag, startPoint x: 1510, startPoint y: 57, endPoint x: 1502, endPoint y: 59, distance: 8.2
click at [1518, 56] on icon "button" at bounding box center [1526, 58] width 15 height 15
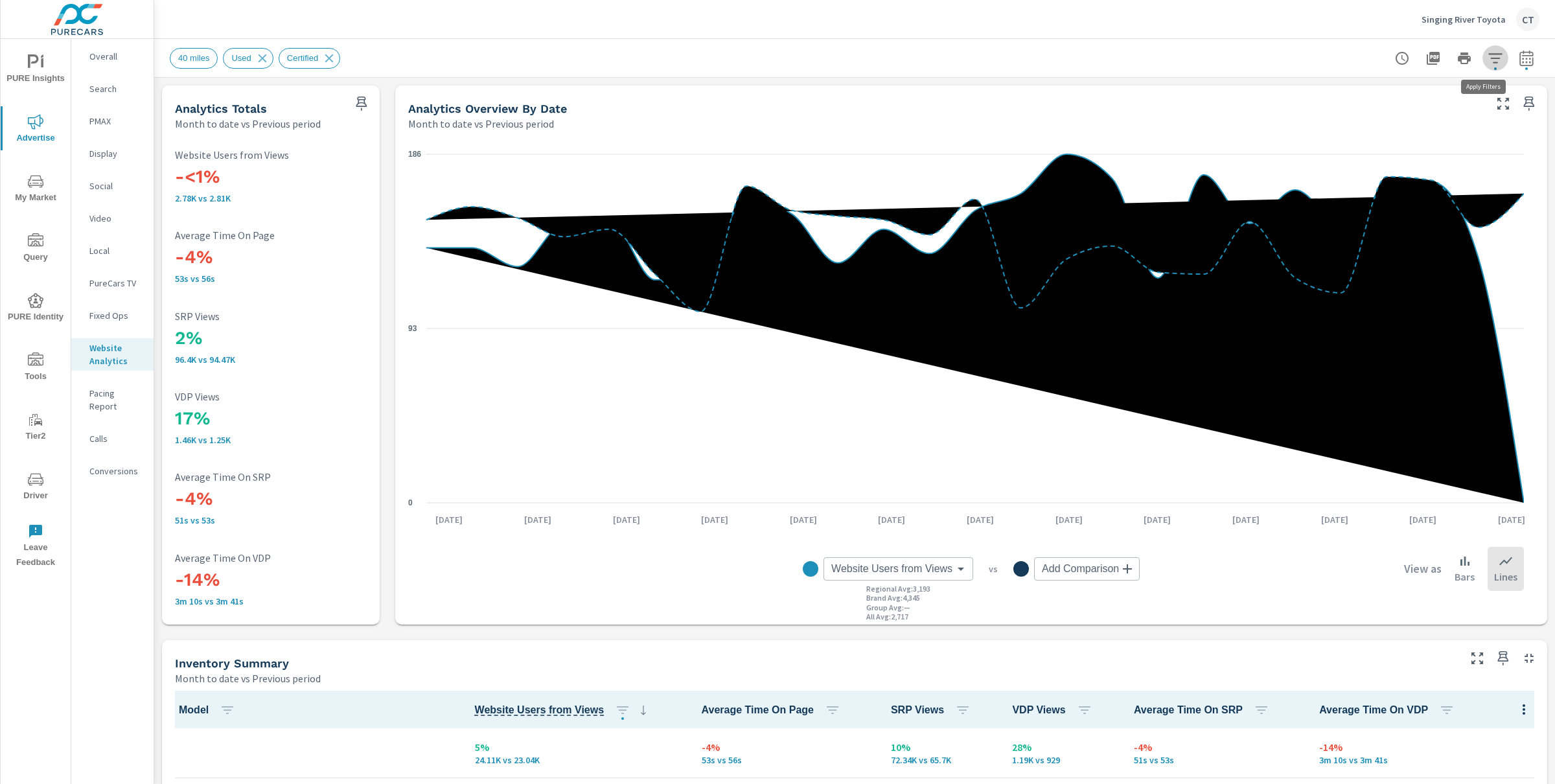
click at [1487, 56] on icon "button" at bounding box center [1495, 58] width 15 height 15
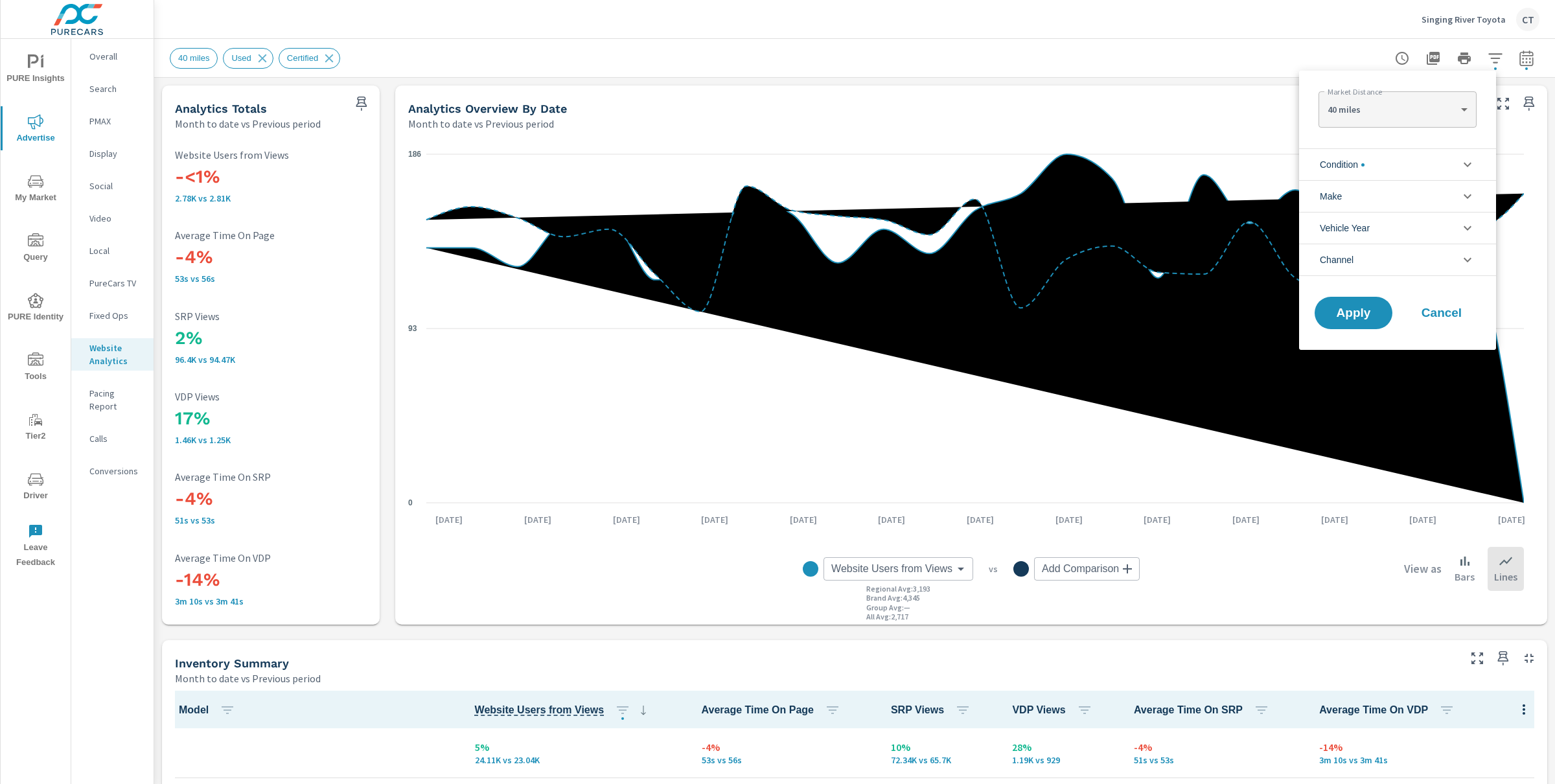
scroll to position [58, 0]
click at [1392, 161] on li "Condition" at bounding box center [1398, 164] width 197 height 32
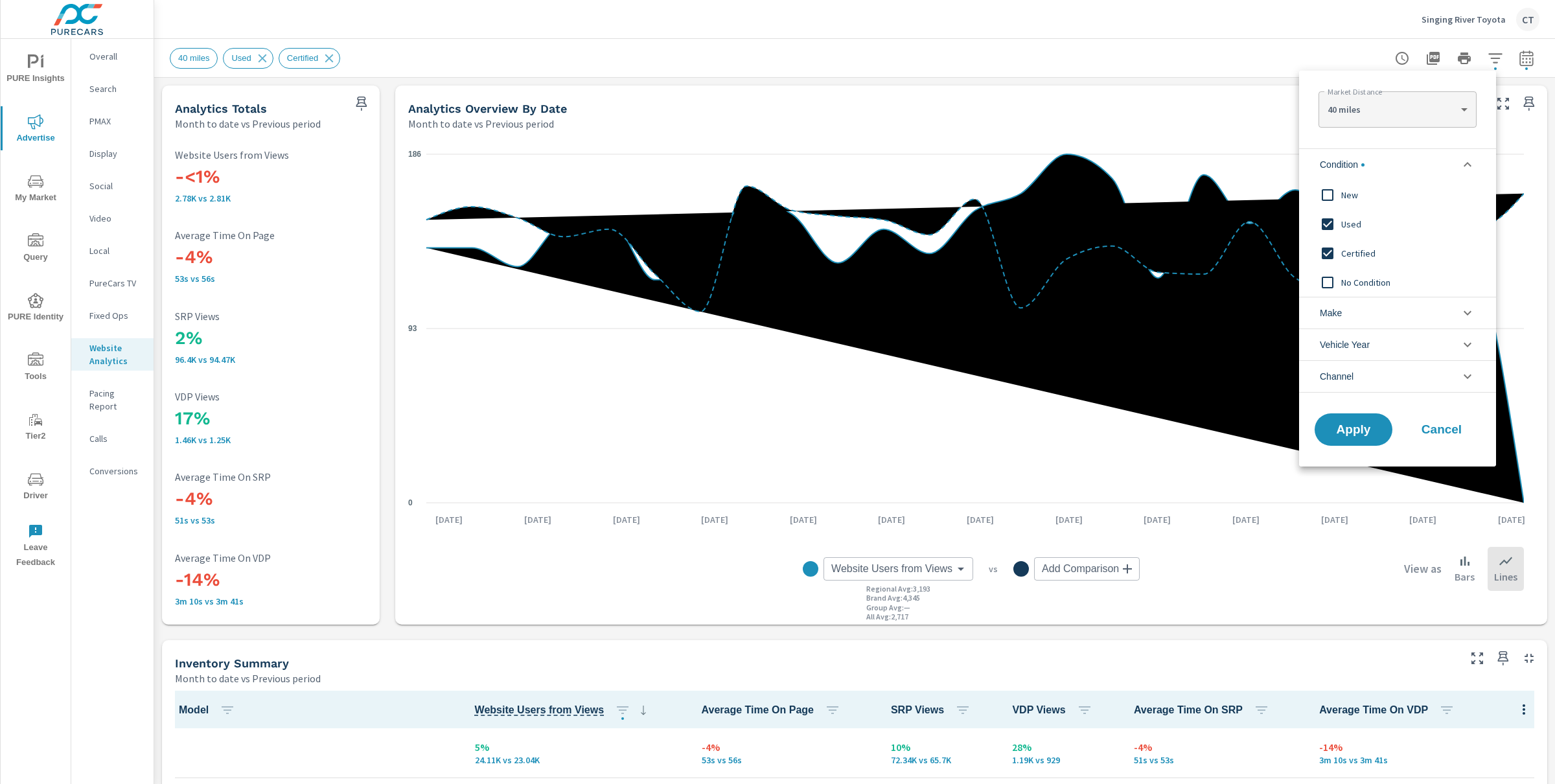
scroll to position [0, 0]
click at [1343, 225] on span "Used" at bounding box center [1412, 224] width 142 height 15
click at [1338, 247] on input "filter options" at bounding box center [1327, 253] width 27 height 27
click at [1328, 196] on input "filter options" at bounding box center [1327, 195] width 27 height 27
drag, startPoint x: 1364, startPoint y: 436, endPoint x: 1304, endPoint y: 444, distance: 60.5
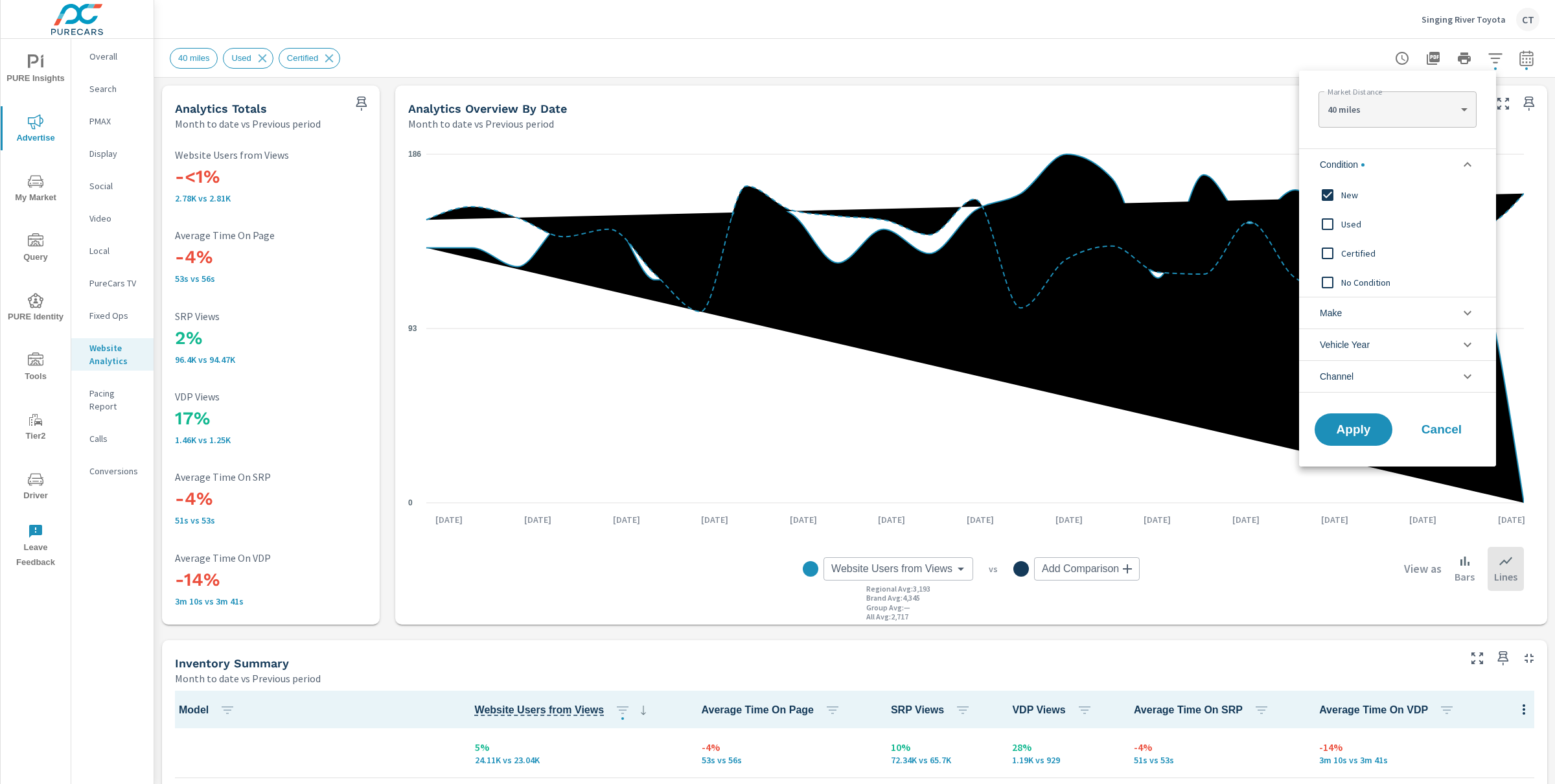
click at [1364, 435] on span "Apply" at bounding box center [1354, 430] width 52 height 12
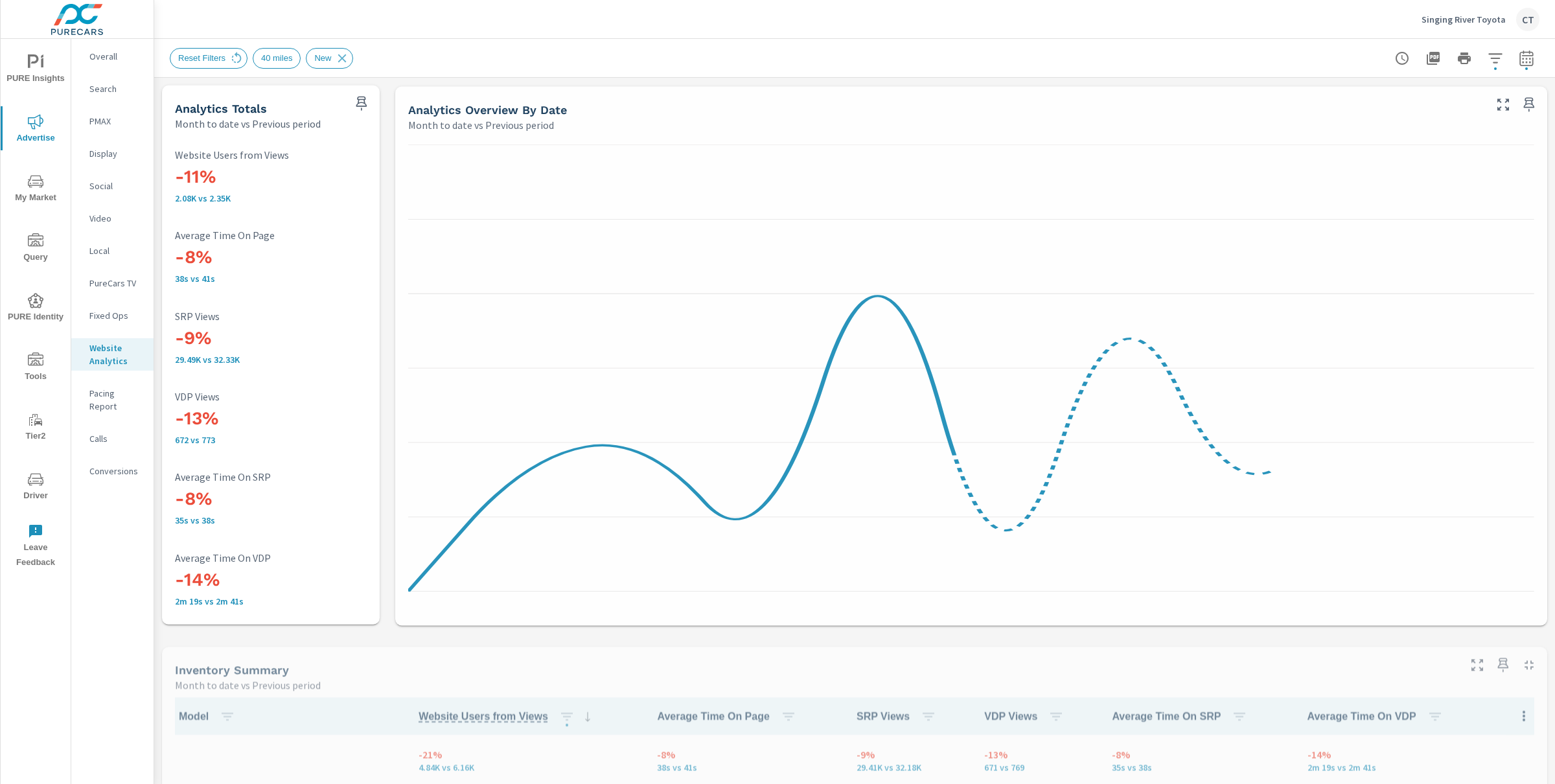
scroll to position [1, 0]
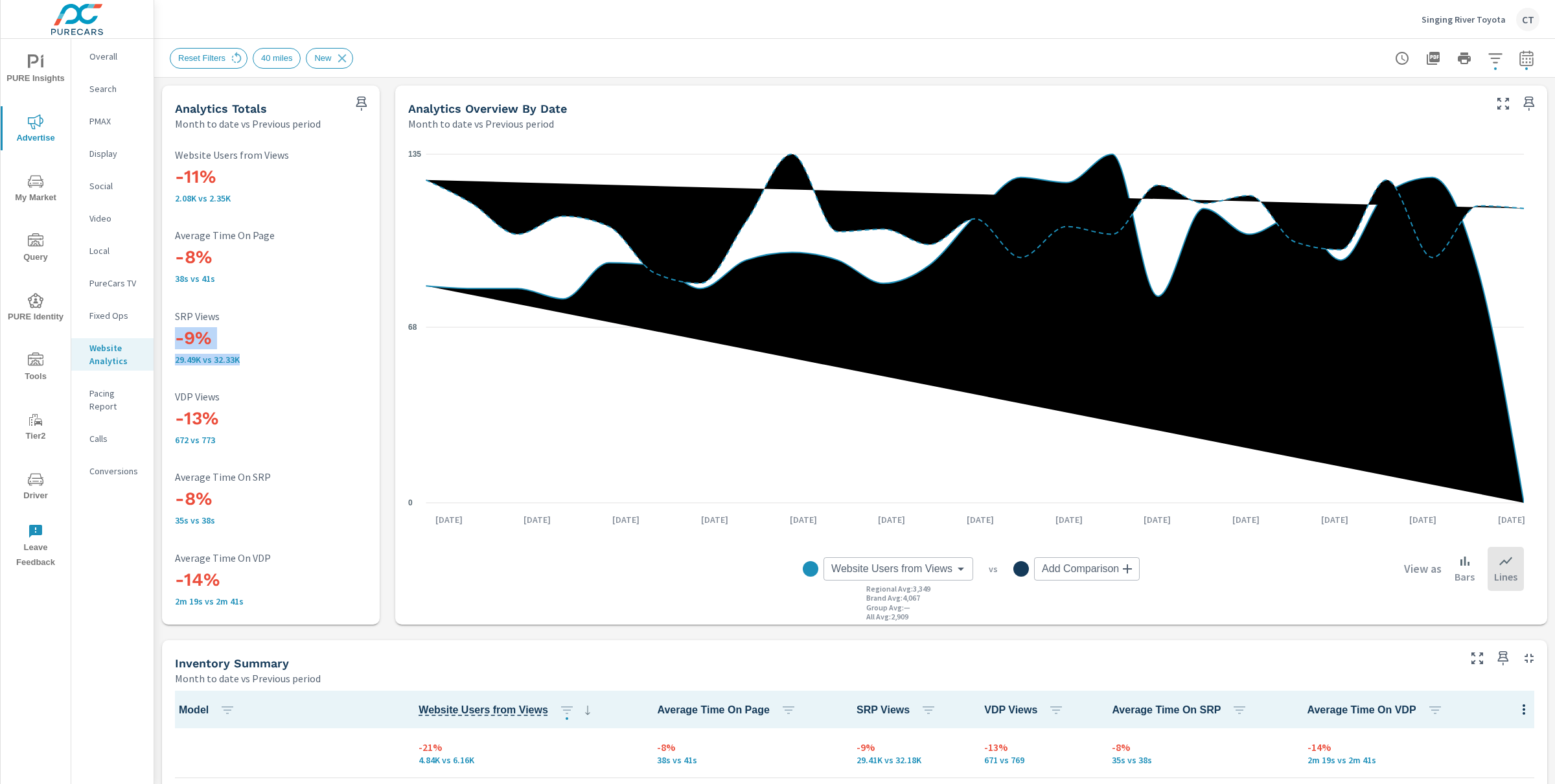
drag, startPoint x: 240, startPoint y: 353, endPoint x: 172, endPoint y: 340, distance: 69.2
click at [172, 340] on div "-11% 2.08K vs 2.35K Website Users from Views -8% 38s vs 41s Average Time On Pag…" at bounding box center [270, 378] width 208 height 483
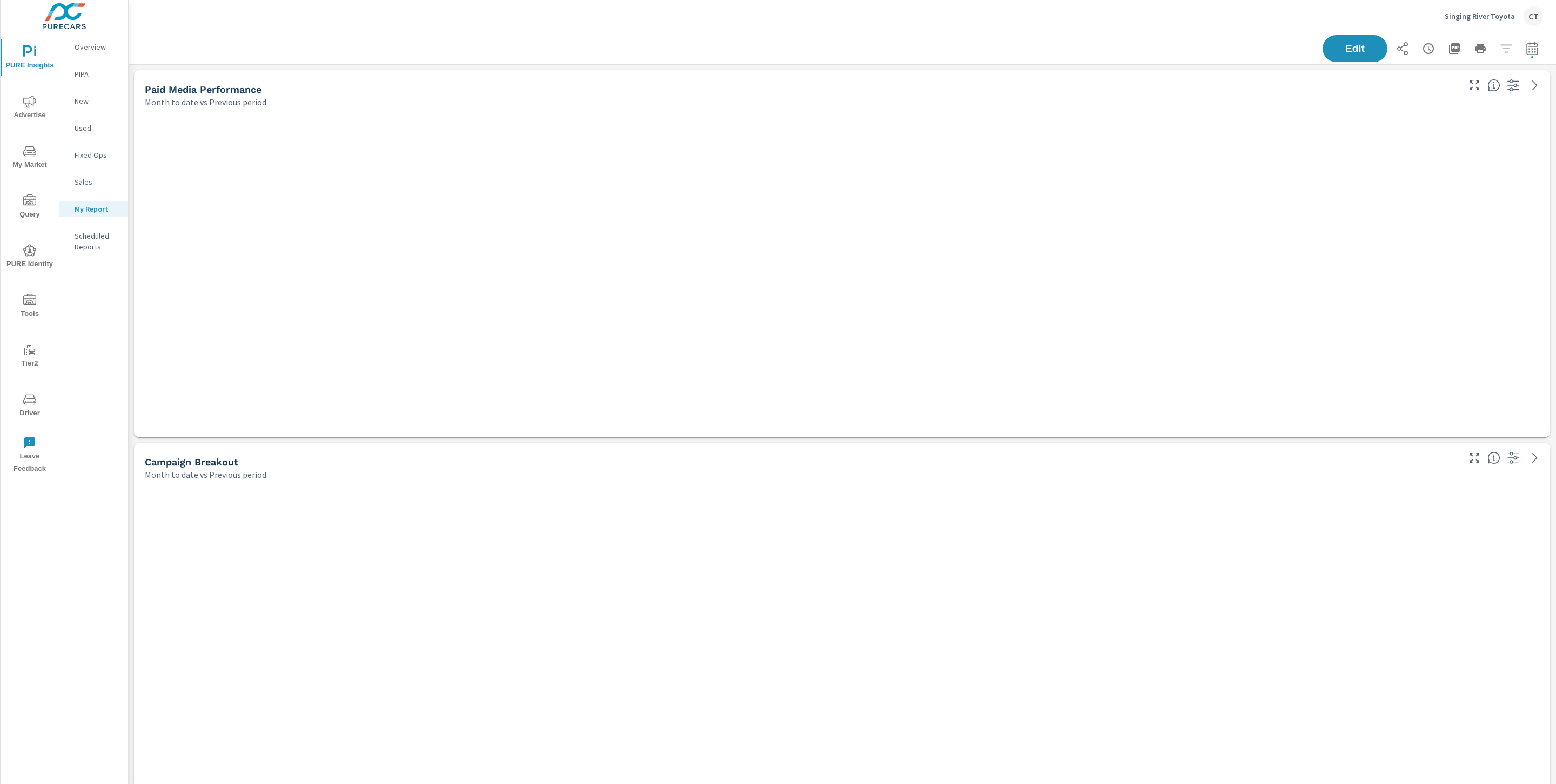
scroll to position [5, 5]
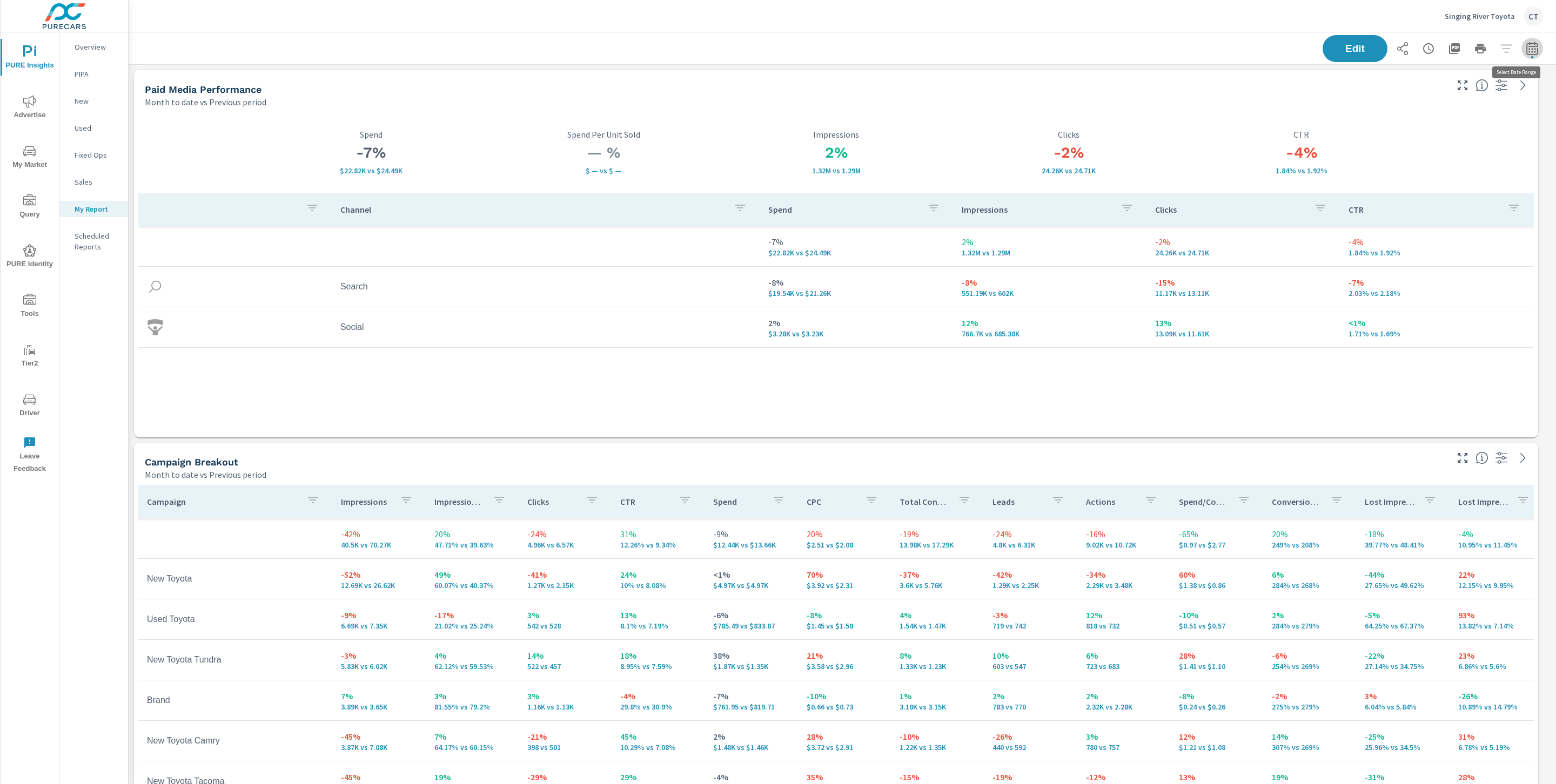
click at [1525, 42] on icon "button" at bounding box center [1532, 48] width 13 height 13
select select "Month to date"
select select "Previous period"
click at [1466, 88] on select "Custom [DATE] Last week Last 7 days Last 14 days Last 30 days Last 45 days Last…" at bounding box center [1434, 93] width 108 height 22
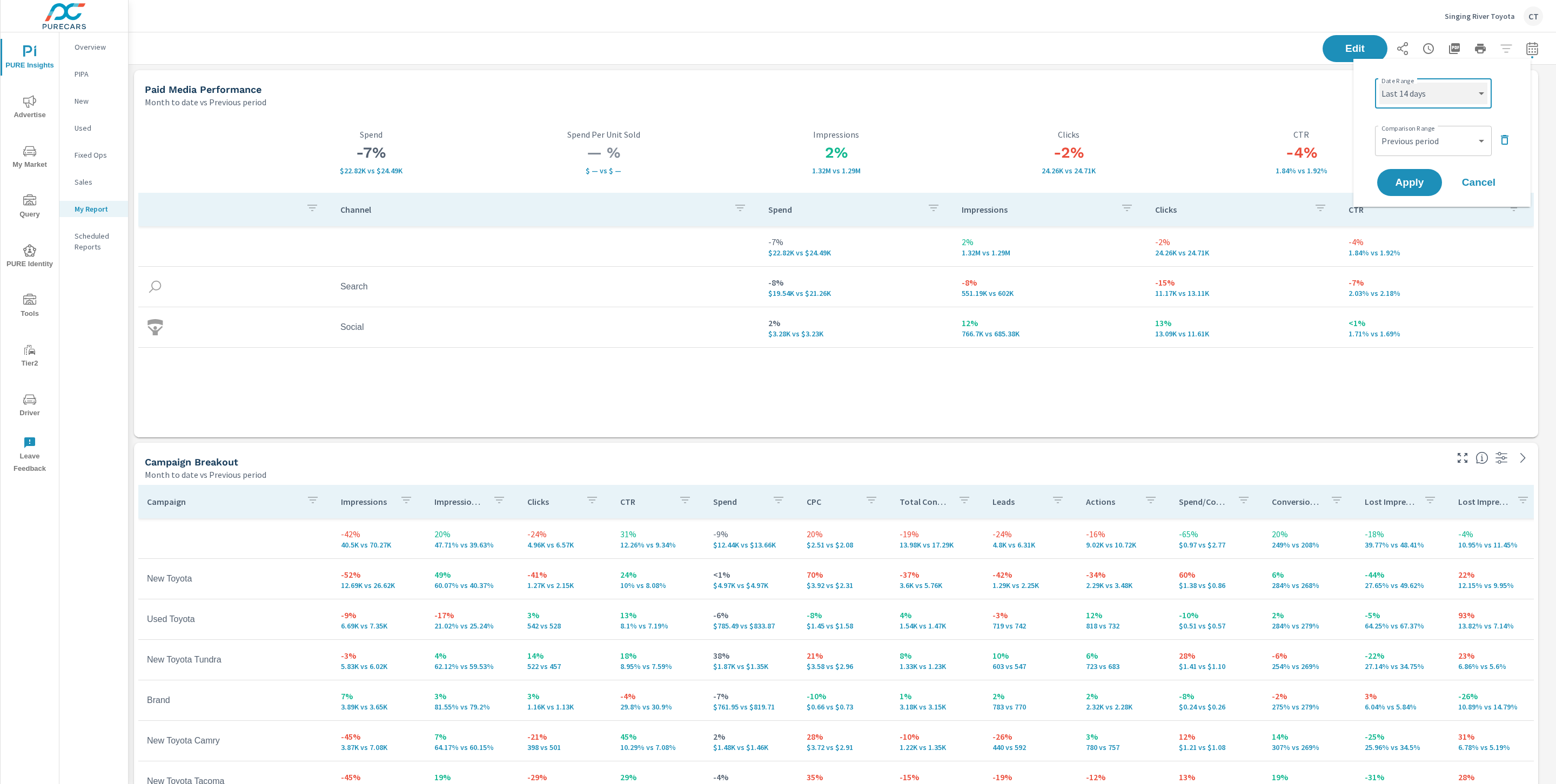
click at [1380, 83] on select "Custom [DATE] Last week Last 7 days Last 14 days Last 30 days Last 45 days Last…" at bounding box center [1434, 93] width 108 height 22
select select "Last 14 days"
click at [1402, 178] on span "Apply" at bounding box center [1409, 183] width 44 height 10
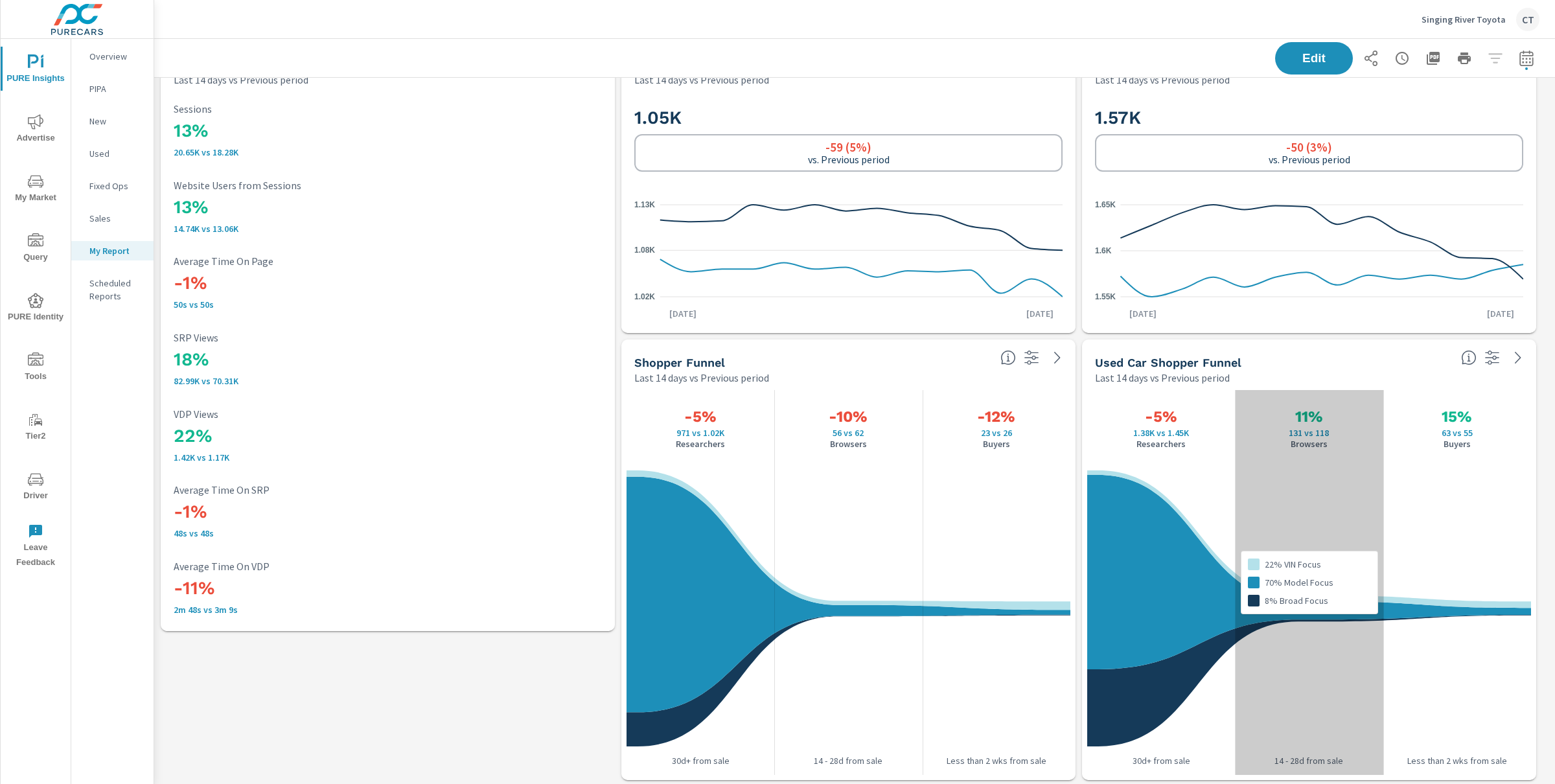
scroll to position [2727, 0]
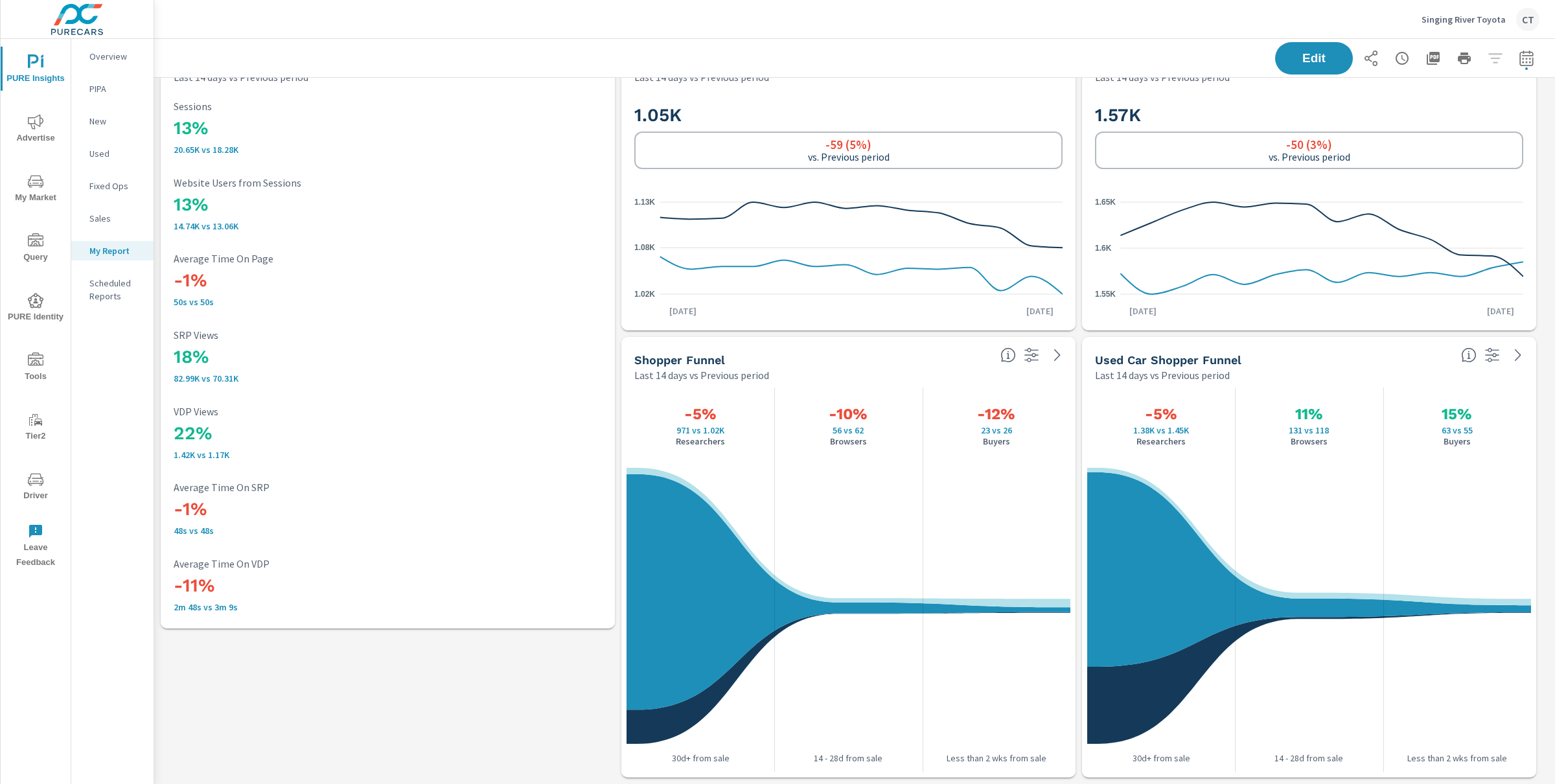
click at [218, 439] on h3 "22%" at bounding box center [387, 433] width 428 height 22
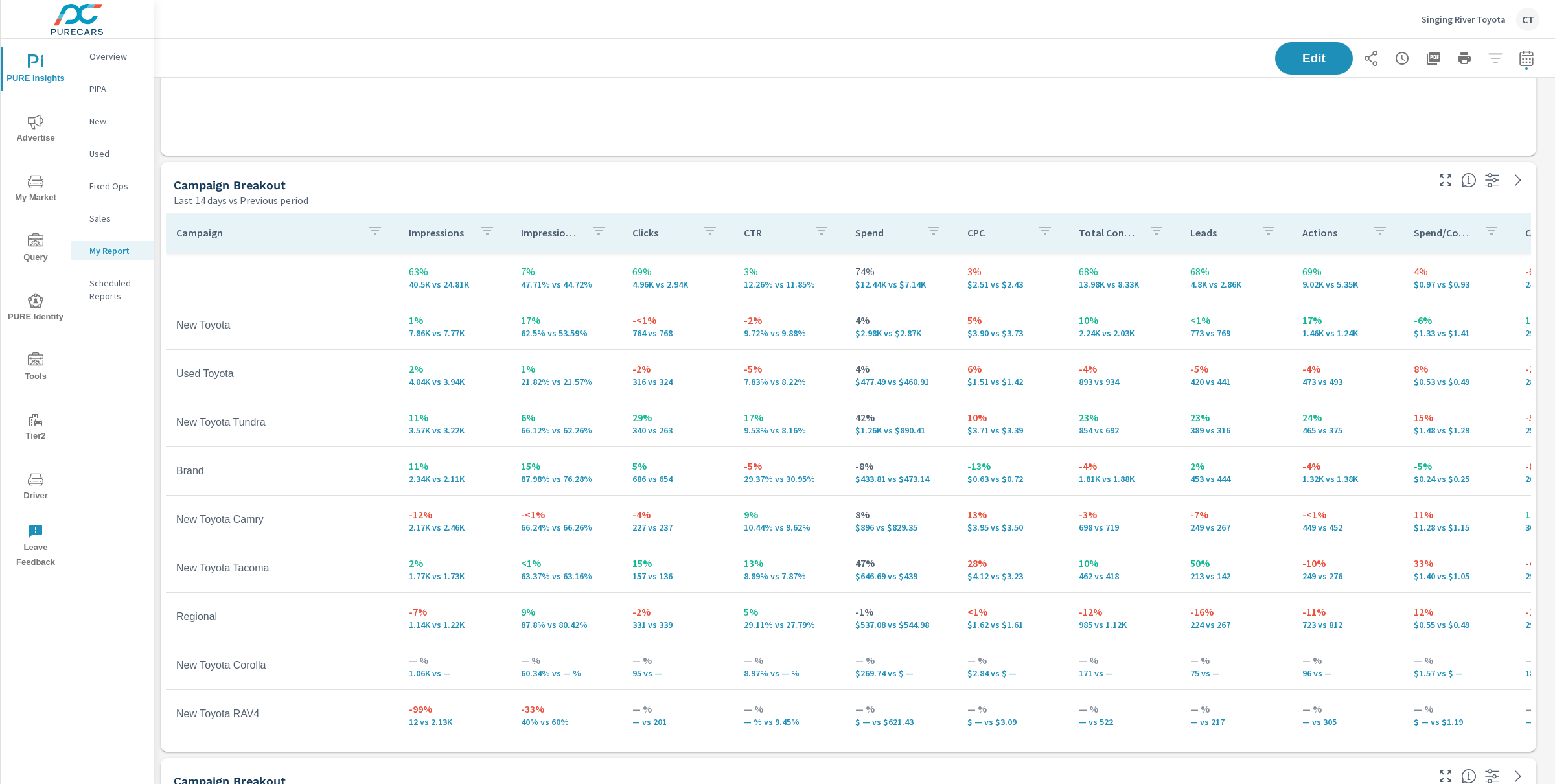
scroll to position [46, 0]
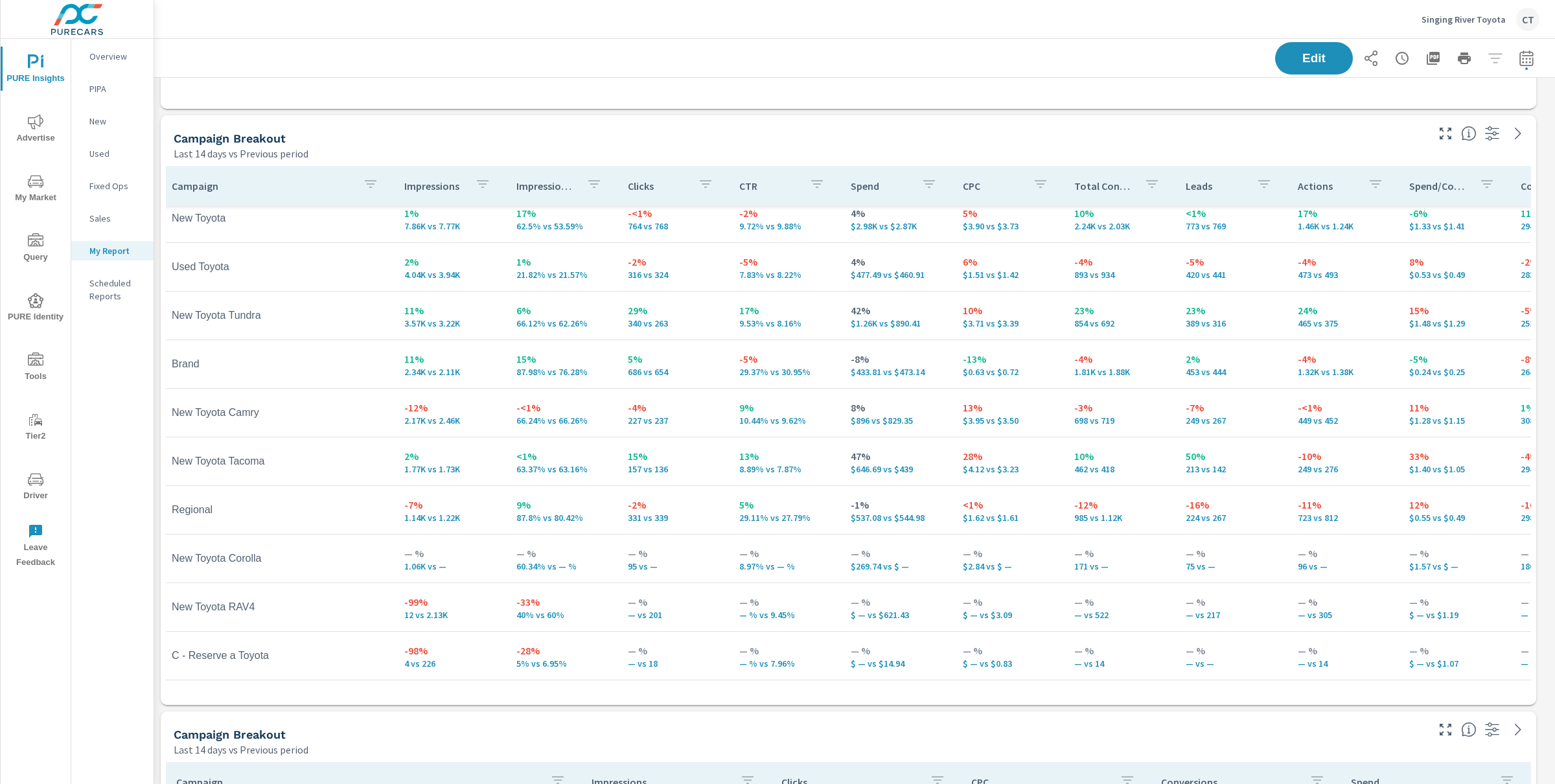
scroll to position [416, 0]
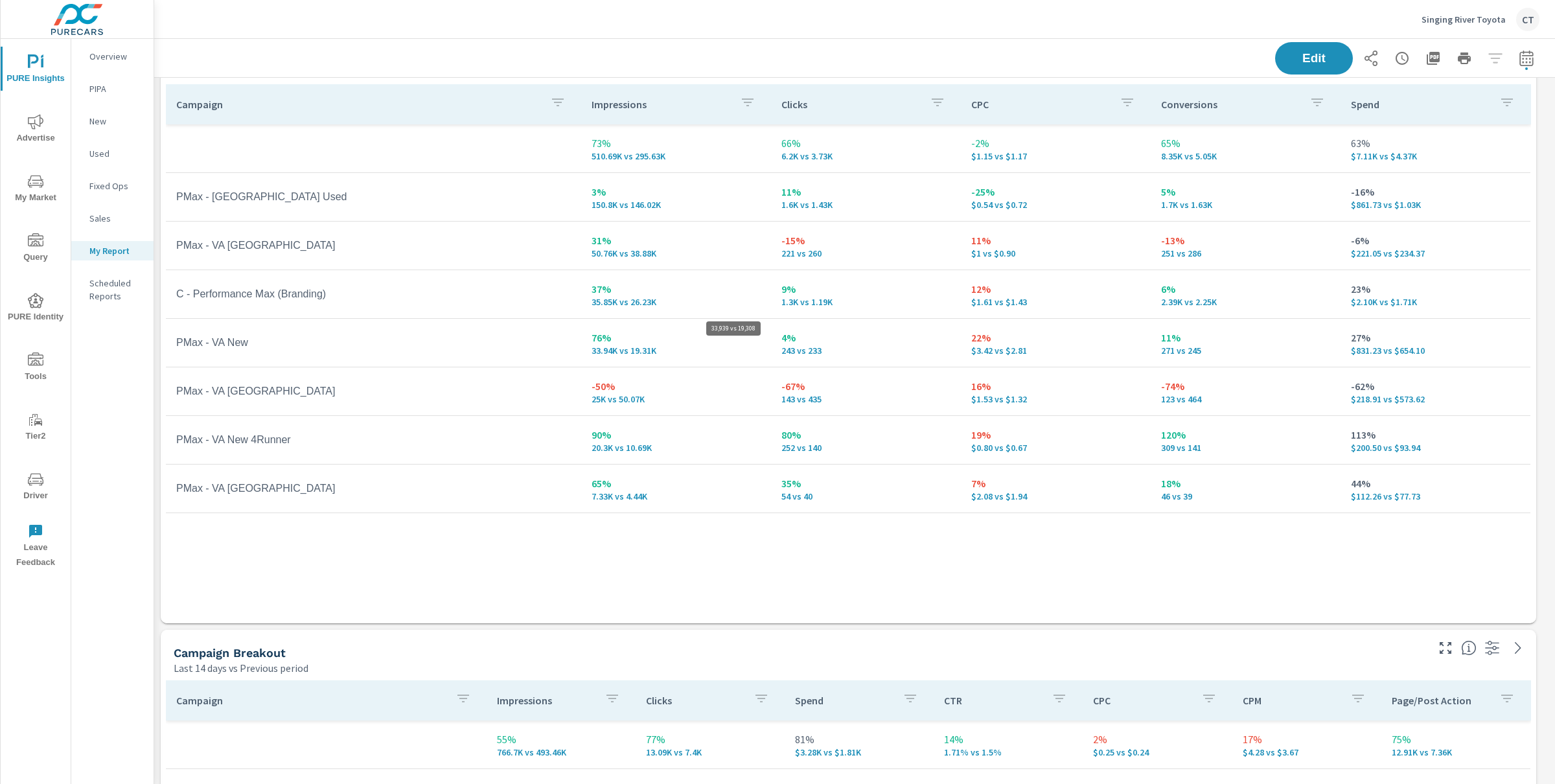
scroll to position [3462, 1419]
drag, startPoint x: 291, startPoint y: 247, endPoint x: 176, endPoint y: 247, distance: 115.0
click at [176, 247] on td "PMax - VA [GEOGRAPHIC_DATA]" at bounding box center [374, 245] width 415 height 33
drag, startPoint x: 361, startPoint y: 298, endPoint x: 175, endPoint y: 283, distance: 186.6
click at [175, 283] on td "C - Performance Max (Branding)" at bounding box center [374, 294] width 415 height 33
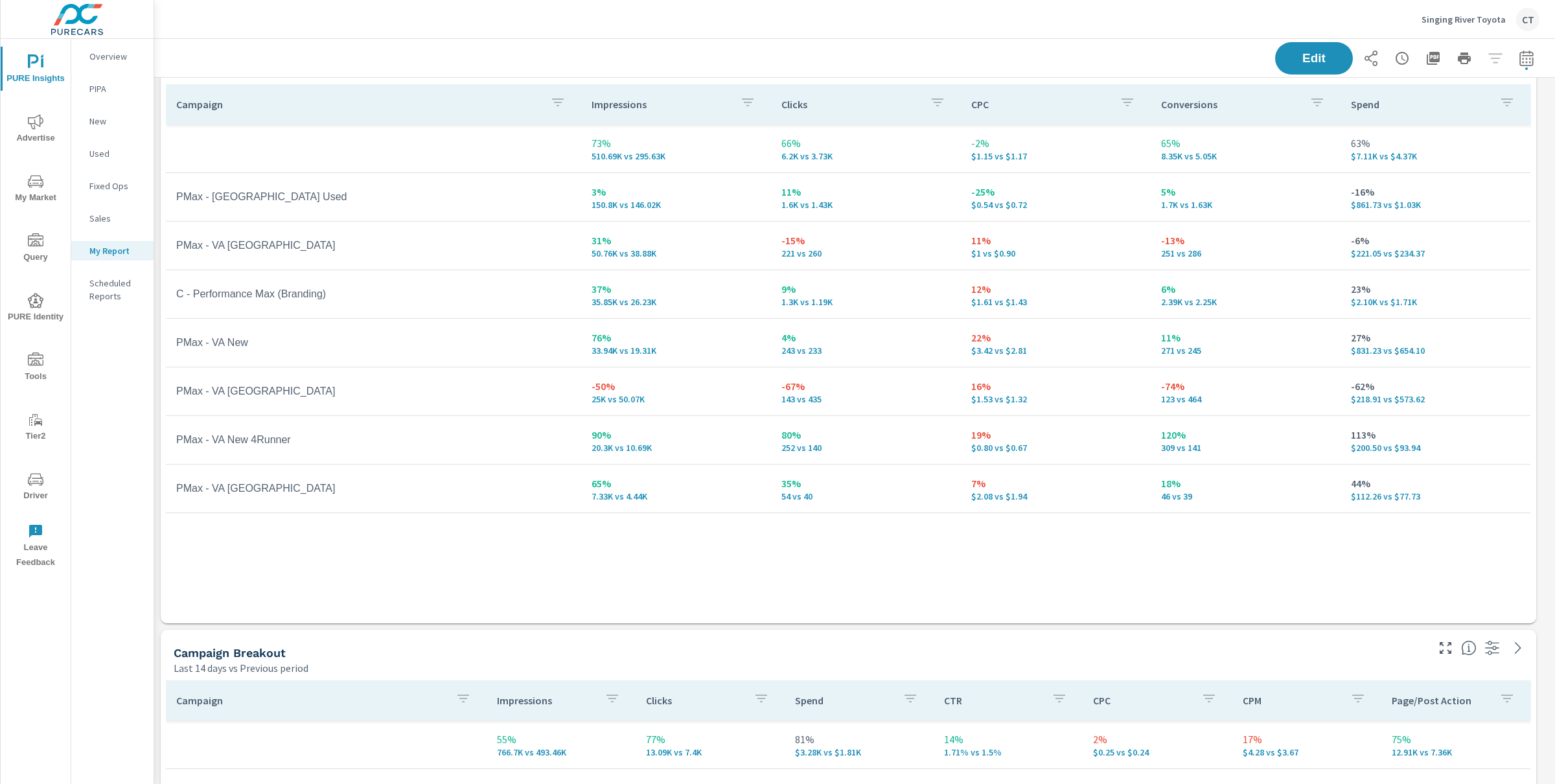
click at [706, 277] on td "37% 35.85K vs 26.23K" at bounding box center [676, 294] width 190 height 46
drag, startPoint x: 253, startPoint y: 345, endPoint x: 168, endPoint y: 346, distance: 85.0
click at [166, 348] on td "PMax - VA New" at bounding box center [374, 343] width 415 height 33
drag, startPoint x: 289, startPoint y: 249, endPoint x: 174, endPoint y: 245, distance: 115.1
click at [174, 245] on td "PMax - VA [GEOGRAPHIC_DATA]" at bounding box center [374, 245] width 415 height 33
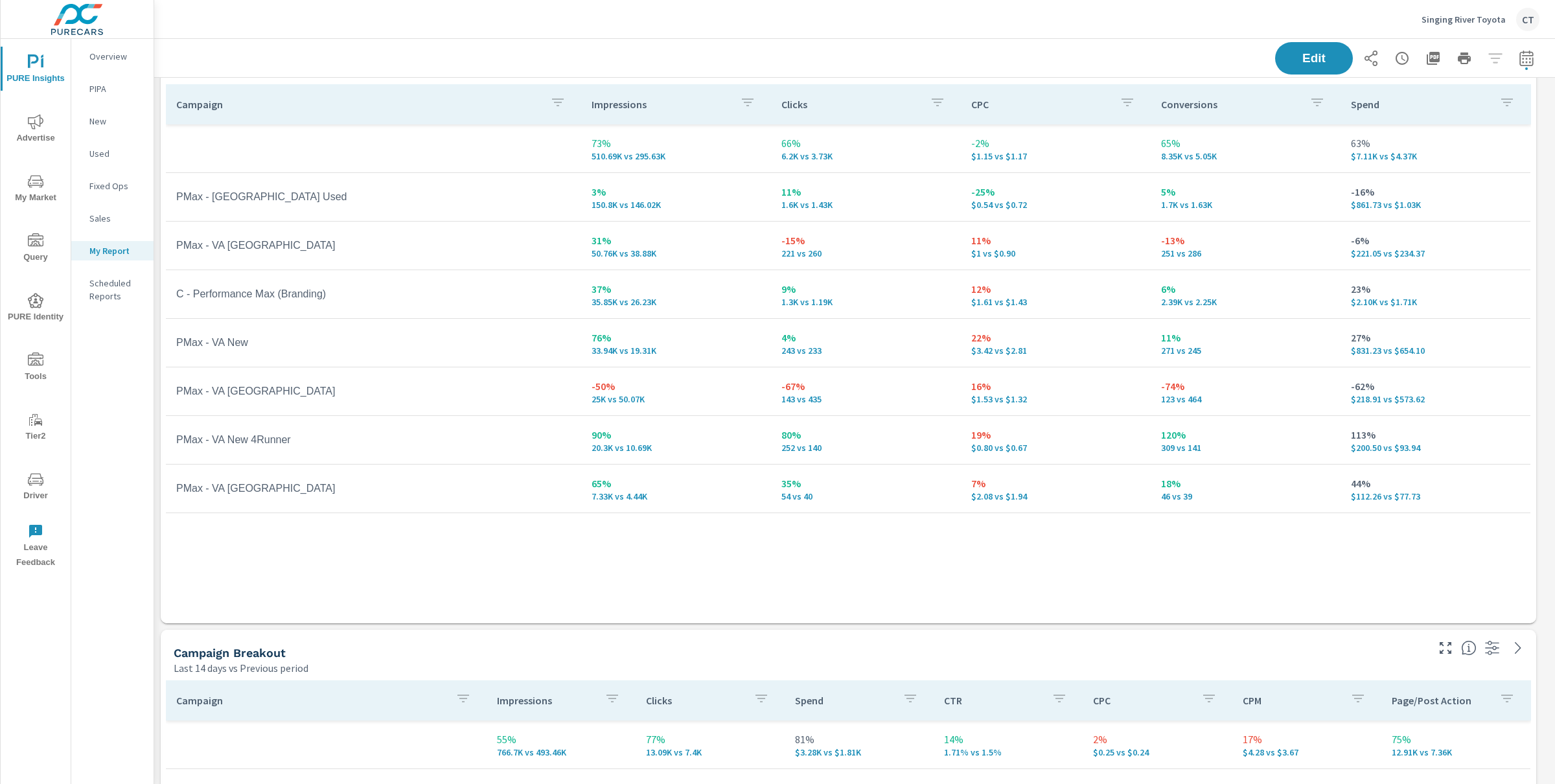
drag, startPoint x: 335, startPoint y: 314, endPoint x: 319, endPoint y: 318, distance: 16.5
click at [334, 314] on tr "C - Performance Max (Branding) 37% 35.85K vs 26.23K 9% 1.3K vs 1.19K 12% $1.61 …" at bounding box center [848, 294] width 1365 height 48
drag, startPoint x: 272, startPoint y: 337, endPoint x: 186, endPoint y: 344, distance: 86.3
click at [177, 344] on td "PMax - VA New" at bounding box center [374, 343] width 415 height 33
drag, startPoint x: 314, startPoint y: 383, endPoint x: 298, endPoint y: 388, distance: 16.8
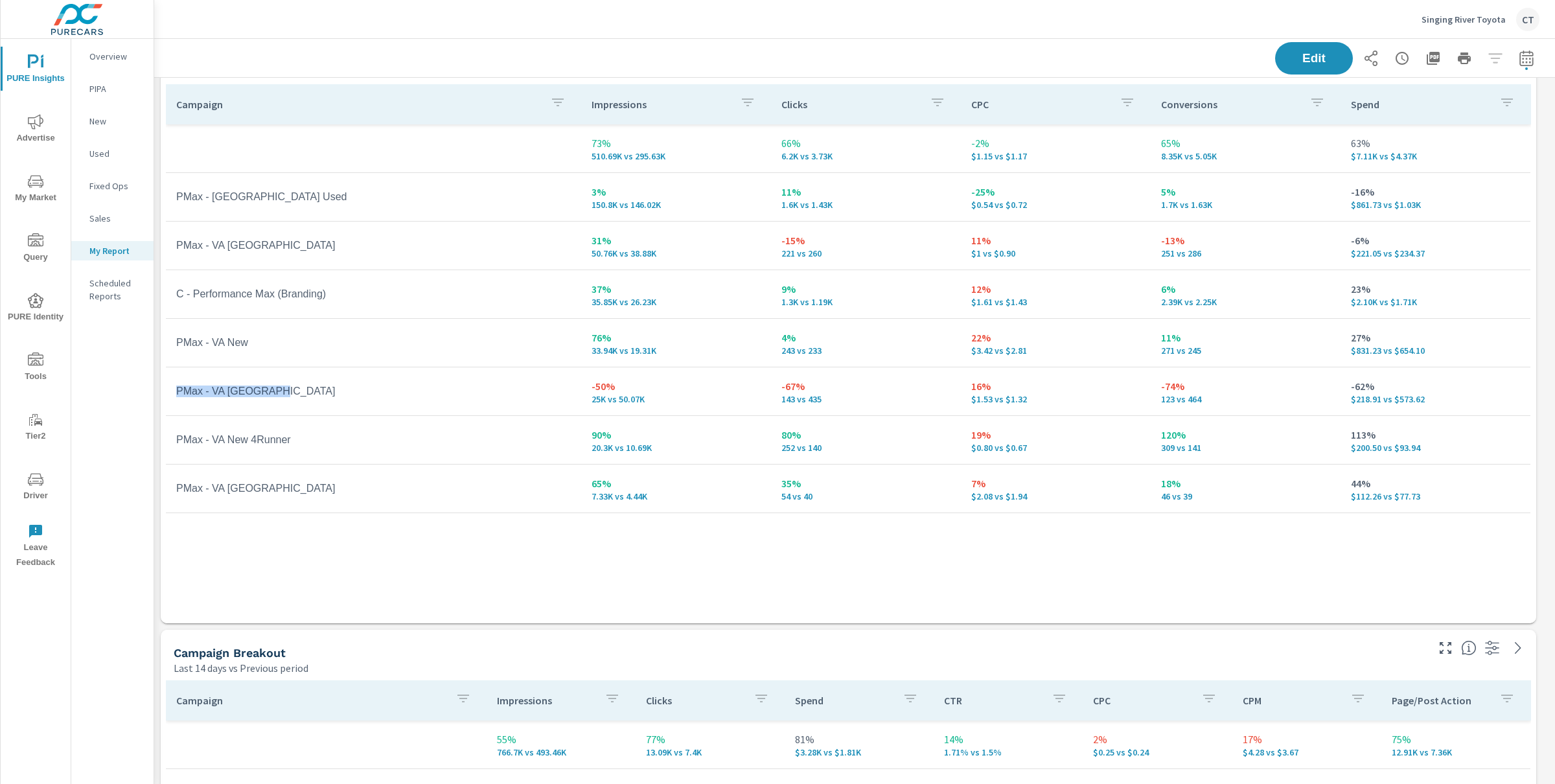
click at [298, 388] on td "PMax - VA [GEOGRAPHIC_DATA]" at bounding box center [374, 391] width 415 height 33
click at [294, 395] on td "PMax - VA [GEOGRAPHIC_DATA]" at bounding box center [374, 391] width 415 height 33
drag, startPoint x: 269, startPoint y: 340, endPoint x: 180, endPoint y: 346, distance: 89.2
click at [180, 346] on td "PMax - VA New" at bounding box center [374, 343] width 415 height 33
click at [340, 200] on td "PMax - [GEOGRAPHIC_DATA] Used" at bounding box center [374, 197] width 415 height 33
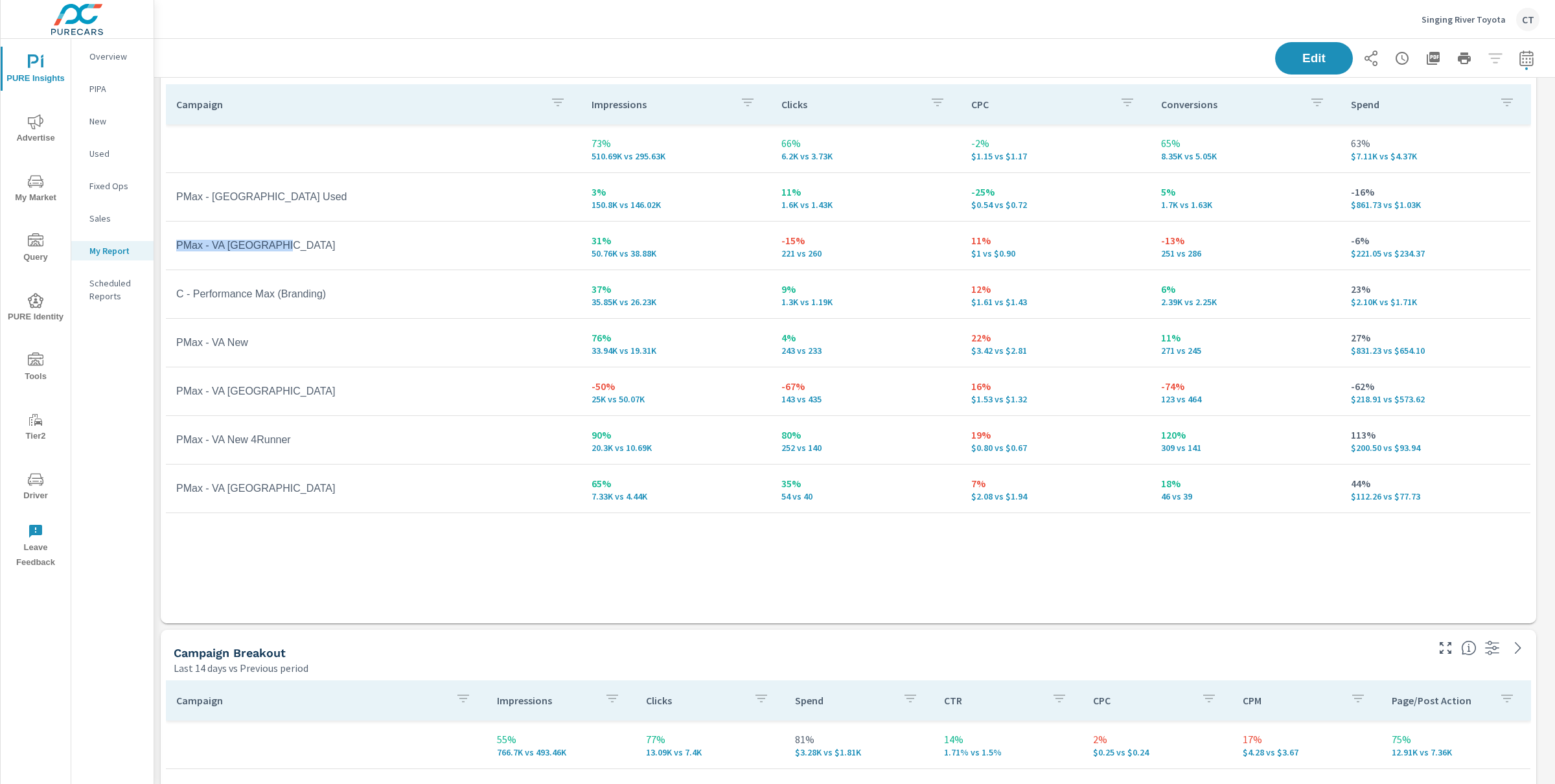
drag, startPoint x: 289, startPoint y: 251, endPoint x: 172, endPoint y: 245, distance: 117.2
click at [174, 244] on td "PMax - VA [GEOGRAPHIC_DATA]" at bounding box center [374, 245] width 415 height 33
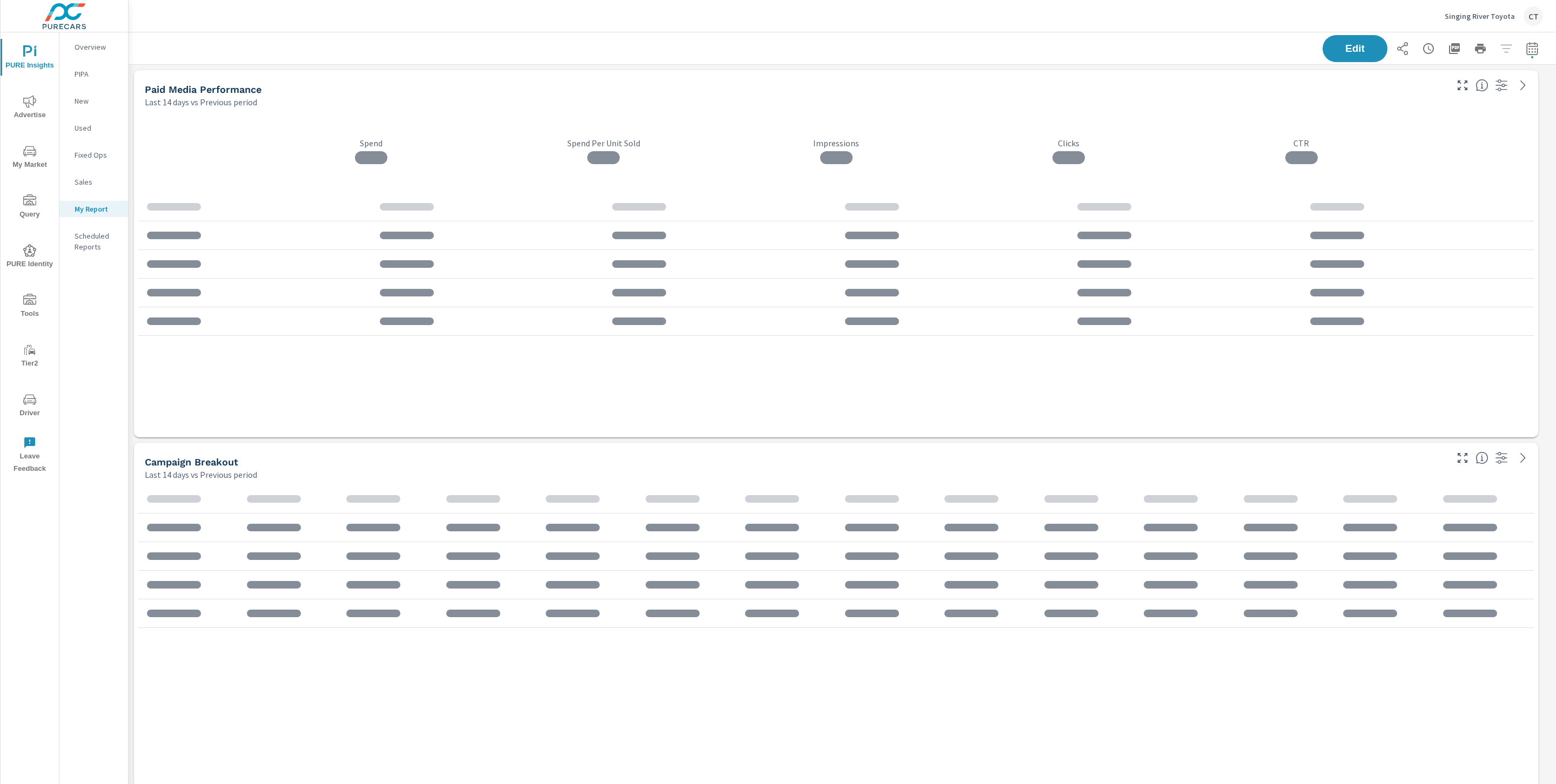
scroll to position [2886, 1440]
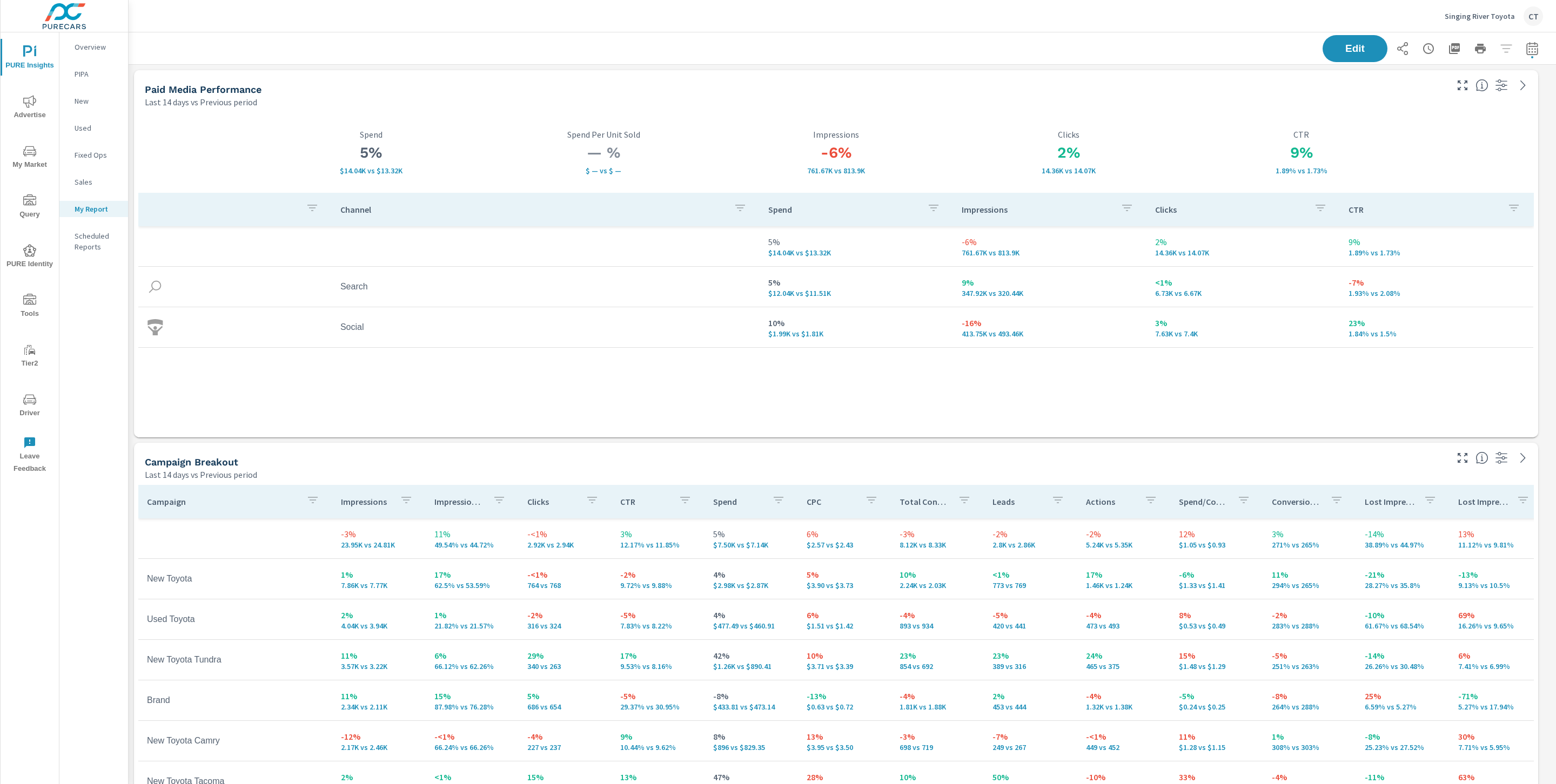
click at [613, 85] on div "Paid Media Performance" at bounding box center [795, 89] width 1301 height 12
click at [541, 80] on div "Paid Media Performance Last 14 days vs Previous period" at bounding box center [791, 89] width 1315 height 39
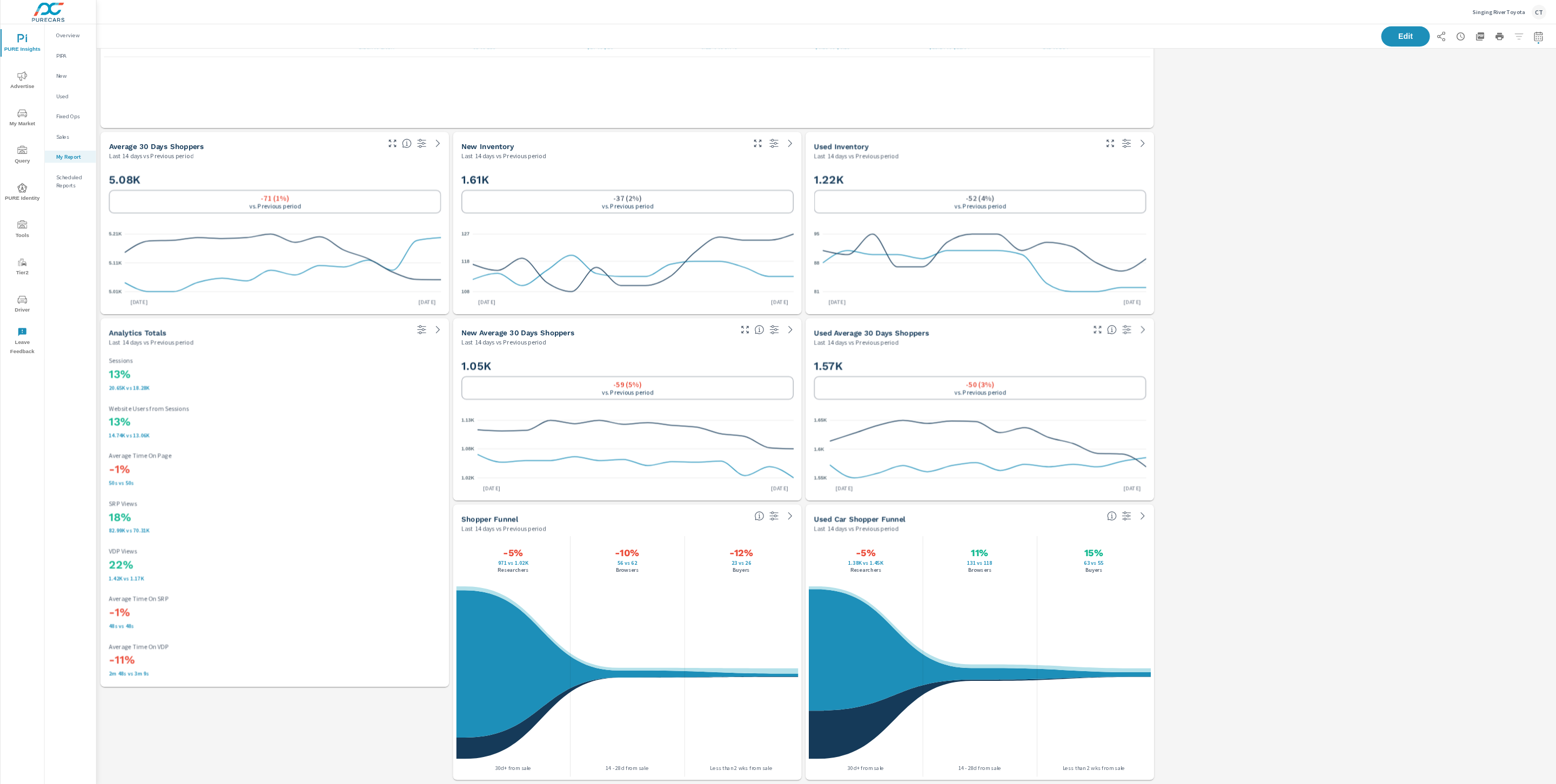
scroll to position [1881, 0]
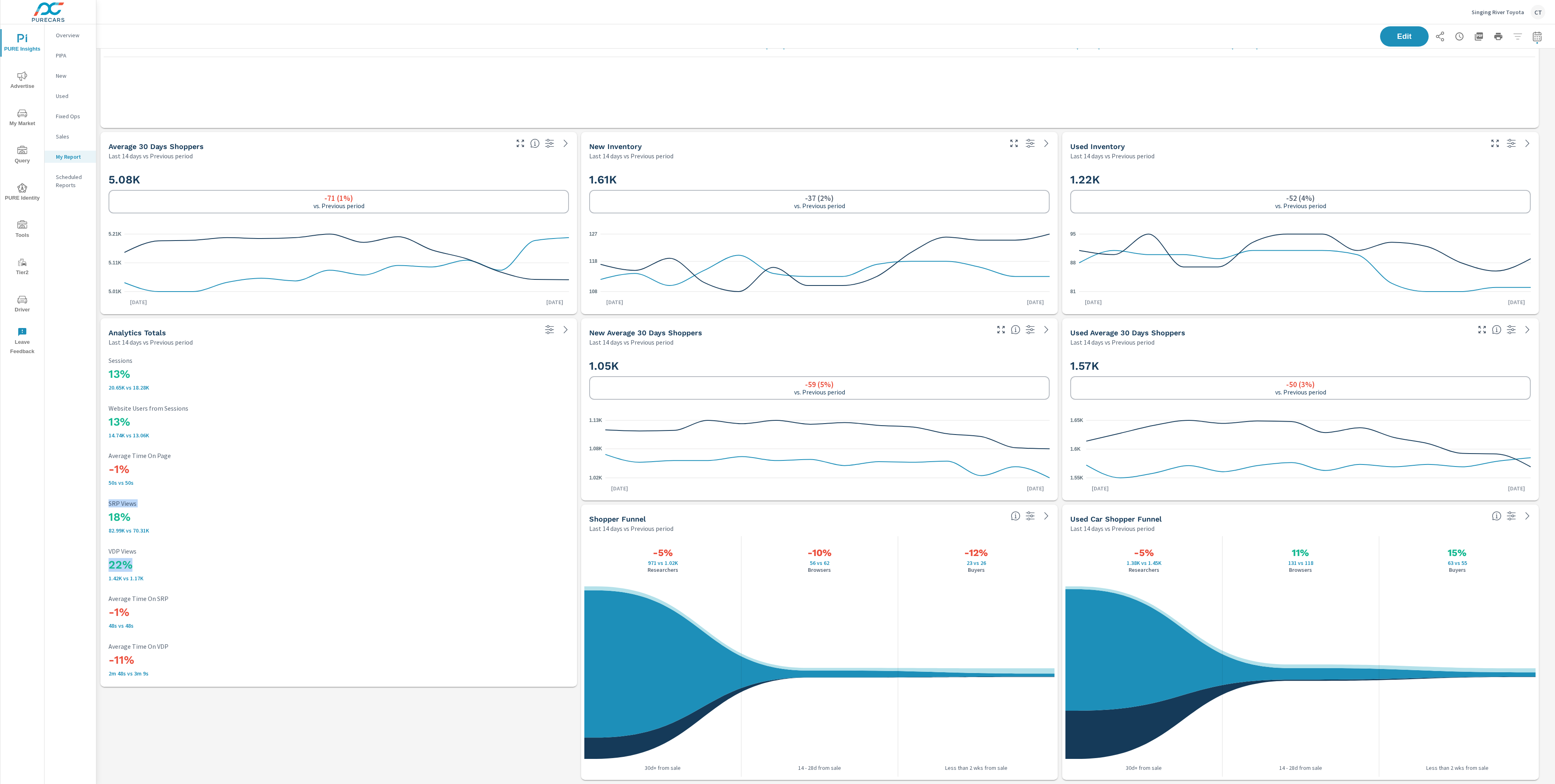
drag, startPoint x: 150, startPoint y: 572, endPoint x: 109, endPoint y: 503, distance: 80.3
click at [109, 503] on div "13% 20.65K vs 18.28K Sessions 13% 14.74K vs 13.06K Website Users from Sessions …" at bounding box center [339, 517] width 470 height 334
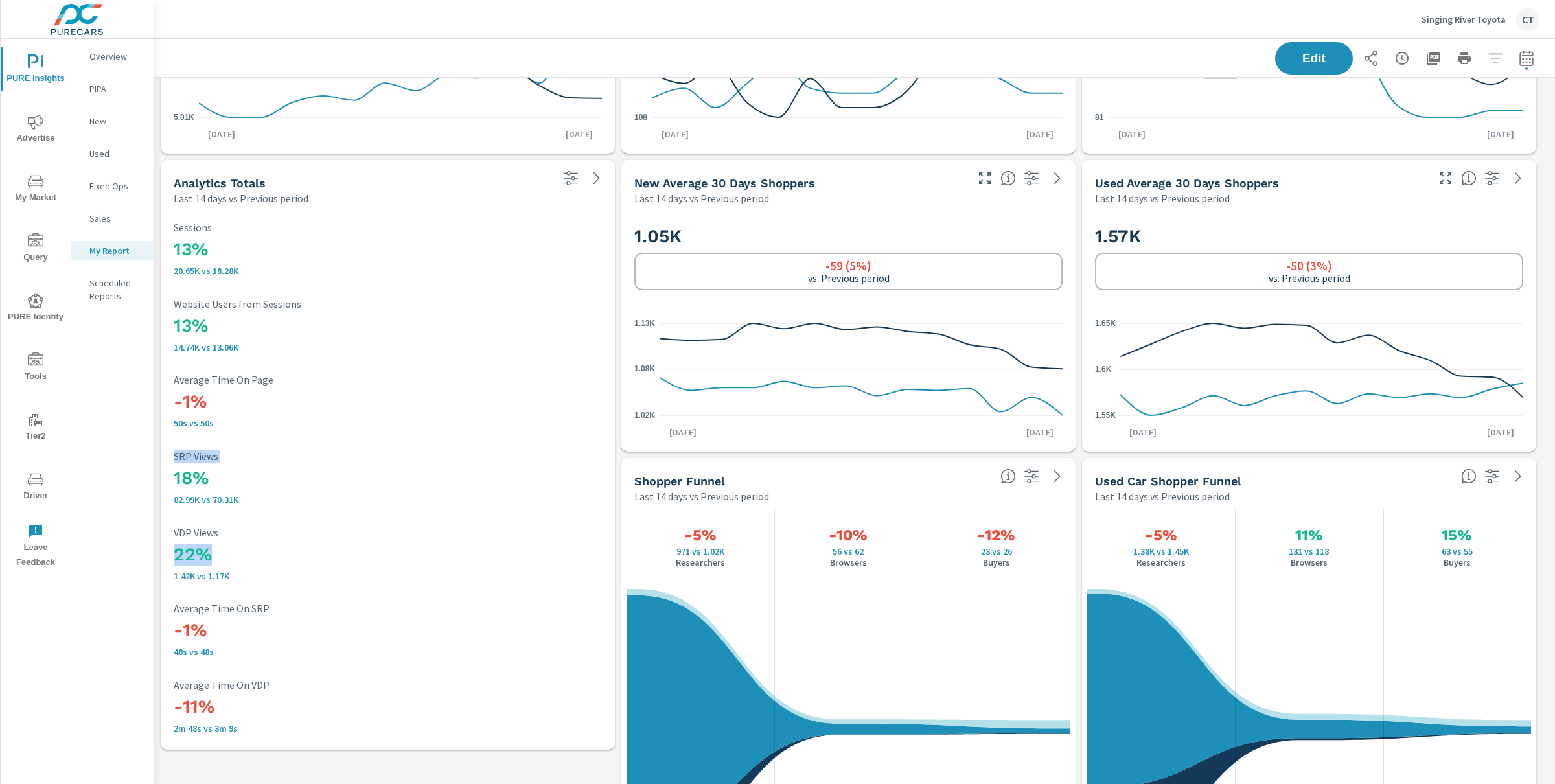
scroll to position [2654, 0]
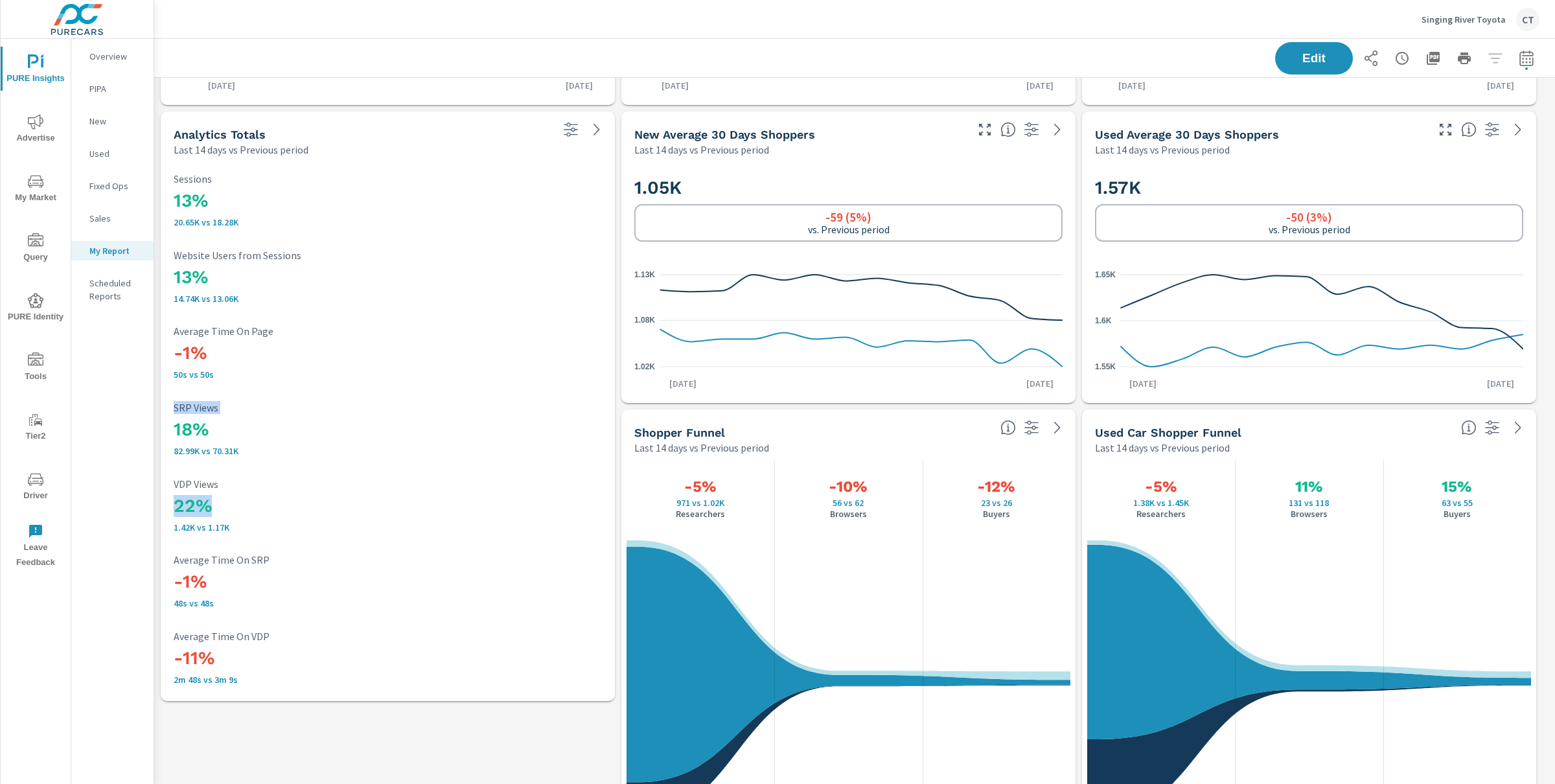
click at [325, 509] on h3 "22%" at bounding box center [387, 506] width 428 height 22
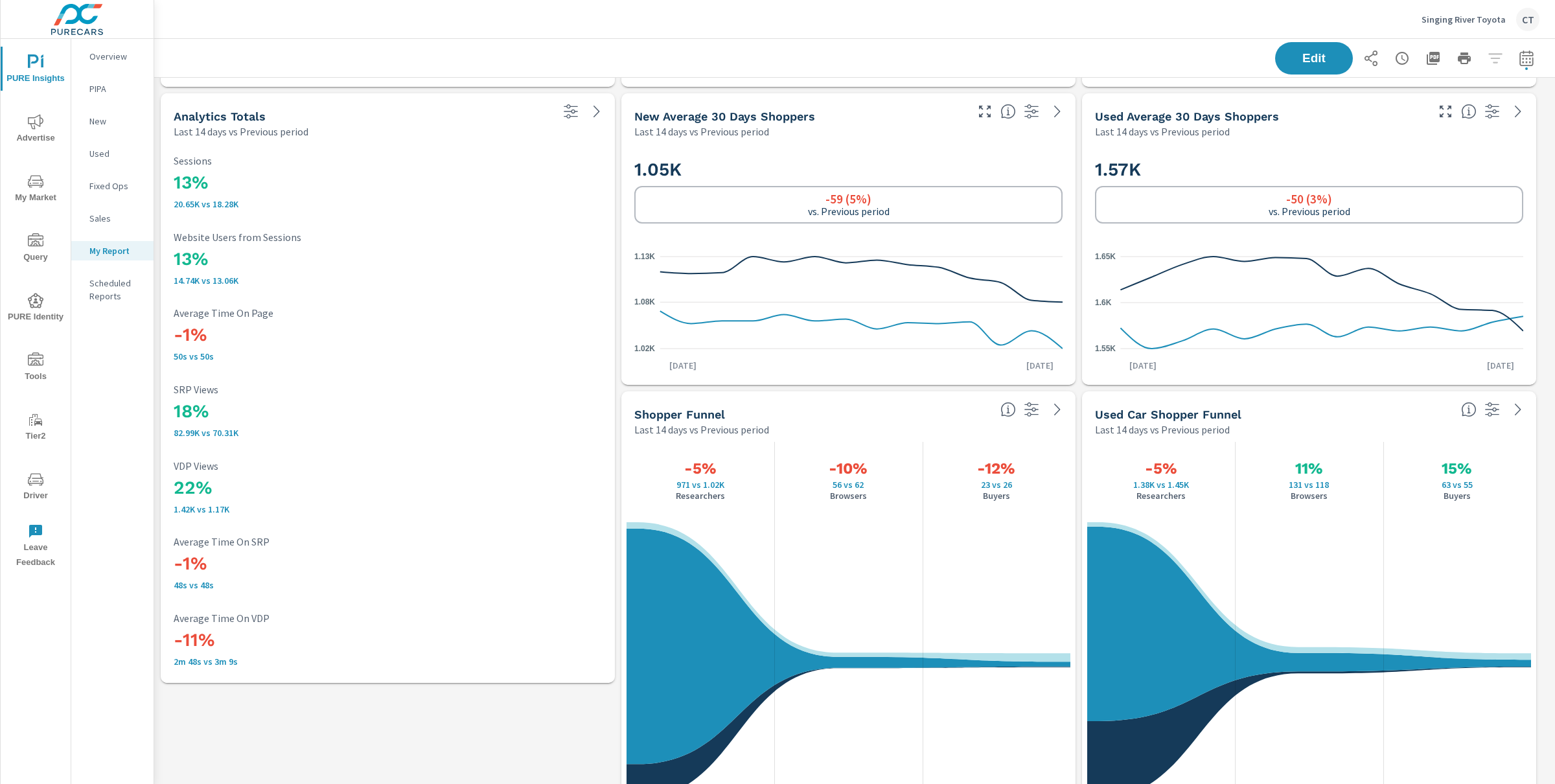
scroll to position [2676, 0]
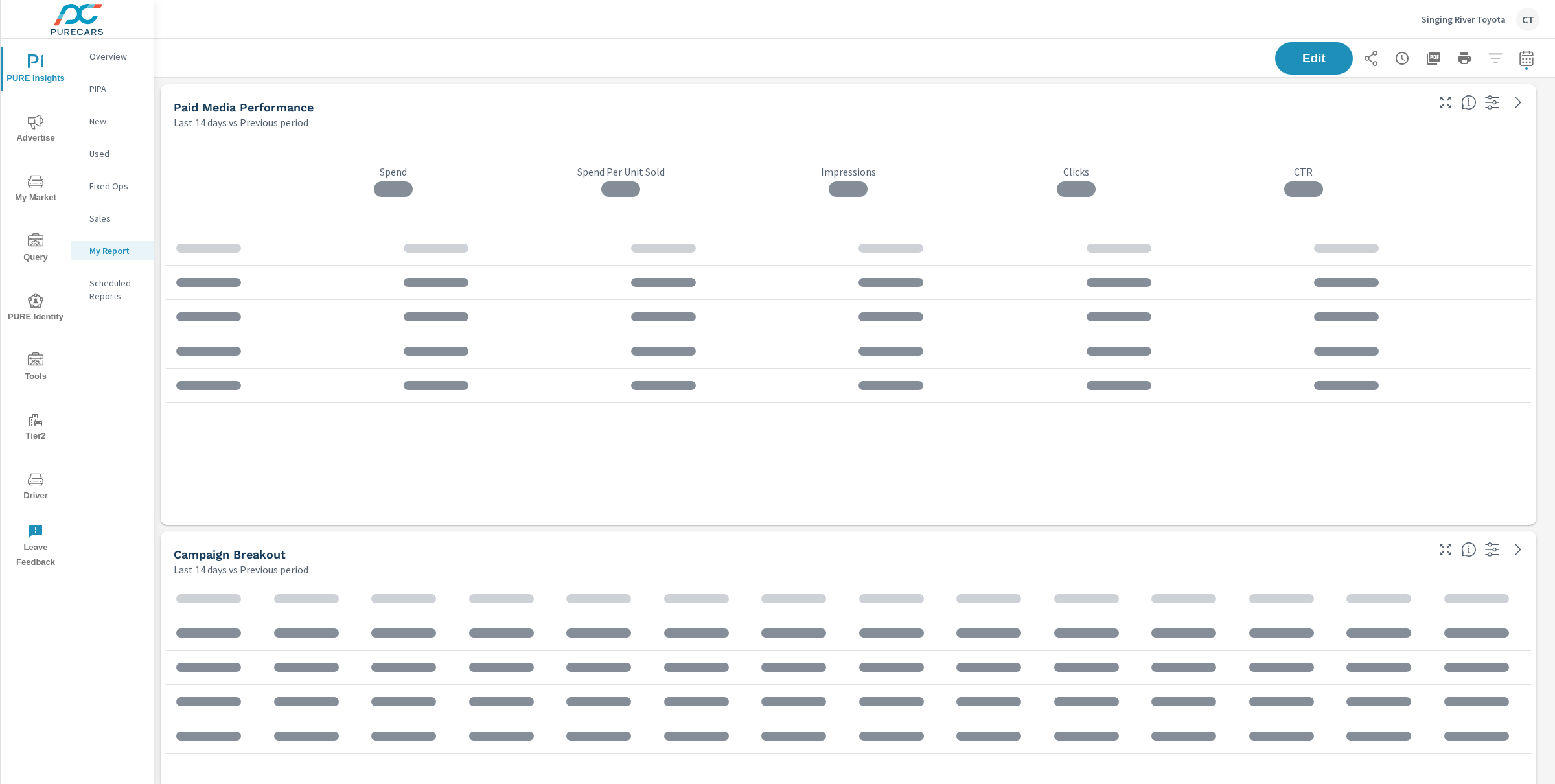
scroll to position [7, 7]
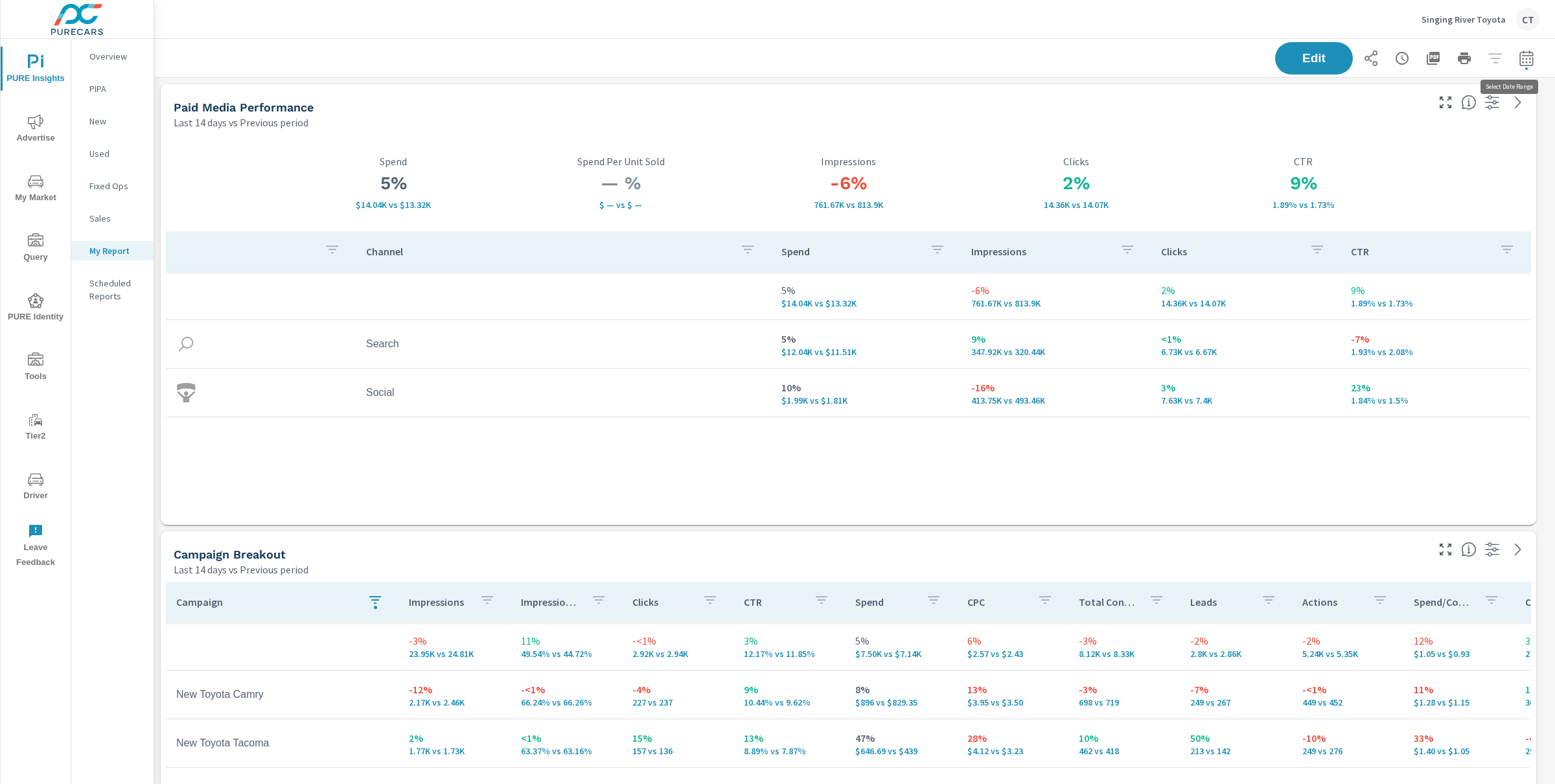
click at [1526, 64] on div "Edit" at bounding box center [1407, 59] width 265 height 33
click at [1520, 60] on icon "button" at bounding box center [1526, 58] width 14 height 15
select select "Last 14 days"
select select "Previous period"
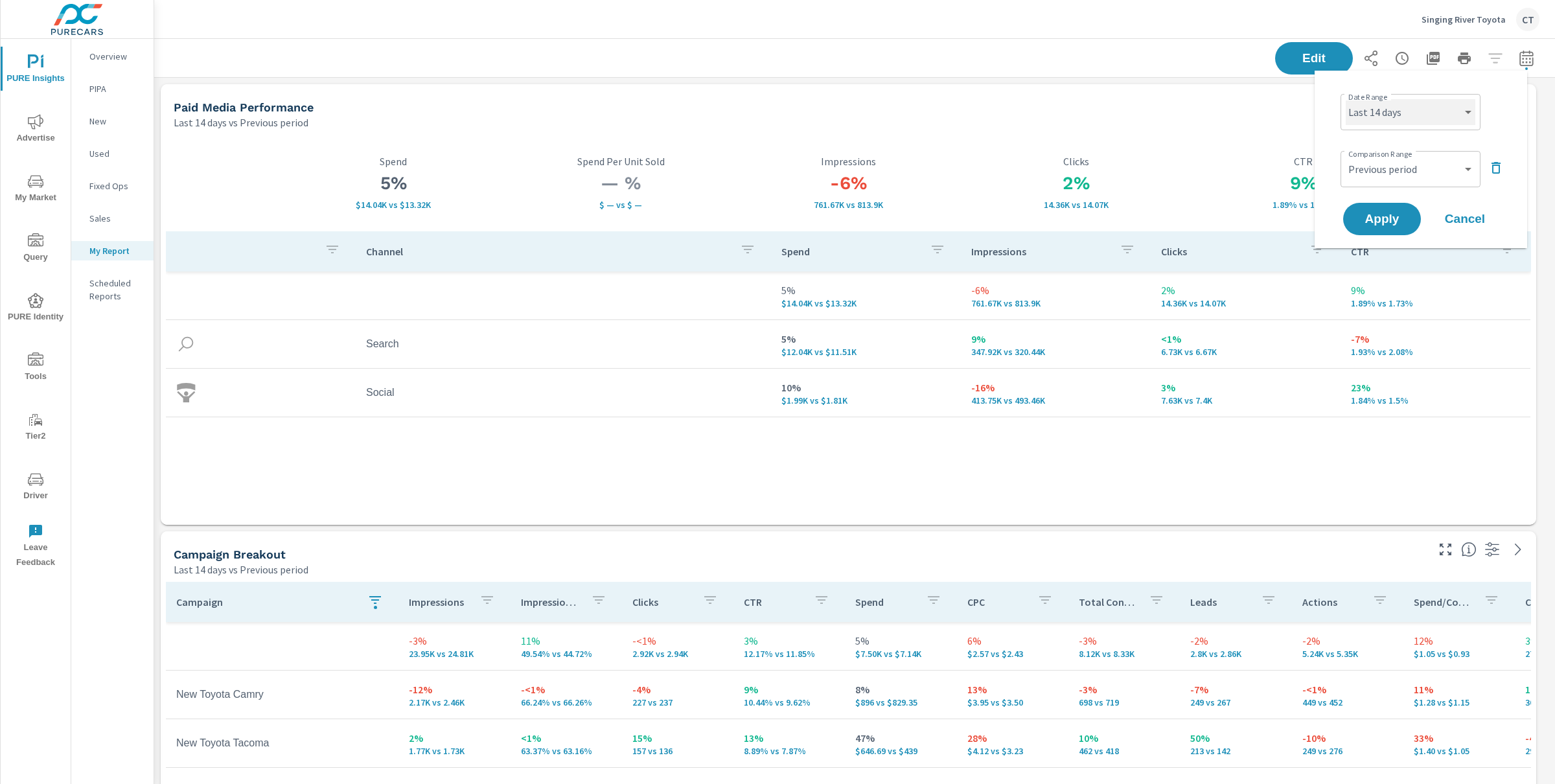
click at [1443, 124] on select "Custom [DATE] Last week Last 7 days Last 14 days Last 30 days Last 45 days Last…" at bounding box center [1410, 112] width 129 height 26
click at [1345, 99] on select "Custom [DATE] Last week Last 7 days Last 14 days Last 30 days Last 45 days Last…" at bounding box center [1410, 112] width 129 height 26
select select "Last 6 months"
click at [1398, 217] on span "Apply" at bounding box center [1381, 219] width 53 height 13
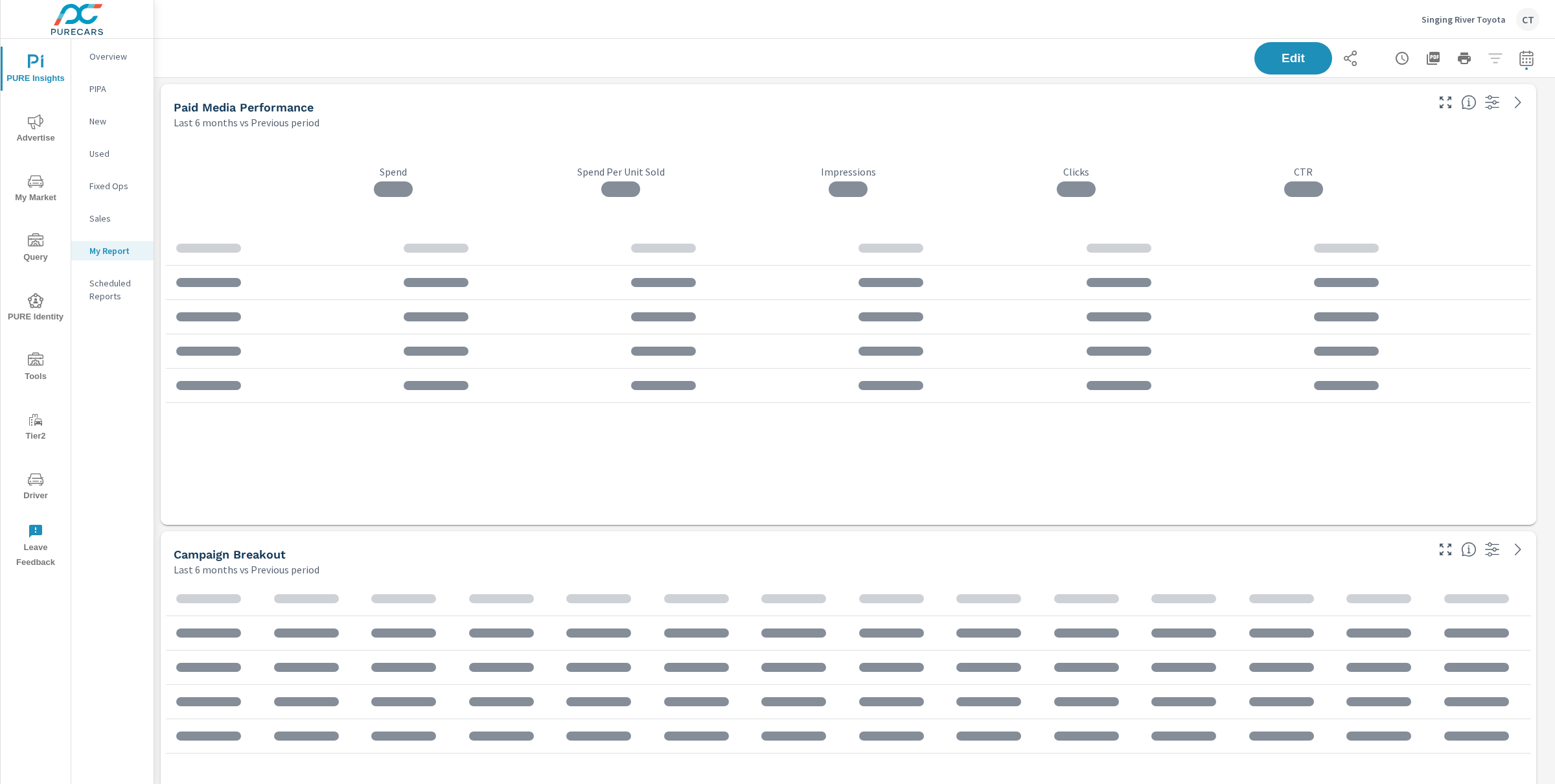
scroll to position [3458, 1414]
click at [26, 196] on span "My Market" at bounding box center [36, 189] width 62 height 32
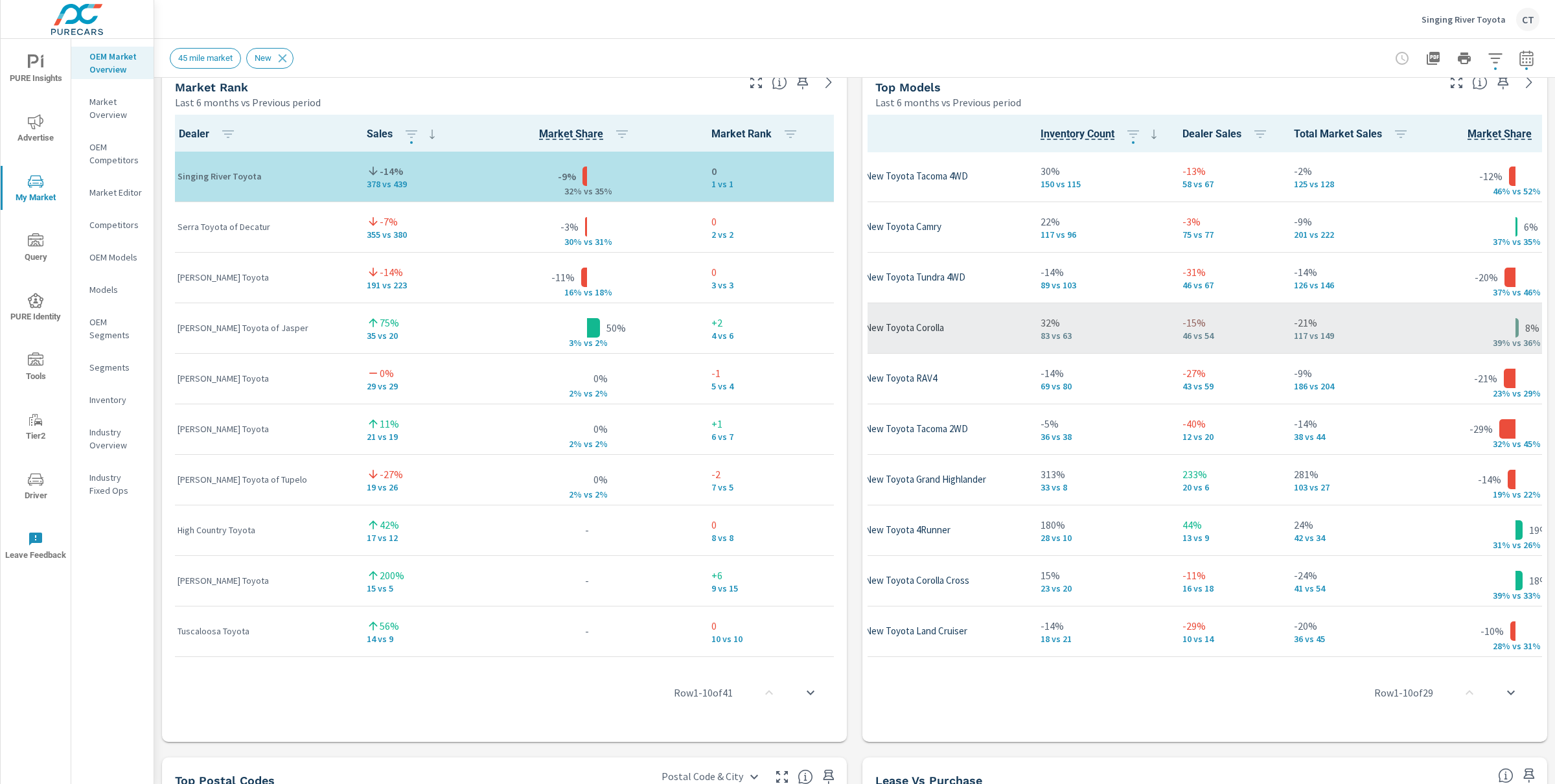
scroll to position [1, 293]
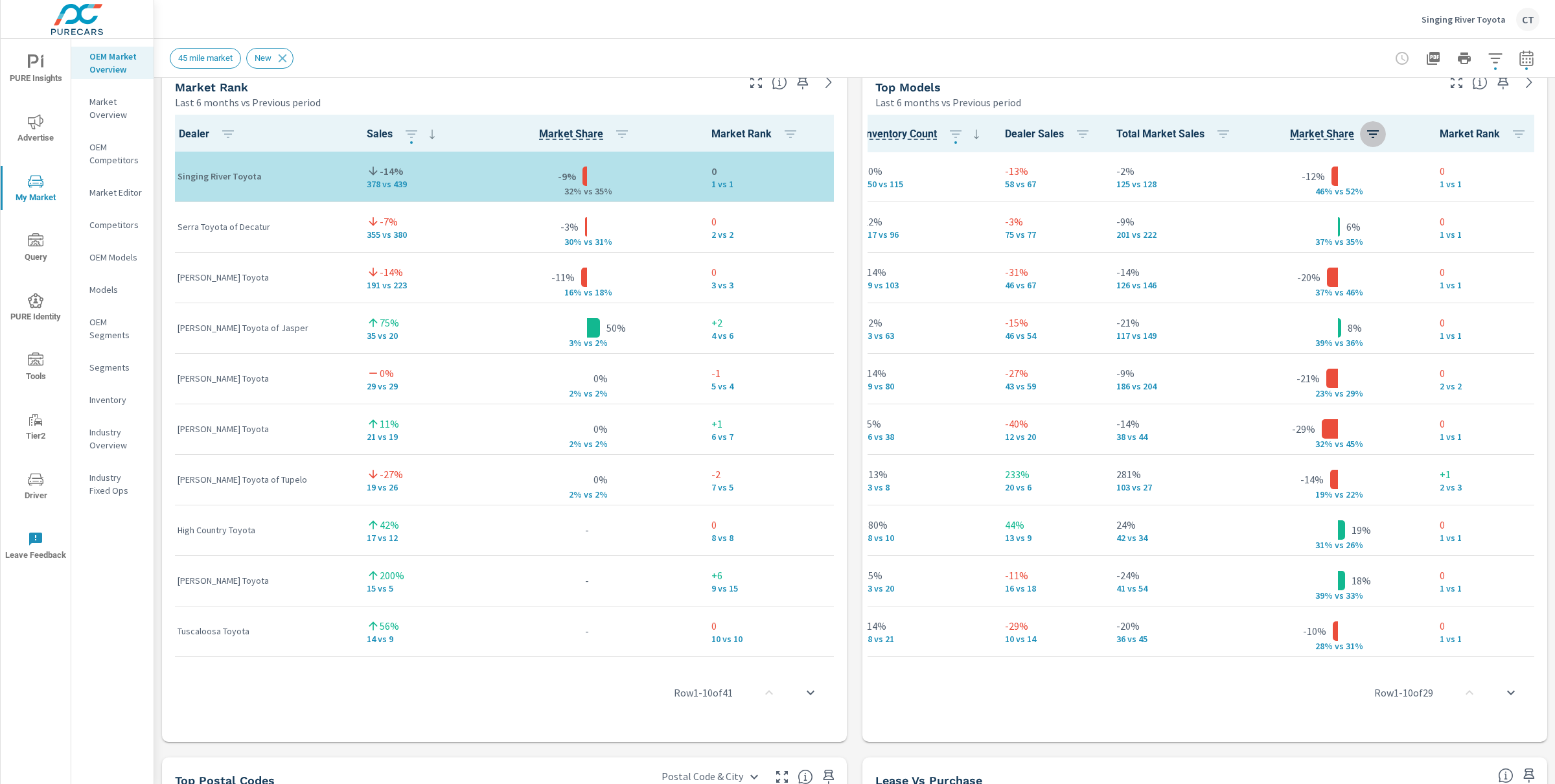
click at [1365, 130] on icon "button" at bounding box center [1372, 134] width 15 height 15
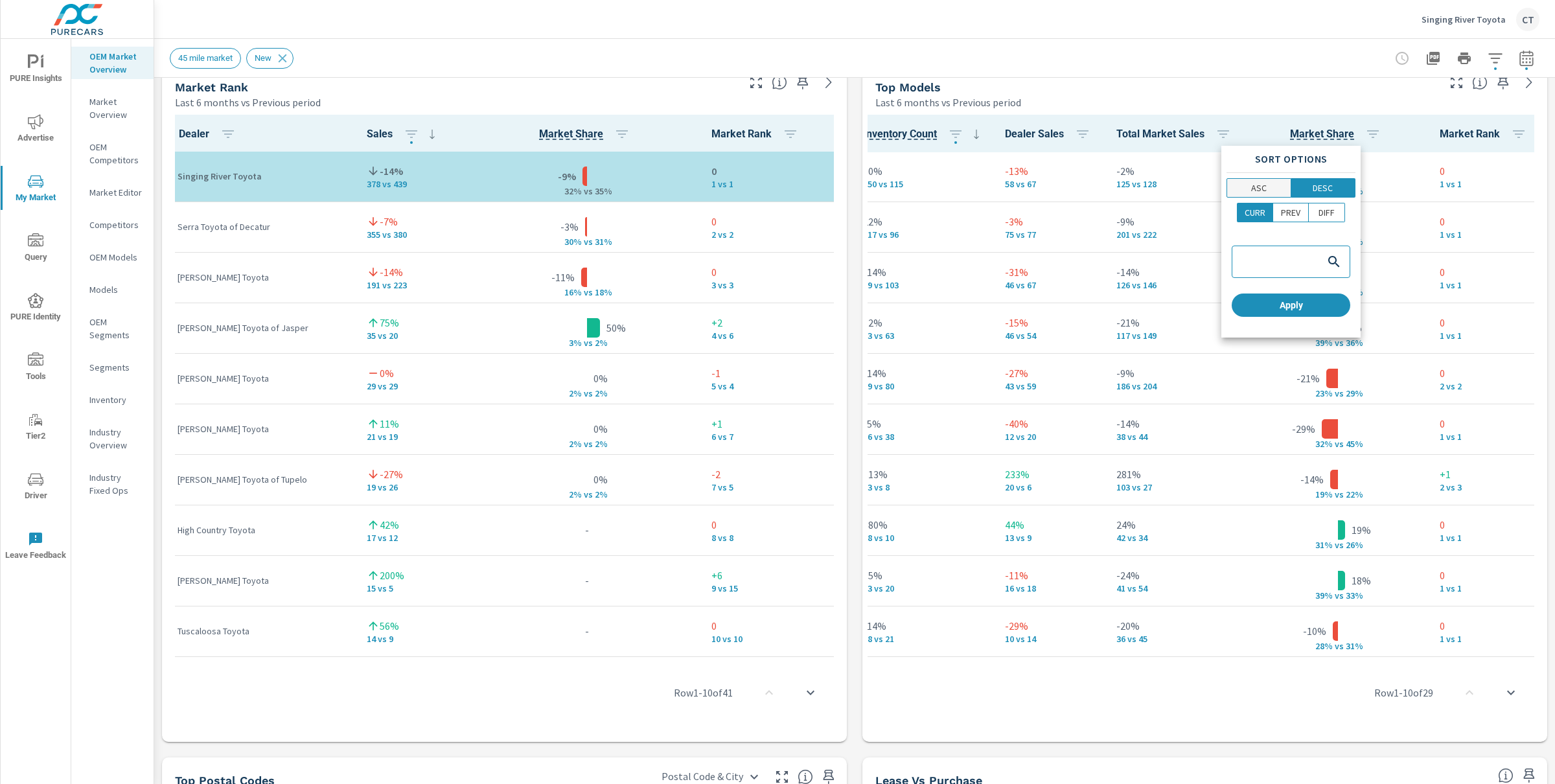
click at [1277, 182] on span "ASC" at bounding box center [1259, 187] width 56 height 13
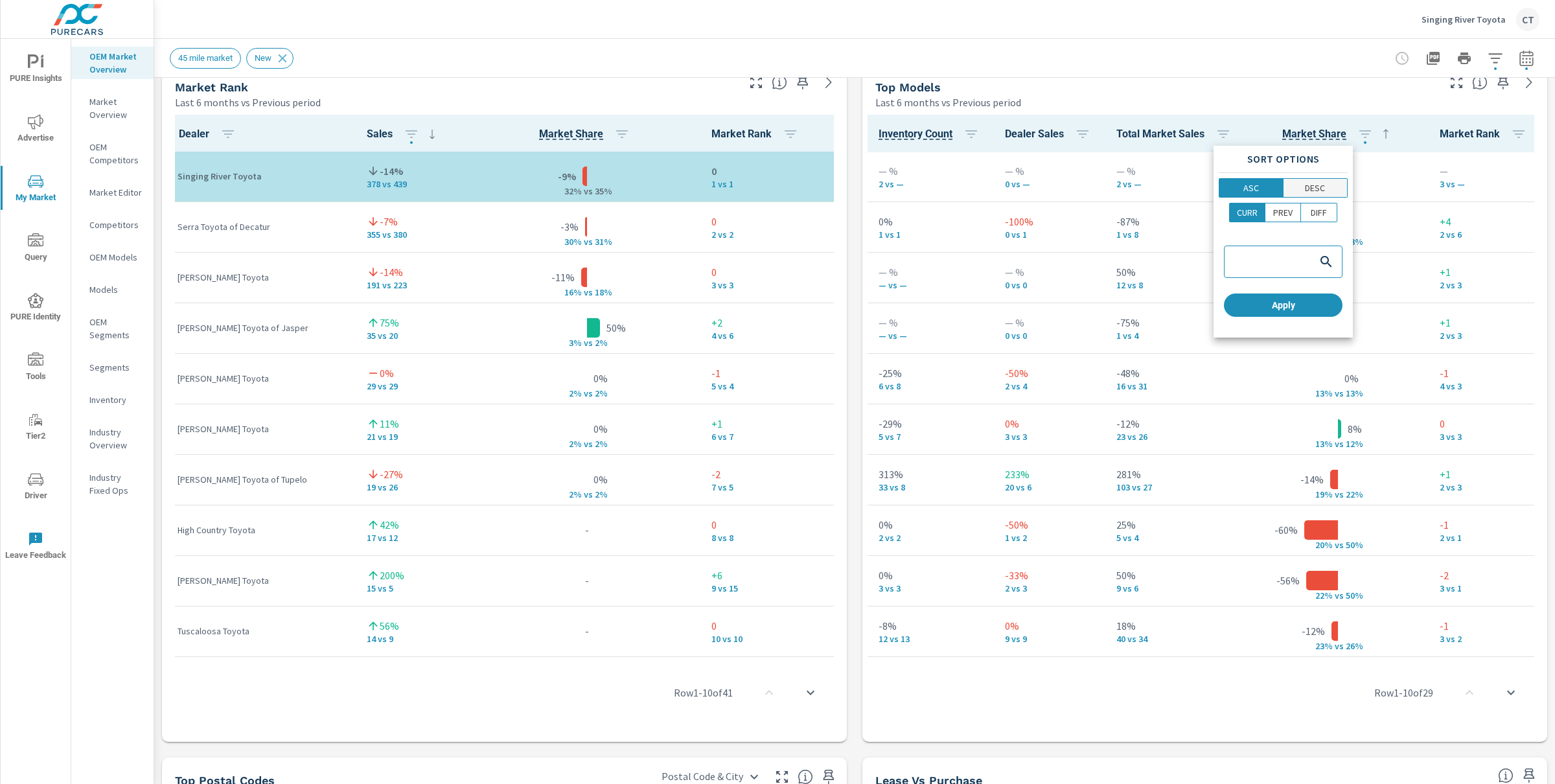
click at [1321, 183] on p "DESC" at bounding box center [1315, 187] width 20 height 13
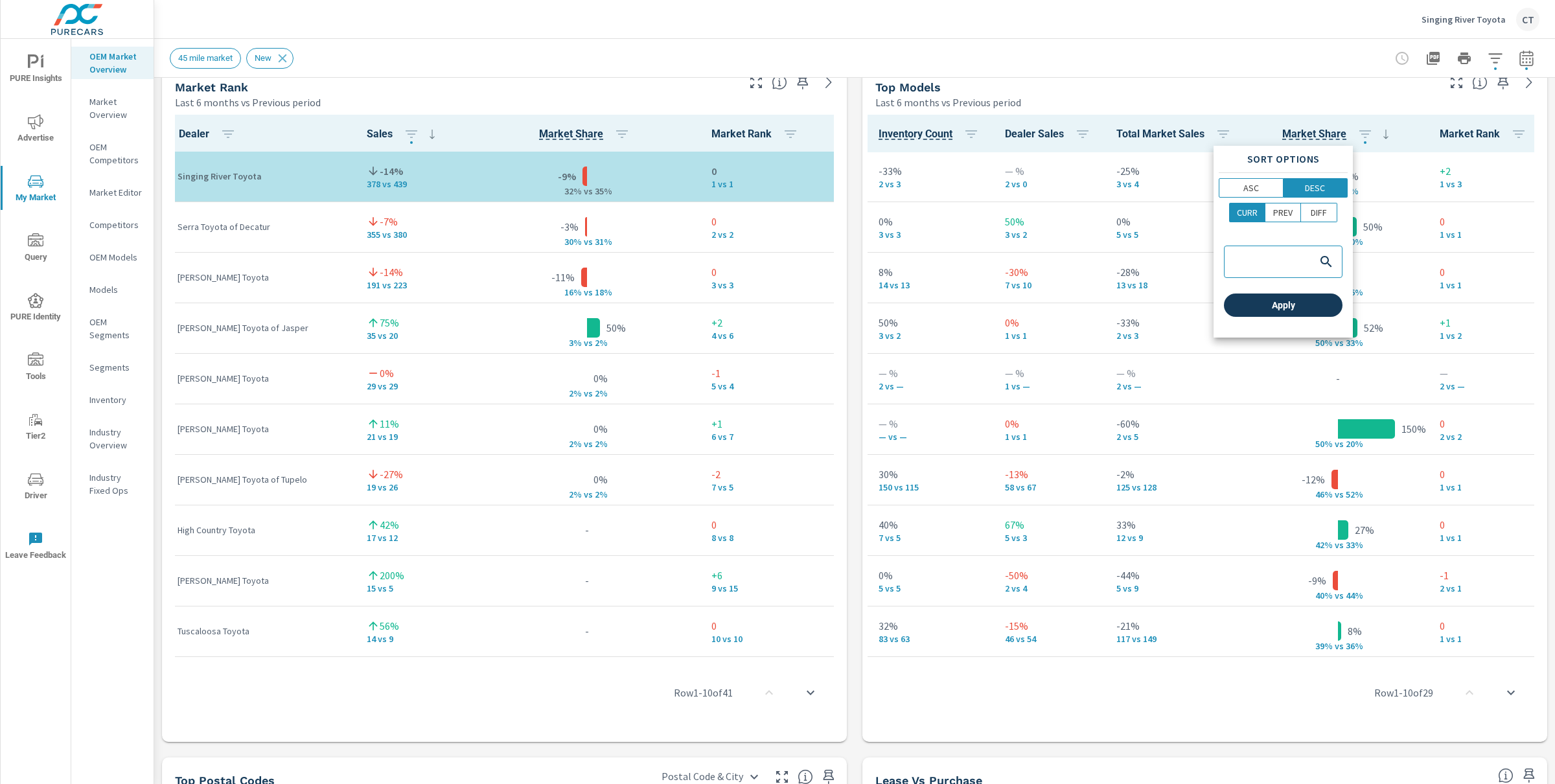
click at [1312, 316] on button "Apply" at bounding box center [1283, 305] width 119 height 23
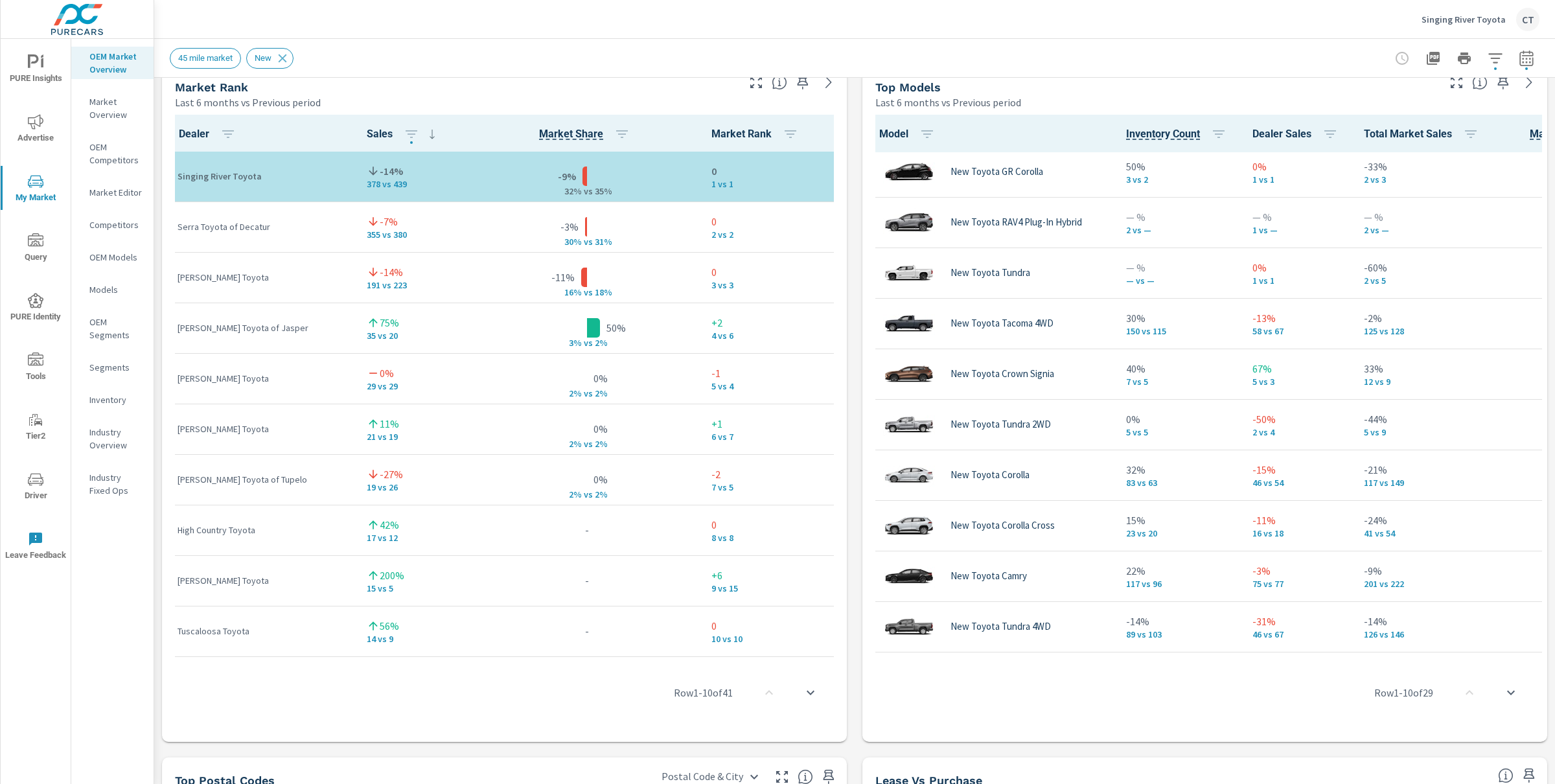
scroll to position [162, 0]
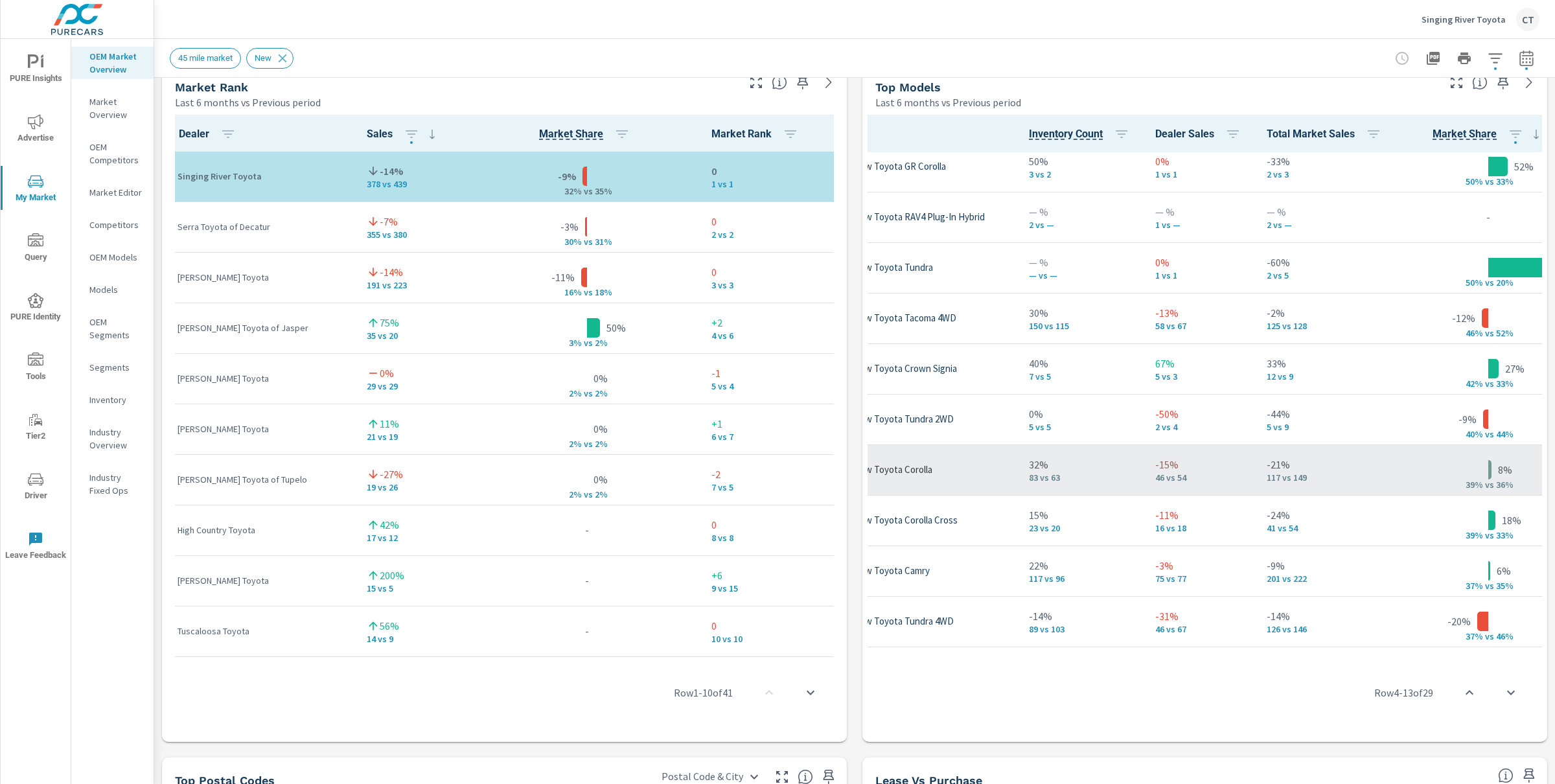
scroll to position [162, 0]
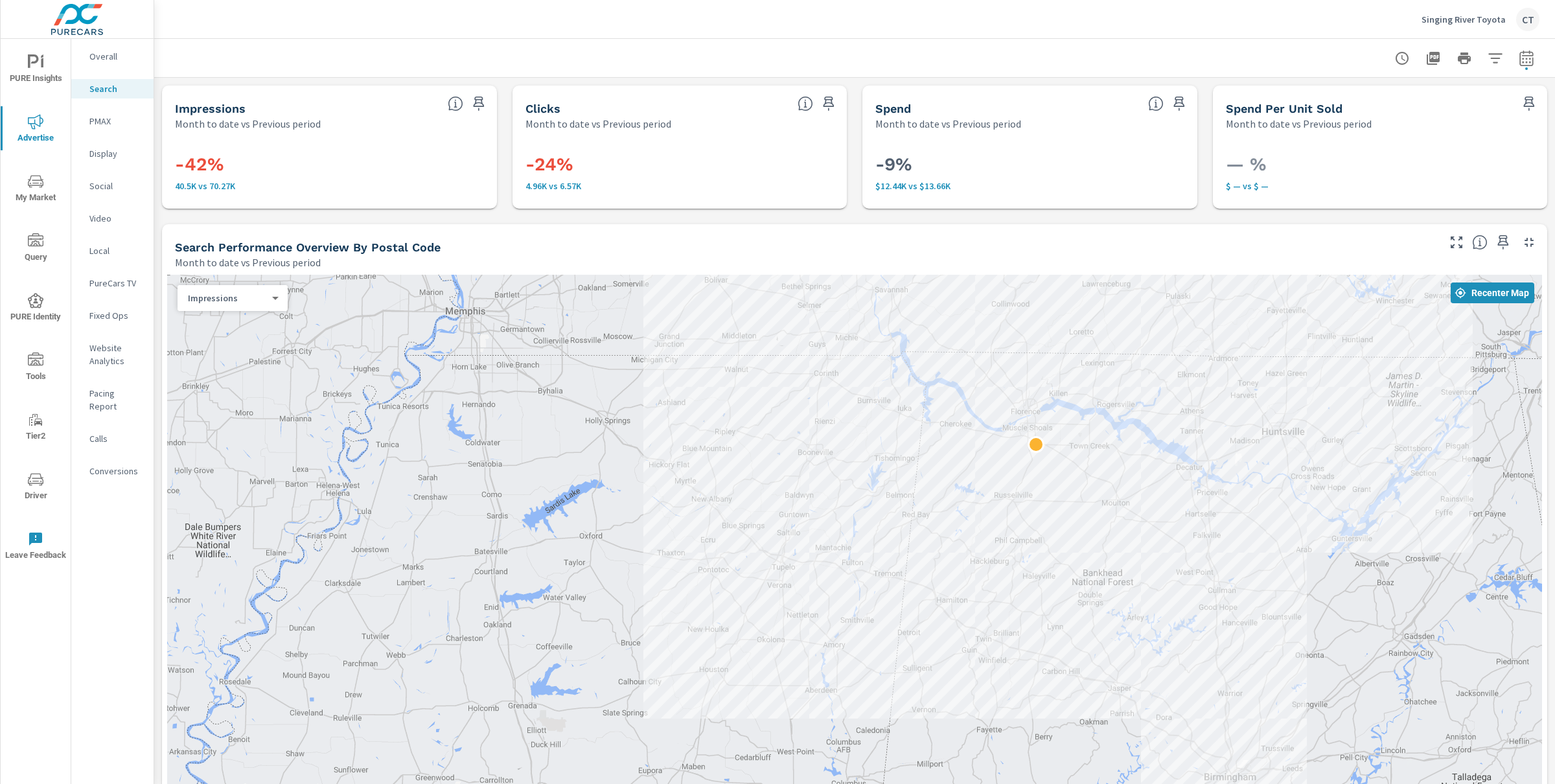
scroll to position [16, 20]
